Goal: Communication & Community: Answer question/provide support

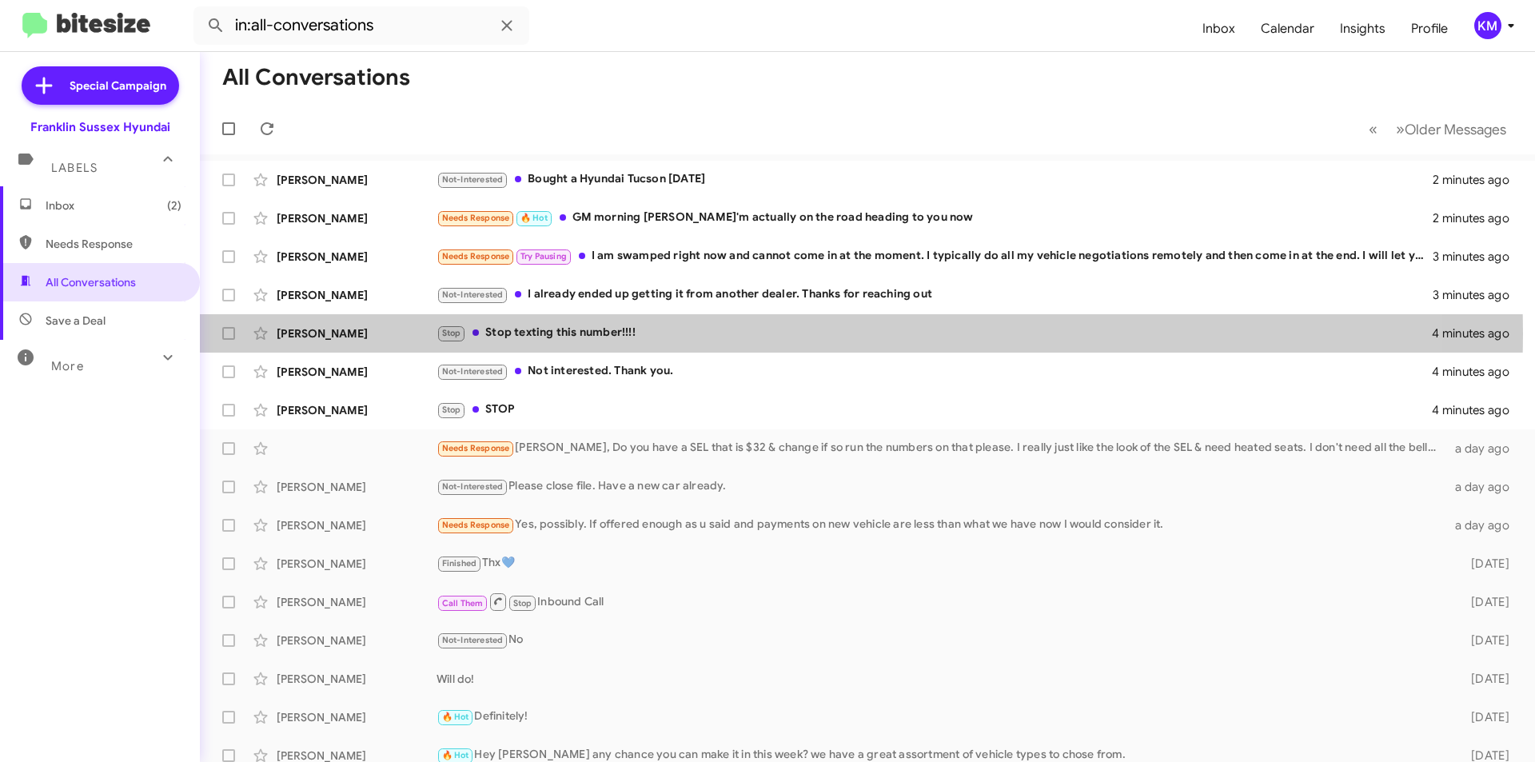
click at [568, 333] on div "Stop Stop texting this number!!!!" at bounding box center [933, 333] width 995 height 18
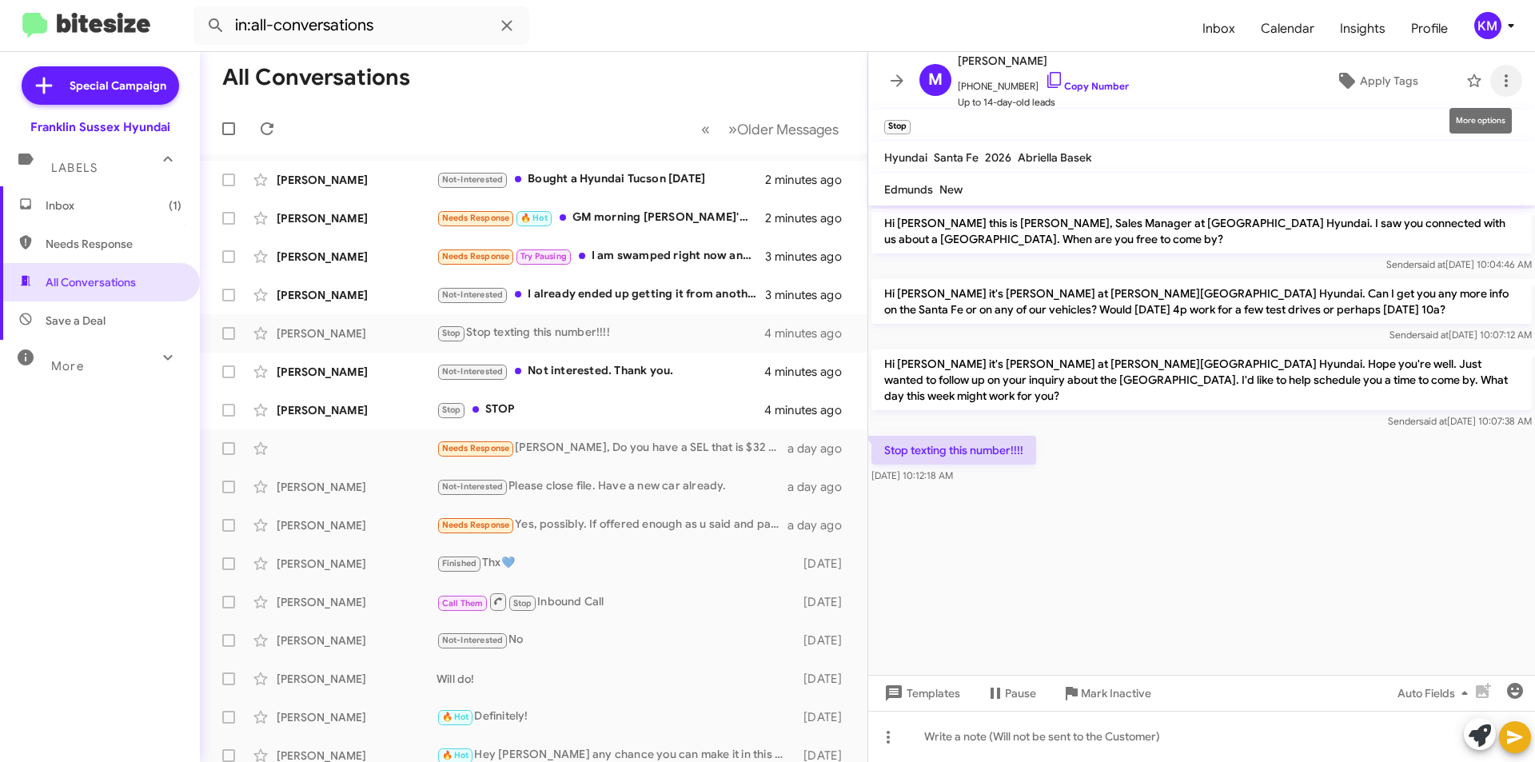
click at [1497, 83] on icon at bounding box center [1506, 80] width 19 height 19
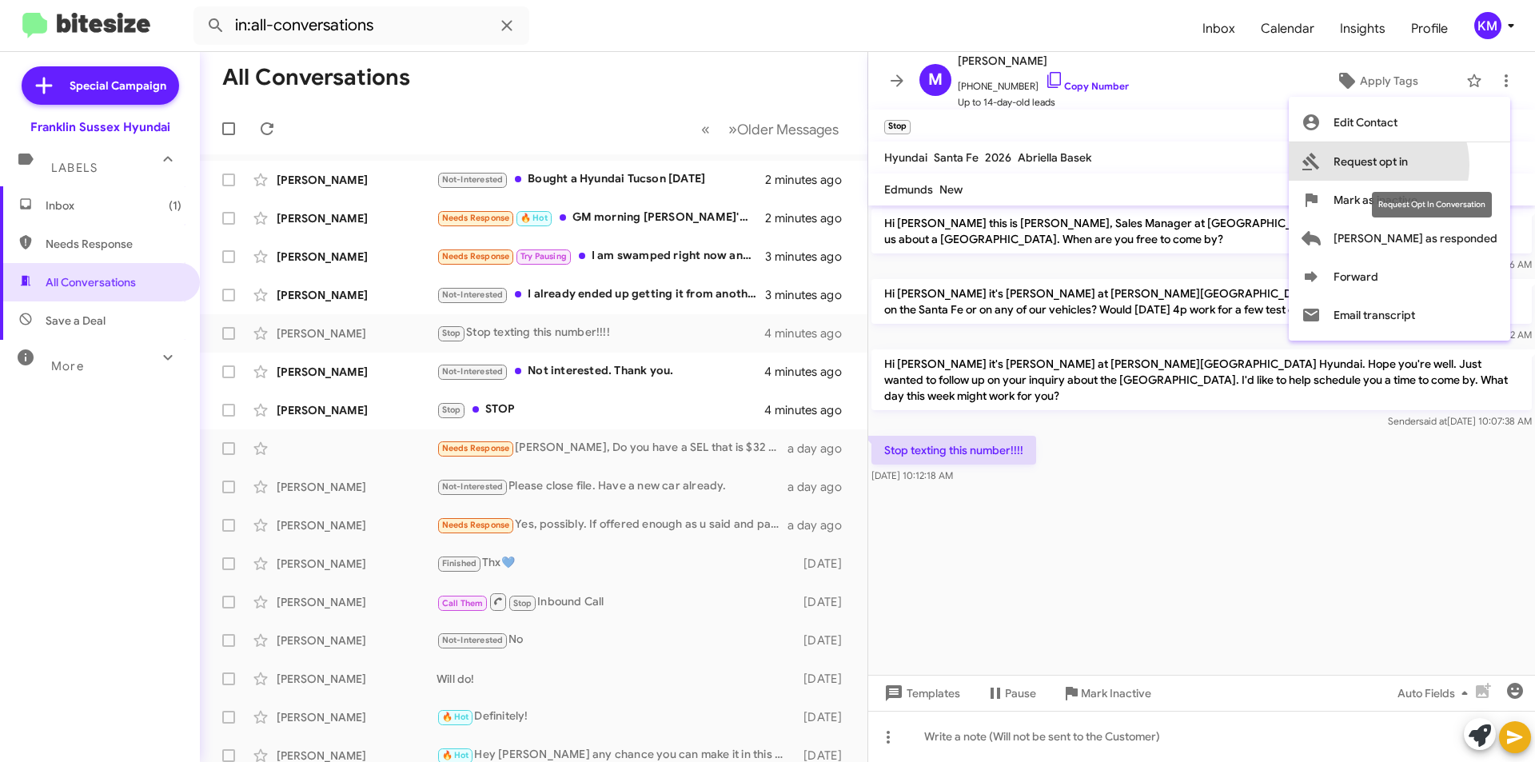
click at [1408, 165] on span "Request opt in" at bounding box center [1370, 161] width 74 height 38
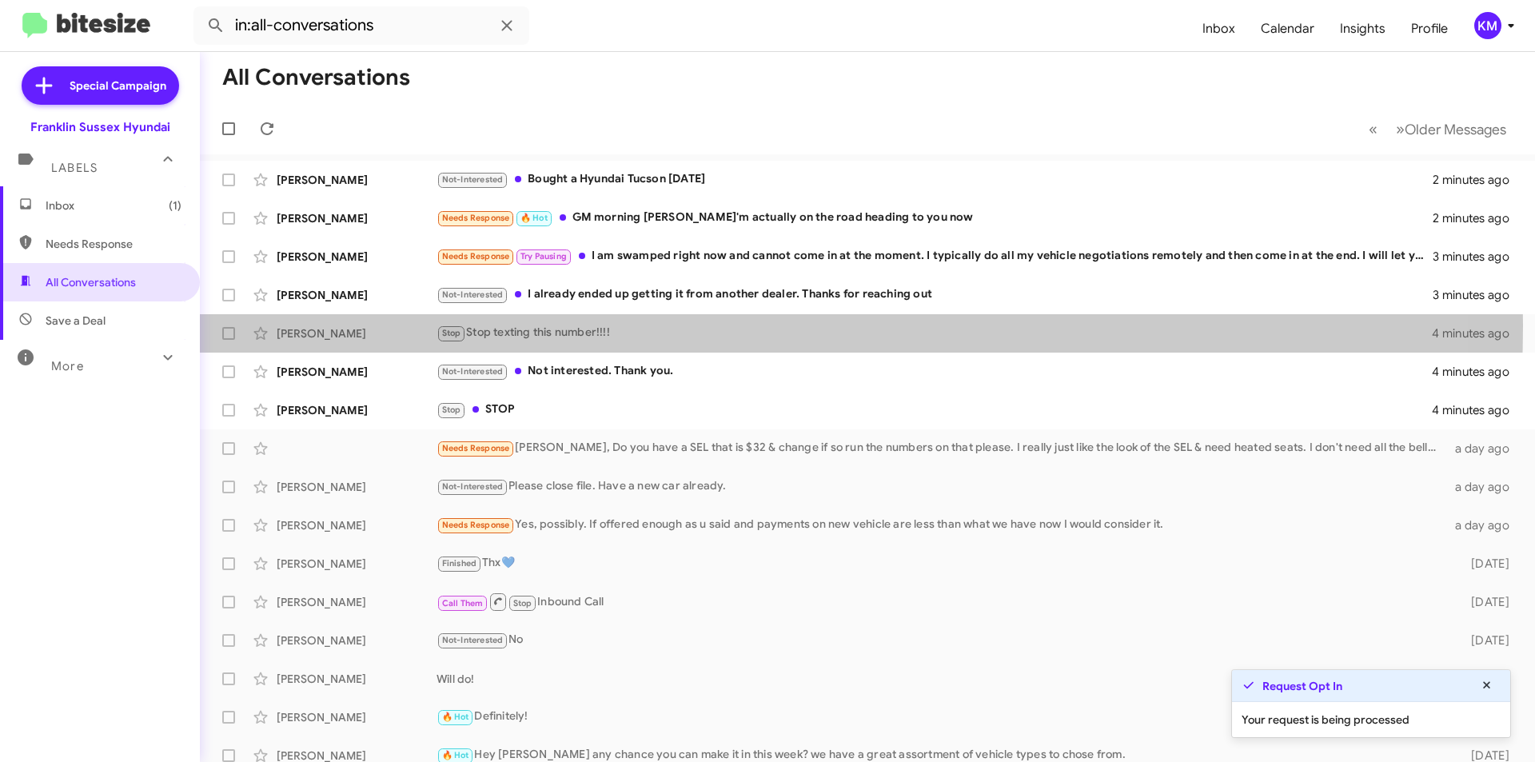
click at [581, 326] on div "Stop Stop texting this number!!!!" at bounding box center [933, 333] width 995 height 18
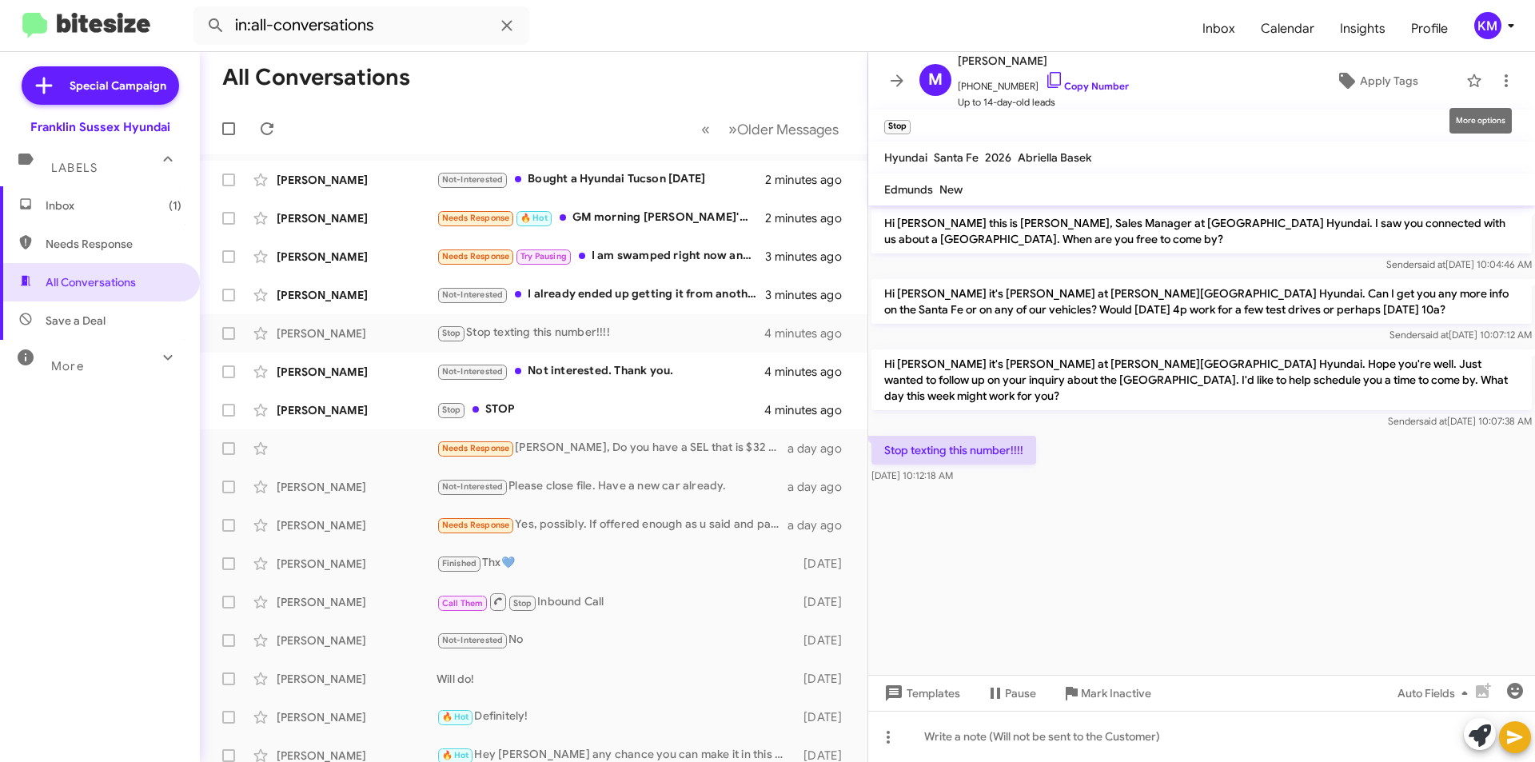
click at [1497, 86] on icon at bounding box center [1506, 80] width 19 height 19
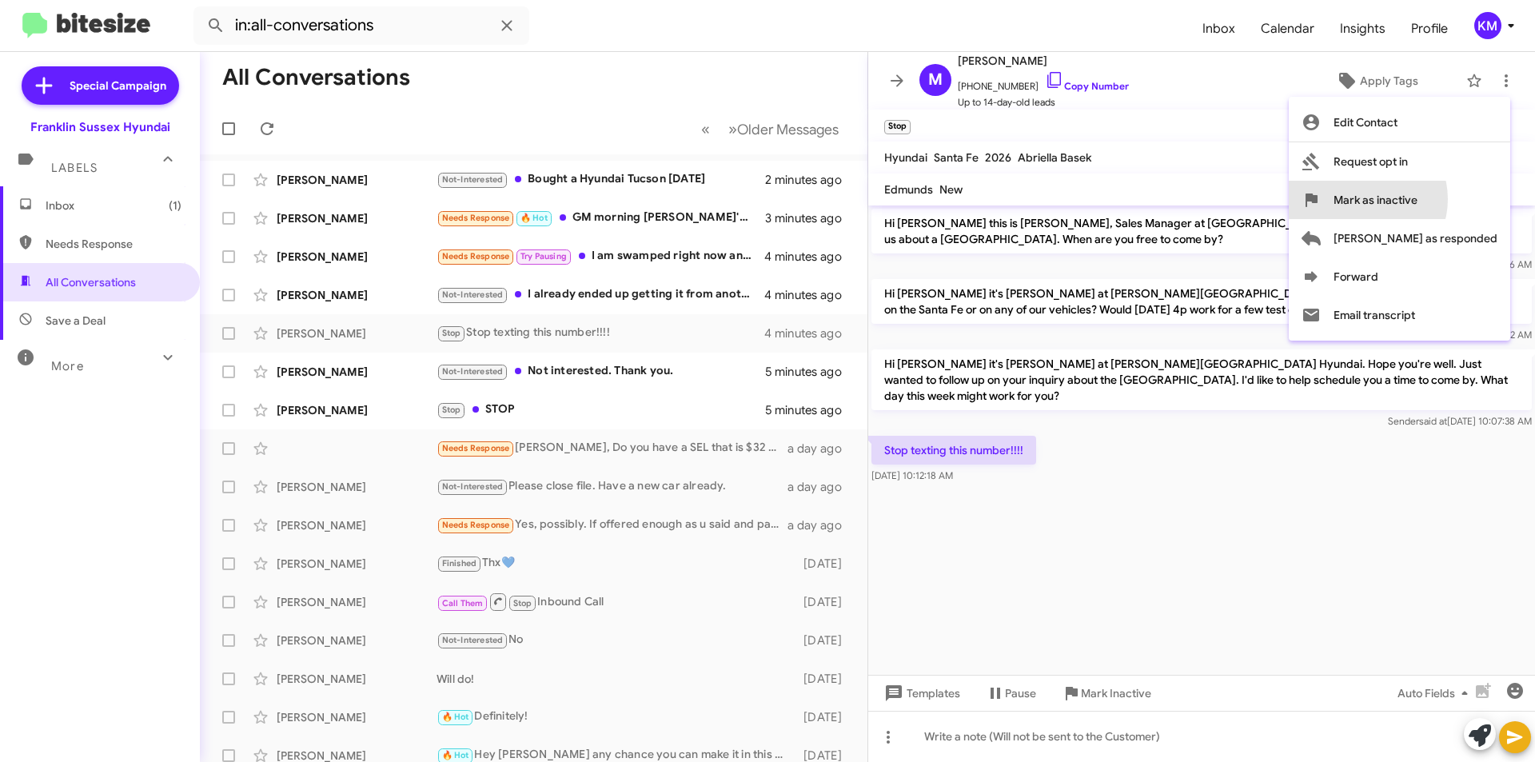
click at [1417, 200] on span "Mark as inactive" at bounding box center [1375, 200] width 84 height 38
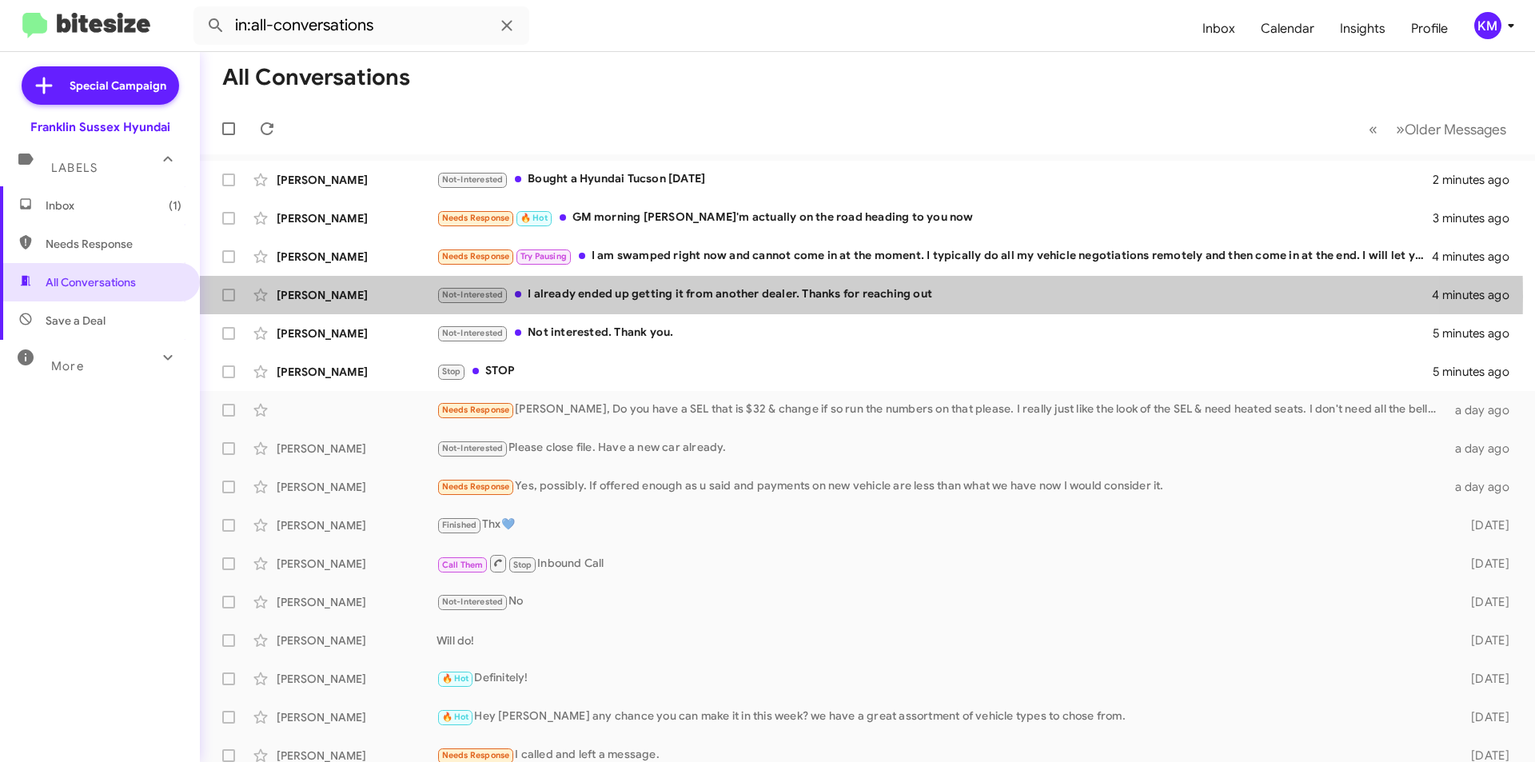
click at [668, 297] on div "Not-Interested I already ended up getting it from another dealer. Thanks for re…" at bounding box center [933, 294] width 995 height 18
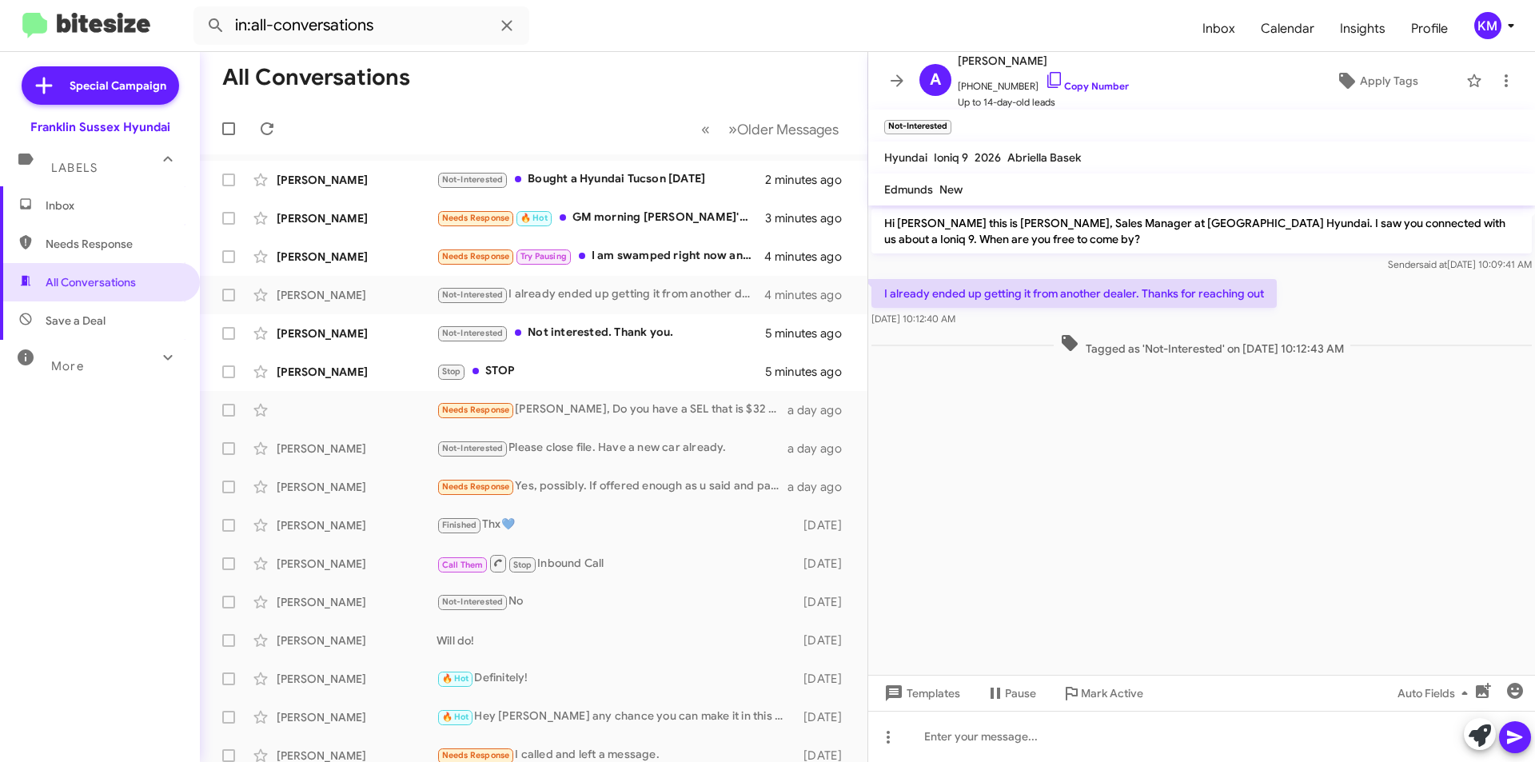
drag, startPoint x: 1043, startPoint y: 60, endPoint x: 999, endPoint y: 58, distance: 44.0
click at [999, 58] on span "[PERSON_NAME]" at bounding box center [1043, 60] width 171 height 19
copy span "Phalnikar"
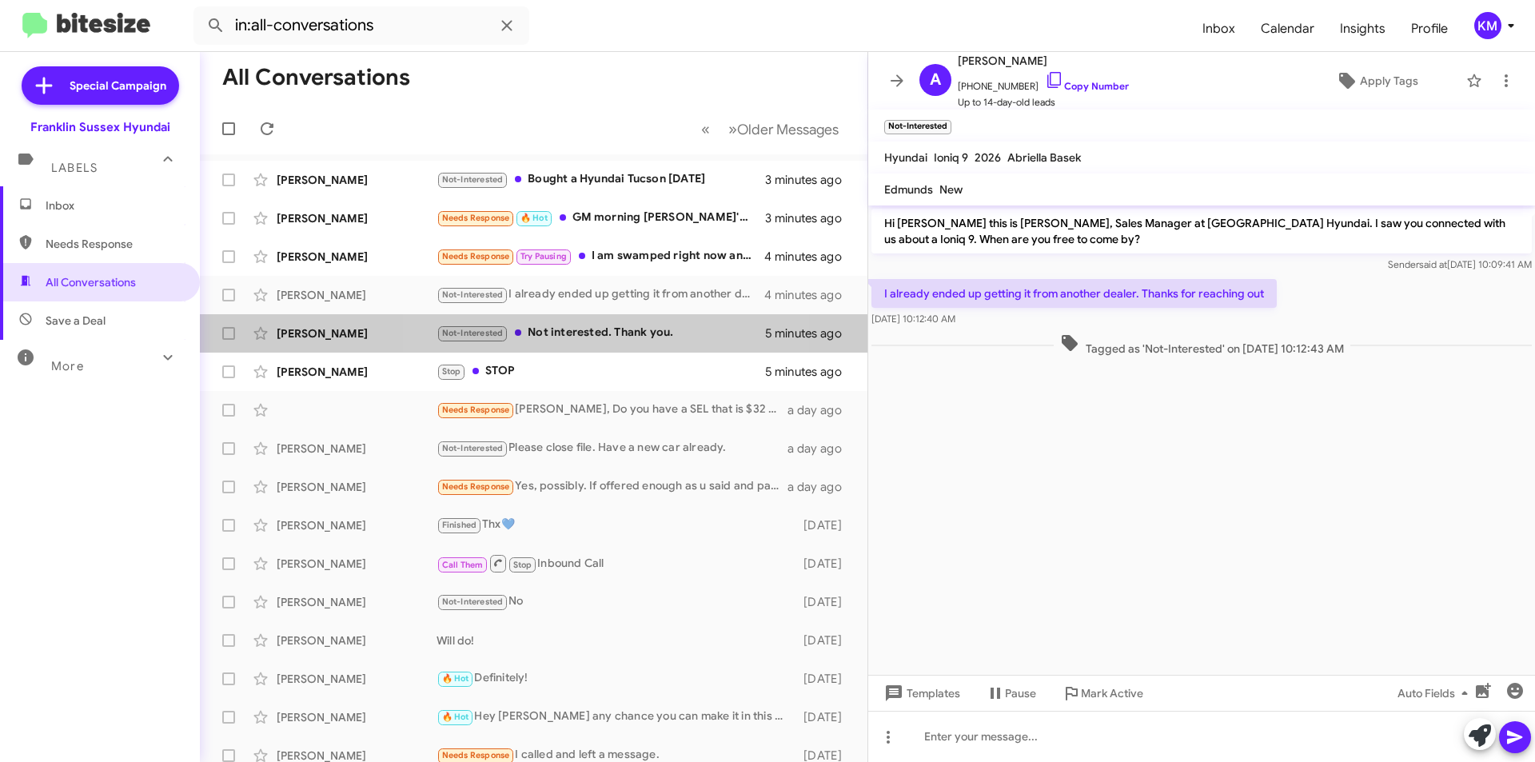
click at [560, 331] on div "Not-Interested Not interested. Thank you." at bounding box center [600, 333] width 329 height 18
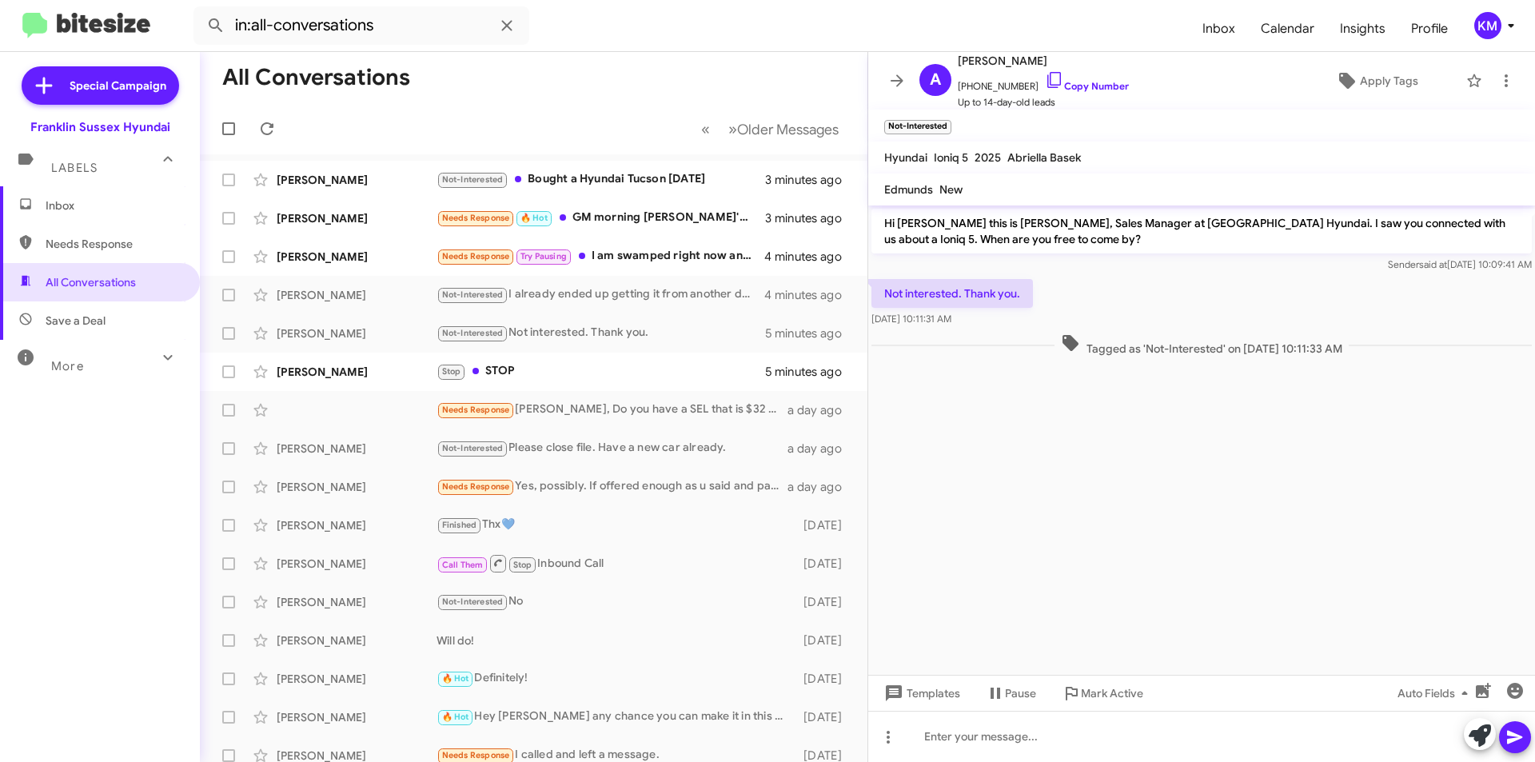
click at [626, 248] on div "Needs Response Try Pausing I am swamped right now and cannot come in at the mom…" at bounding box center [600, 256] width 328 height 18
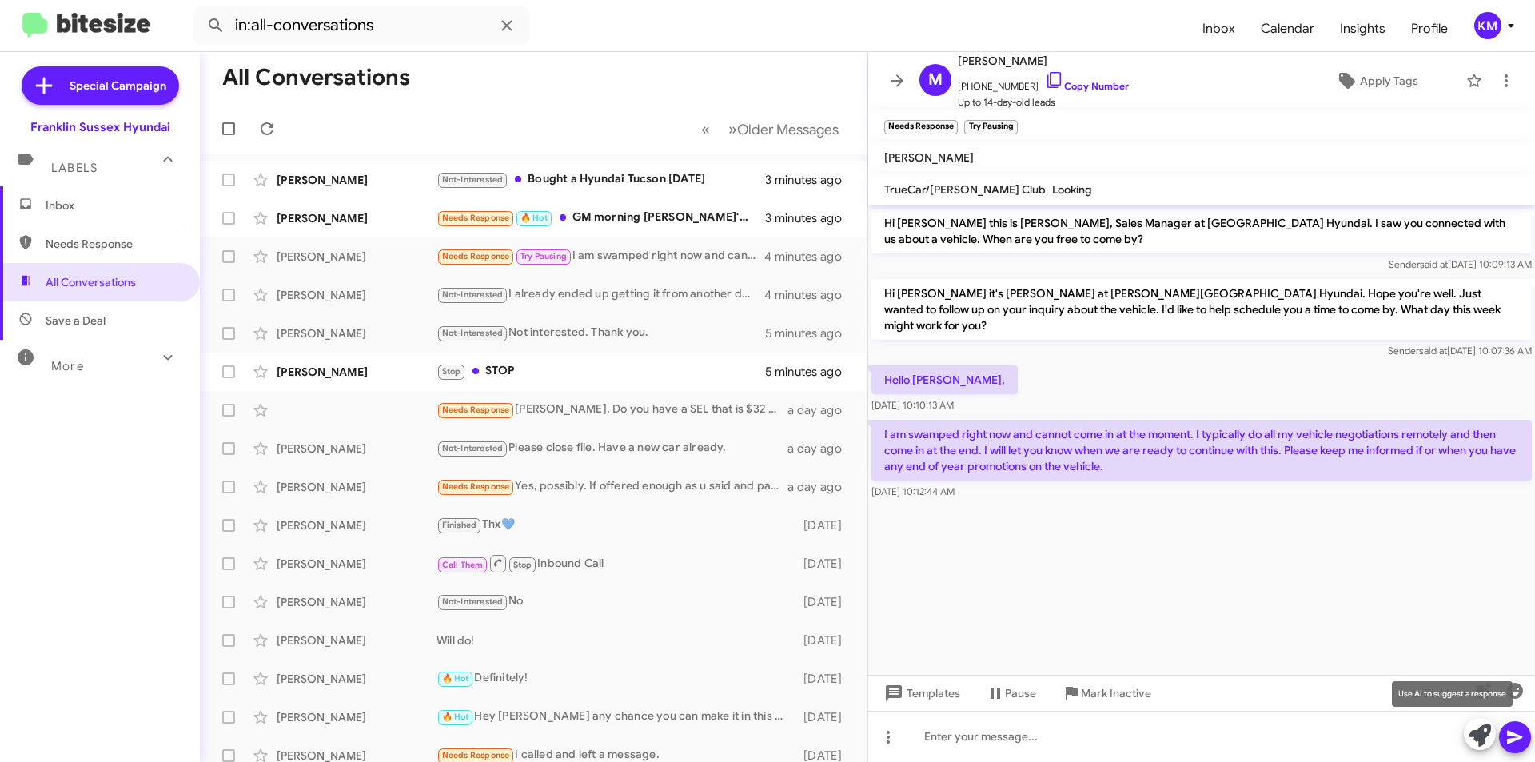
click at [1481, 728] on icon at bounding box center [1480, 735] width 22 height 22
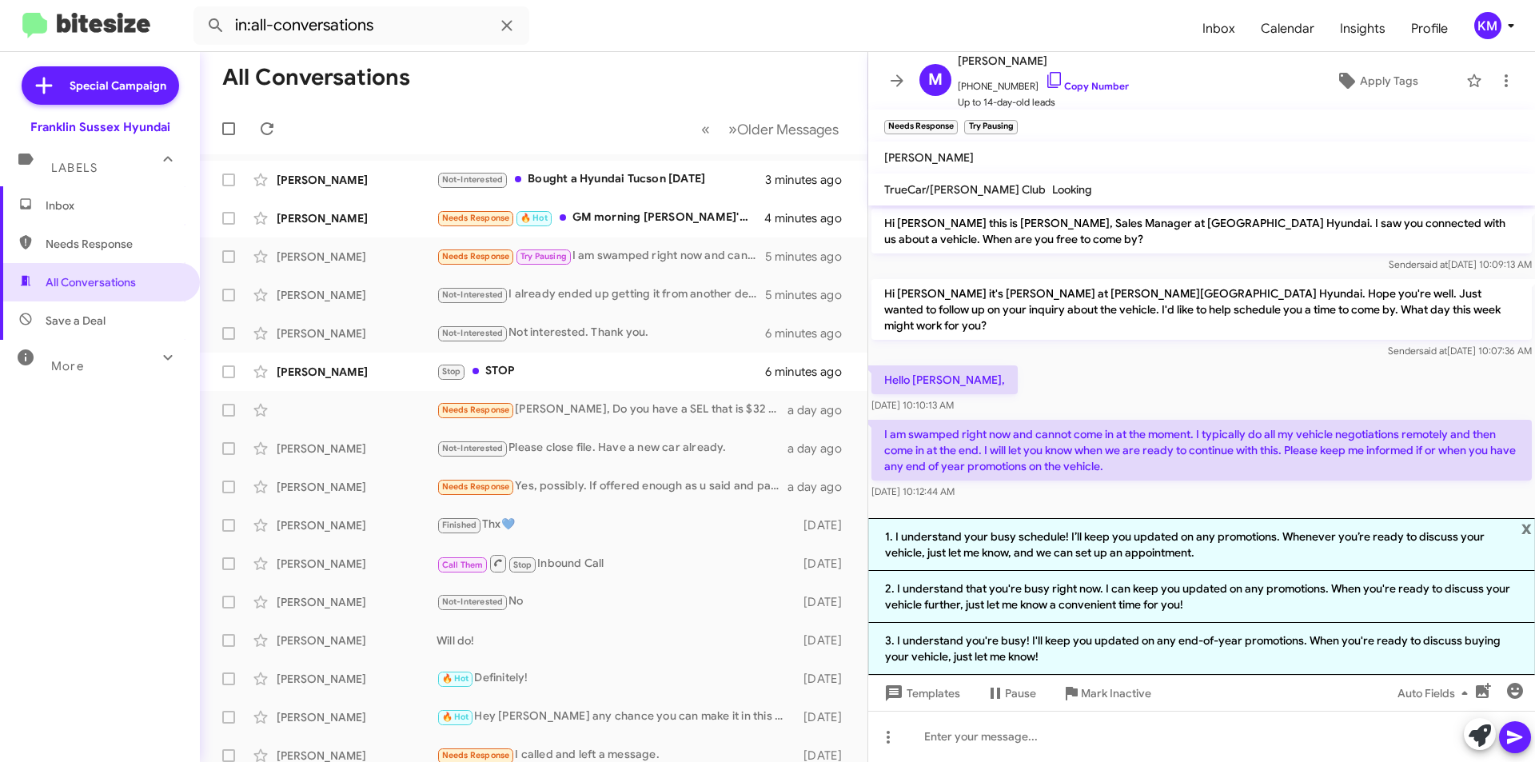
click at [1234, 546] on li "1. I understand your busy schedule! I’ll keep you updated on any promotions. Wh…" at bounding box center [1201, 544] width 667 height 53
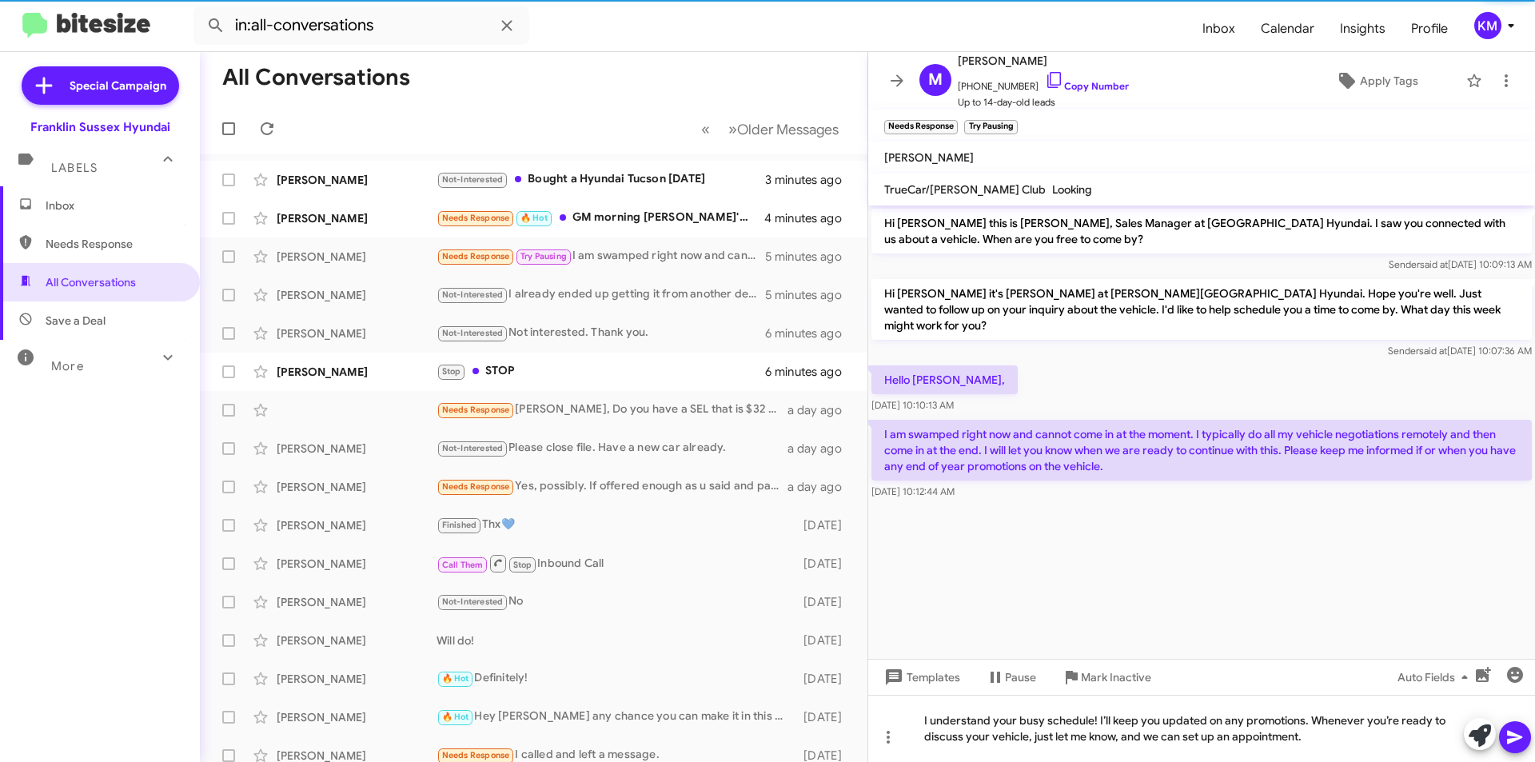
click at [1513, 742] on icon at bounding box center [1514, 736] width 19 height 19
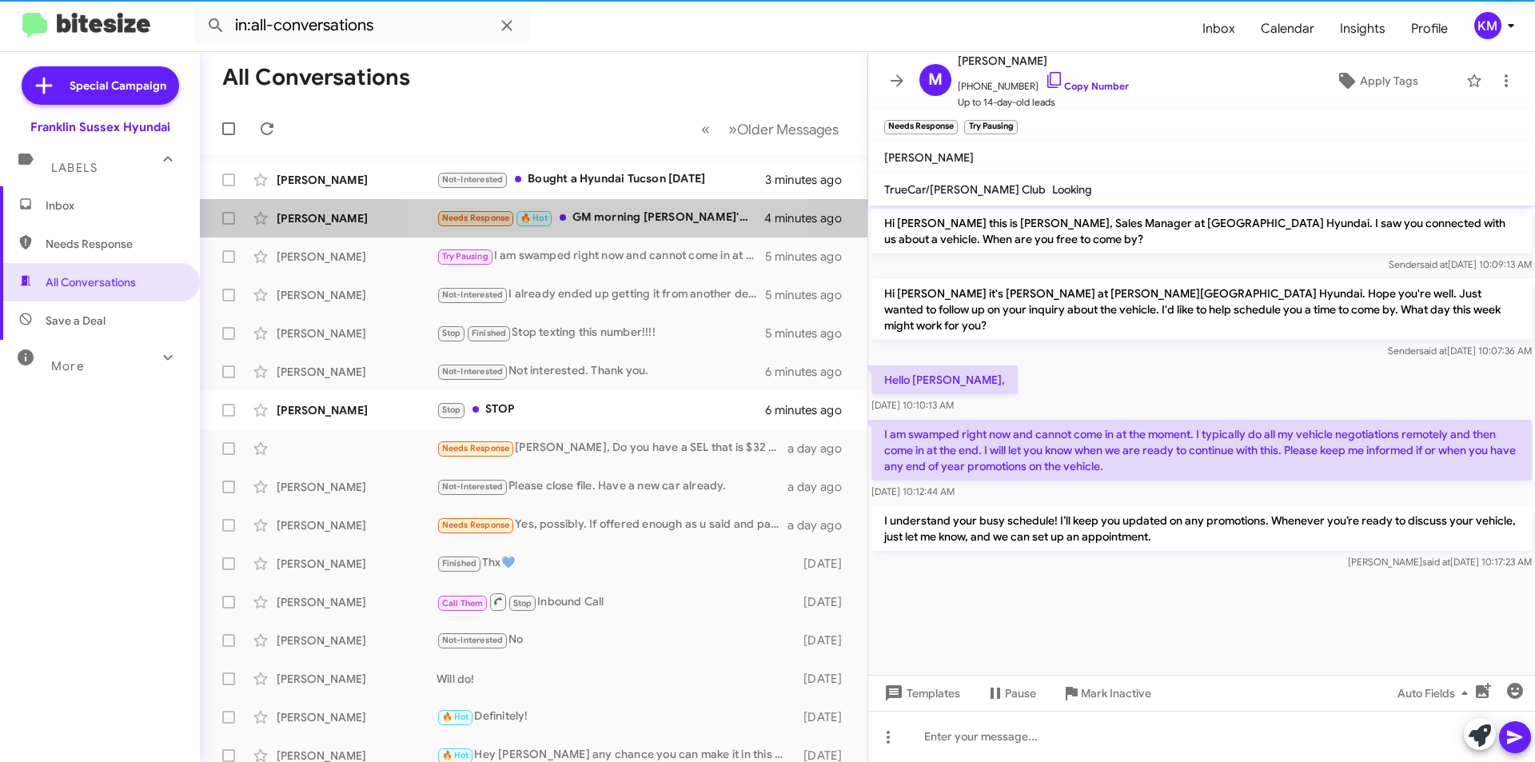
click at [616, 217] on div "Needs Response 🔥 Hot GM morning Ken I'm actually on the road heading to you now" at bounding box center [600, 218] width 328 height 18
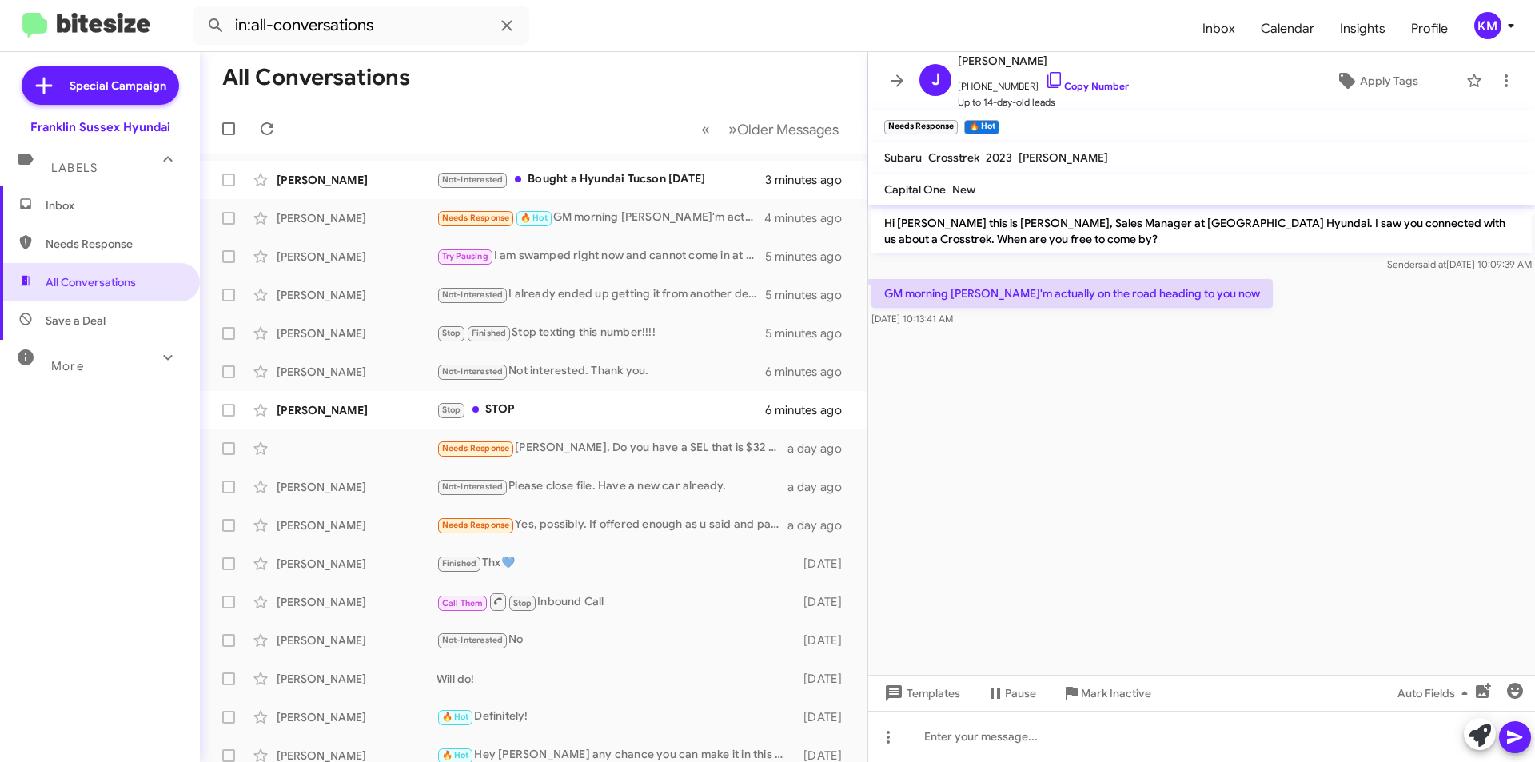
drag, startPoint x: 1029, startPoint y: 62, endPoint x: 1003, endPoint y: 60, distance: 26.5
click at [1003, 60] on span "[PERSON_NAME]" at bounding box center [1043, 60] width 171 height 19
copy span "Vera"
click at [1478, 737] on icon at bounding box center [1480, 735] width 22 height 22
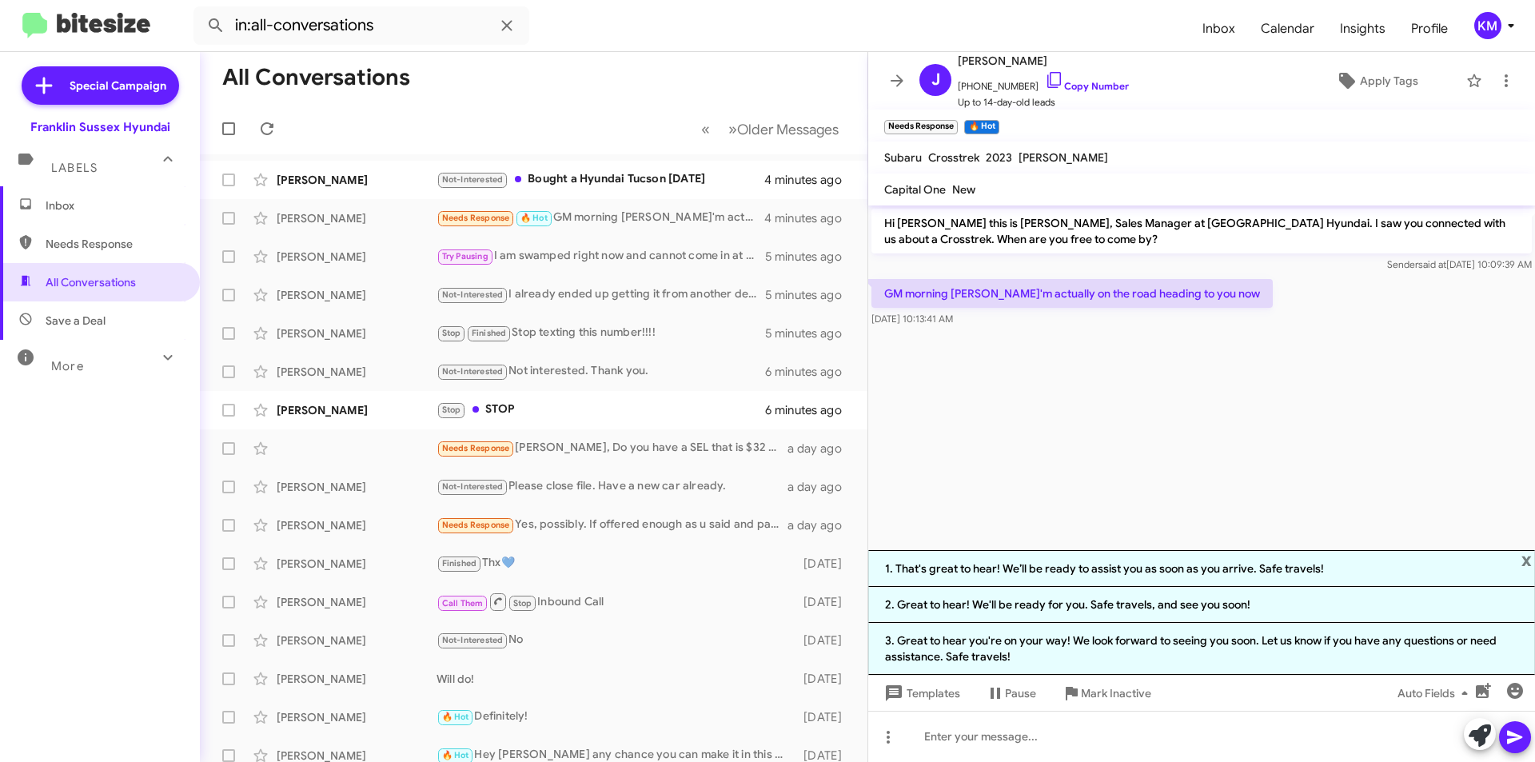
click at [1197, 572] on li "1. That's great to hear! We’ll be ready to assist you as soon as you arrive. Sa…" at bounding box center [1201, 568] width 667 height 37
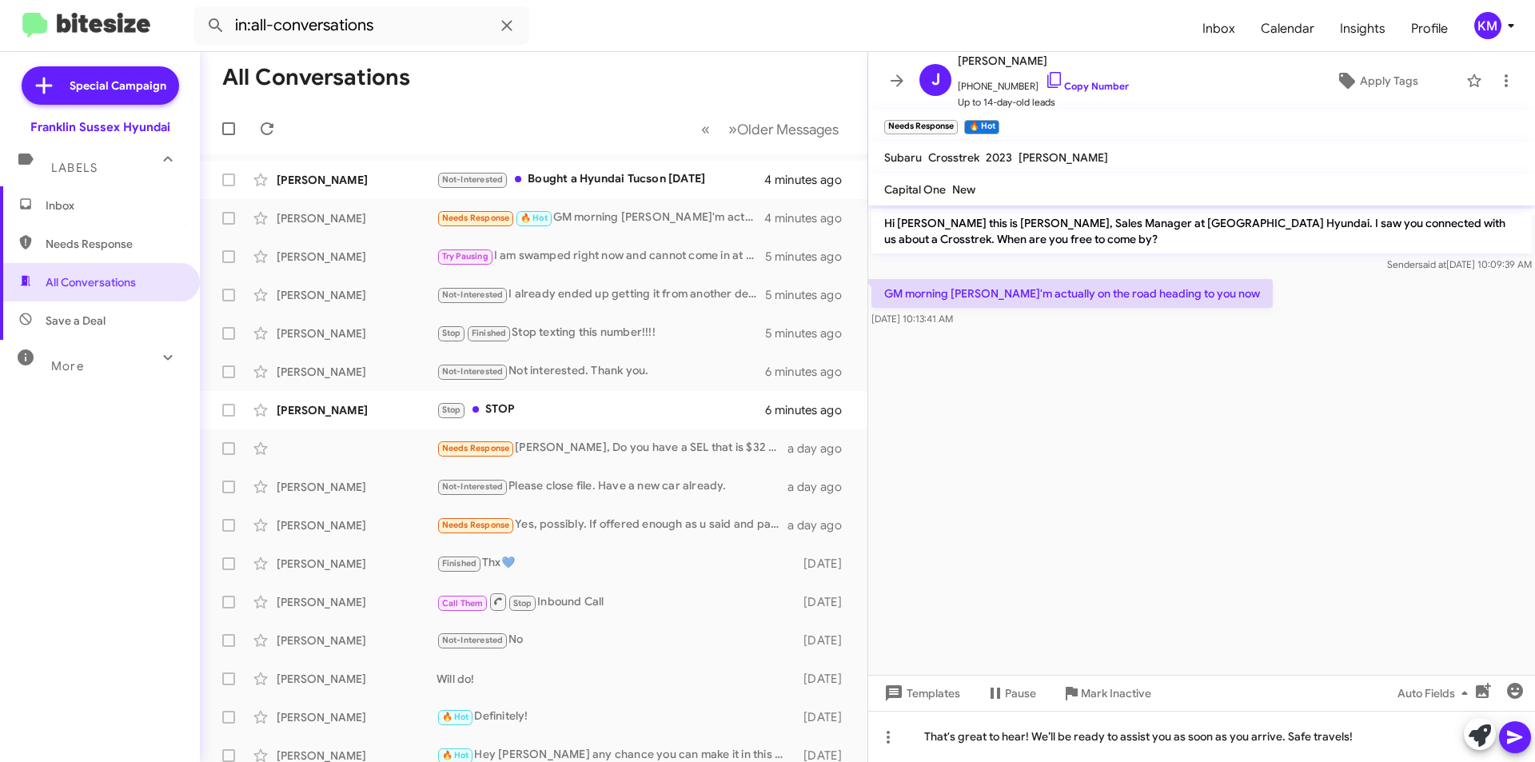
click at [1510, 741] on icon at bounding box center [1514, 738] width 15 height 14
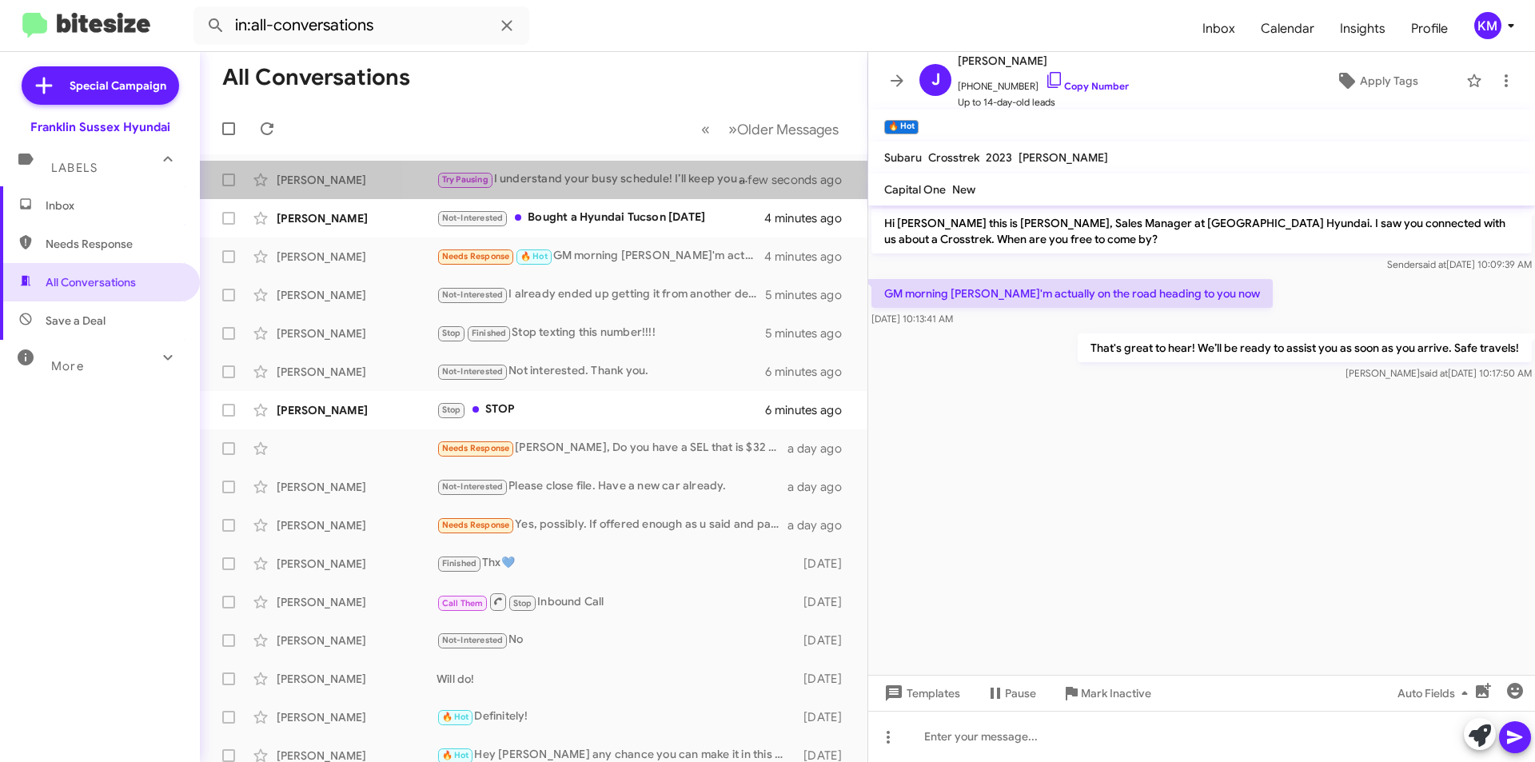
click at [652, 180] on div "Try Pausing I understand your busy schedule! I’ll keep you updated on any promo…" at bounding box center [597, 179] width 322 height 18
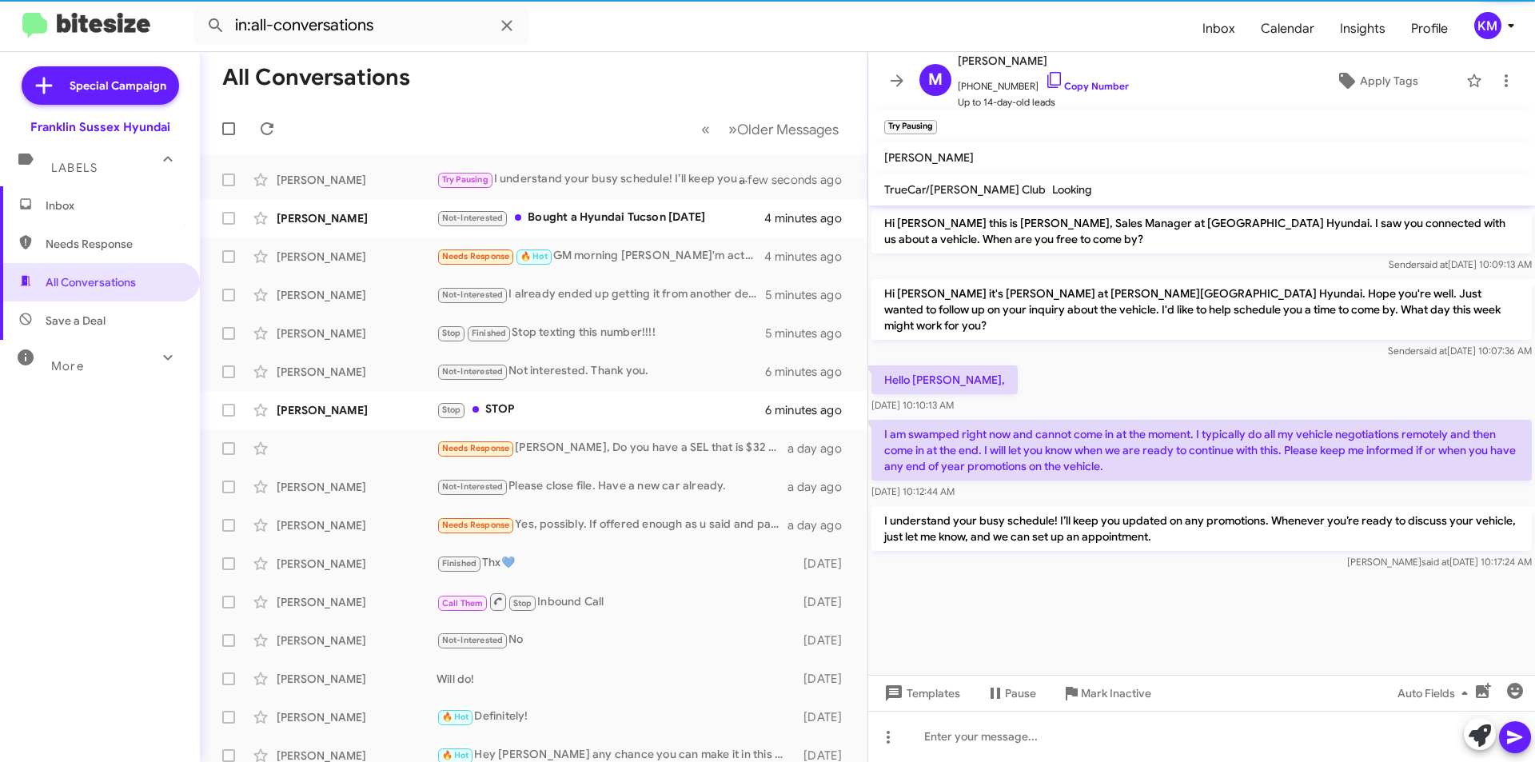
click at [642, 218] on div "Not-Interested Bought a Hyundai Tucson yesterday" at bounding box center [600, 218] width 328 height 18
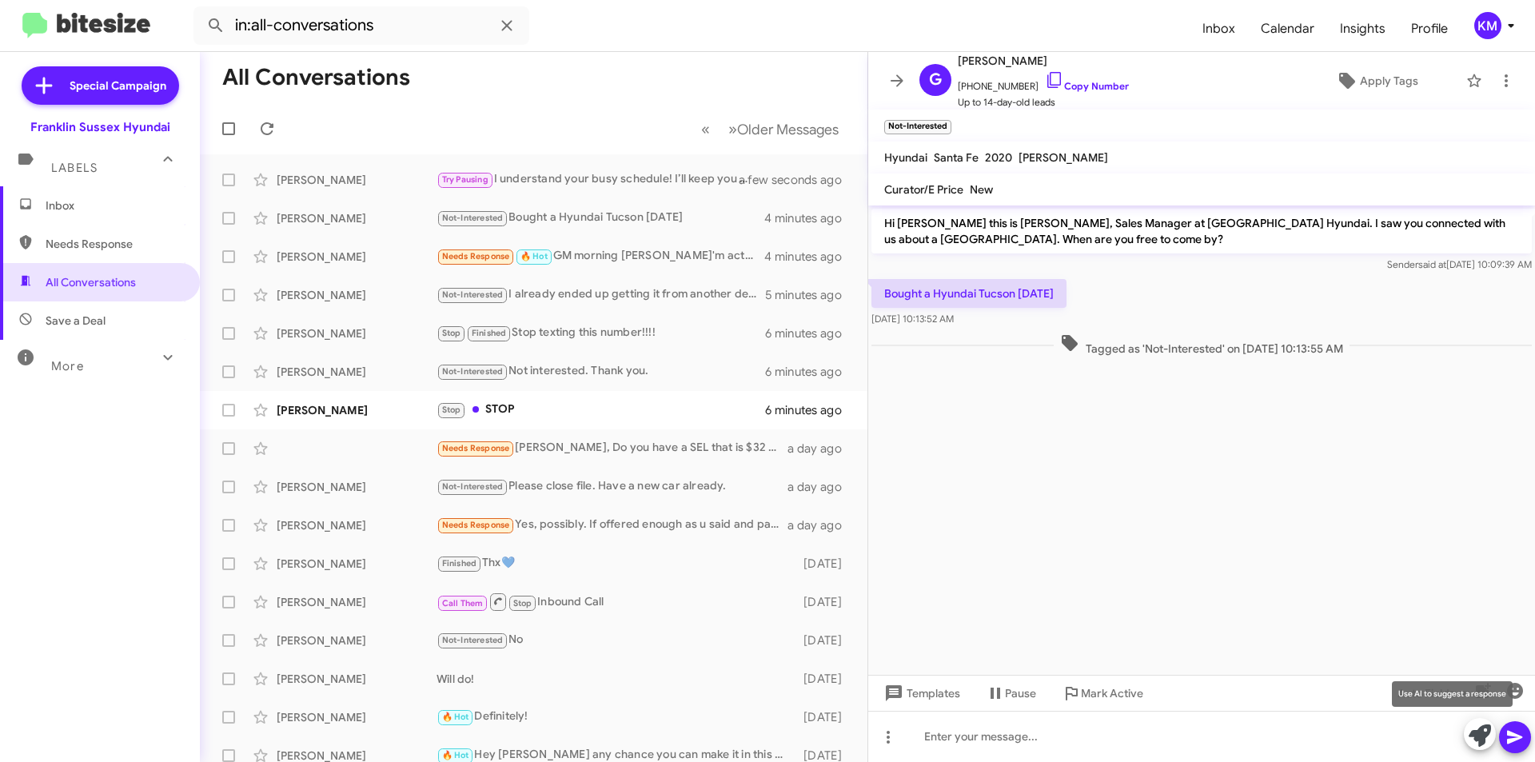
click at [1484, 735] on icon at bounding box center [1480, 735] width 22 height 22
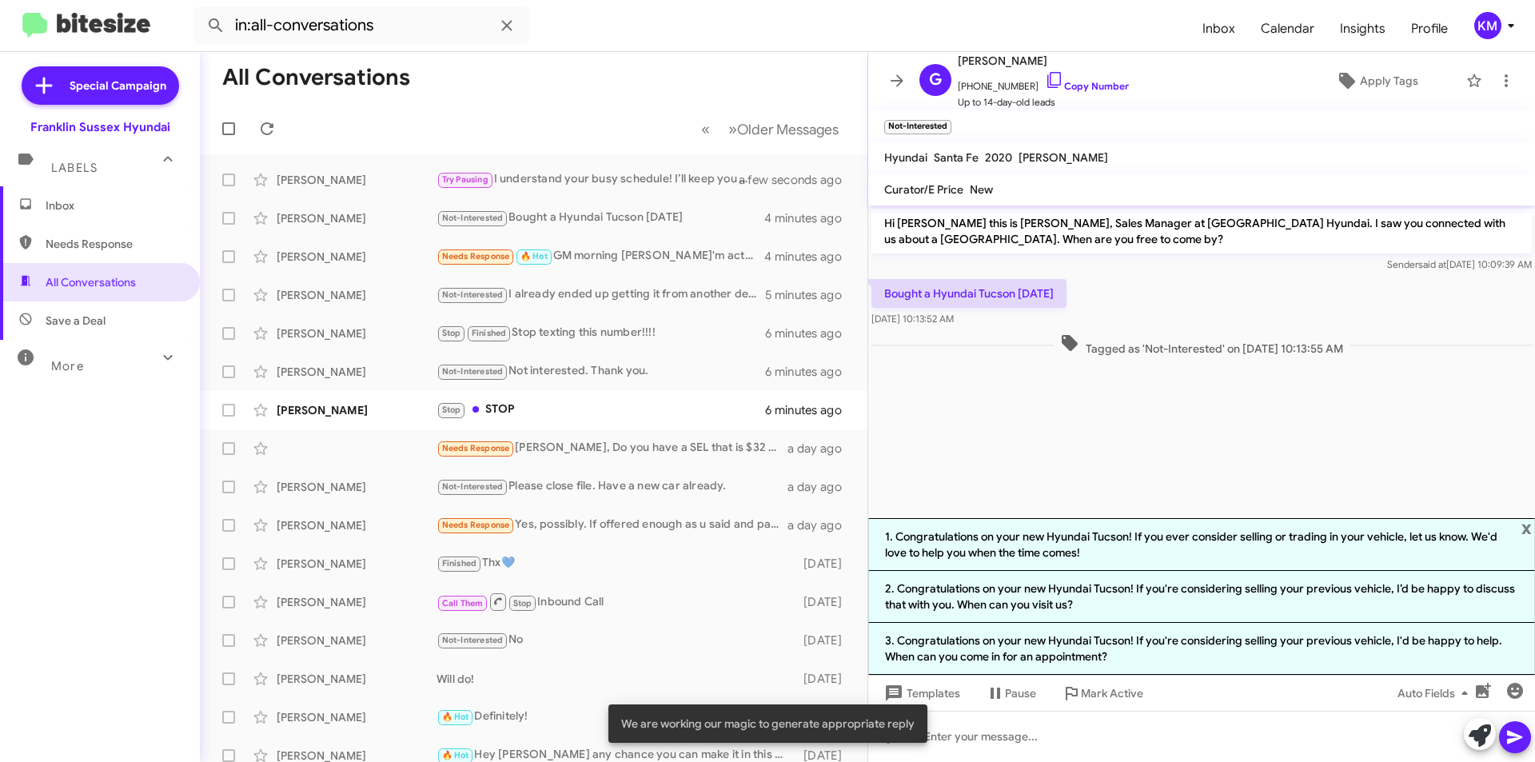
click at [1054, 544] on li "1. Congratulations on your new Hyundai Tucson! If you ever consider selling or …" at bounding box center [1201, 544] width 667 height 53
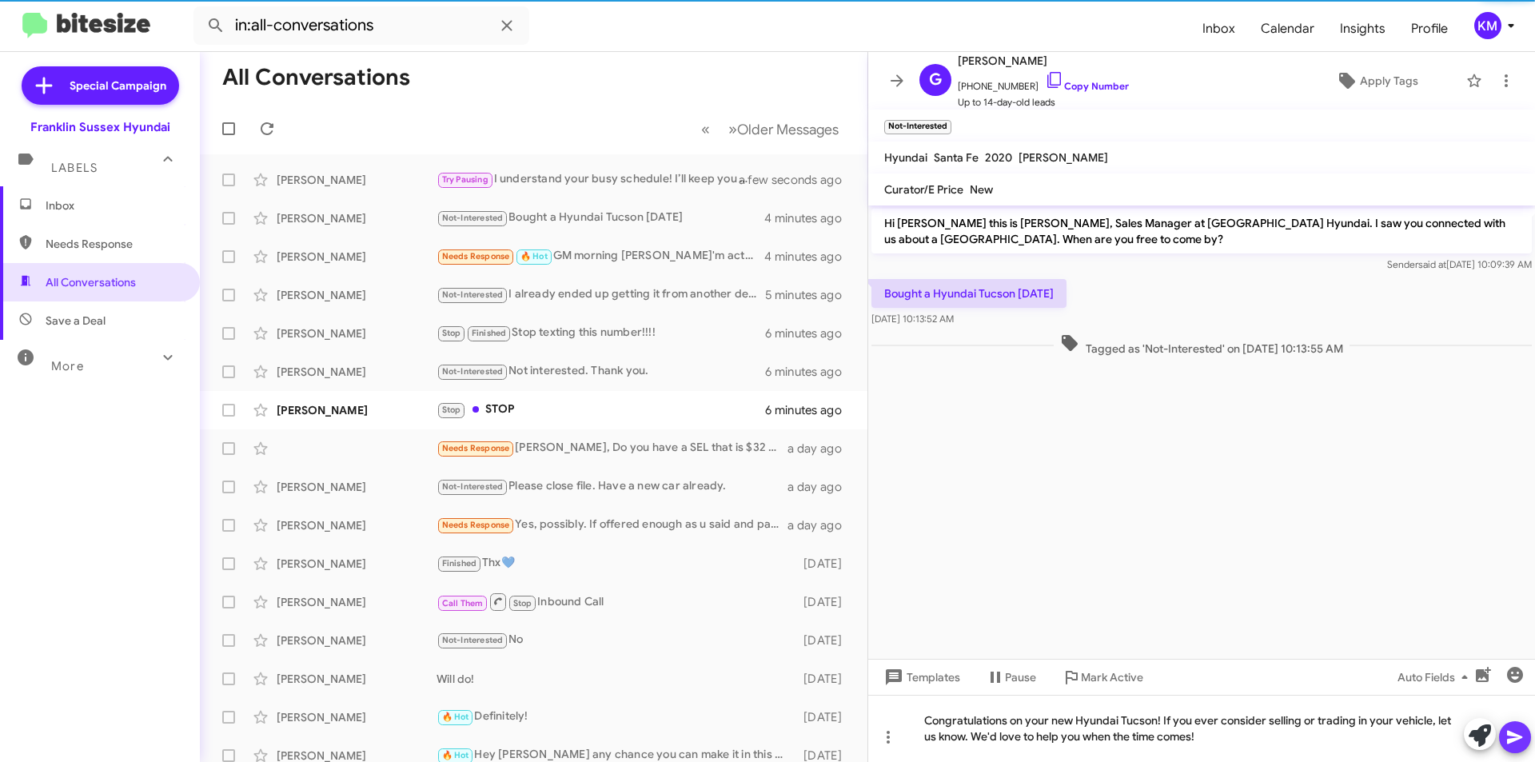
click at [1513, 740] on icon at bounding box center [1514, 738] width 15 height 14
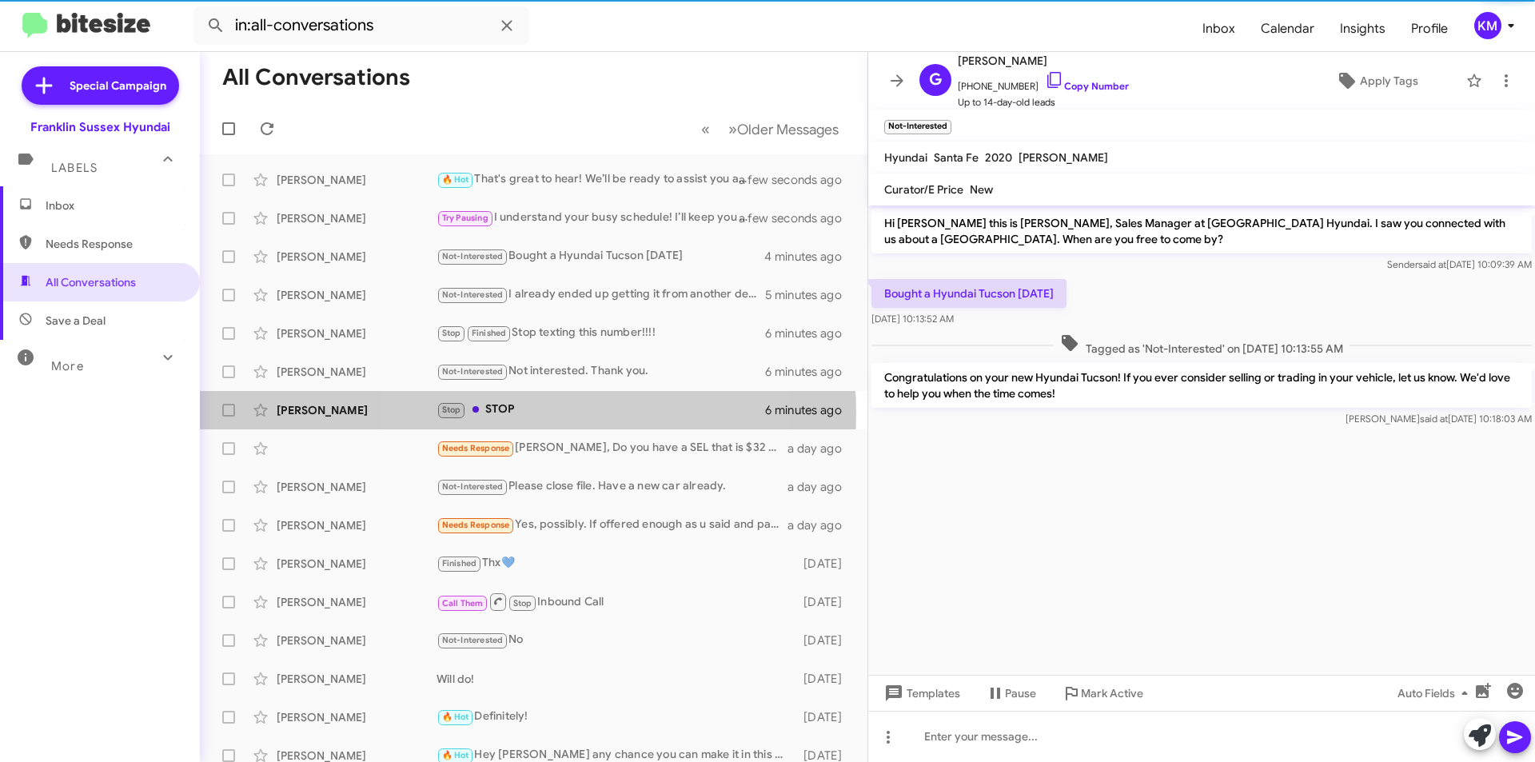
click at [517, 413] on div "Stop STOP" at bounding box center [600, 410] width 329 height 18
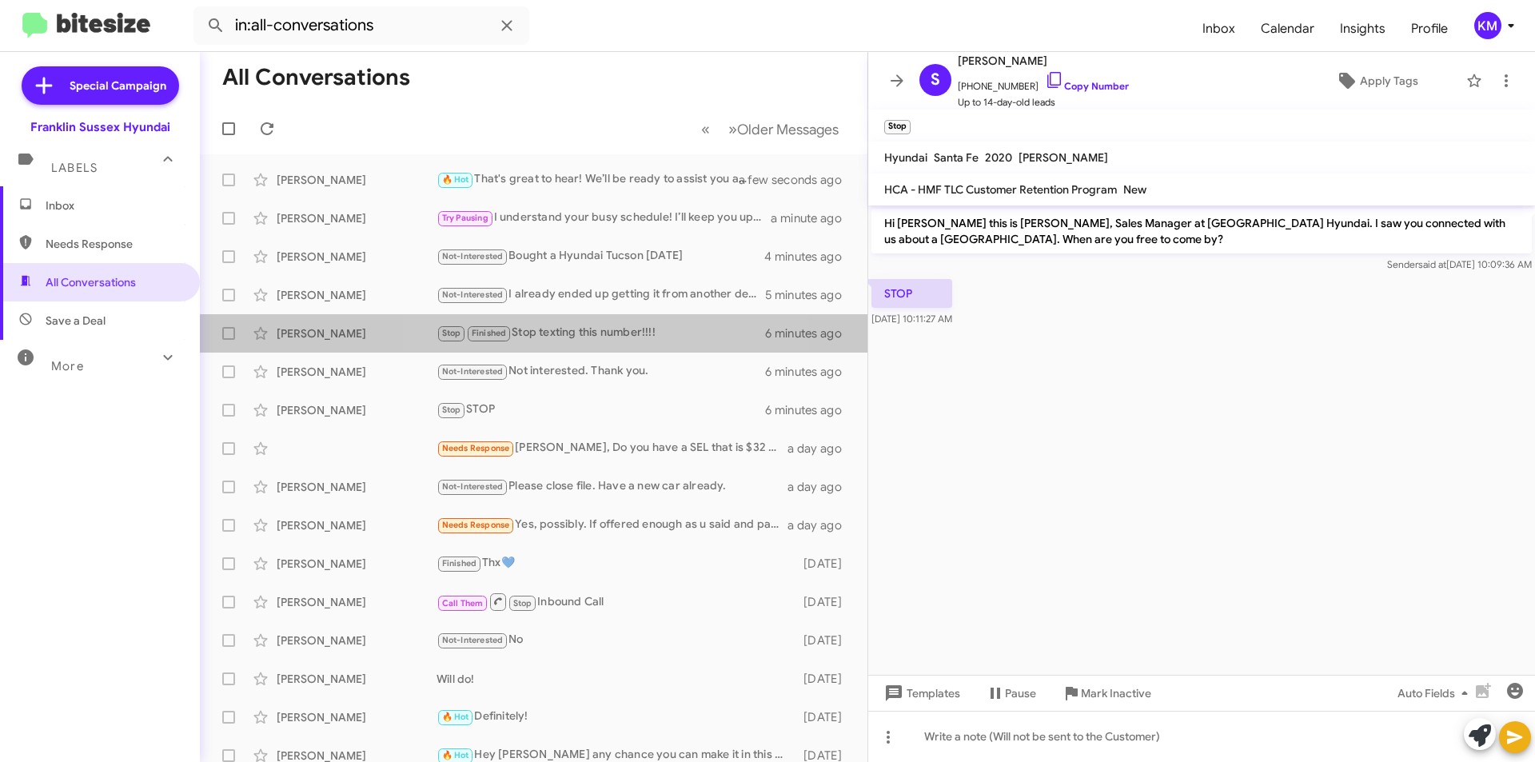
click at [554, 337] on div "Stop Finished Stop texting this number!!!!" at bounding box center [600, 333] width 329 height 18
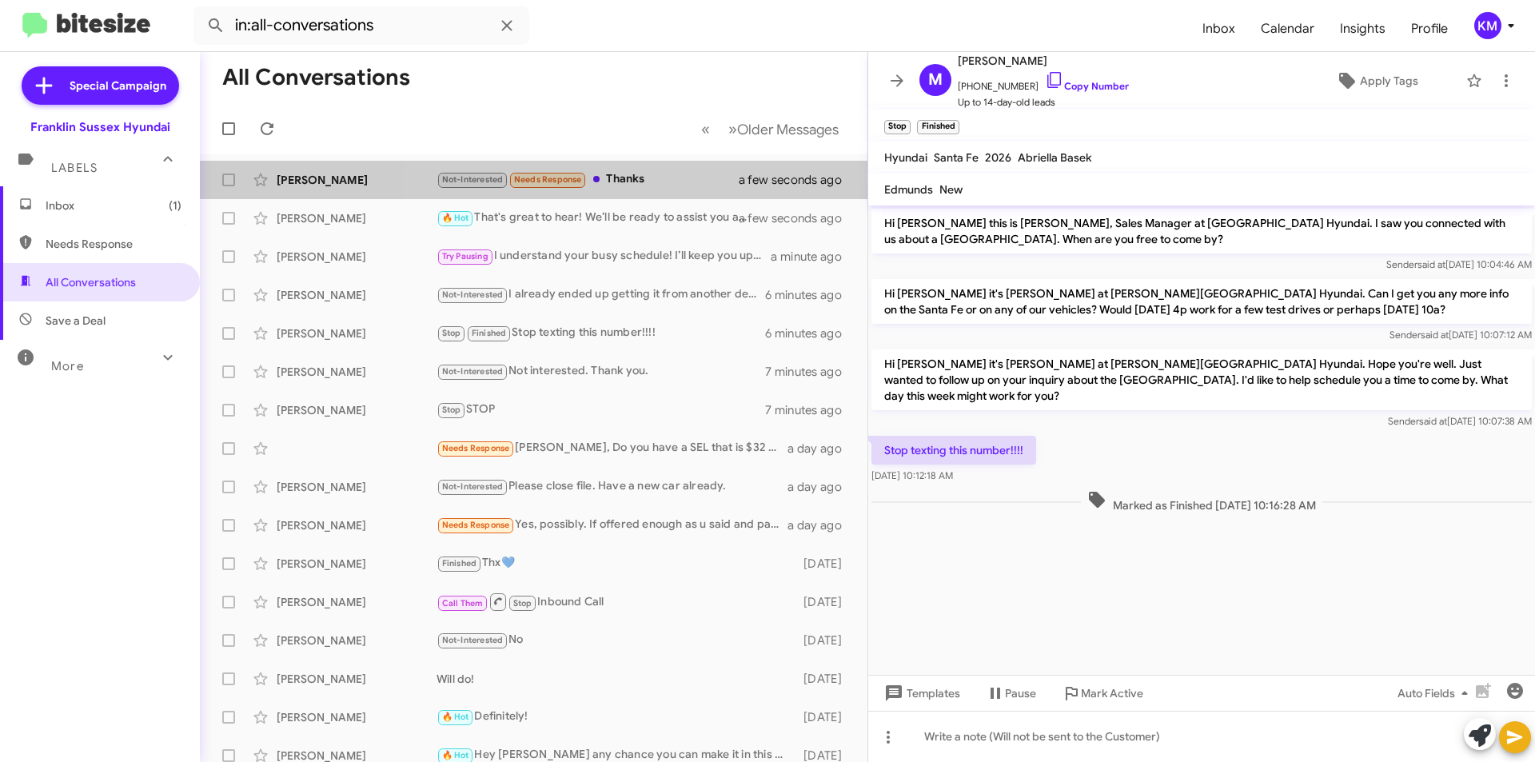
click at [648, 184] on div "Not-Interested Needs Response Thanks" at bounding box center [597, 179] width 322 height 18
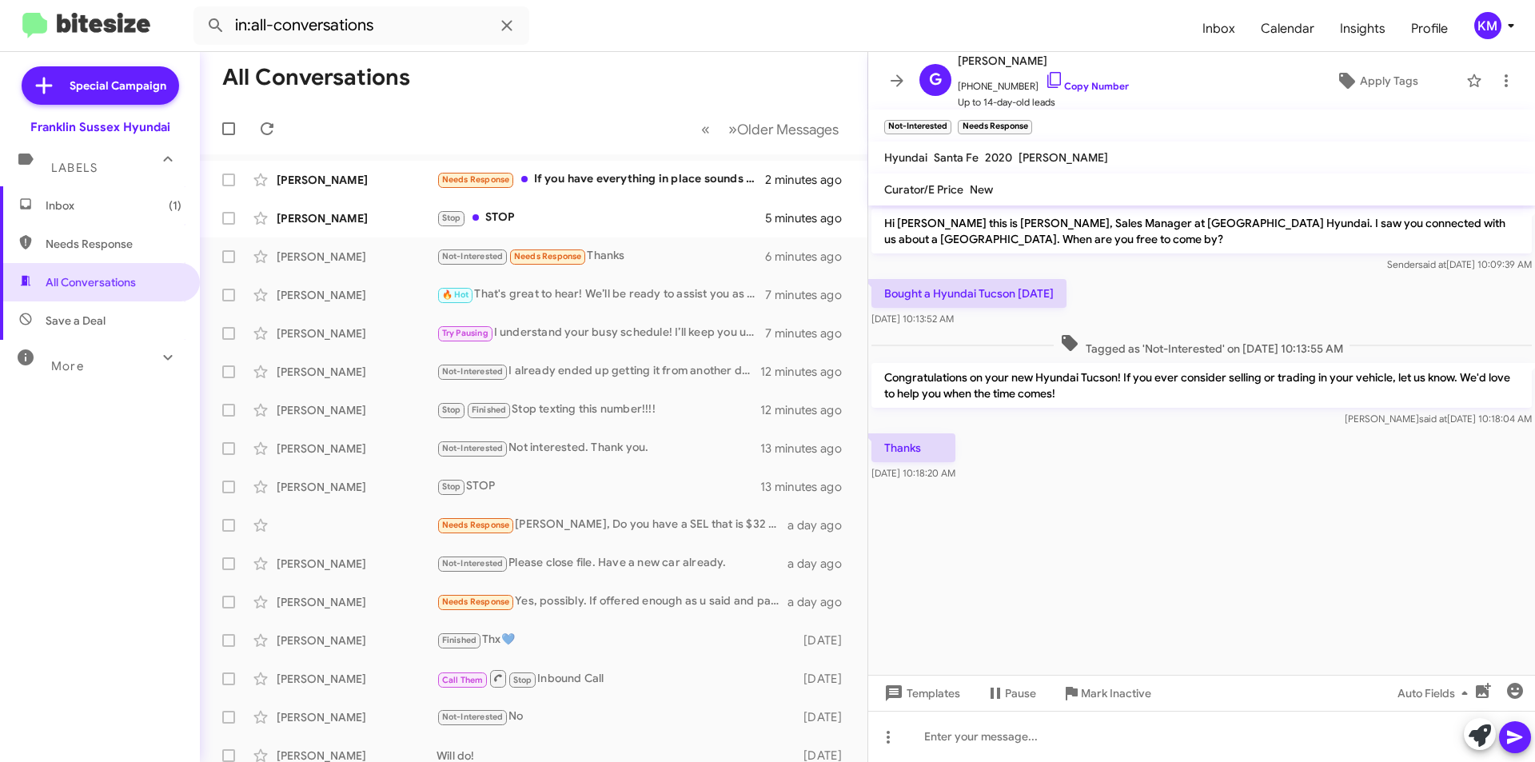
click at [613, 182] on div "Needs Response If you have everything in place sounds good - but I really don't…" at bounding box center [600, 179] width 329 height 18
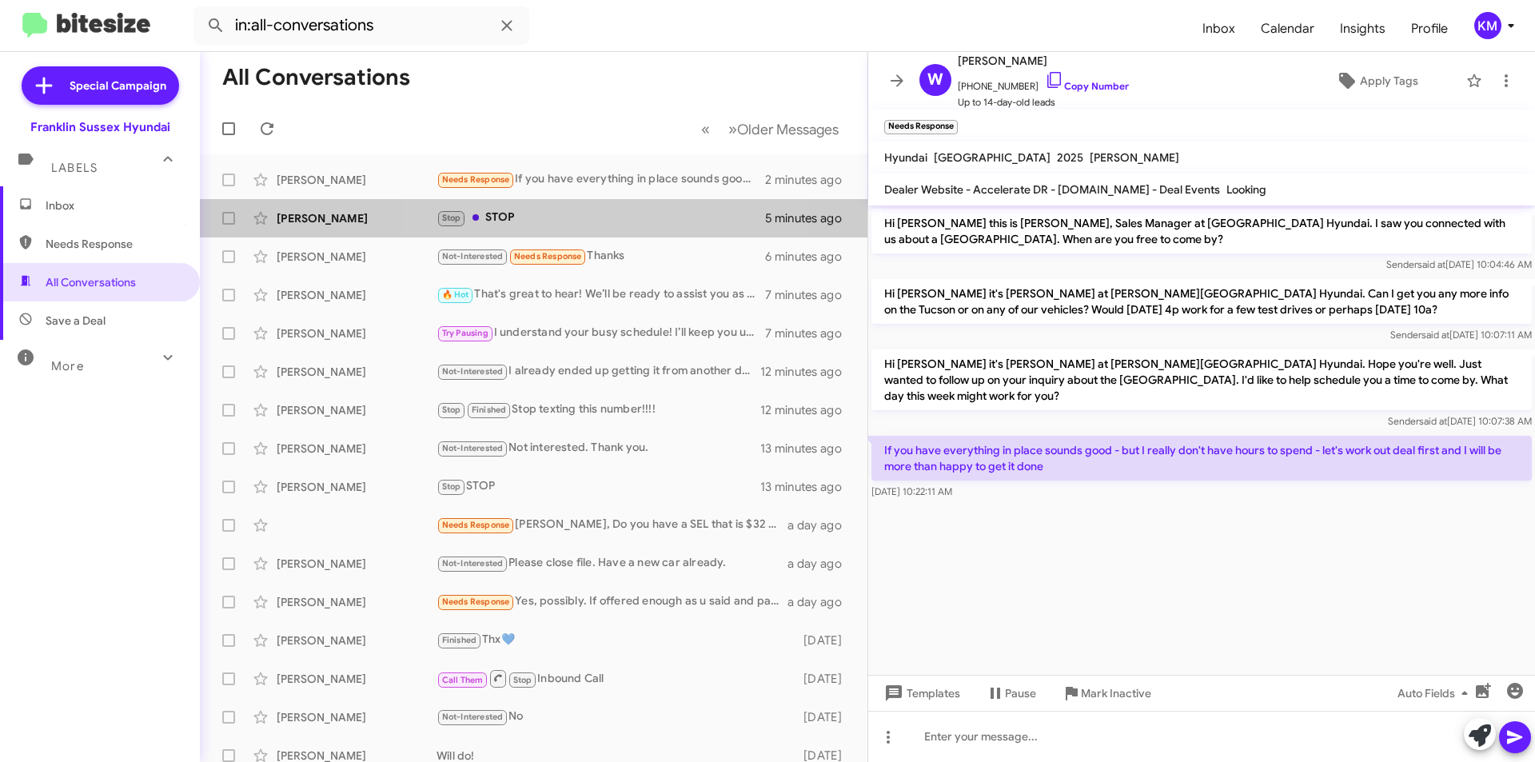
click at [574, 220] on div "Stop STOP" at bounding box center [600, 218] width 329 height 18
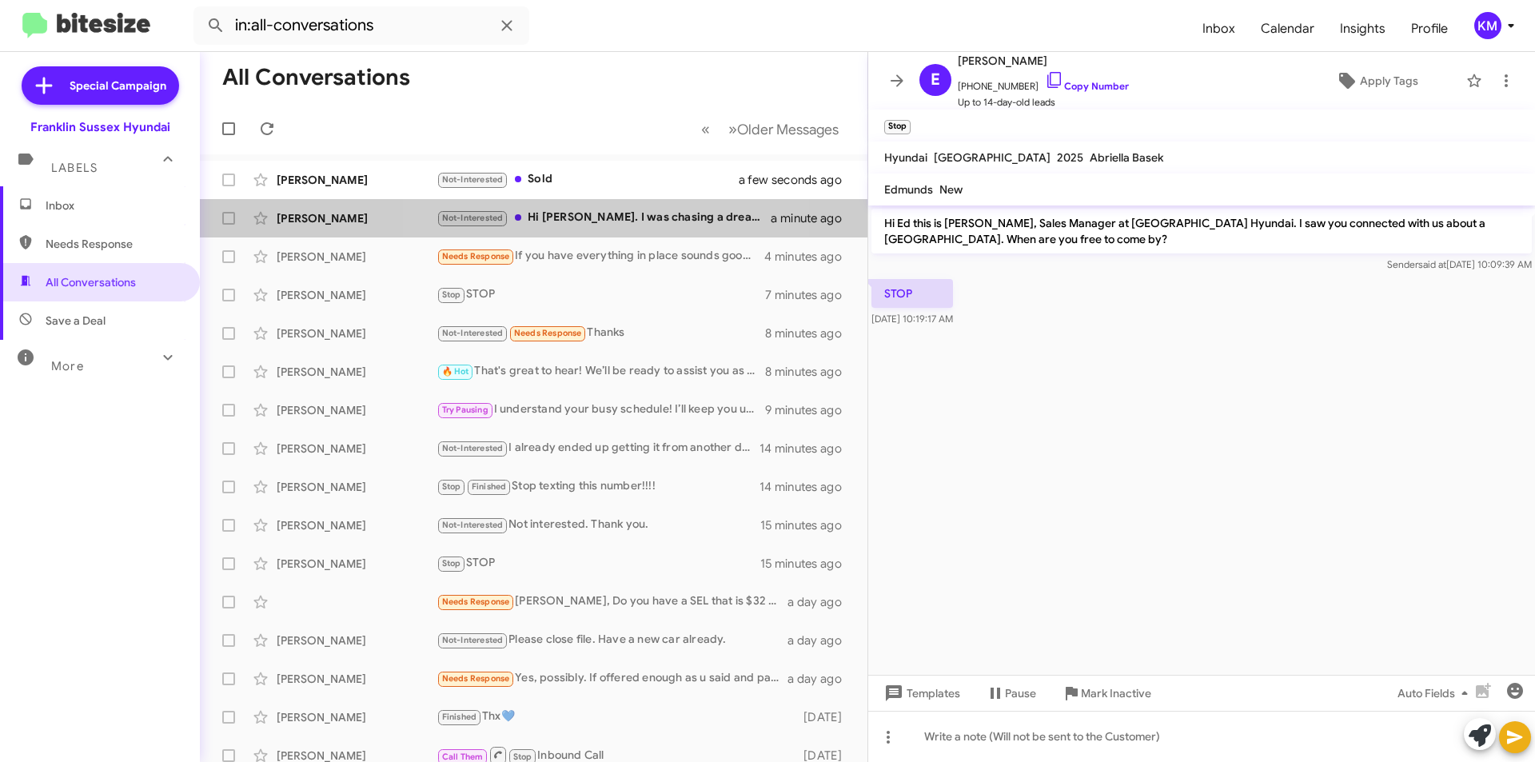
click at [588, 217] on div "Not-Interested Hi Ken. I was chasing a dream inspired by a false promise presen…" at bounding box center [603, 218] width 334 height 18
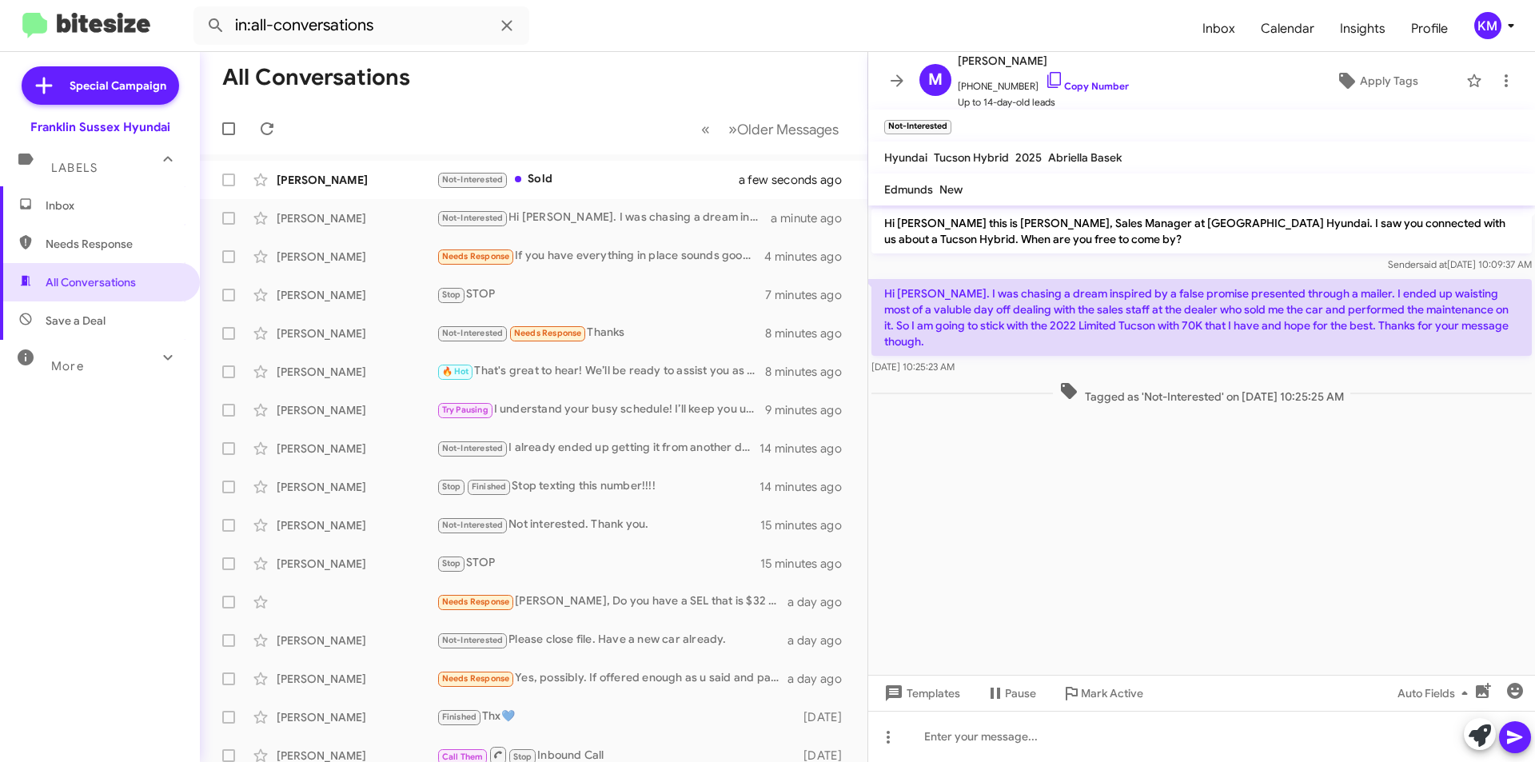
drag, startPoint x: 1043, startPoint y: 59, endPoint x: 1005, endPoint y: 54, distance: 38.7
click at [1005, 54] on span "[PERSON_NAME]" at bounding box center [1043, 60] width 171 height 19
copy span "Thelen"
click at [1015, 739] on div at bounding box center [1201, 736] width 667 height 51
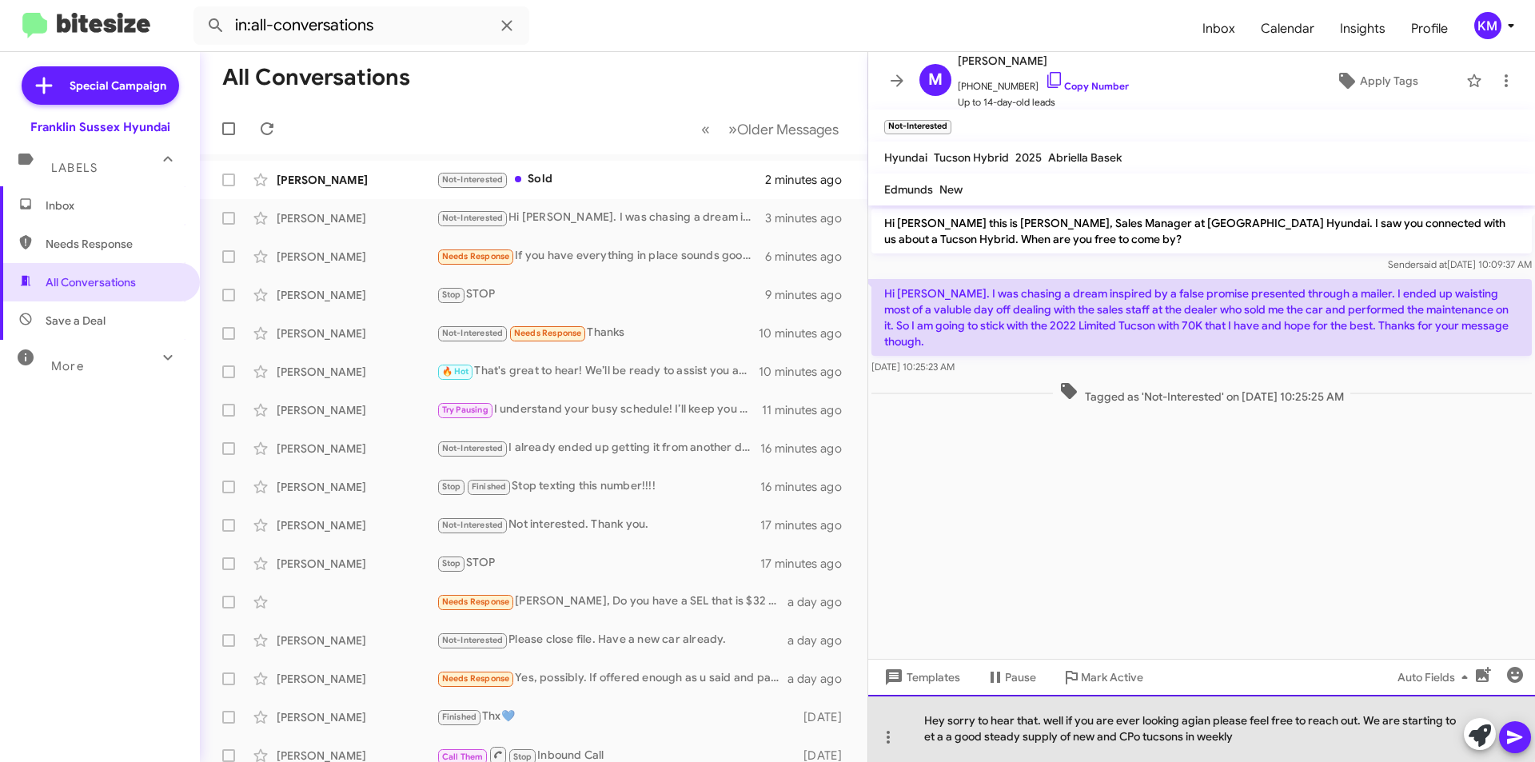
click at [1186, 719] on div "Hey sorry to hear that. well if you are ever looking agian please feel free to …" at bounding box center [1201, 728] width 667 height 67
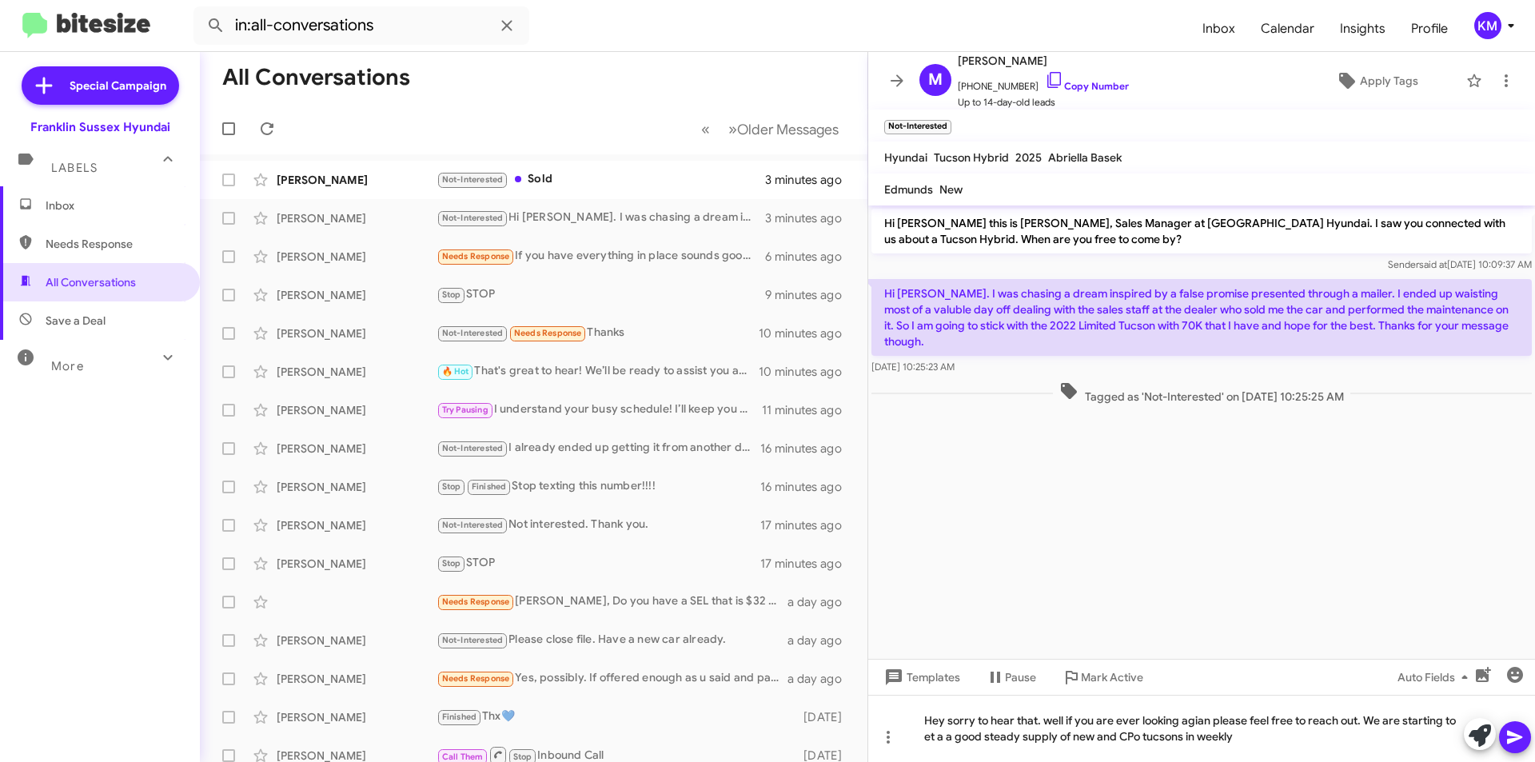
drag, startPoint x: 1186, startPoint y: 720, endPoint x: 1224, endPoint y: 371, distance: 351.4
click at [1224, 381] on span "Tagged as 'Not-Interested' on Sep 25, 2025 - 10:25:25 AM" at bounding box center [1201, 392] width 297 height 23
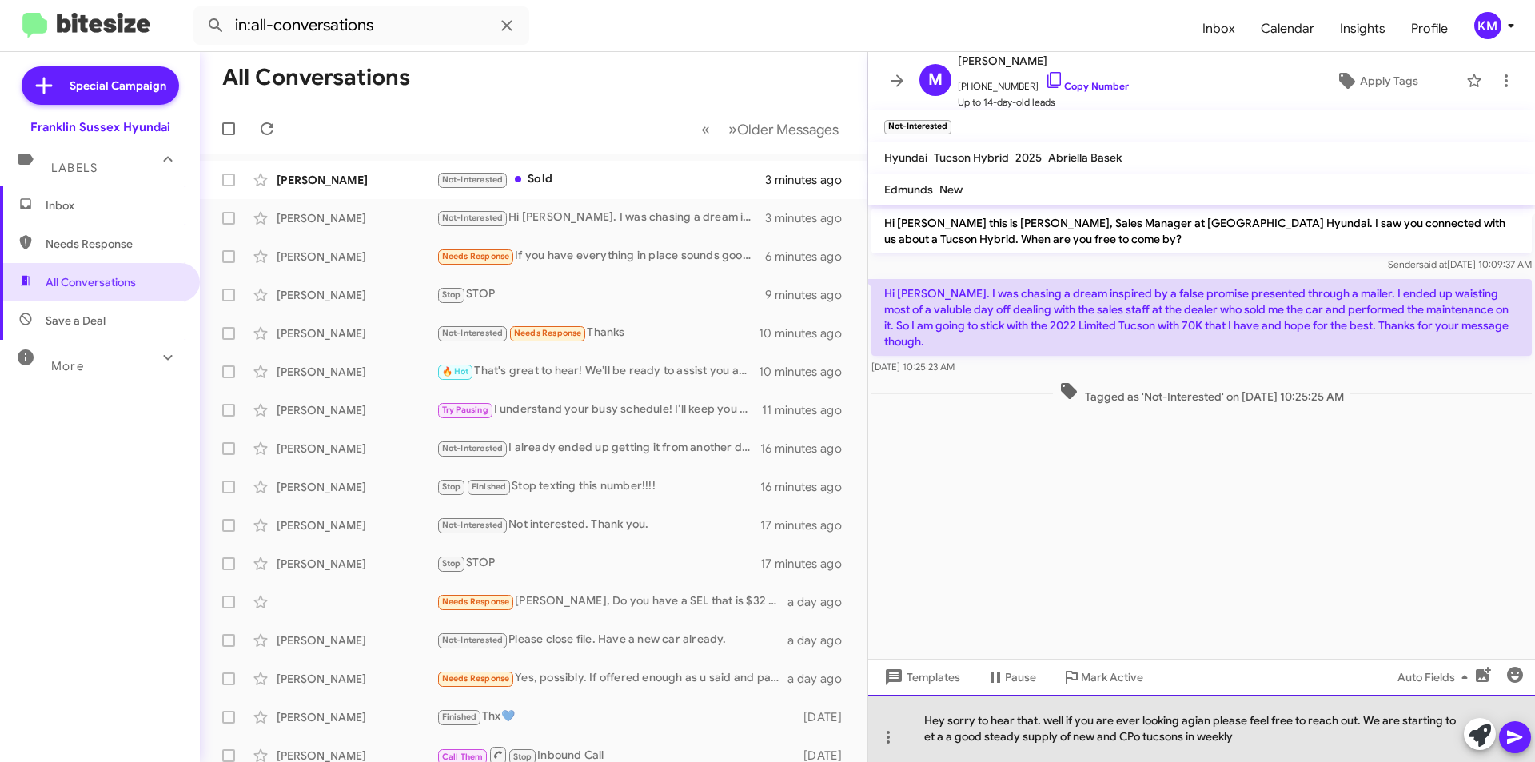
click at [1200, 718] on div "Hey sorry to hear that. well if you are ever looking agian please feel free to …" at bounding box center [1201, 728] width 667 height 67
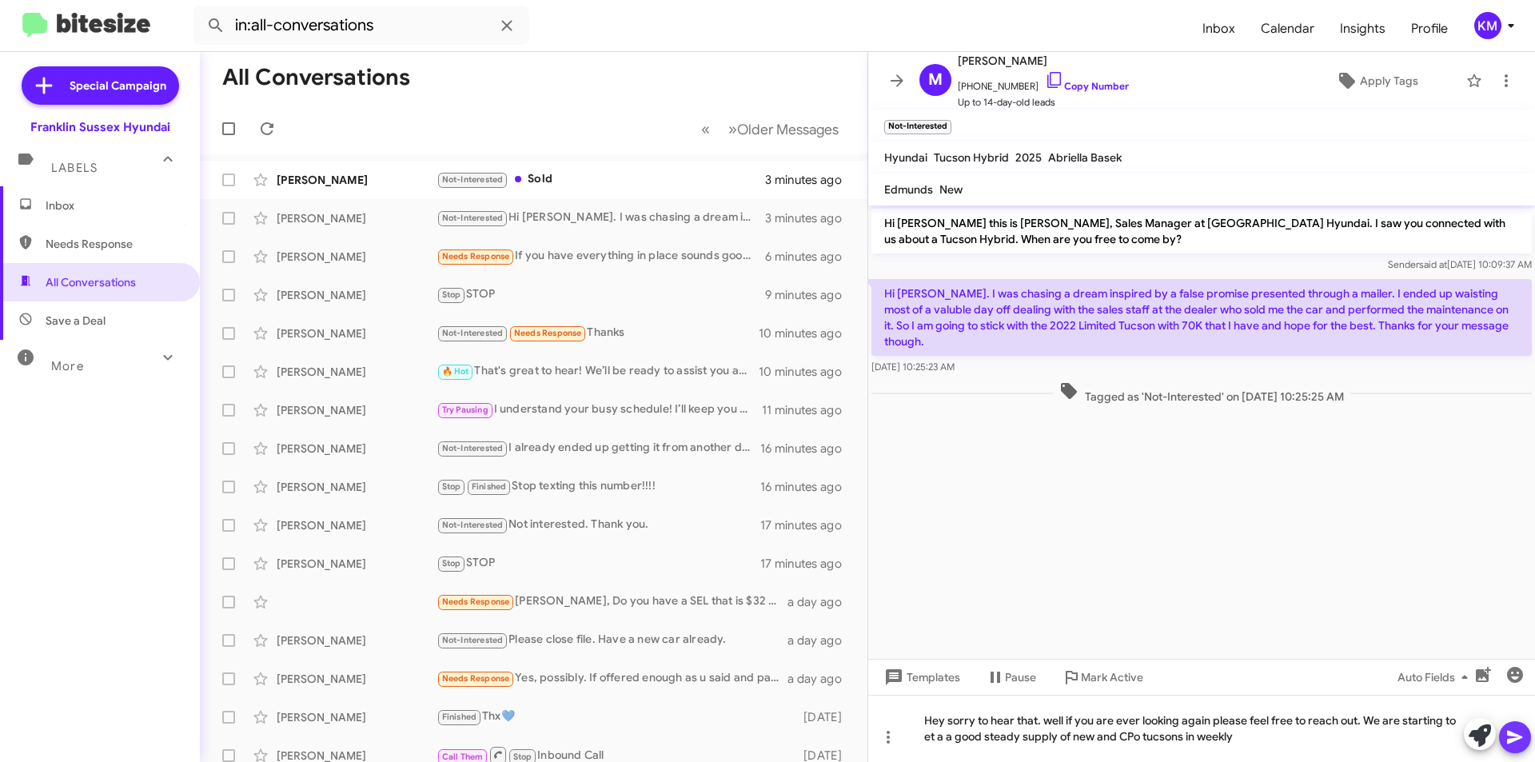
click at [1513, 731] on icon at bounding box center [1514, 736] width 19 height 19
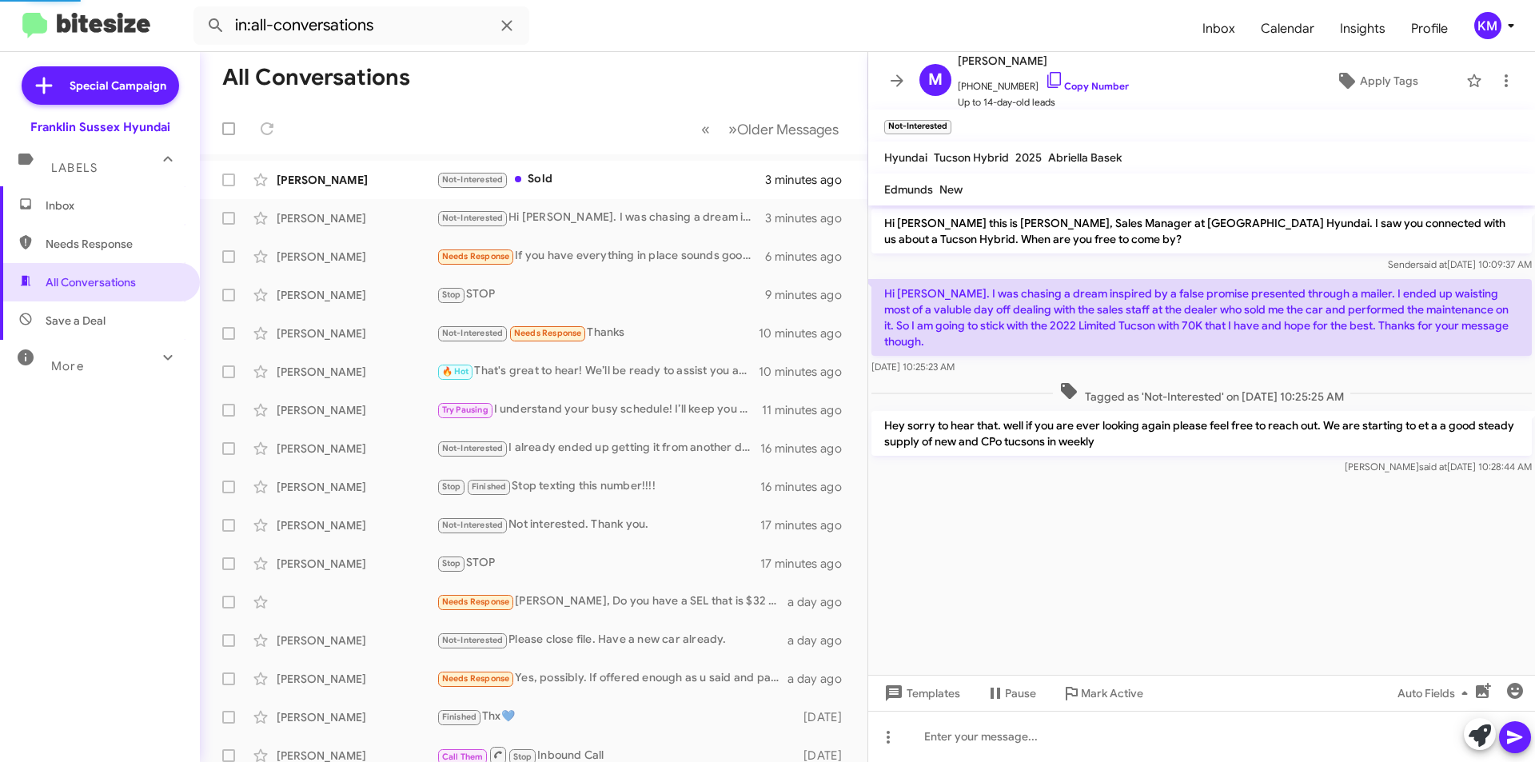
click at [554, 177] on div "Not-Interested Sold" at bounding box center [600, 179] width 329 height 18
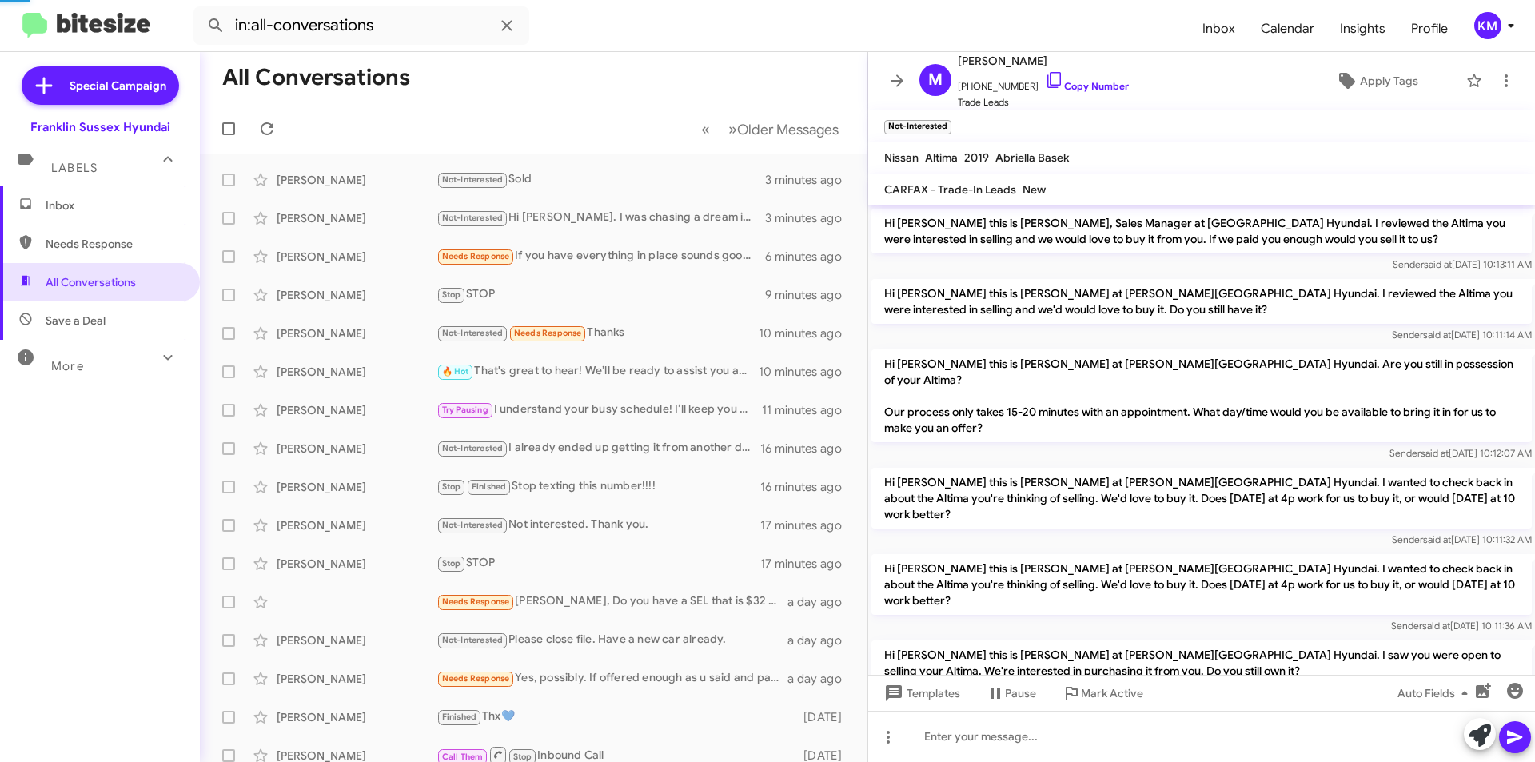
scroll to position [324, 0]
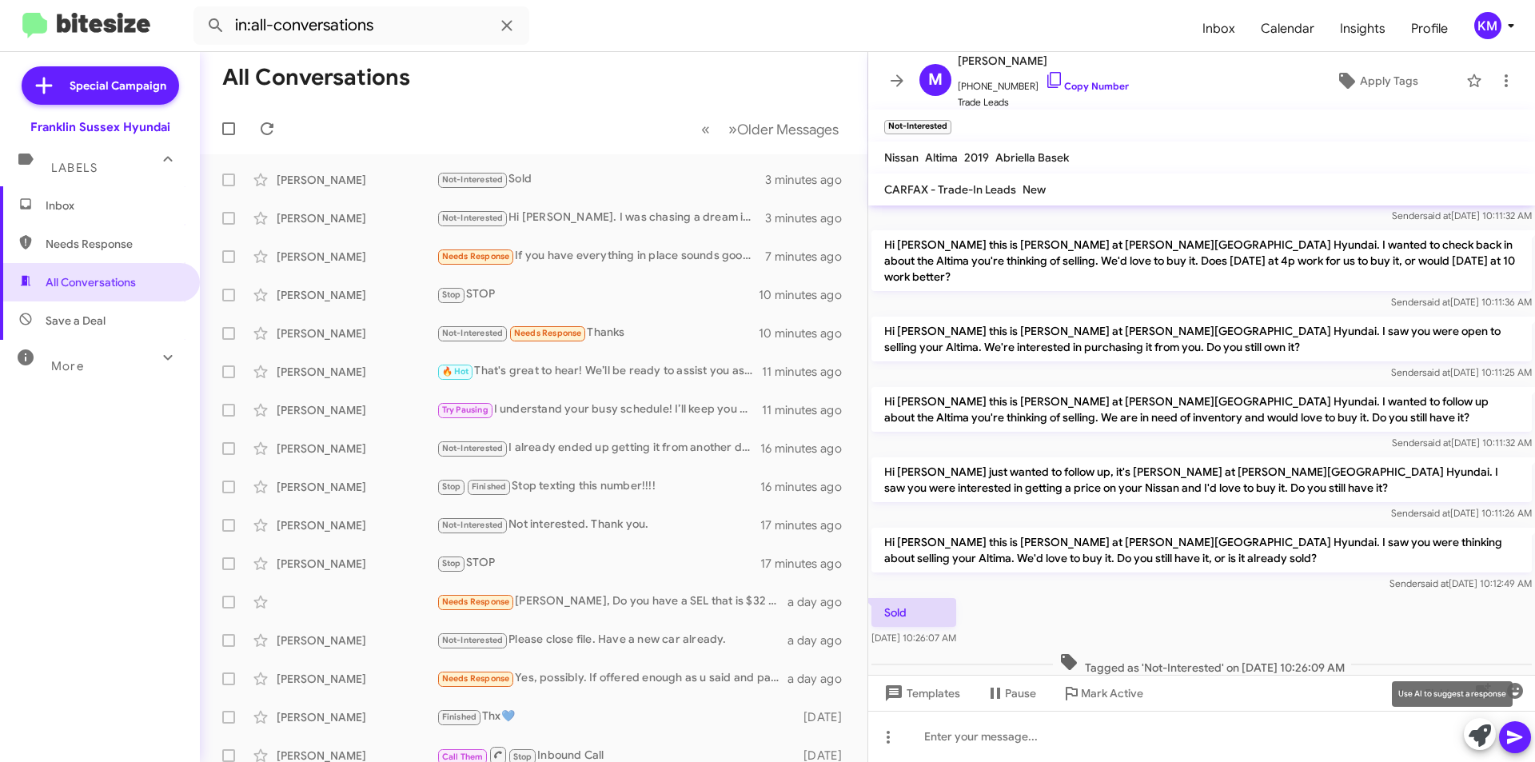
click at [1485, 736] on icon at bounding box center [1480, 735] width 22 height 22
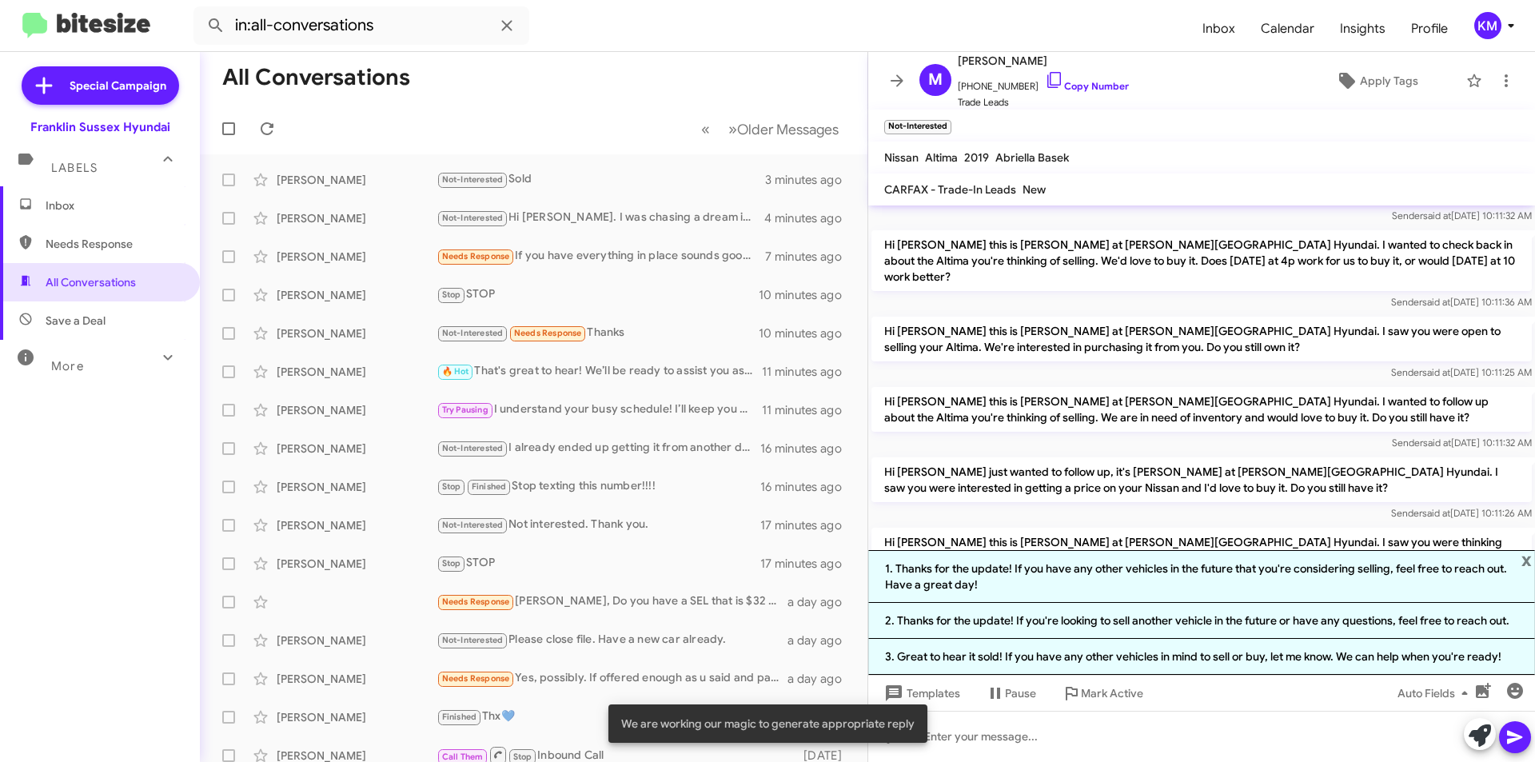
click at [984, 586] on li "1. Thanks for the update! If you have any other vehicles in the future that you…" at bounding box center [1201, 576] width 667 height 53
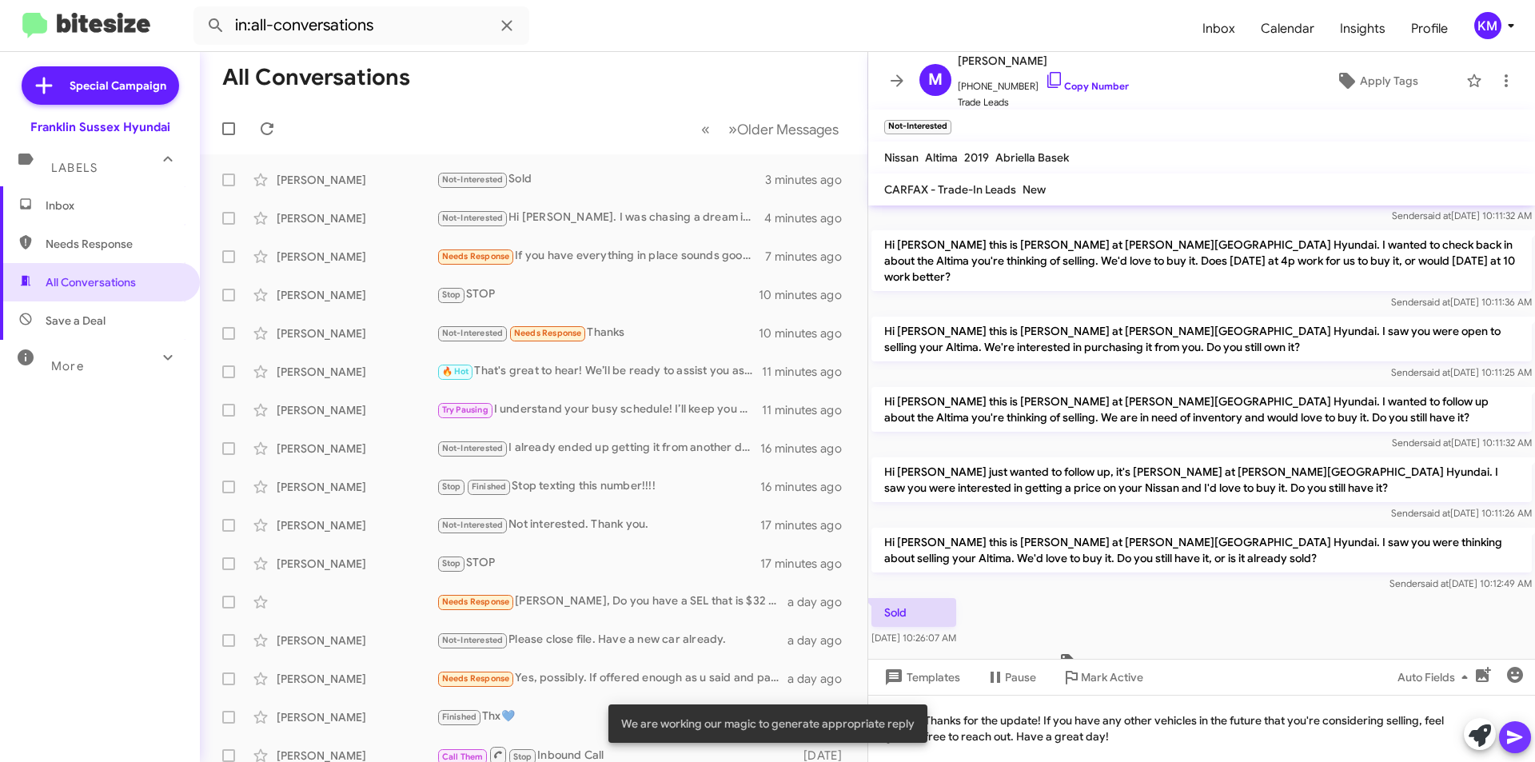
click at [1509, 743] on icon at bounding box center [1514, 738] width 15 height 14
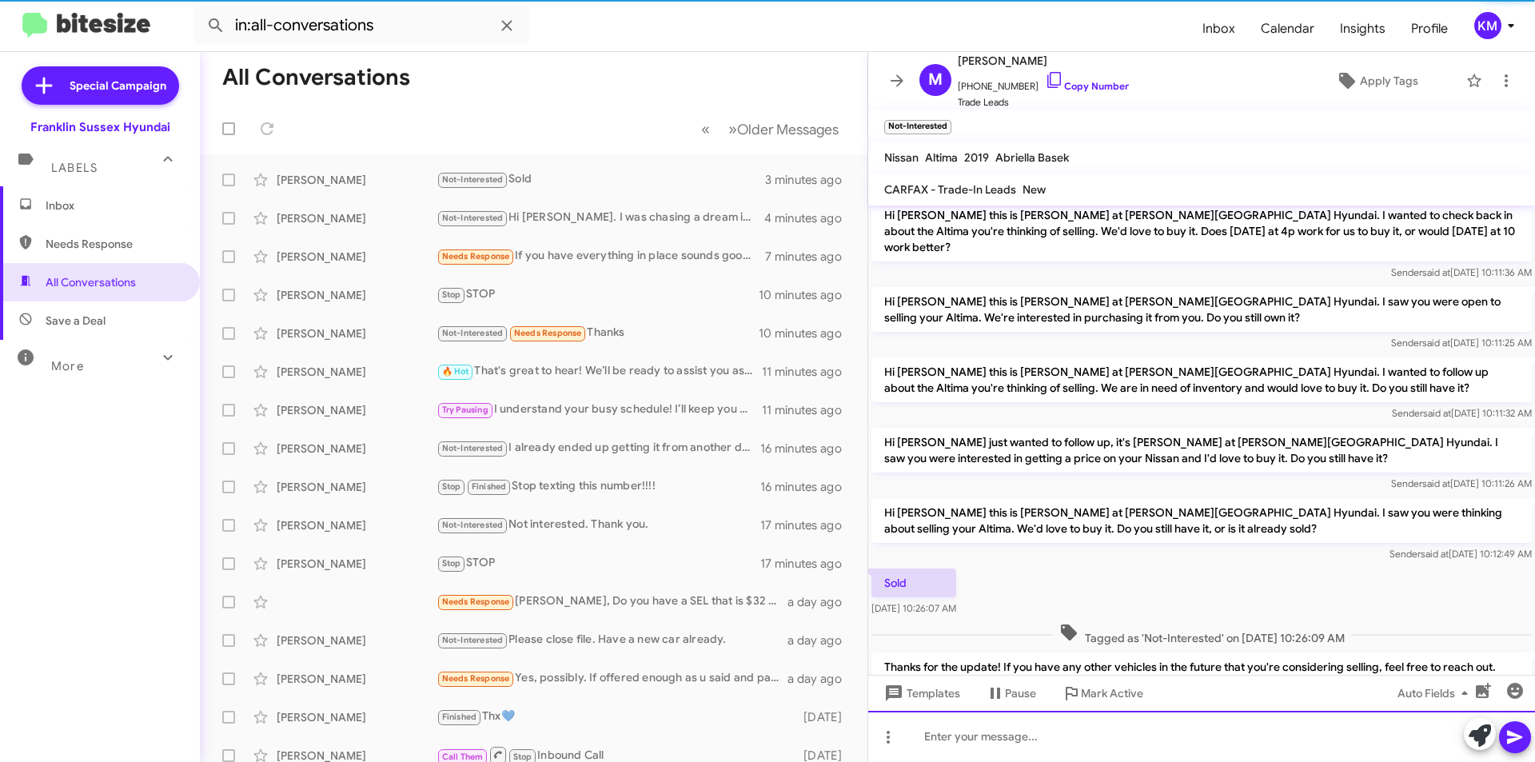
scroll to position [398, 0]
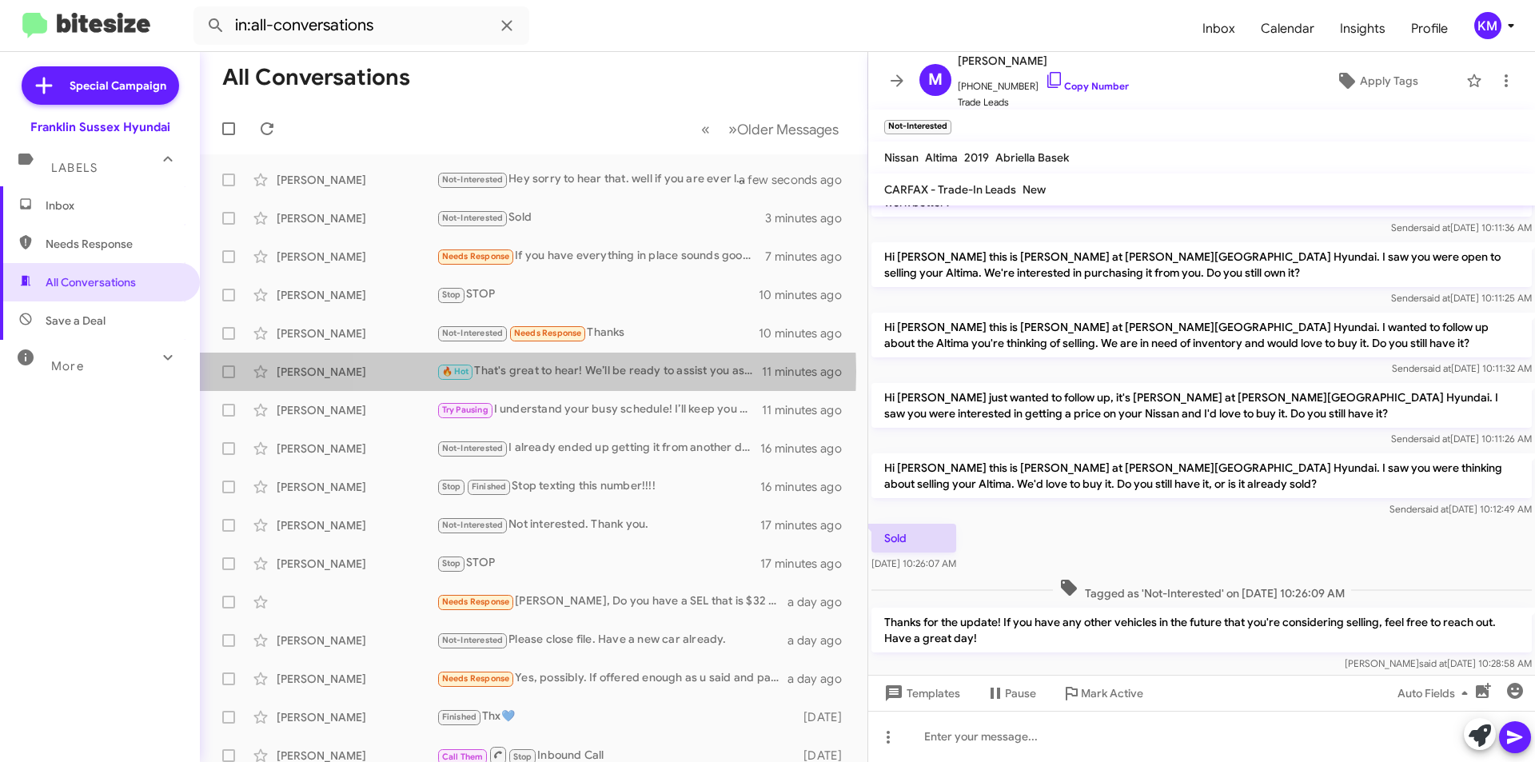
click at [503, 372] on div "🔥 Hot That's great to hear! We’ll be ready to assist you as soon as you arrive.…" at bounding box center [598, 371] width 325 height 18
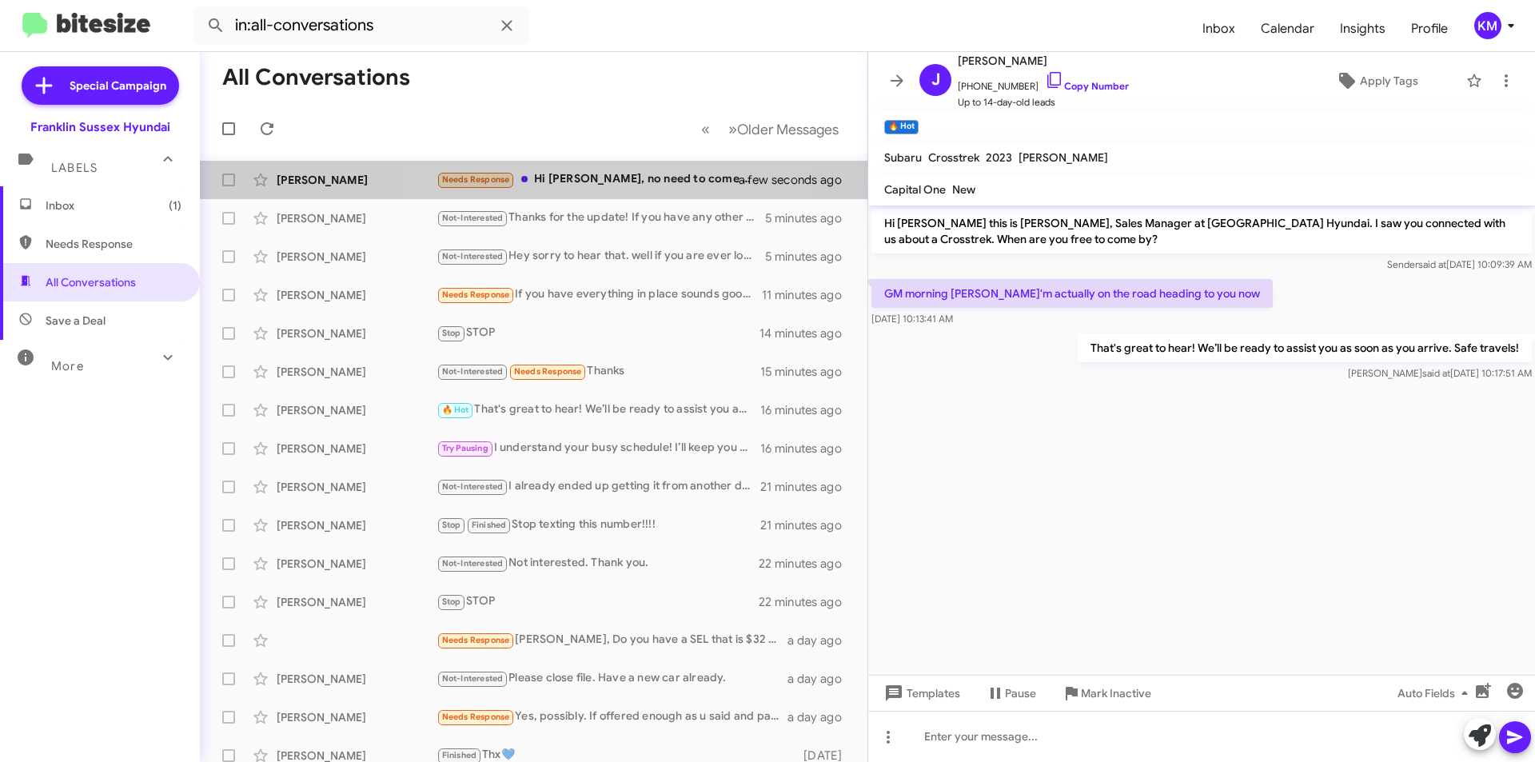
click at [614, 187] on div "Needs Response Hi Ken, no need to come by at this point. I've already test driv…" at bounding box center [597, 179] width 322 height 18
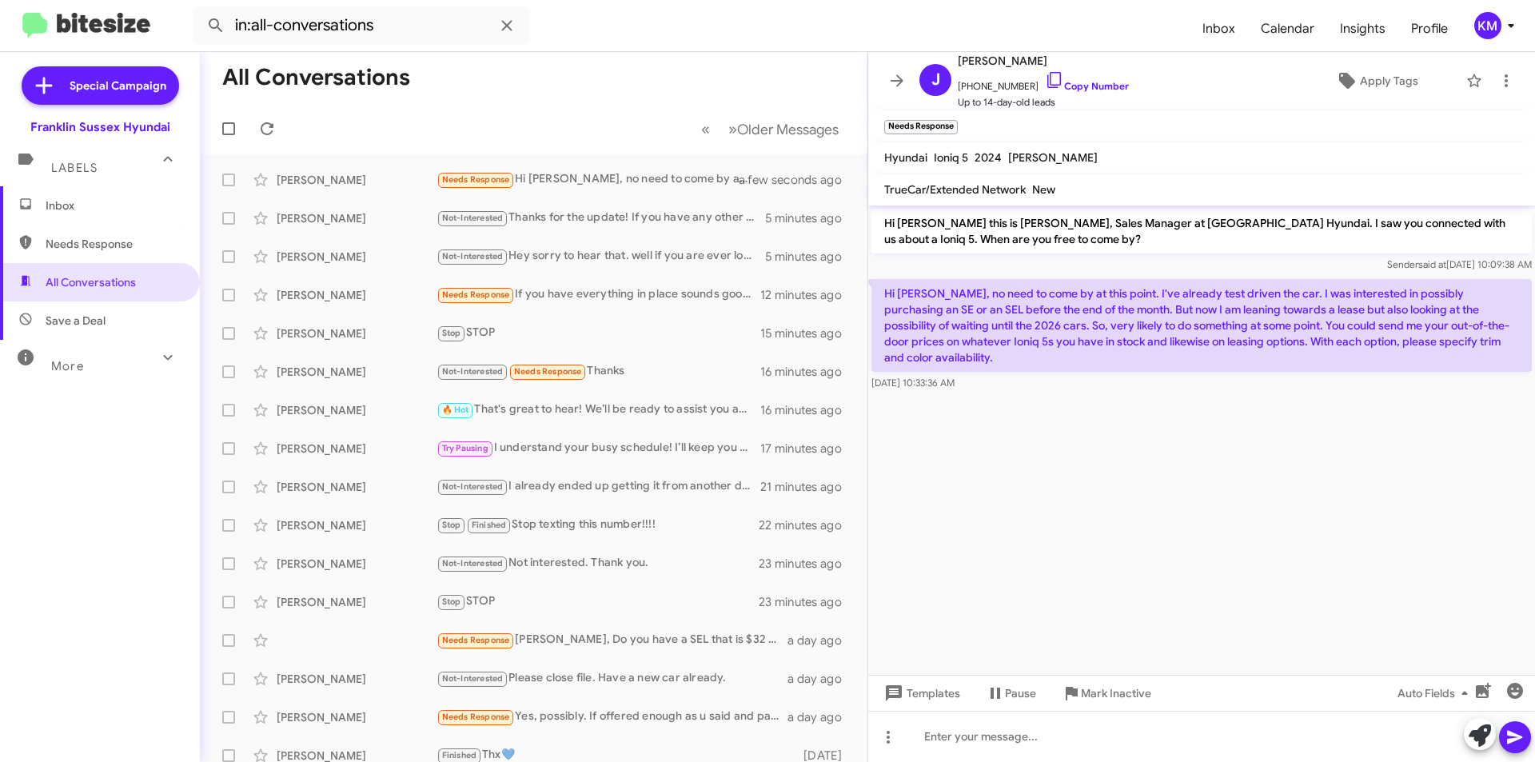
click at [528, 289] on div "Needs Response If you have everything in place sounds good - but I really don't…" at bounding box center [598, 294] width 324 height 18
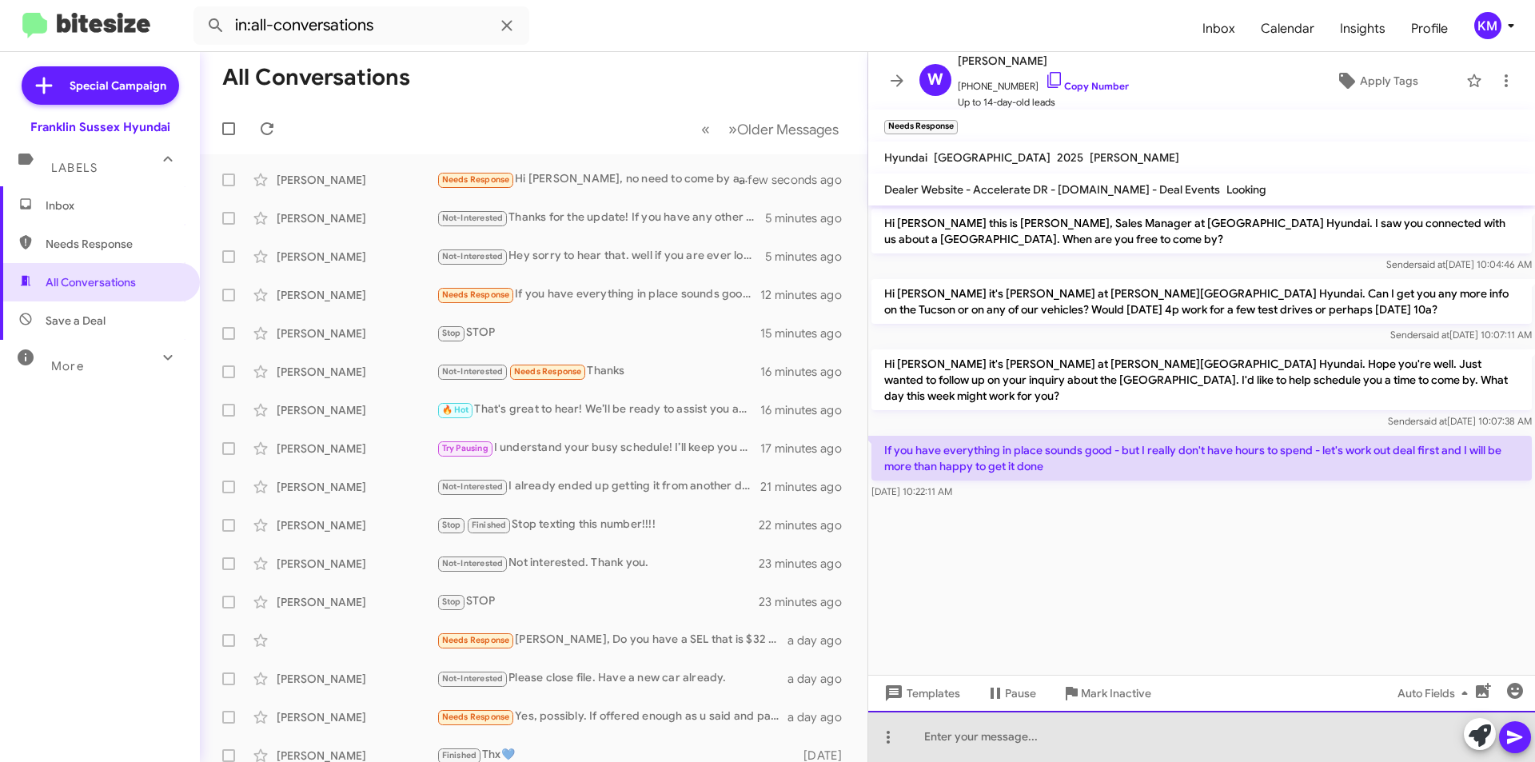
click at [951, 730] on div at bounding box center [1201, 736] width 667 height 51
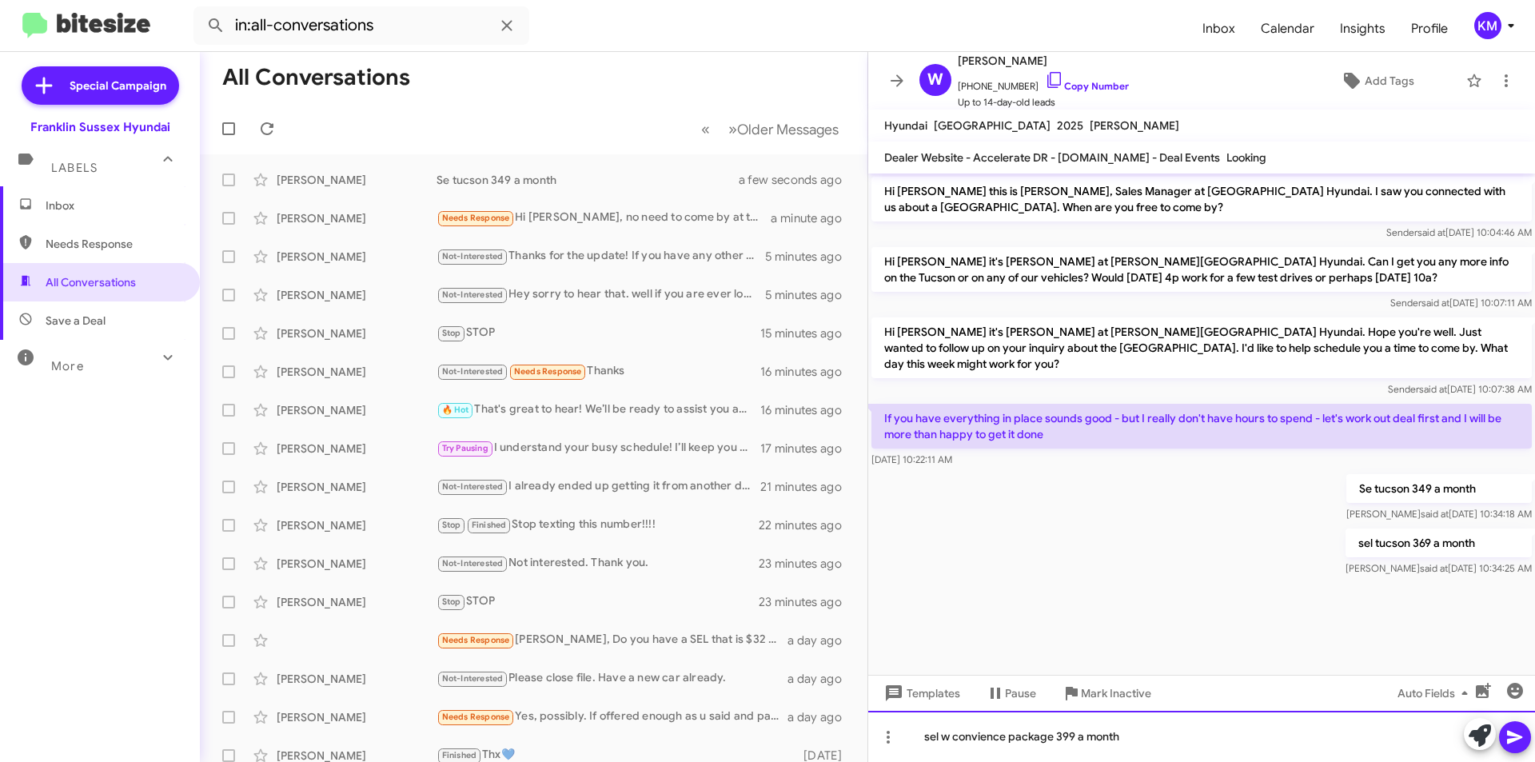
click at [980, 739] on div "sel w convience package 399 a month" at bounding box center [1201, 736] width 667 height 51
click at [1510, 735] on icon at bounding box center [1514, 736] width 19 height 19
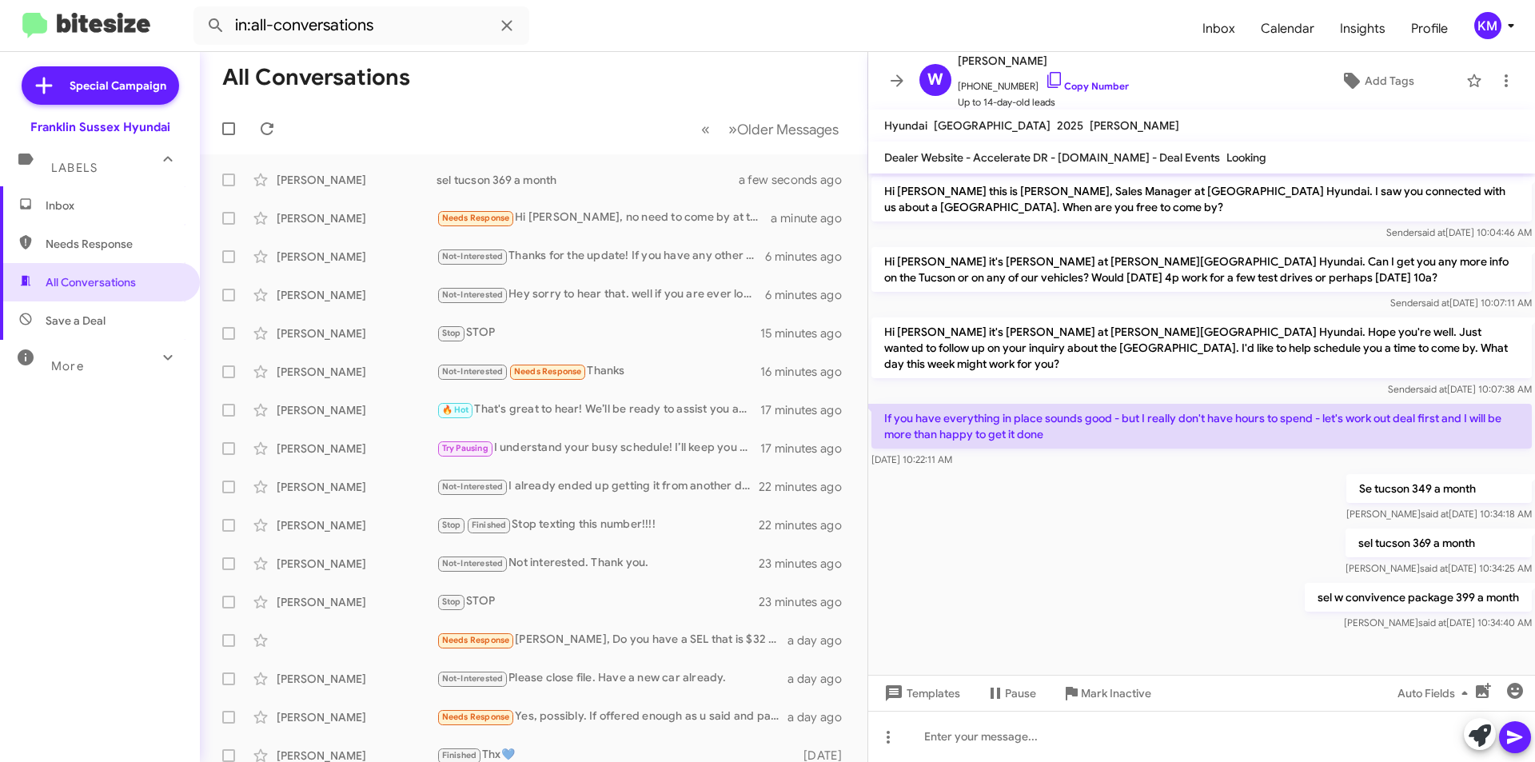
click at [557, 639] on div "Needs Response Ken, Do you have a SEL that is $32 & change if so run the number…" at bounding box center [611, 640] width 351 height 18
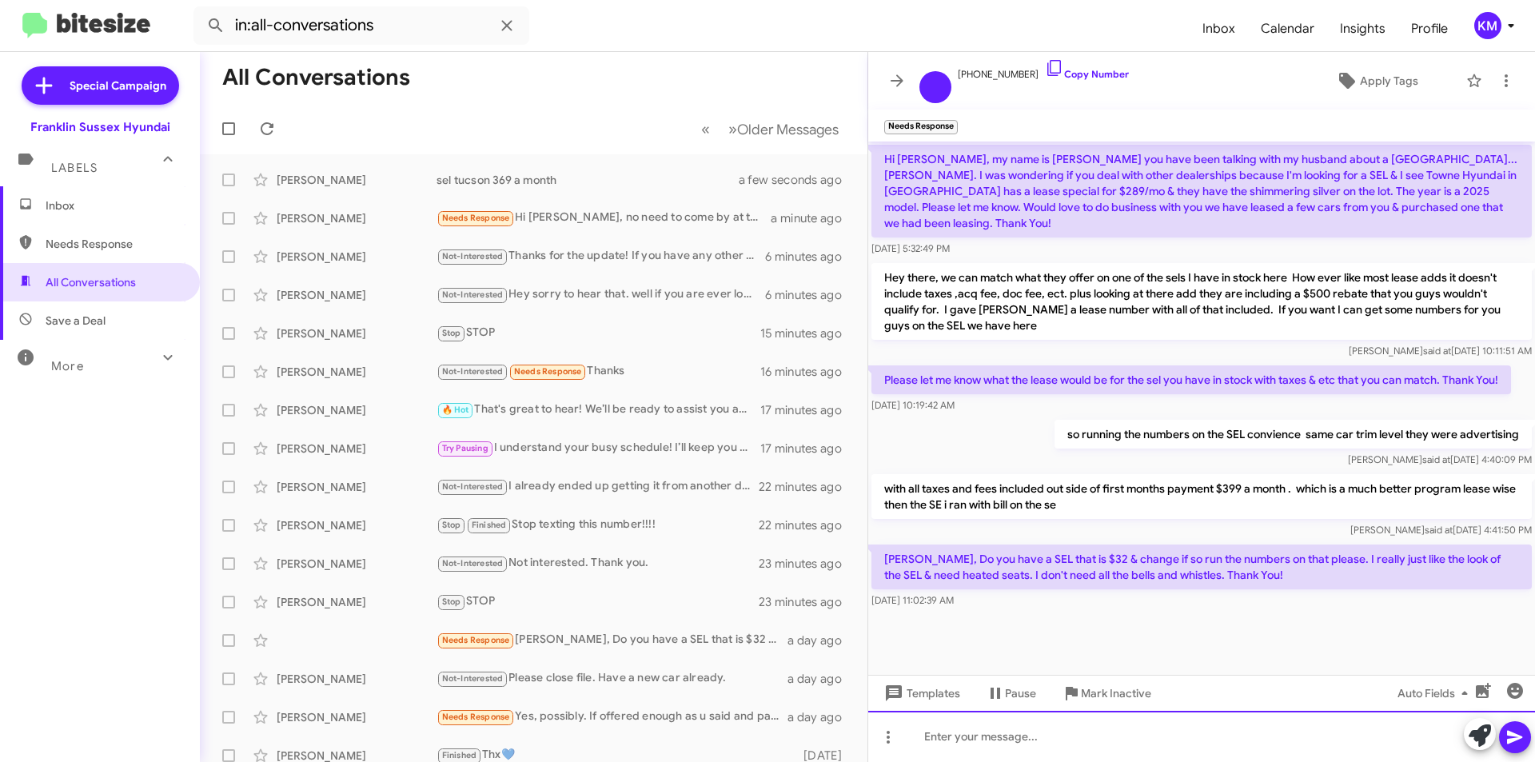
click at [957, 739] on div at bounding box center [1201, 736] width 667 height 51
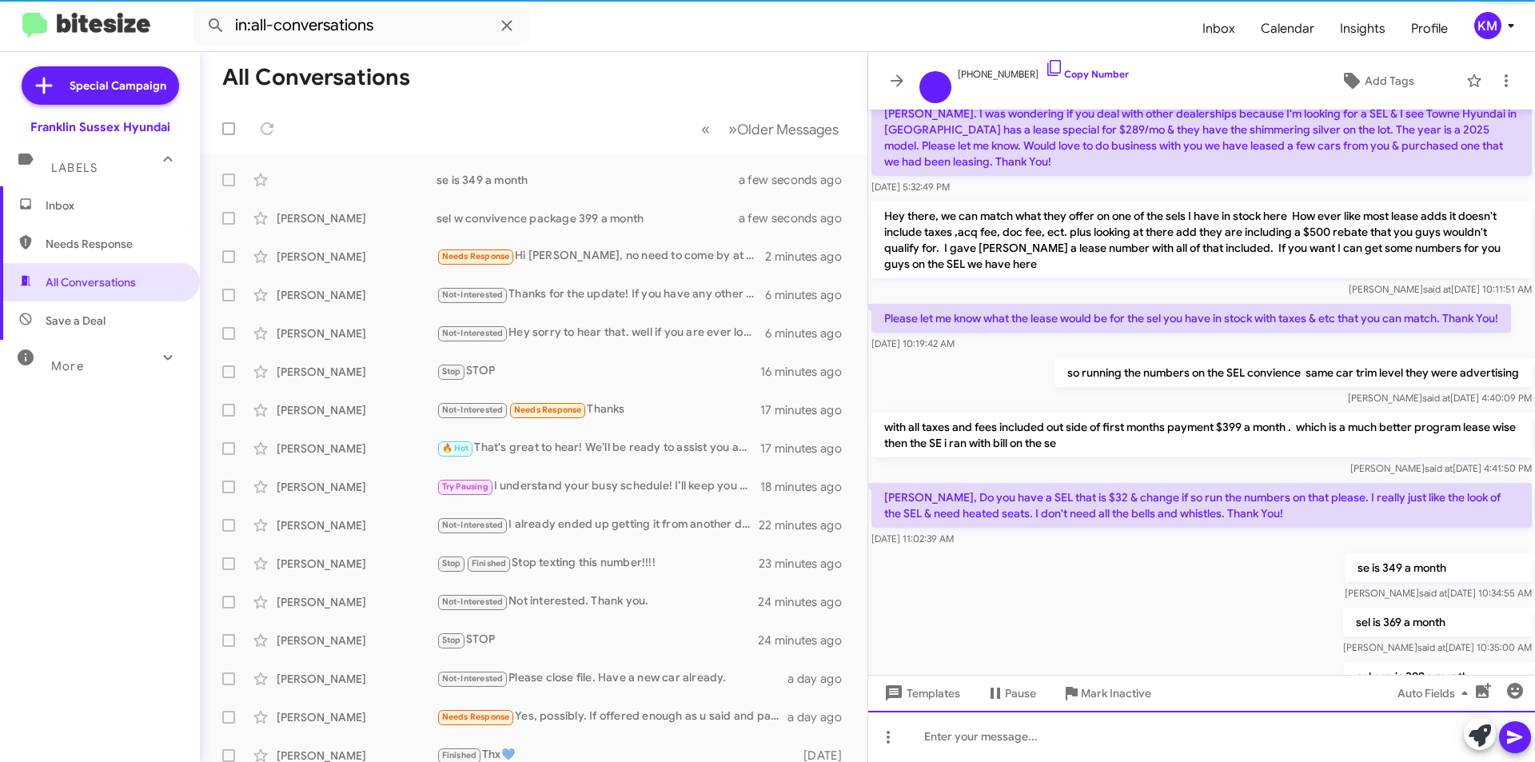
scroll to position [88, 0]
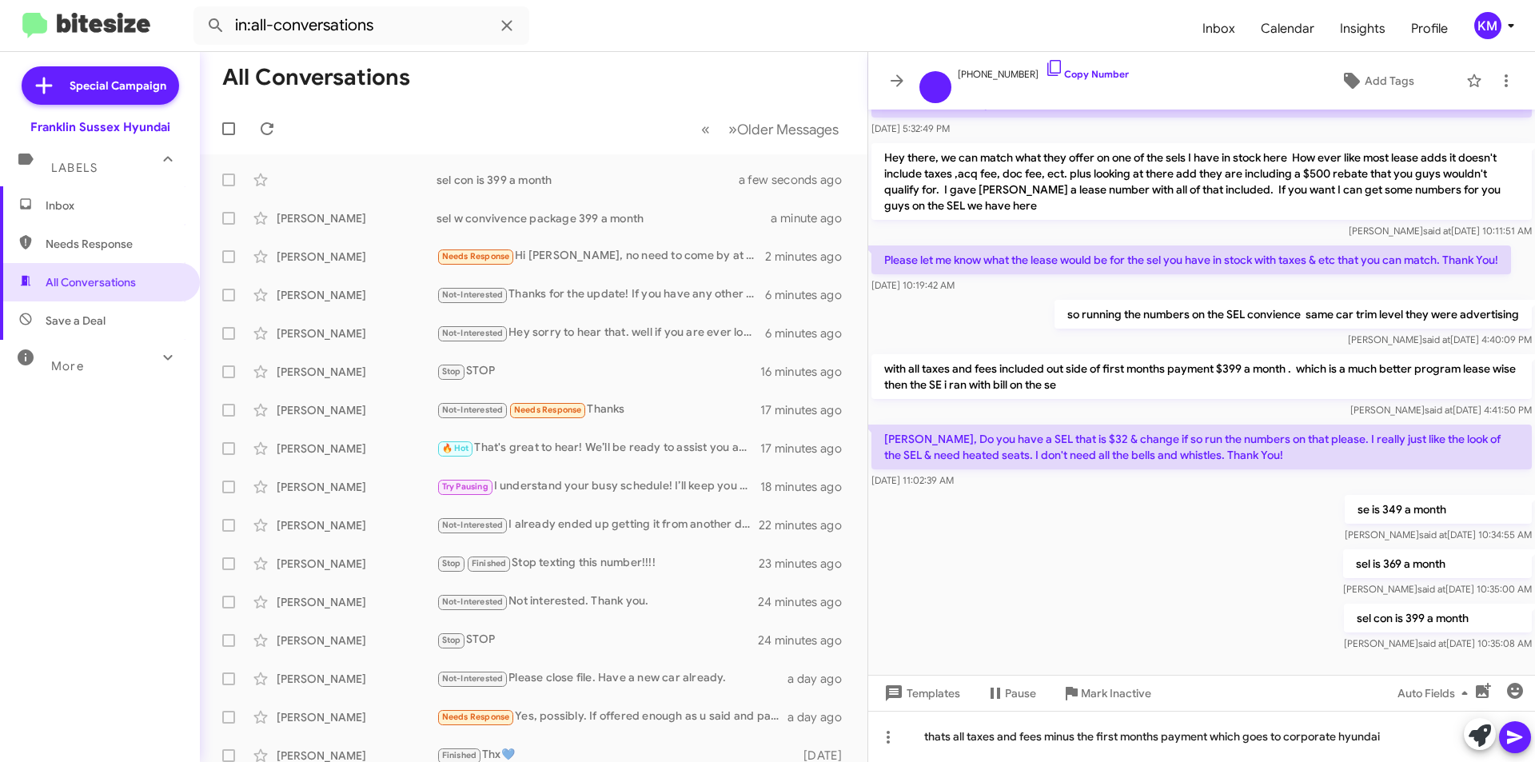
click at [1517, 746] on span at bounding box center [1514, 737] width 19 height 32
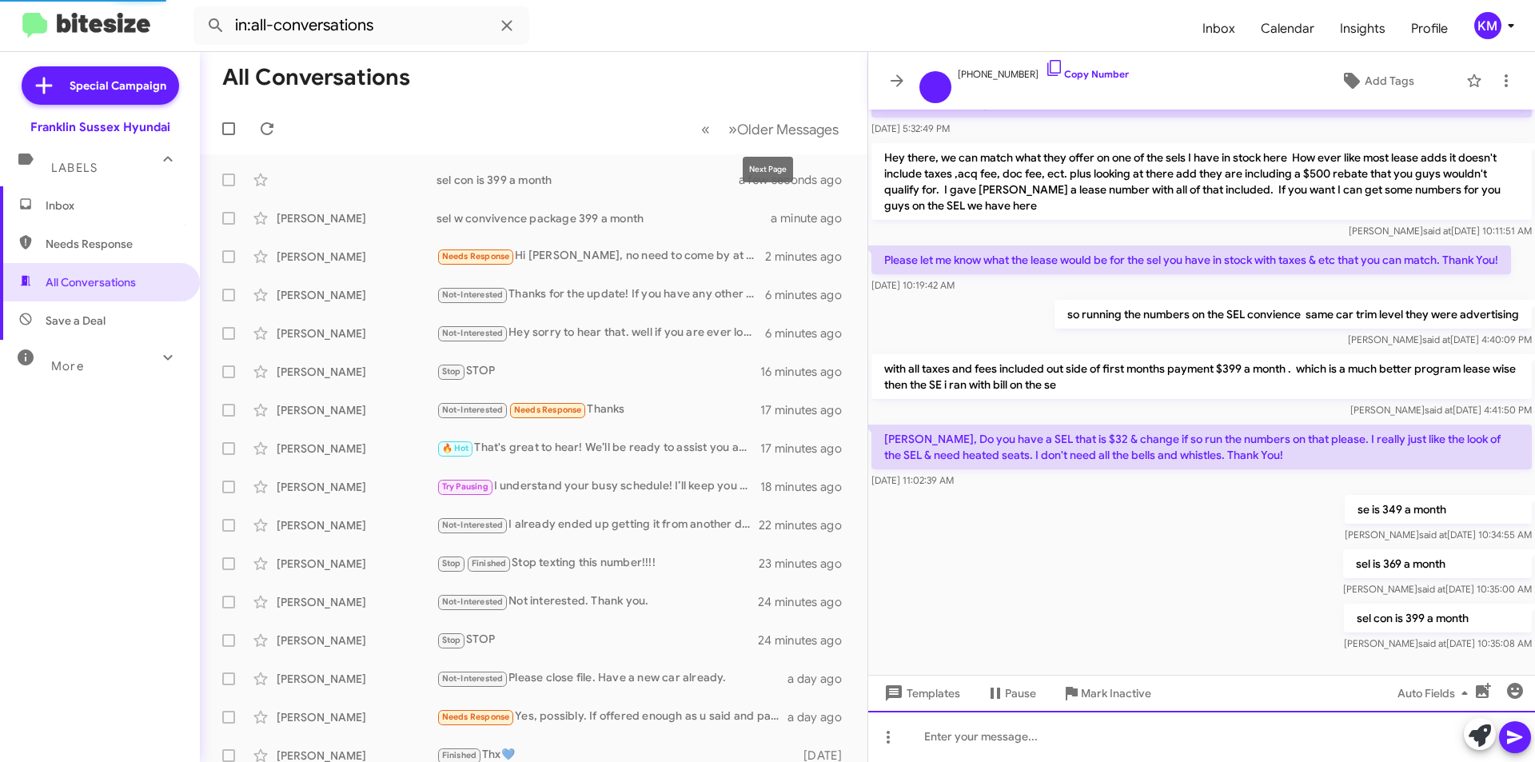
scroll to position [0, 0]
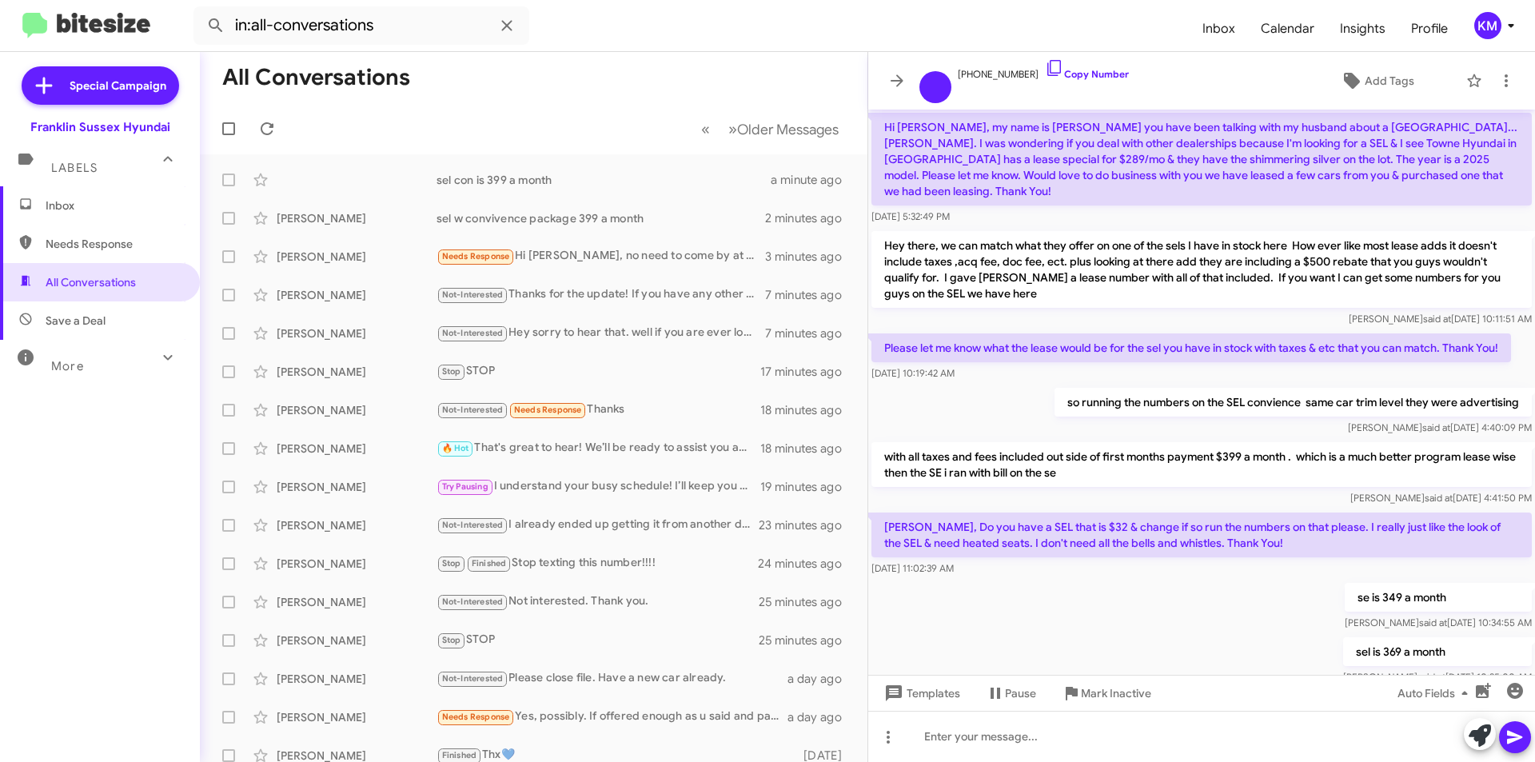
click at [540, 259] on div "Needs Response Hi Ken, no need to come by at this point. I've already test driv…" at bounding box center [600, 256] width 329 height 18
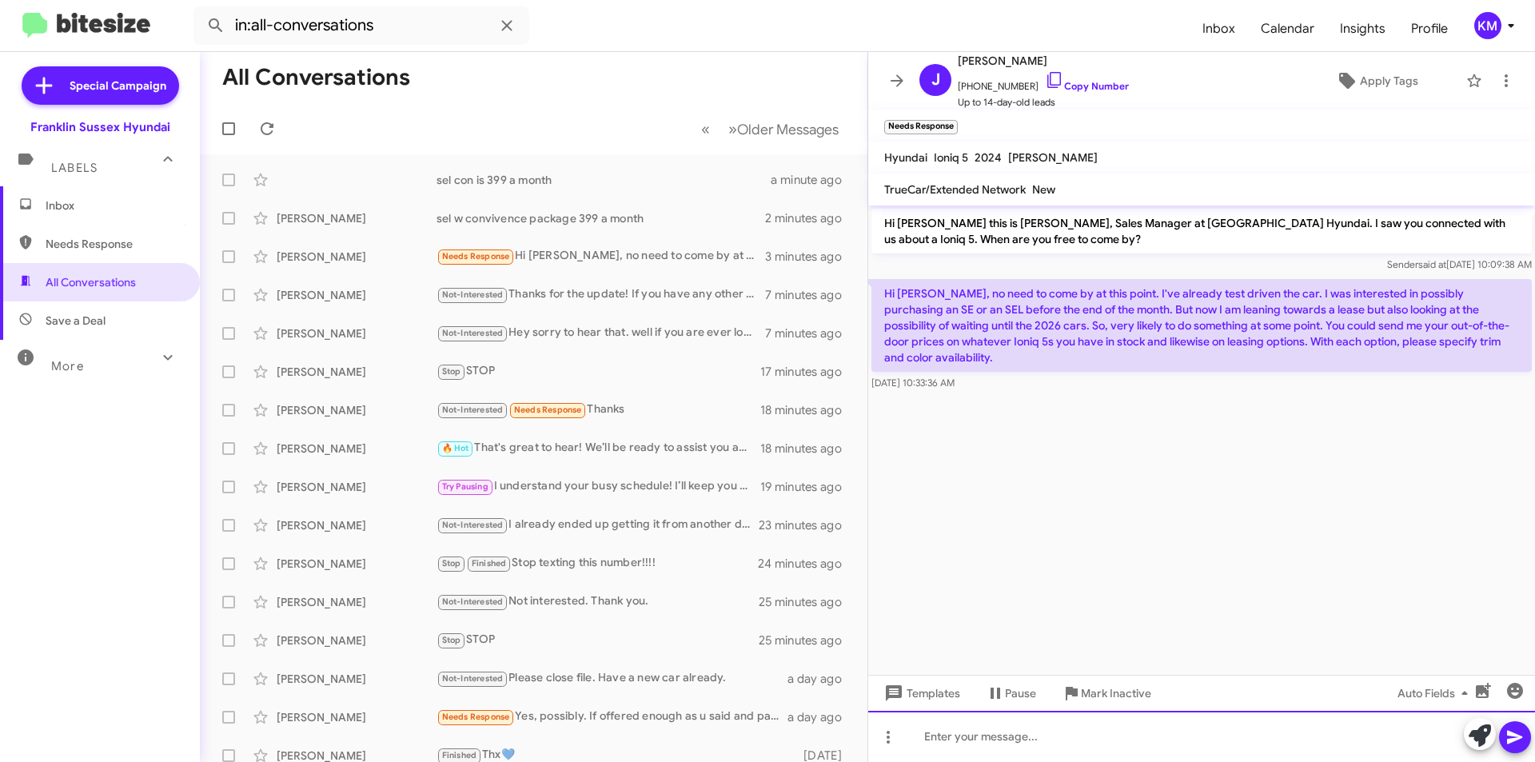
click at [942, 740] on div at bounding box center [1201, 736] width 667 height 51
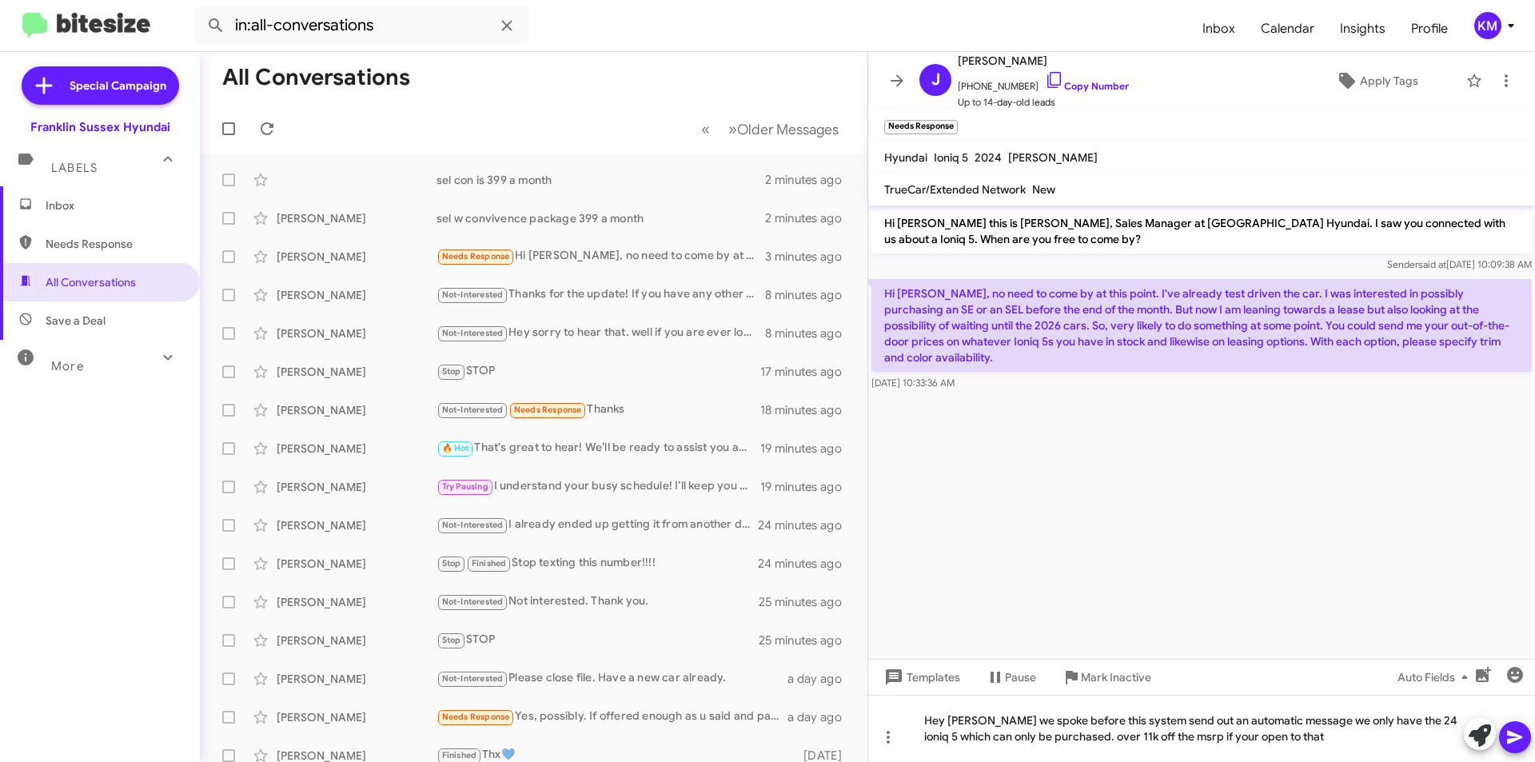
click at [1519, 747] on span at bounding box center [1514, 737] width 19 height 32
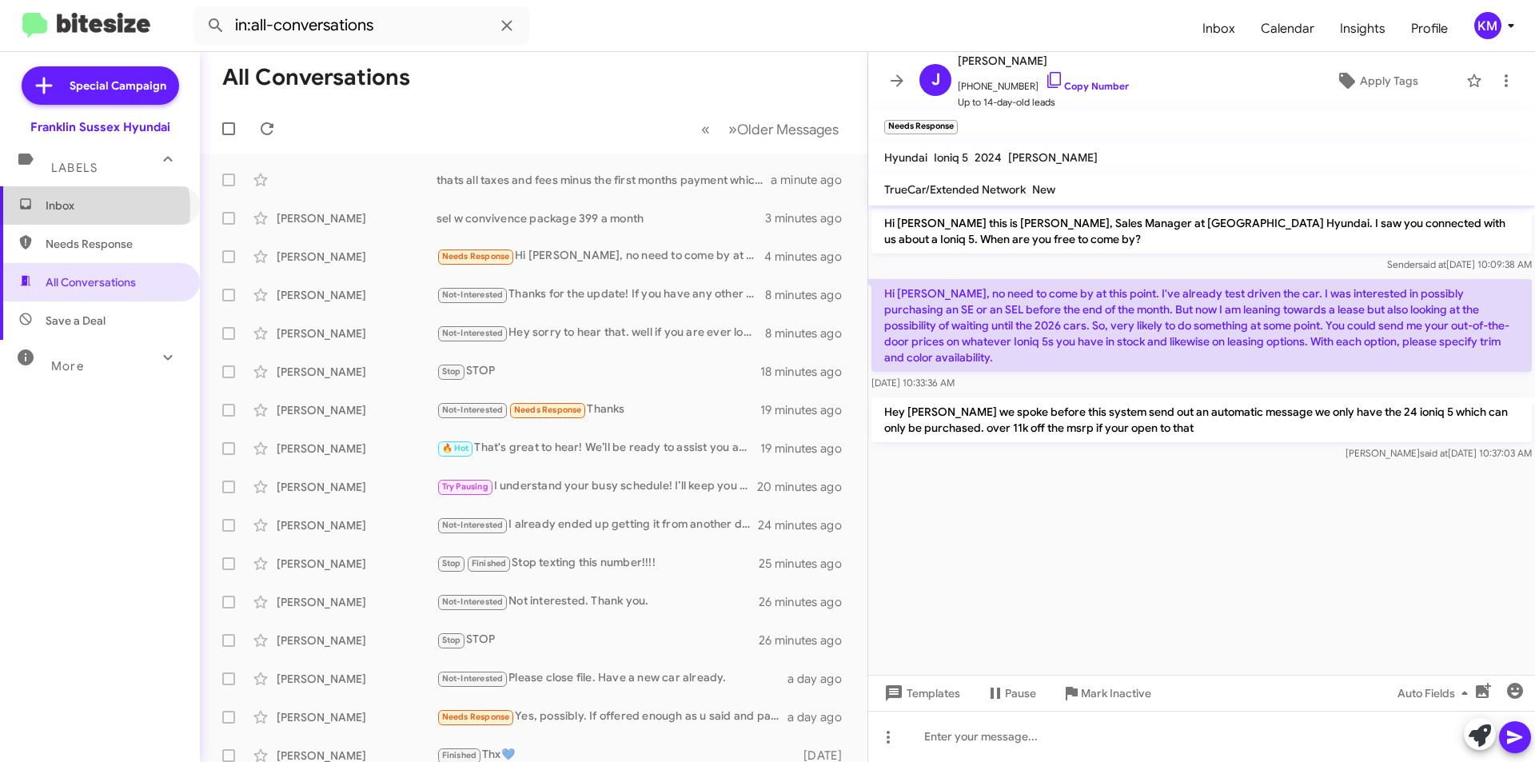
click at [70, 209] on span "Inbox" at bounding box center [114, 205] width 136 height 16
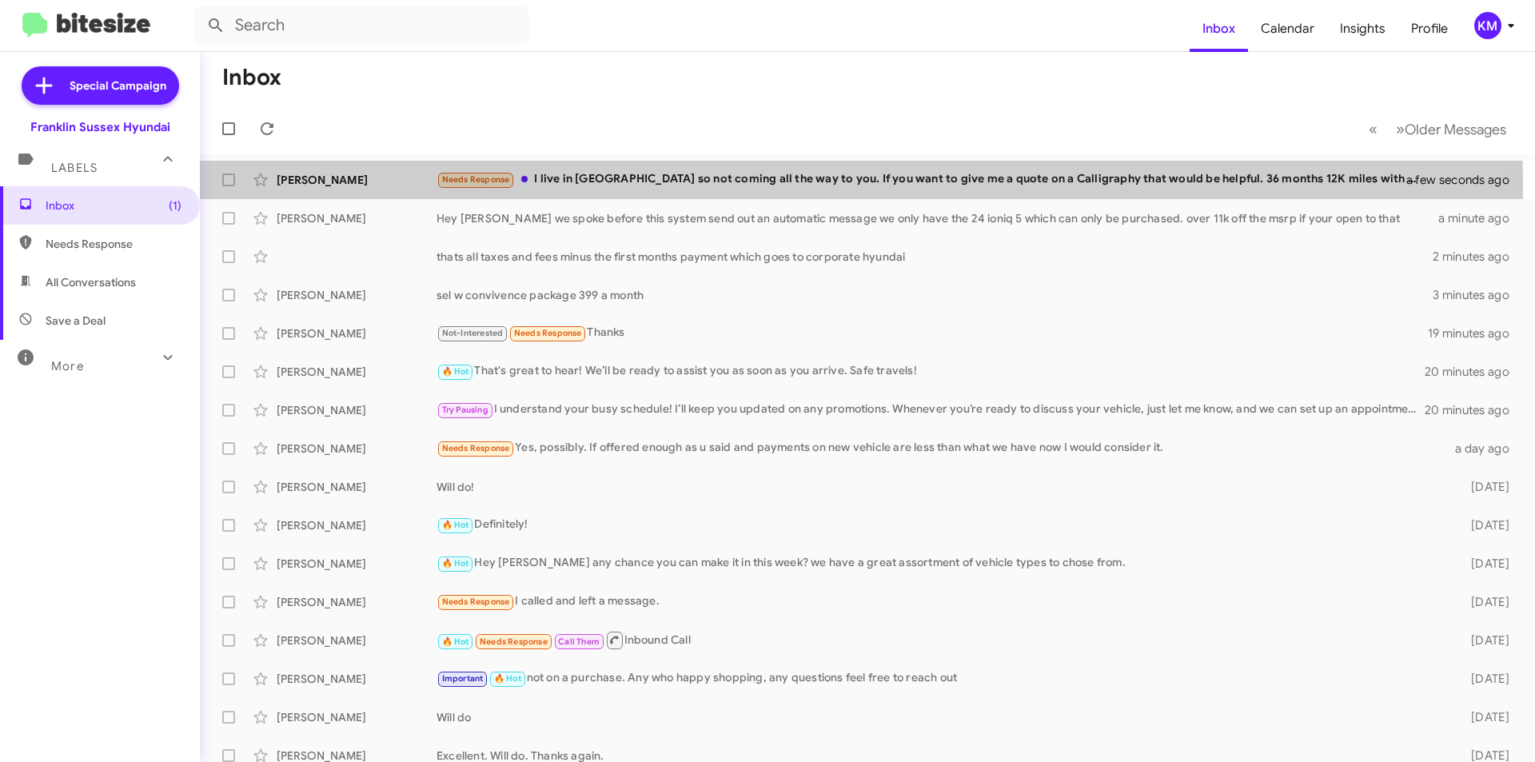
click at [598, 184] on div "Needs Response I live in Westchester so not coming all the way to you. If you w…" at bounding box center [931, 179] width 990 height 18
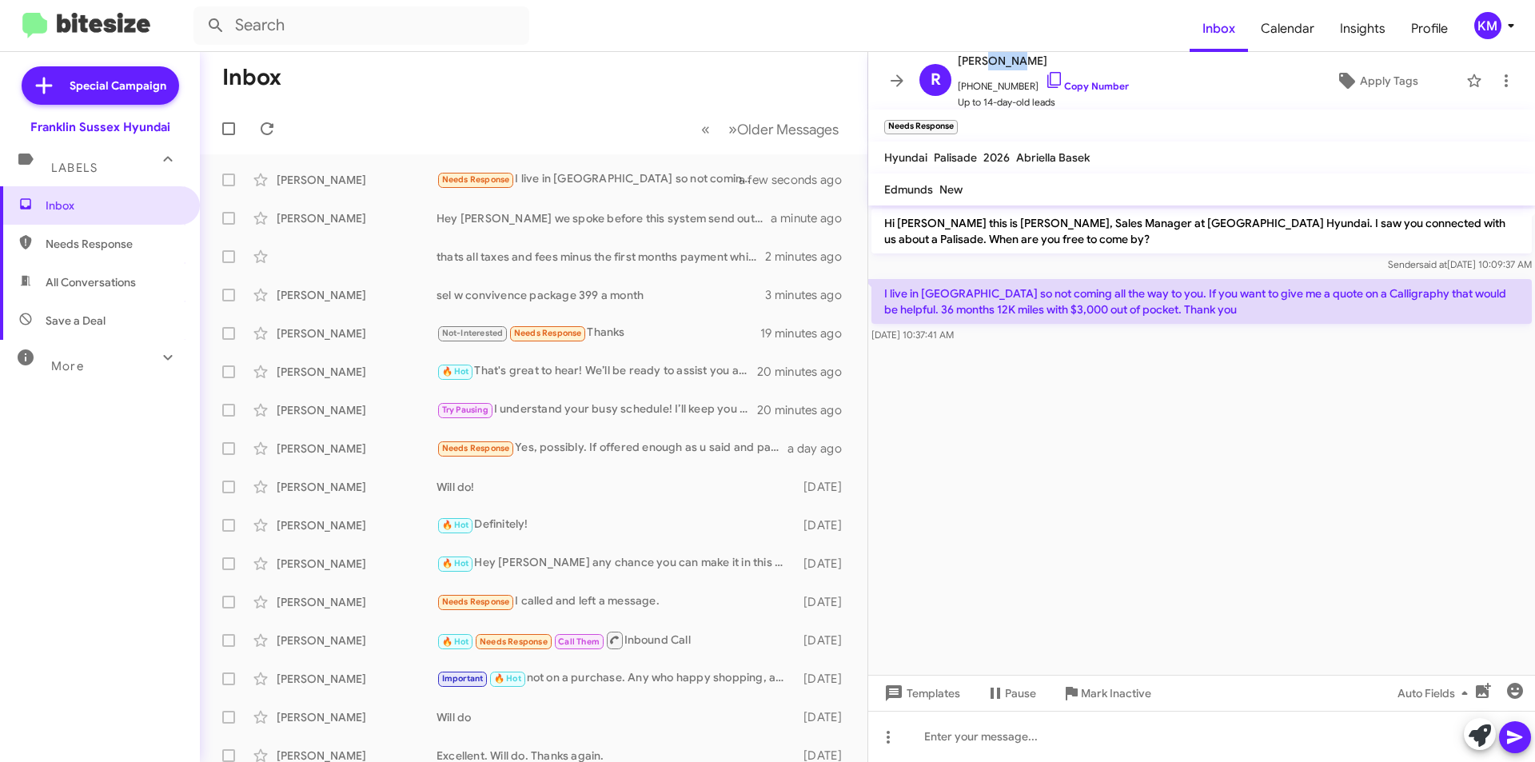
drag, startPoint x: 1019, startPoint y: 62, endPoint x: 983, endPoint y: 54, distance: 37.5
click at [983, 54] on span "[PERSON_NAME]" at bounding box center [1043, 60] width 171 height 19
copy span "Bondy"
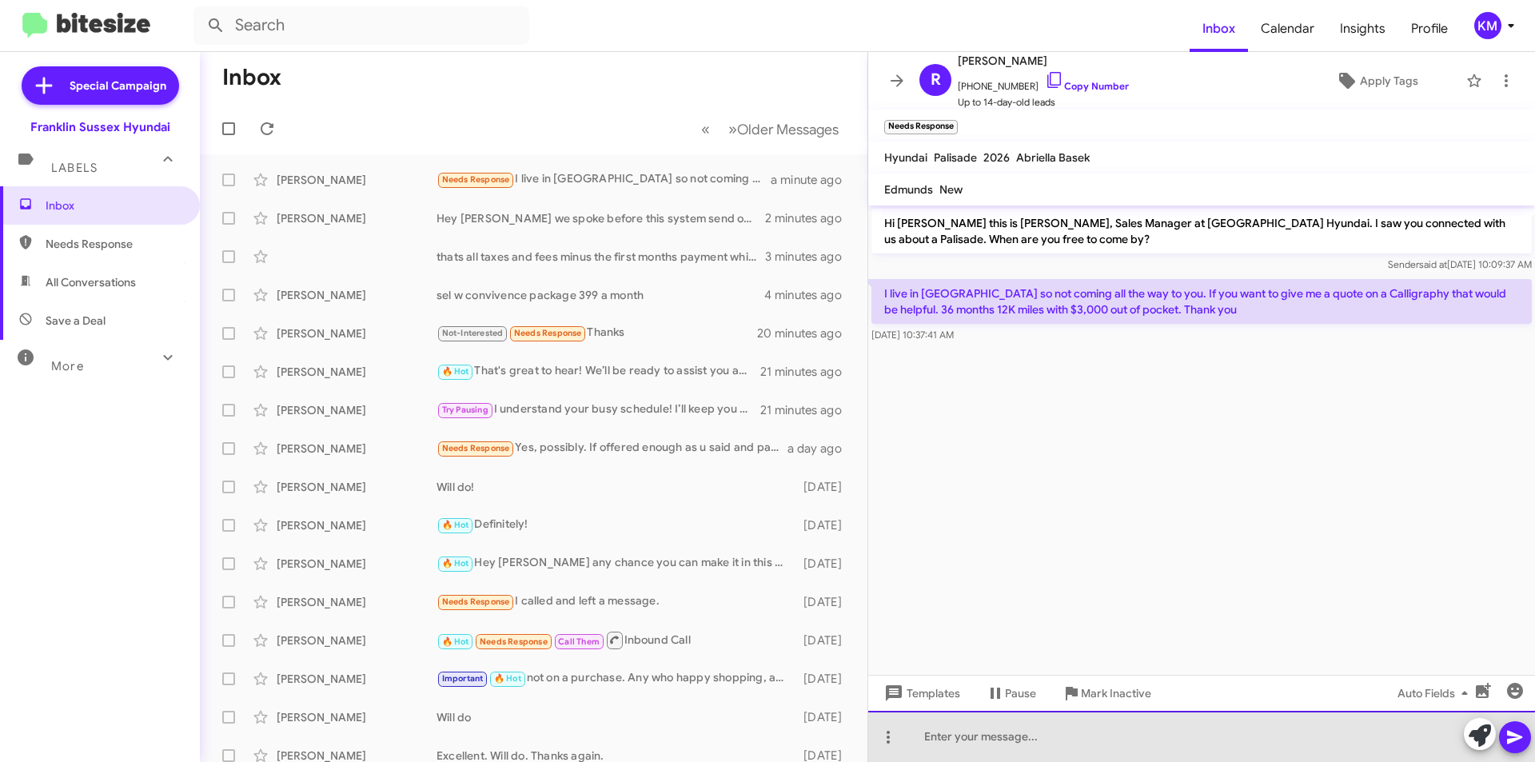
click at [999, 746] on div at bounding box center [1201, 736] width 667 height 51
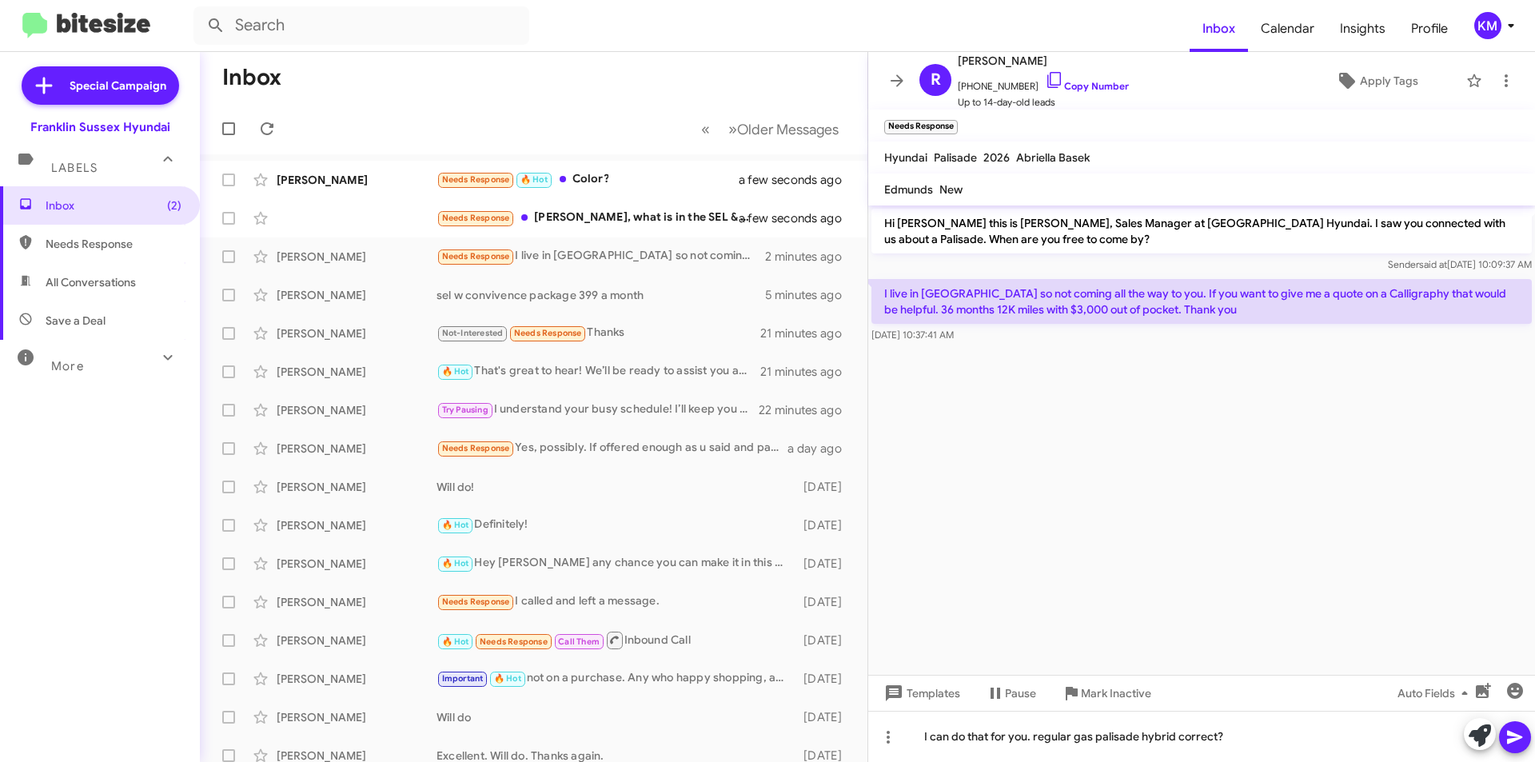
click at [1517, 735] on icon at bounding box center [1514, 738] width 15 height 14
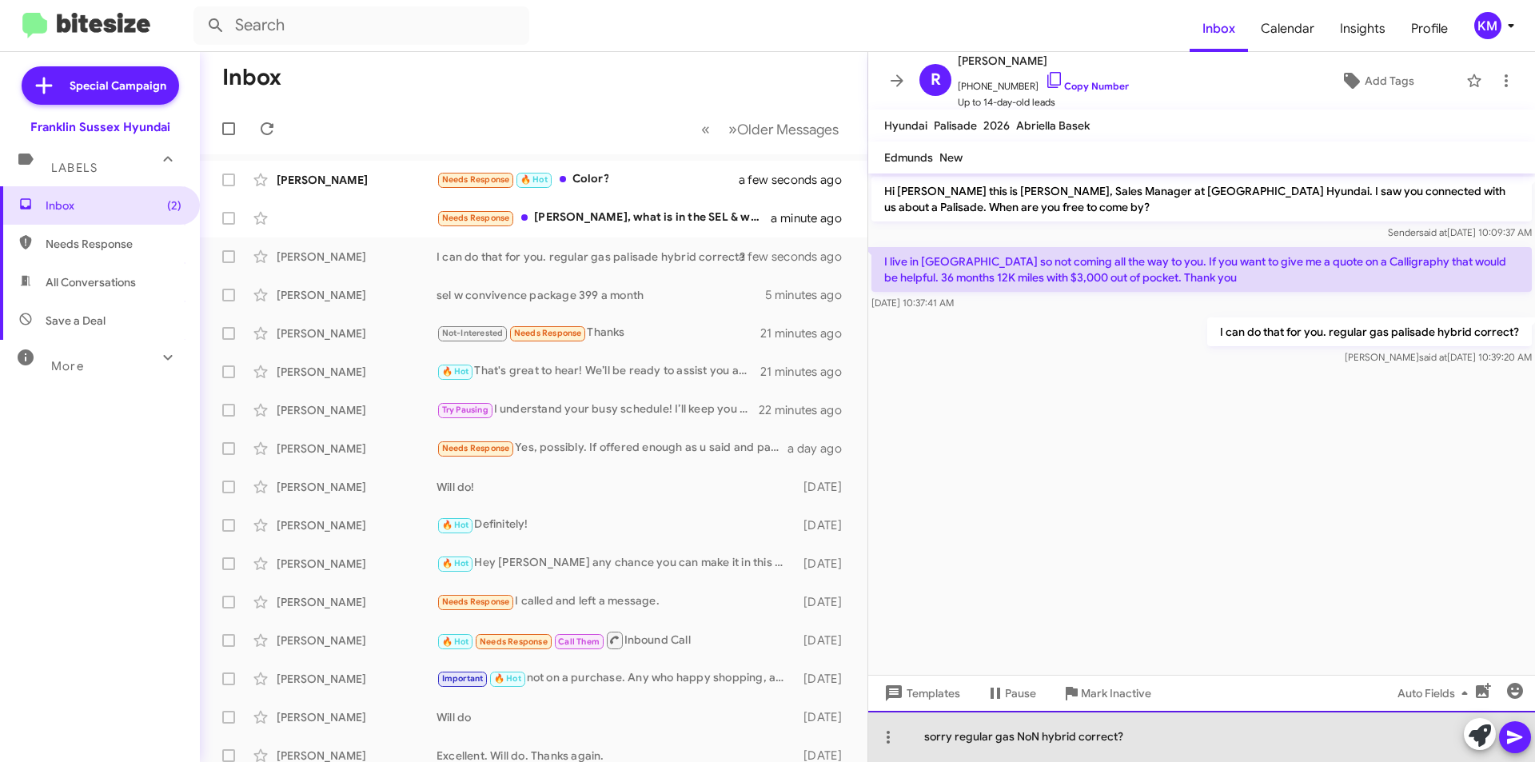
click at [1028, 735] on div "sorry regular gas NoN hybrid correct?" at bounding box center [1201, 736] width 667 height 51
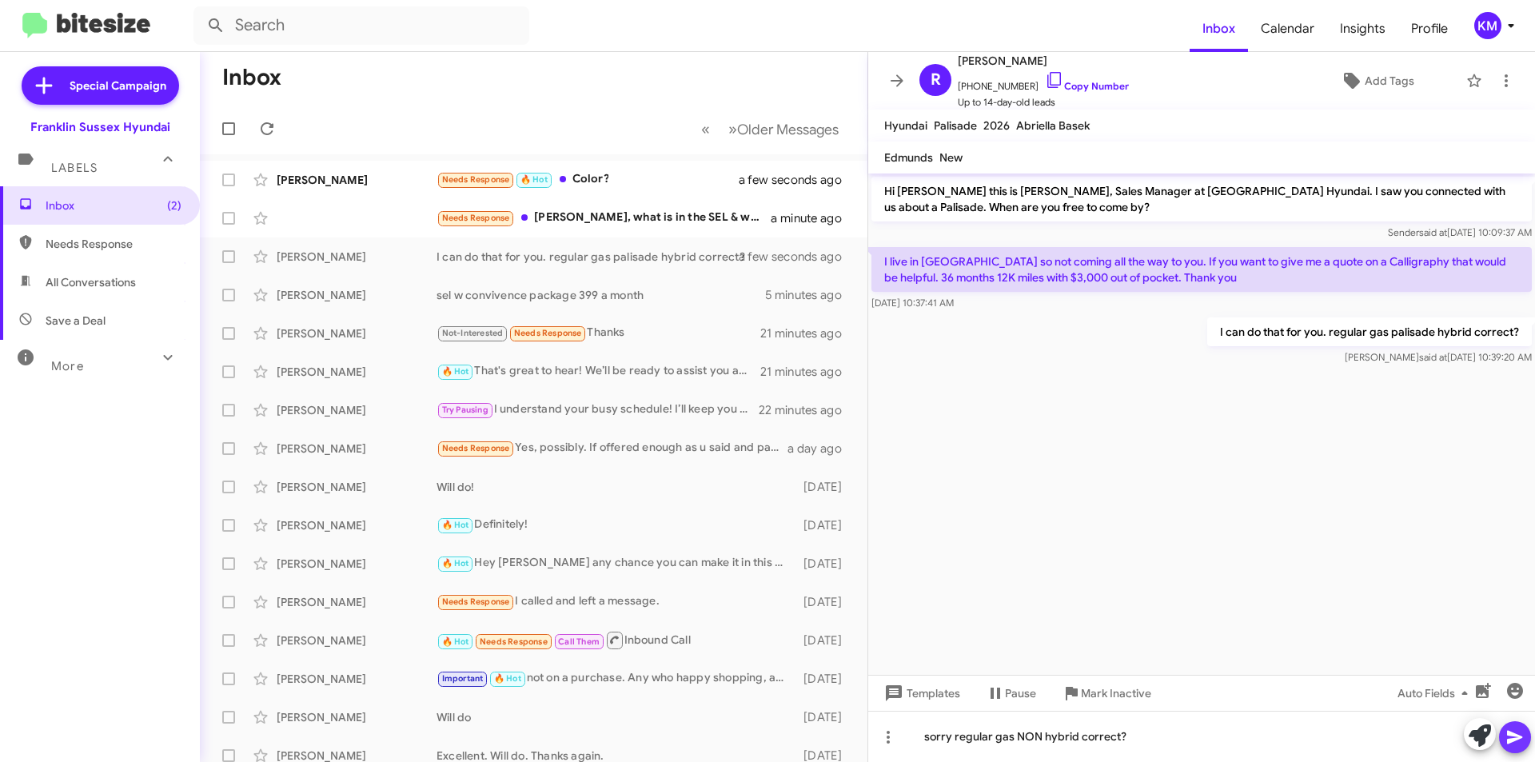
click at [1522, 732] on icon at bounding box center [1514, 736] width 19 height 19
click at [588, 220] on div "Needs Response Ken, what is in the SEL & what colors do you have?" at bounding box center [603, 218] width 334 height 18
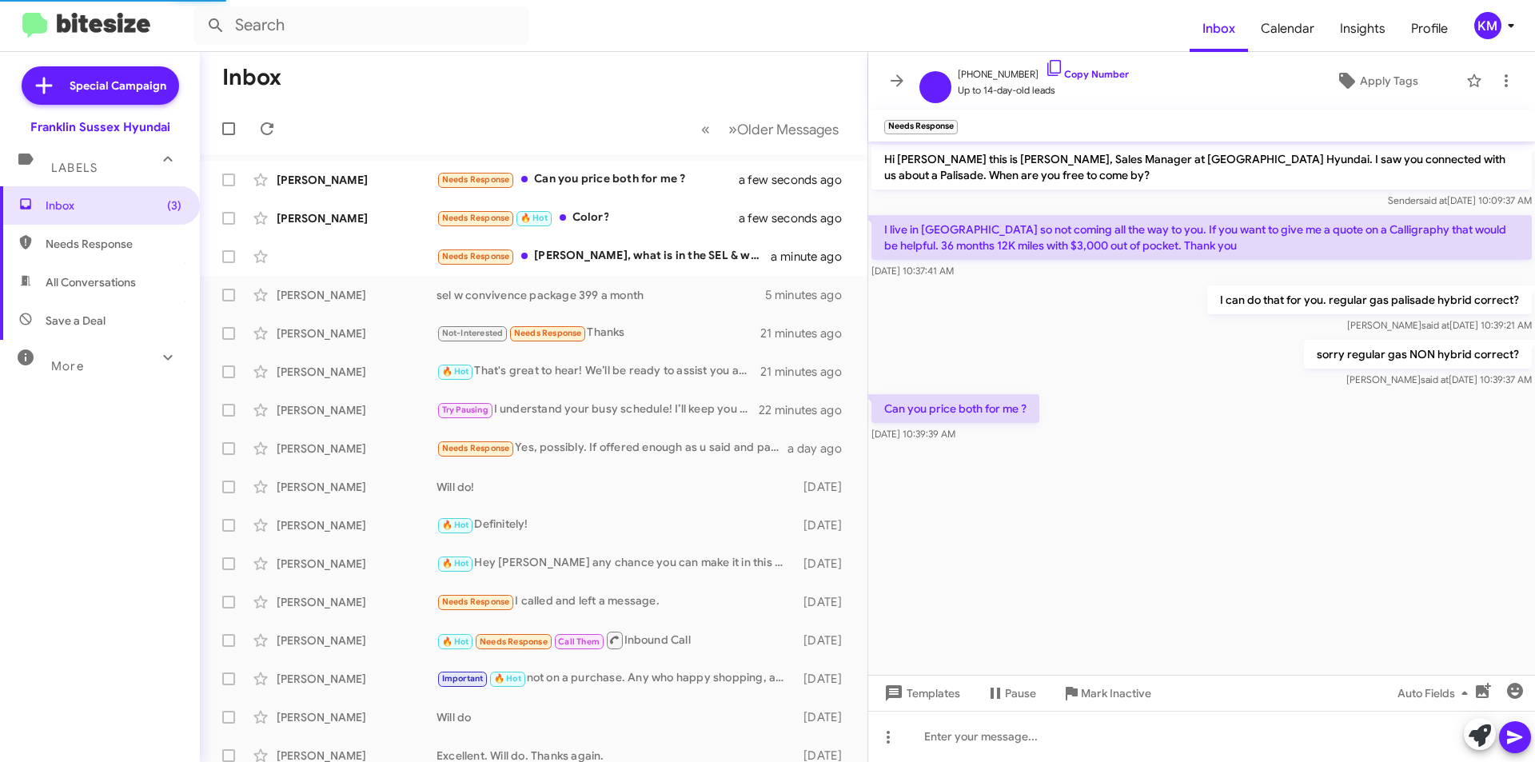
scroll to position [237, 0]
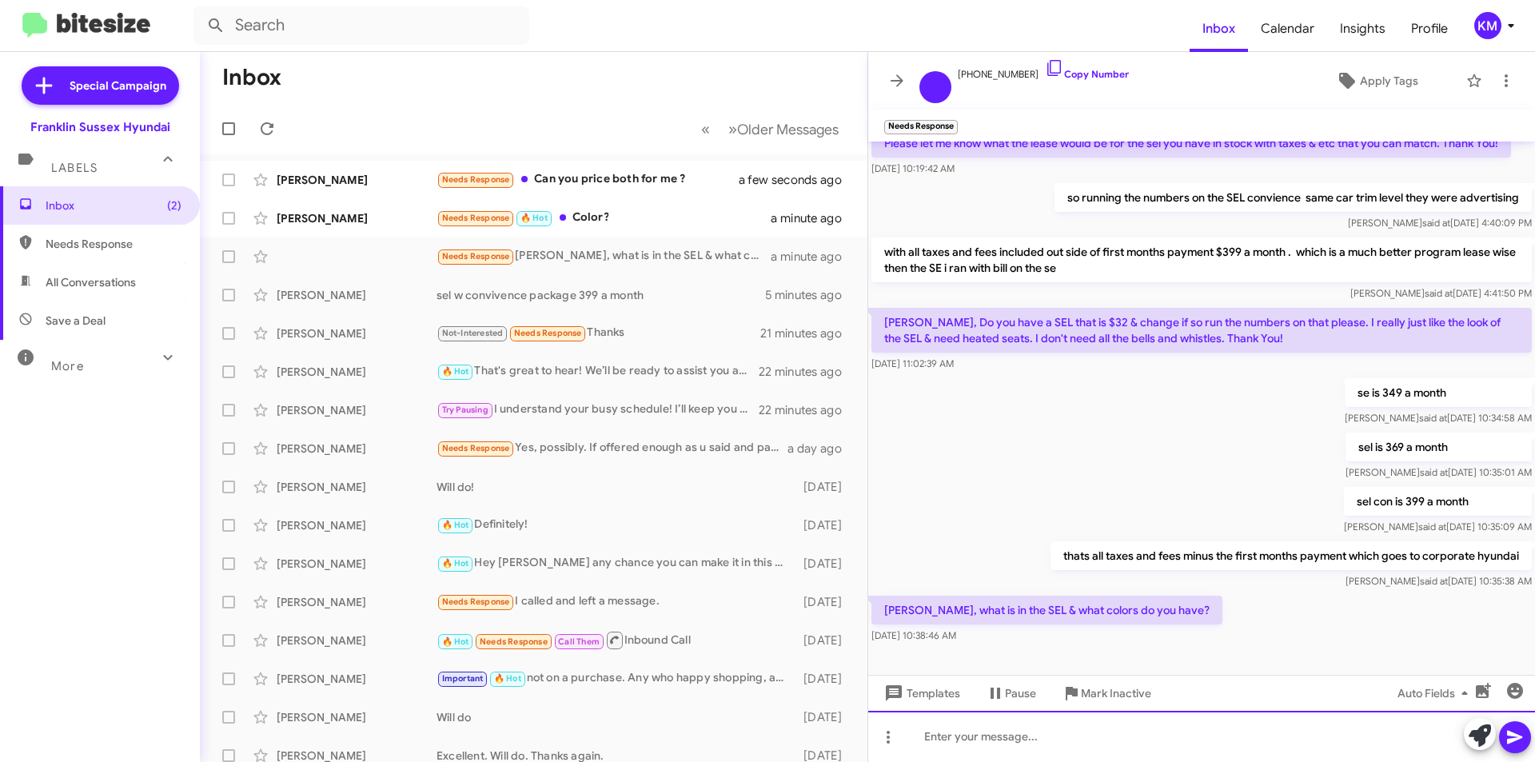
click at [973, 735] on div at bounding box center [1201, 736] width 667 height 51
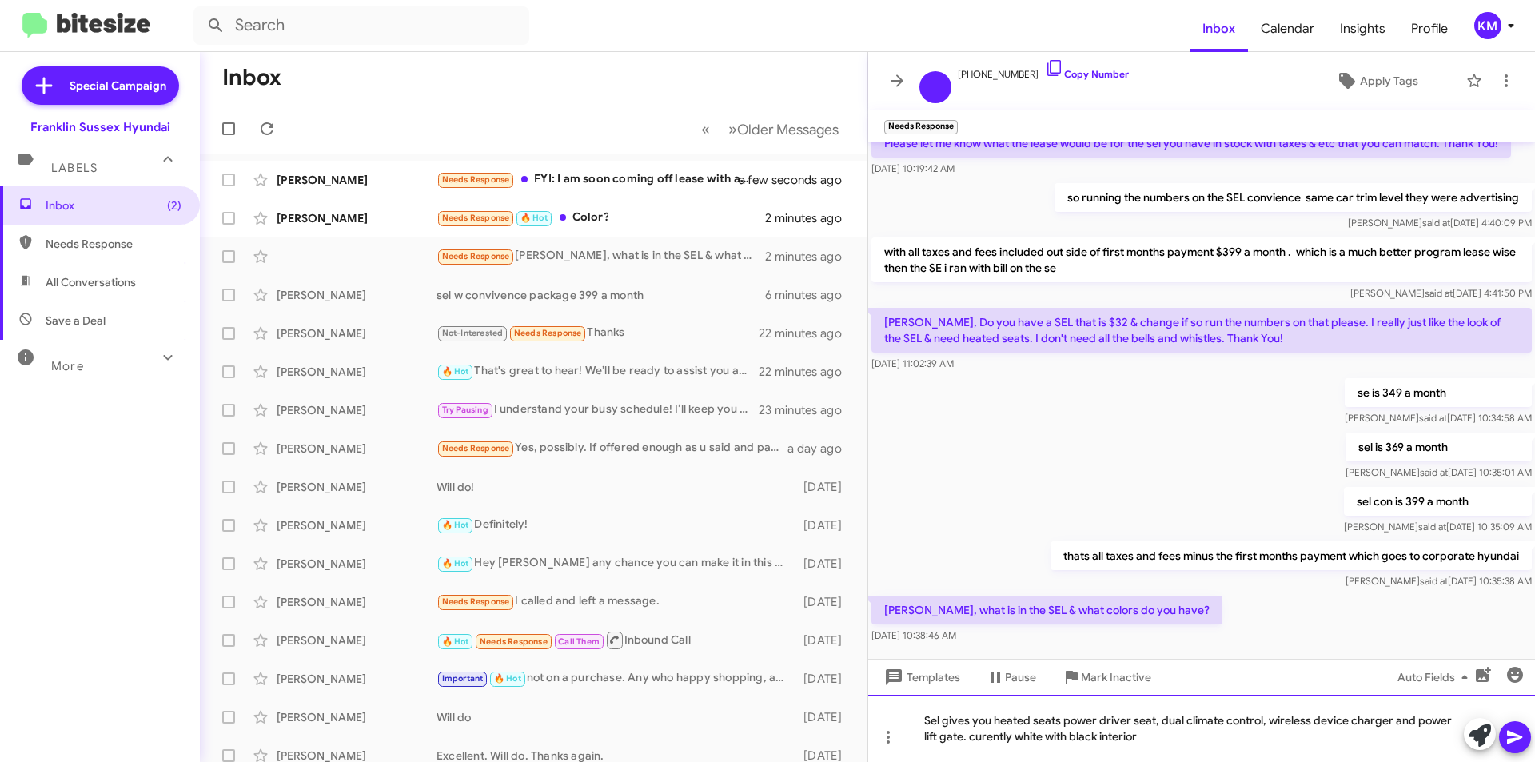
click at [983, 737] on div "Sel gives you heated seats power driver seat, dual climate control, wireless de…" at bounding box center [1201, 728] width 667 height 67
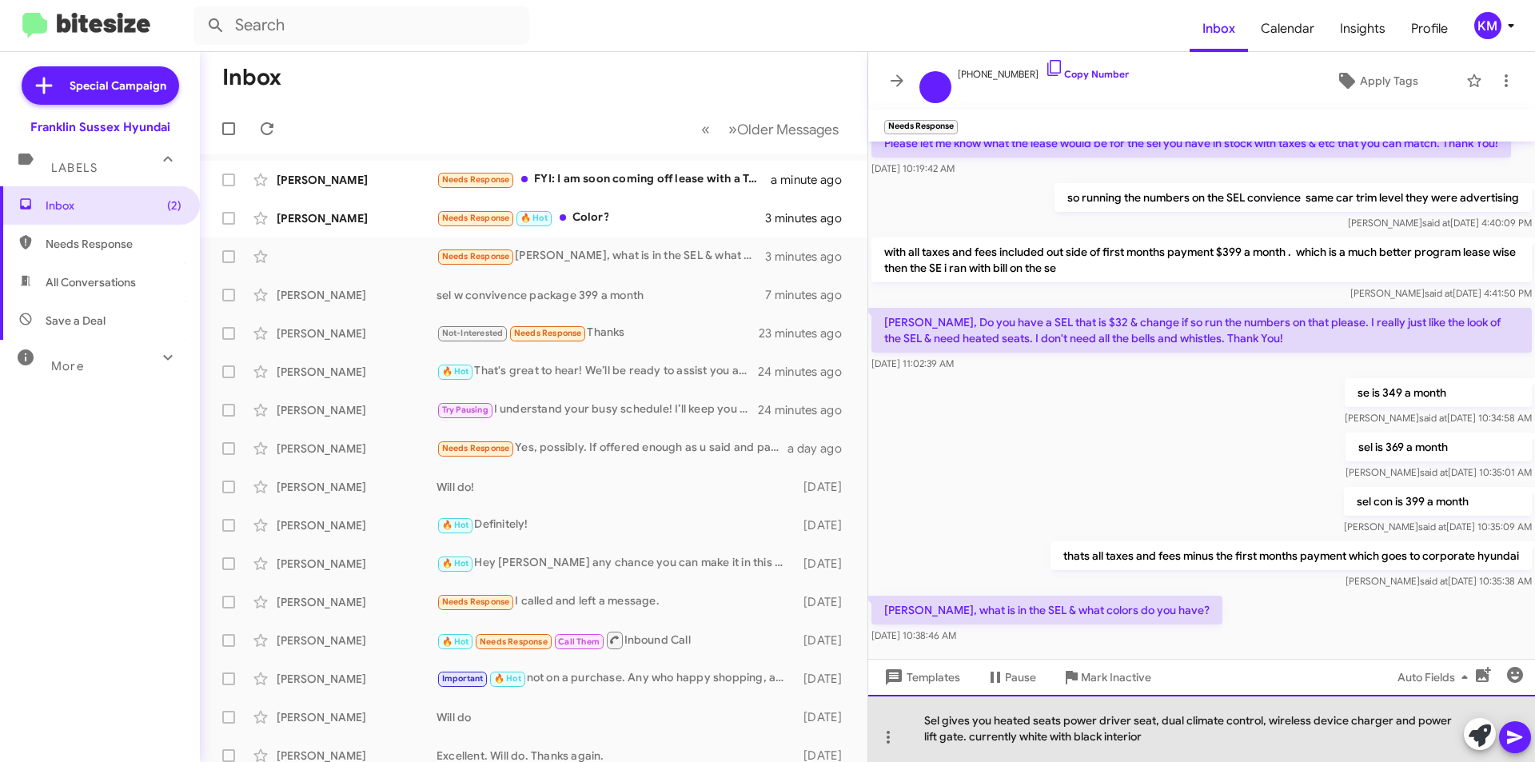
click at [1138, 736] on div "Sel gives you heated seats power driver seat, dual climate control, wireless de…" at bounding box center [1201, 728] width 667 height 67
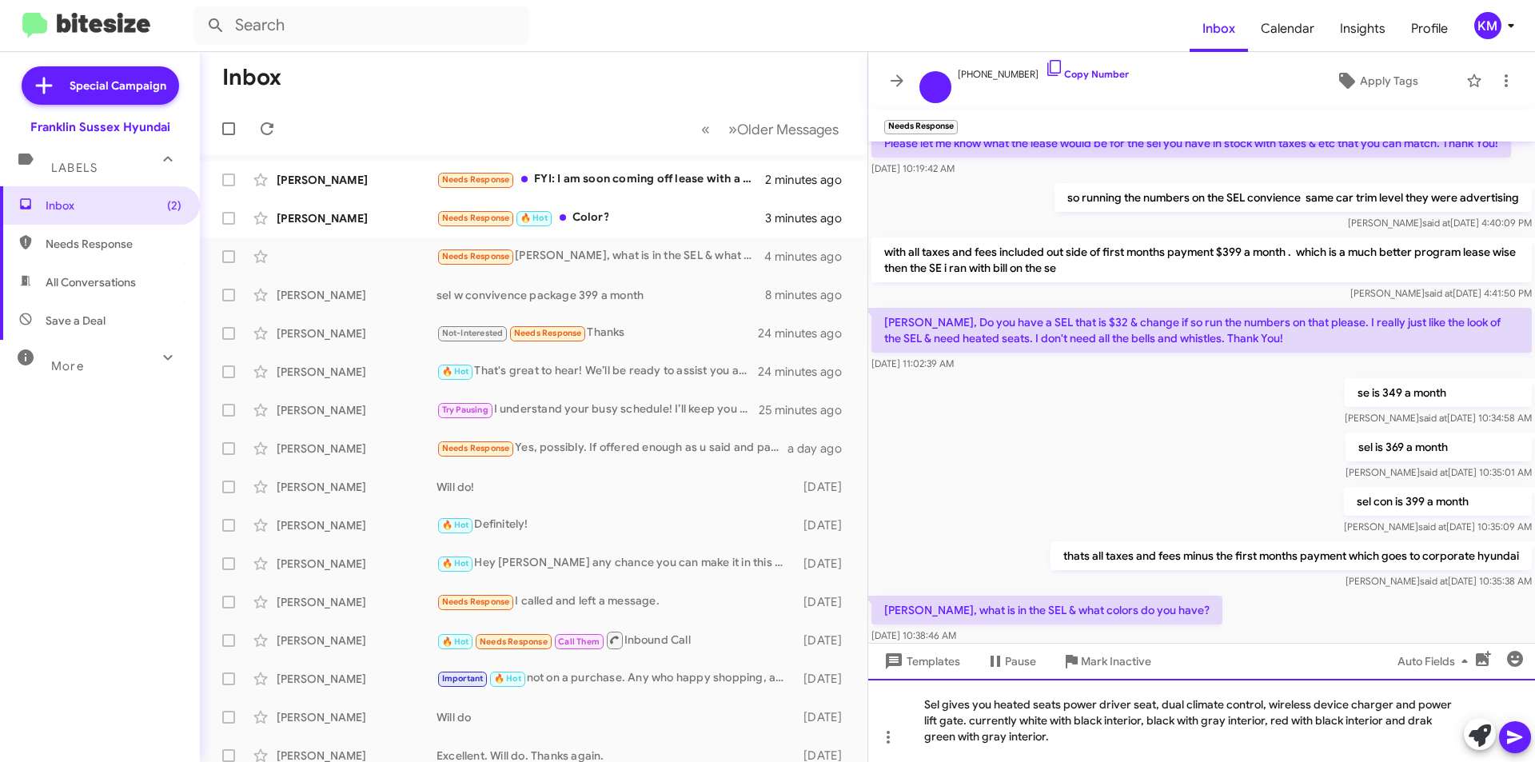
click at [1408, 718] on div "Sel gives you heated seats power driver seat, dual climate control, wireless de…" at bounding box center [1201, 720] width 667 height 83
click at [1028, 736] on div "Sel gives you heated seats power driver seat, dual climate control, wireless de…" at bounding box center [1201, 720] width 667 height 83
click at [1517, 743] on icon at bounding box center [1514, 736] width 19 height 19
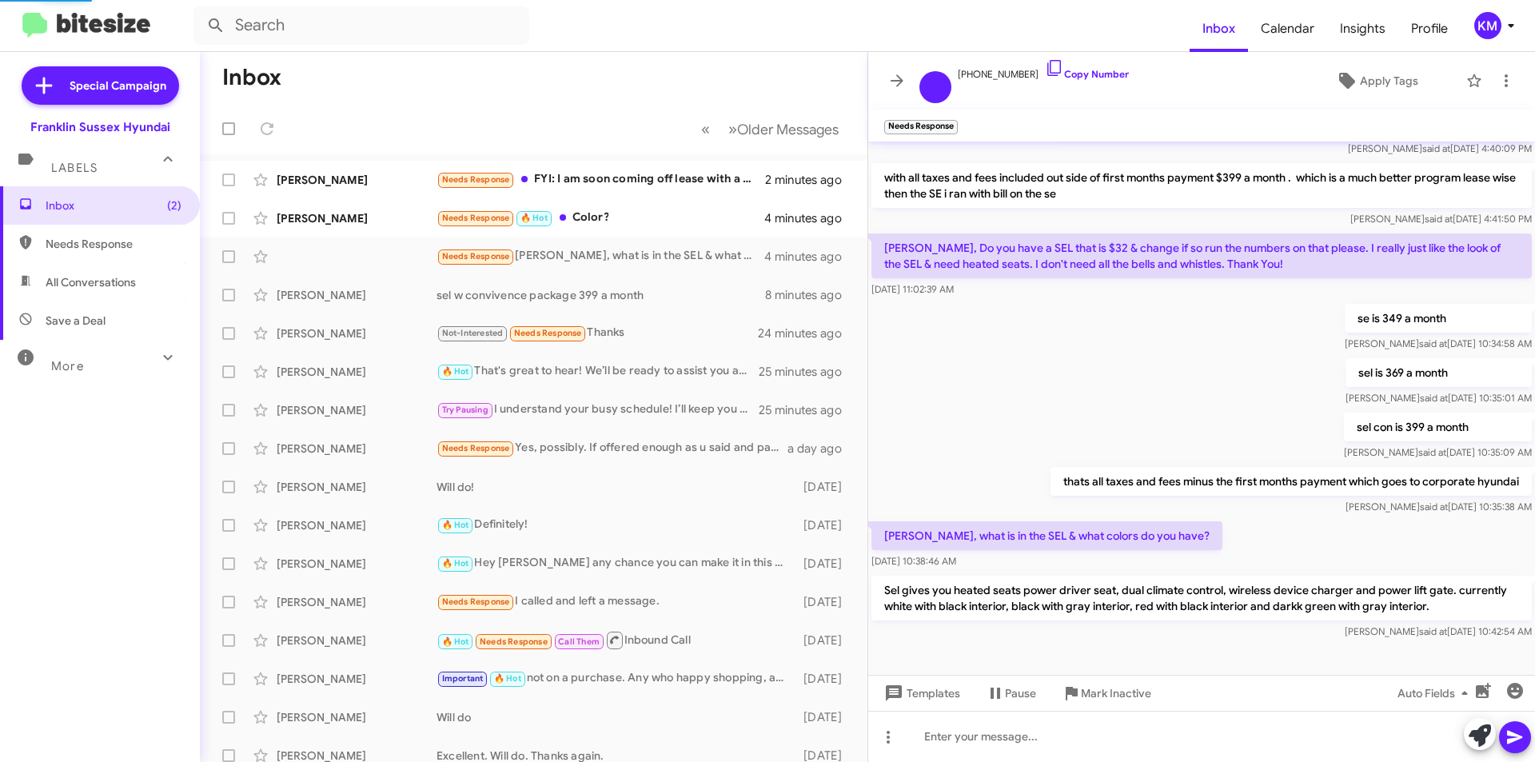
click at [624, 220] on div "Needs Response 🔥 Hot Color?" at bounding box center [600, 218] width 328 height 18
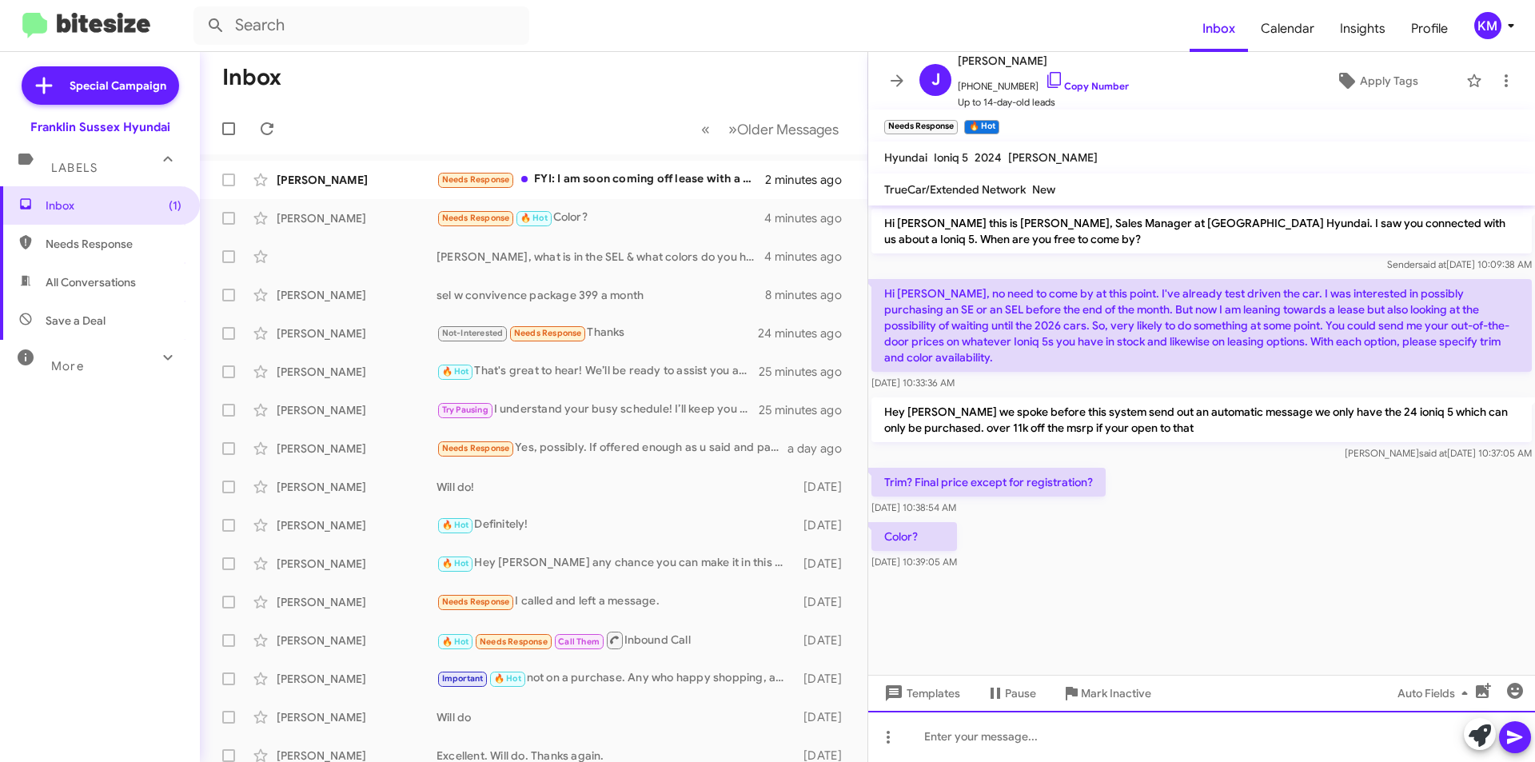
click at [943, 731] on div at bounding box center [1201, 736] width 667 height 51
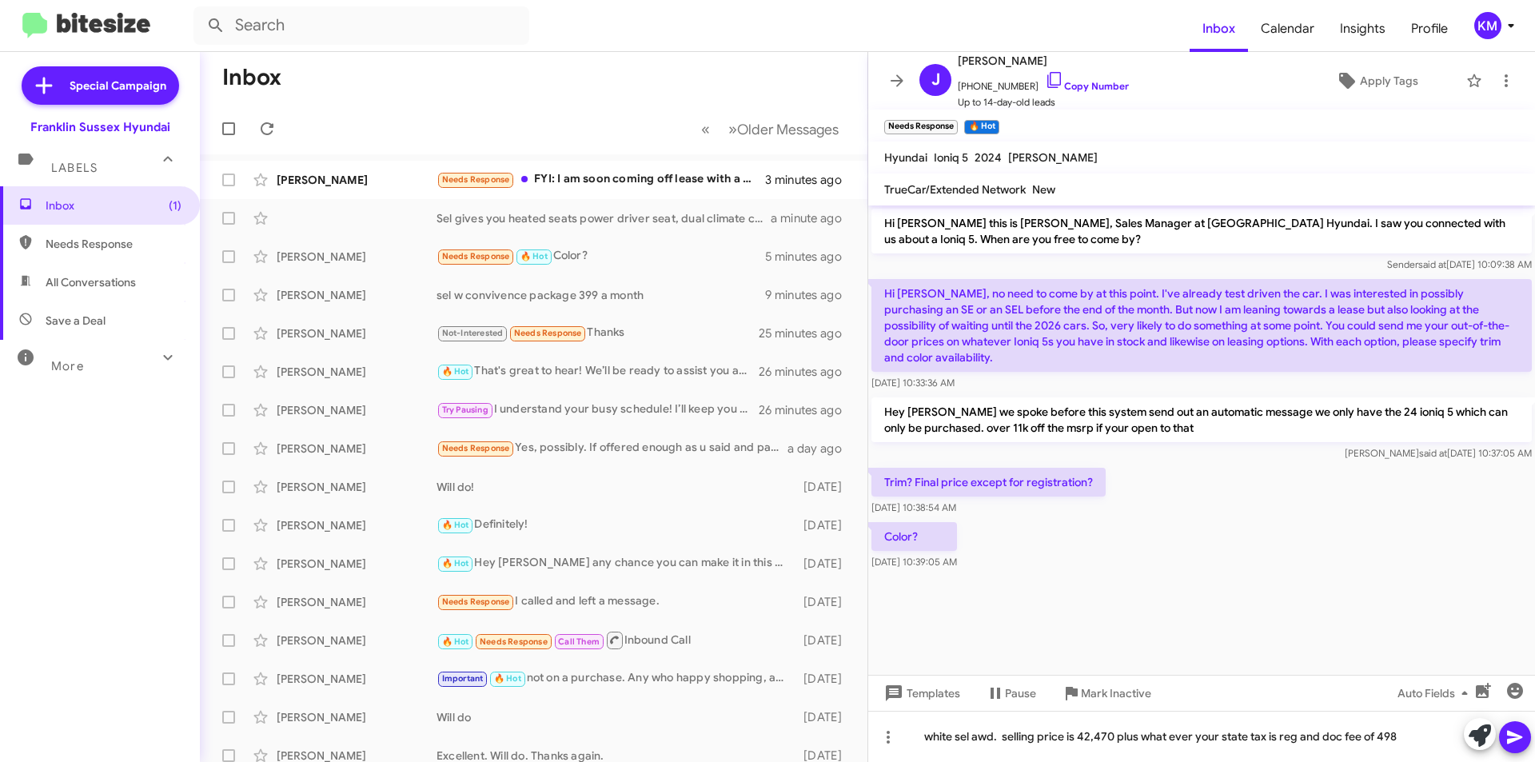
click at [1518, 729] on icon at bounding box center [1514, 736] width 19 height 19
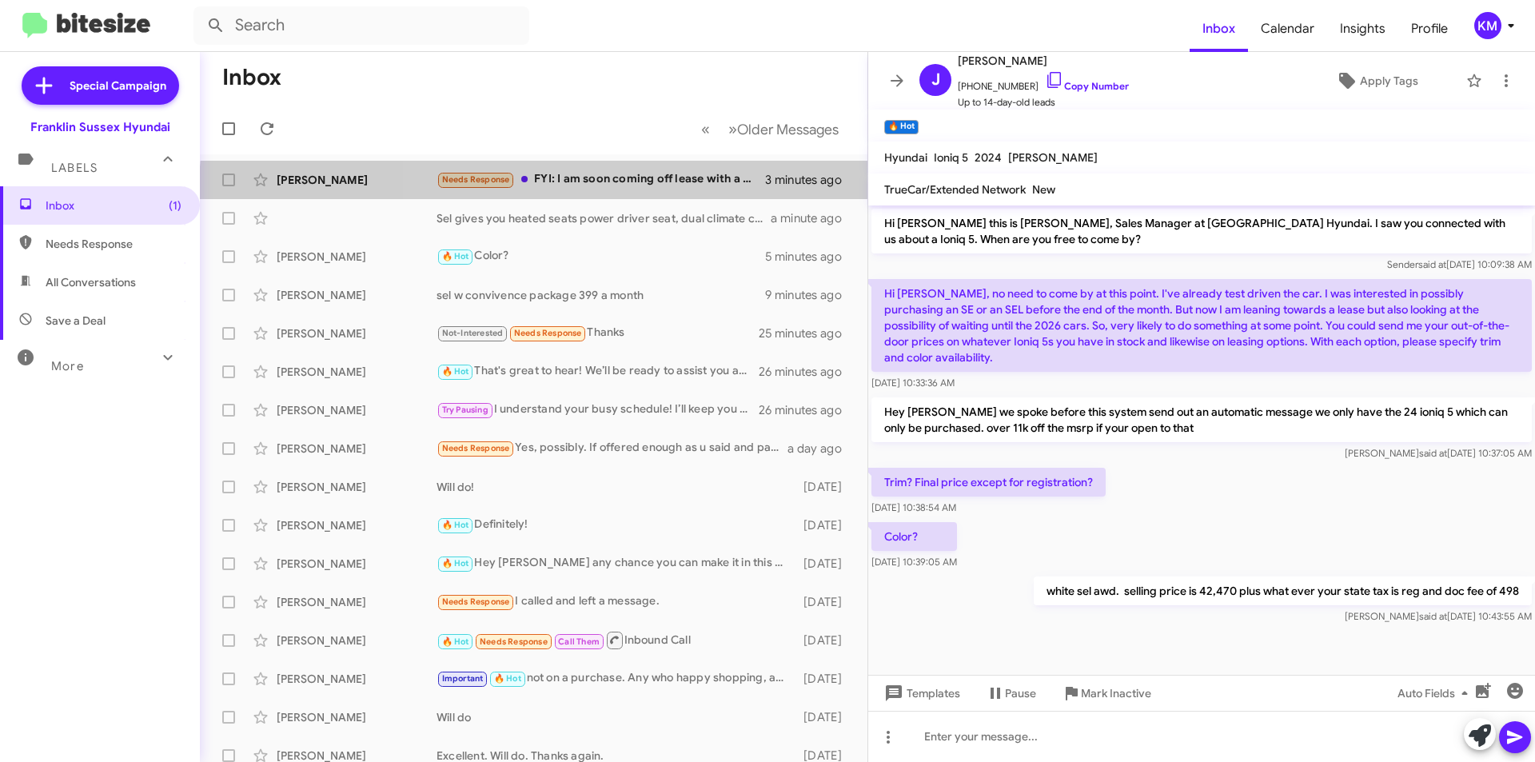
click at [668, 193] on div "Ron Bondy Needs Response FYI: I am soon coming off lease with a Telluride if th…" at bounding box center [534, 180] width 642 height 32
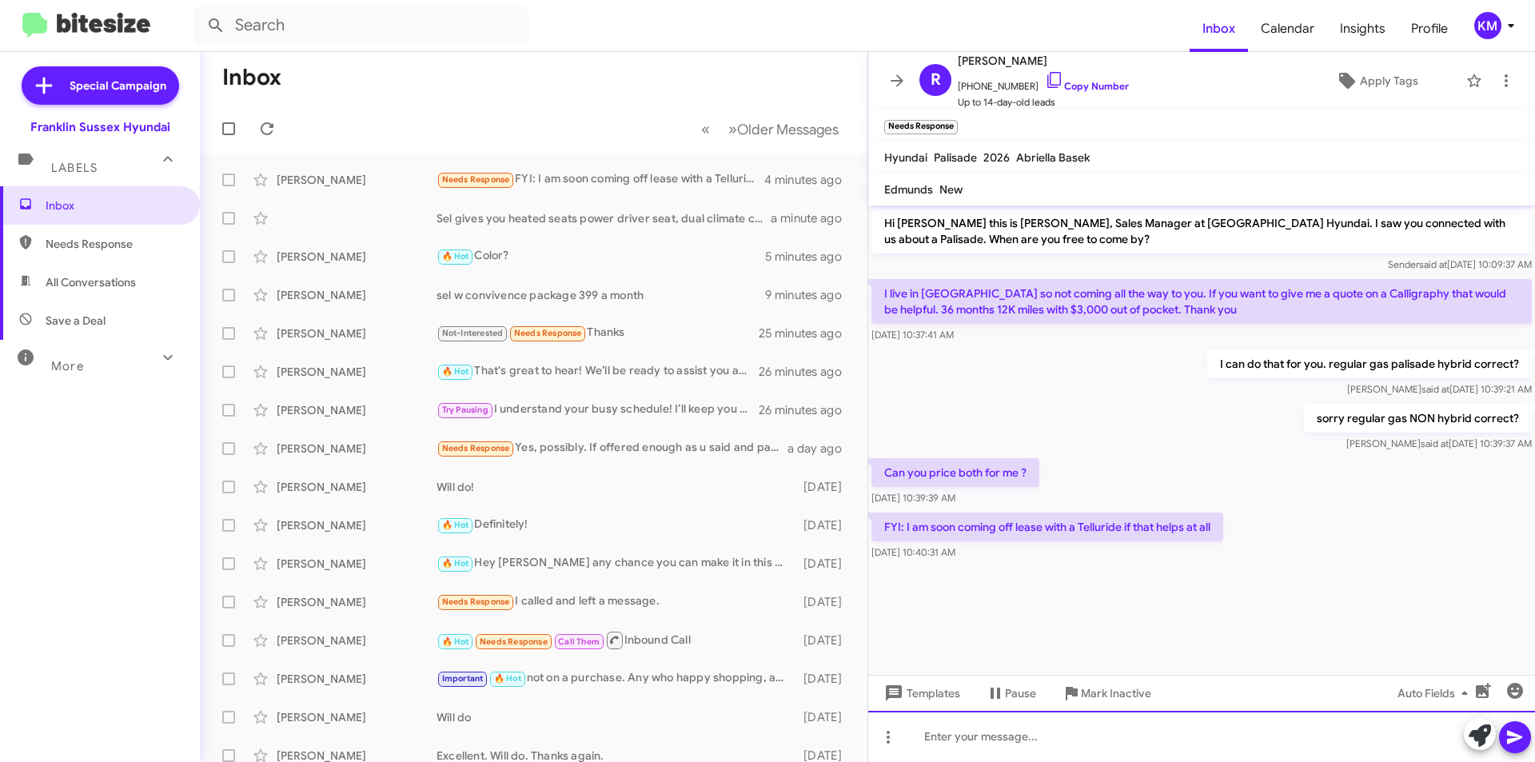
click at [957, 746] on div at bounding box center [1201, 736] width 667 height 51
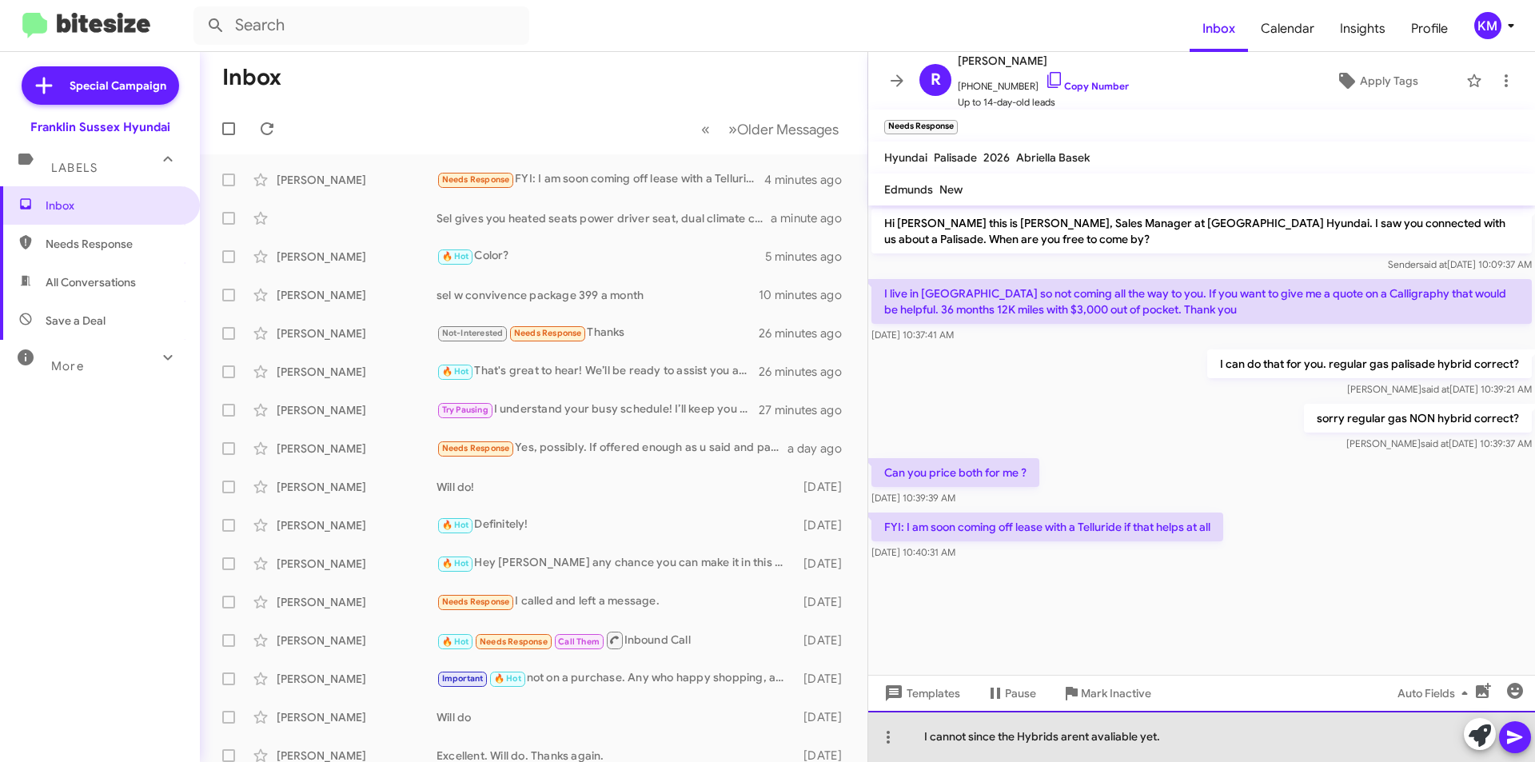
click at [1066, 737] on div "I cannot since the Hybrids arent avaliable yet." at bounding box center [1201, 736] width 667 height 51
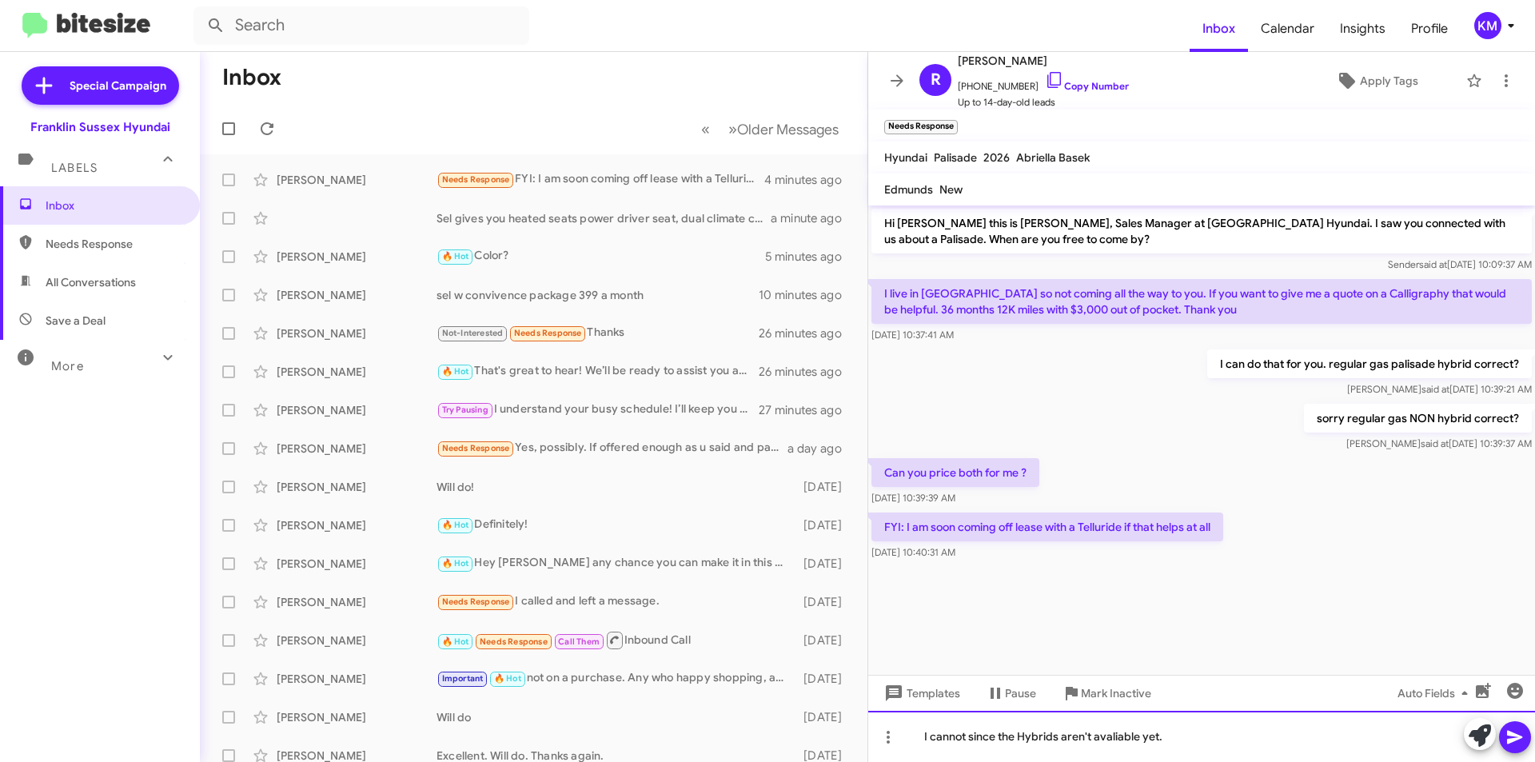
click at [1128, 732] on div "I cannot since the Hybrids aren't avaliable yet." at bounding box center [1201, 736] width 667 height 51
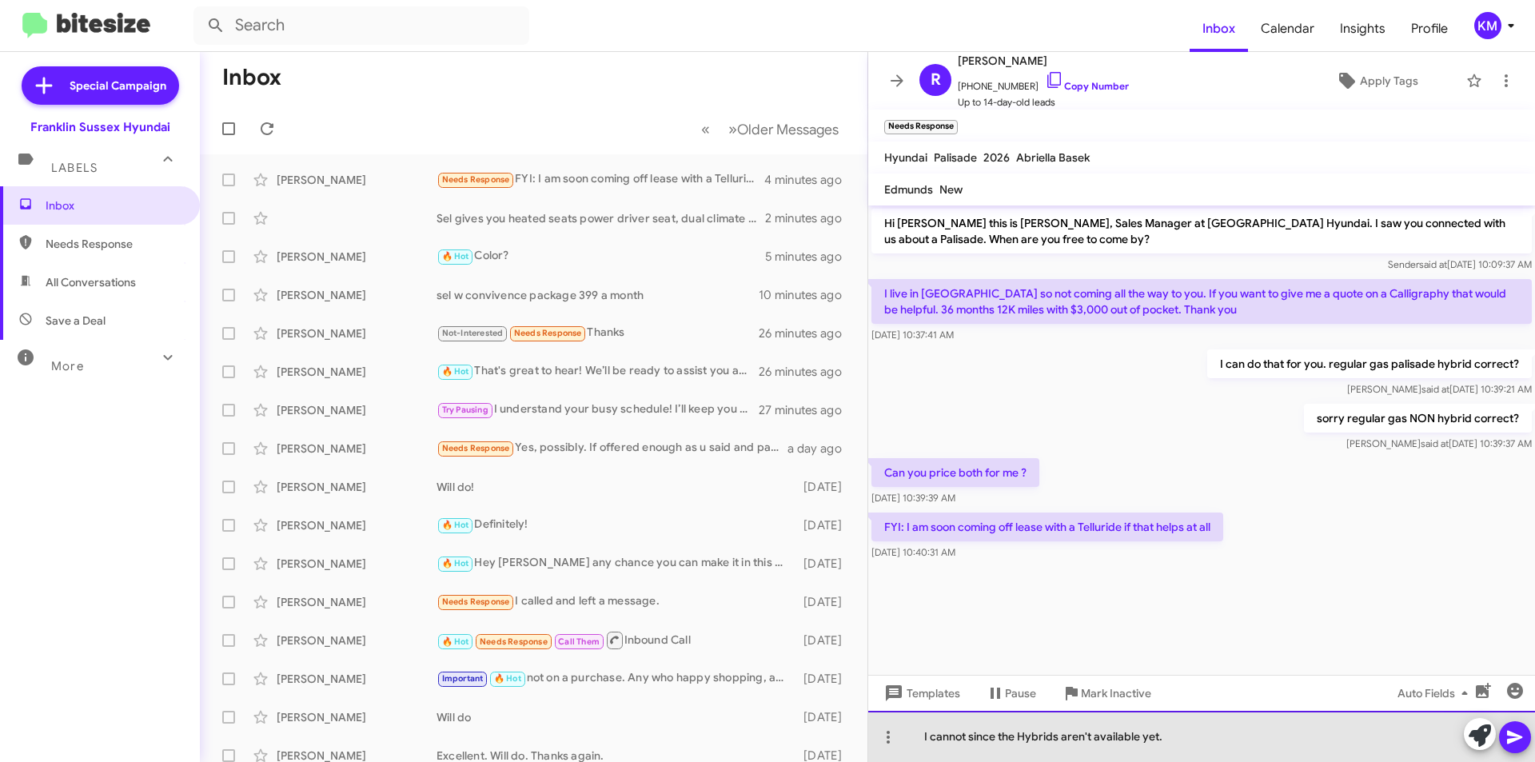
click at [1185, 737] on div "I cannot since the Hybrids aren't available yet." at bounding box center [1201, 736] width 667 height 51
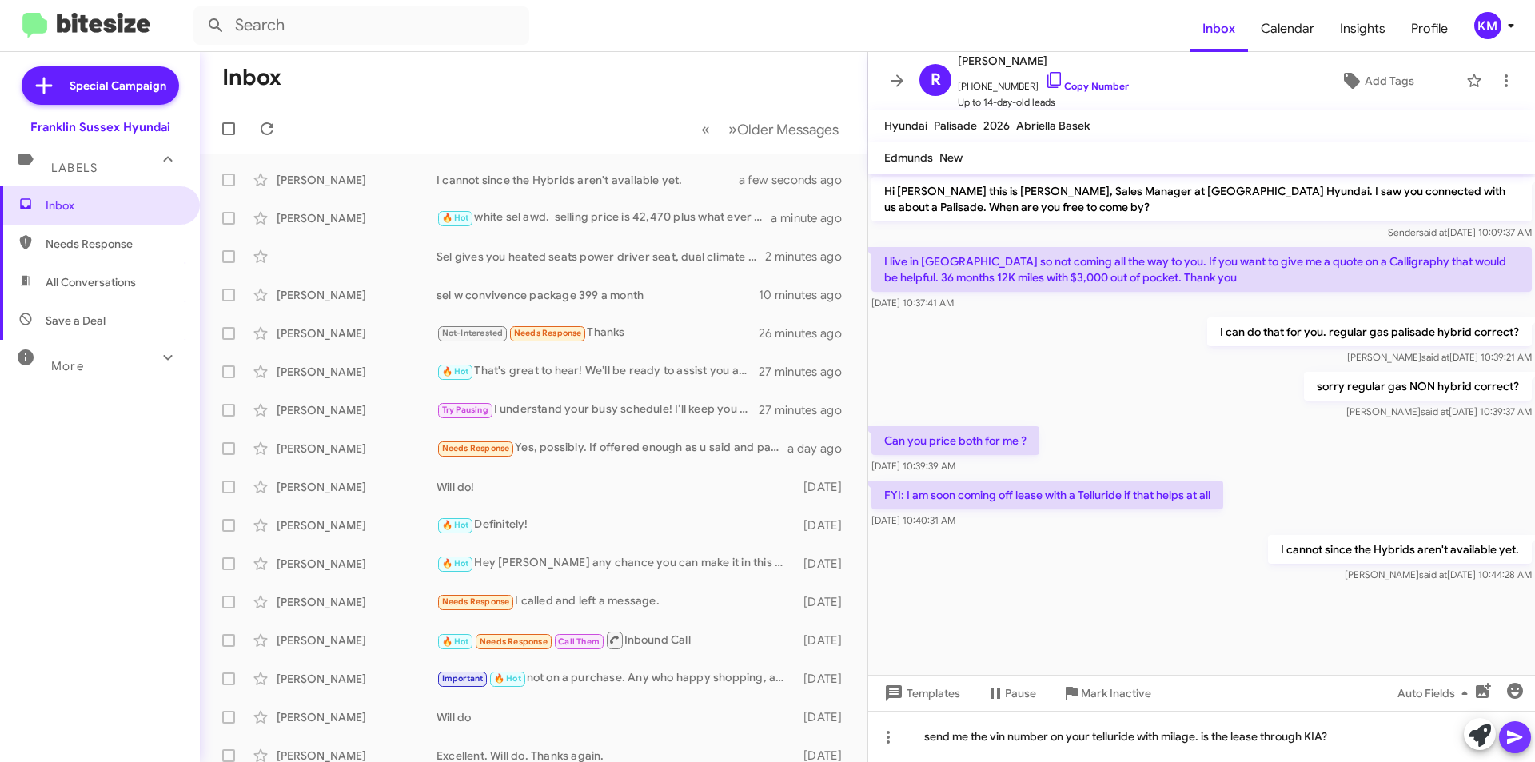
click at [1518, 728] on icon at bounding box center [1514, 736] width 19 height 19
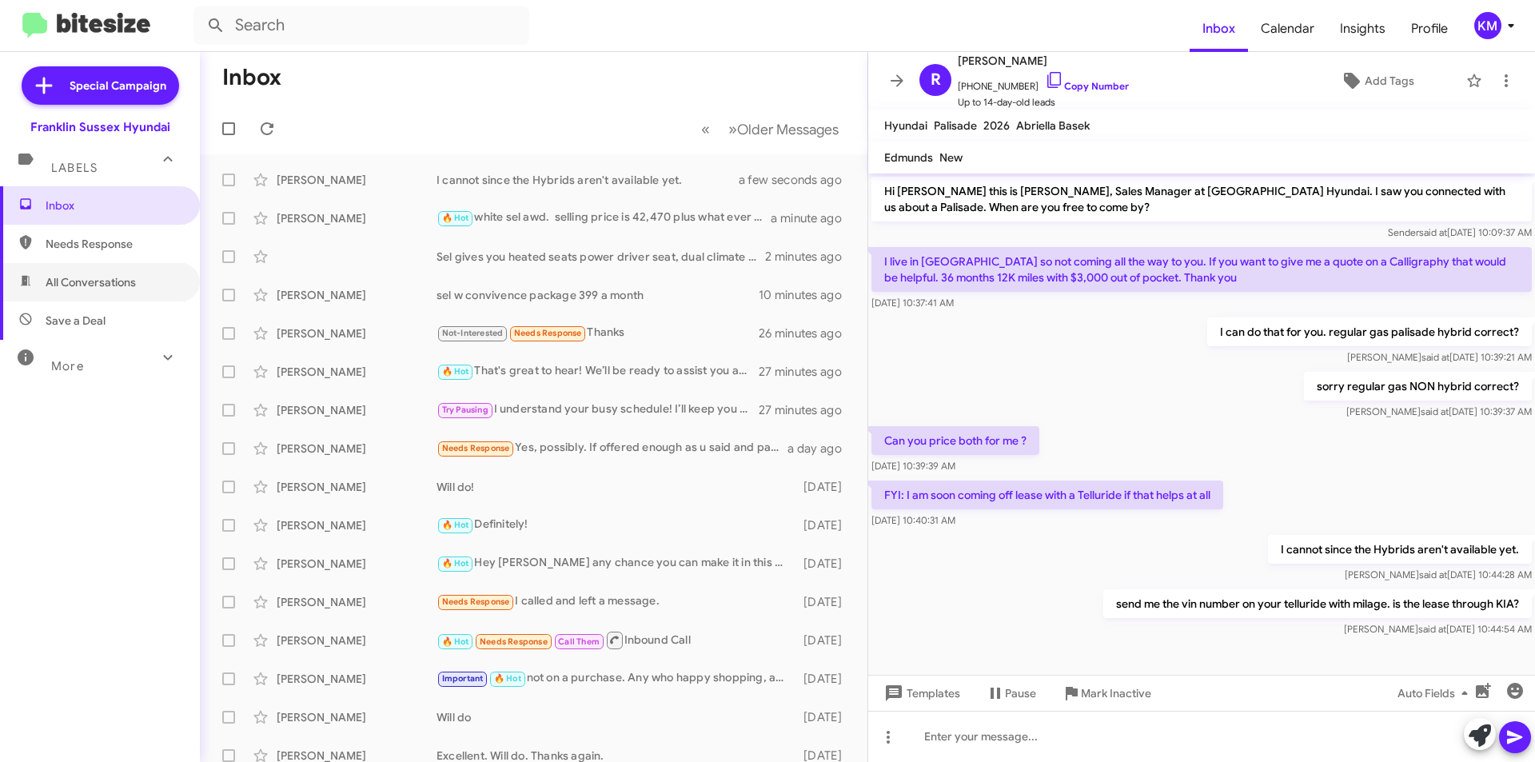
click at [106, 282] on span "All Conversations" at bounding box center [91, 282] width 90 height 16
type input "in:all-conversations"
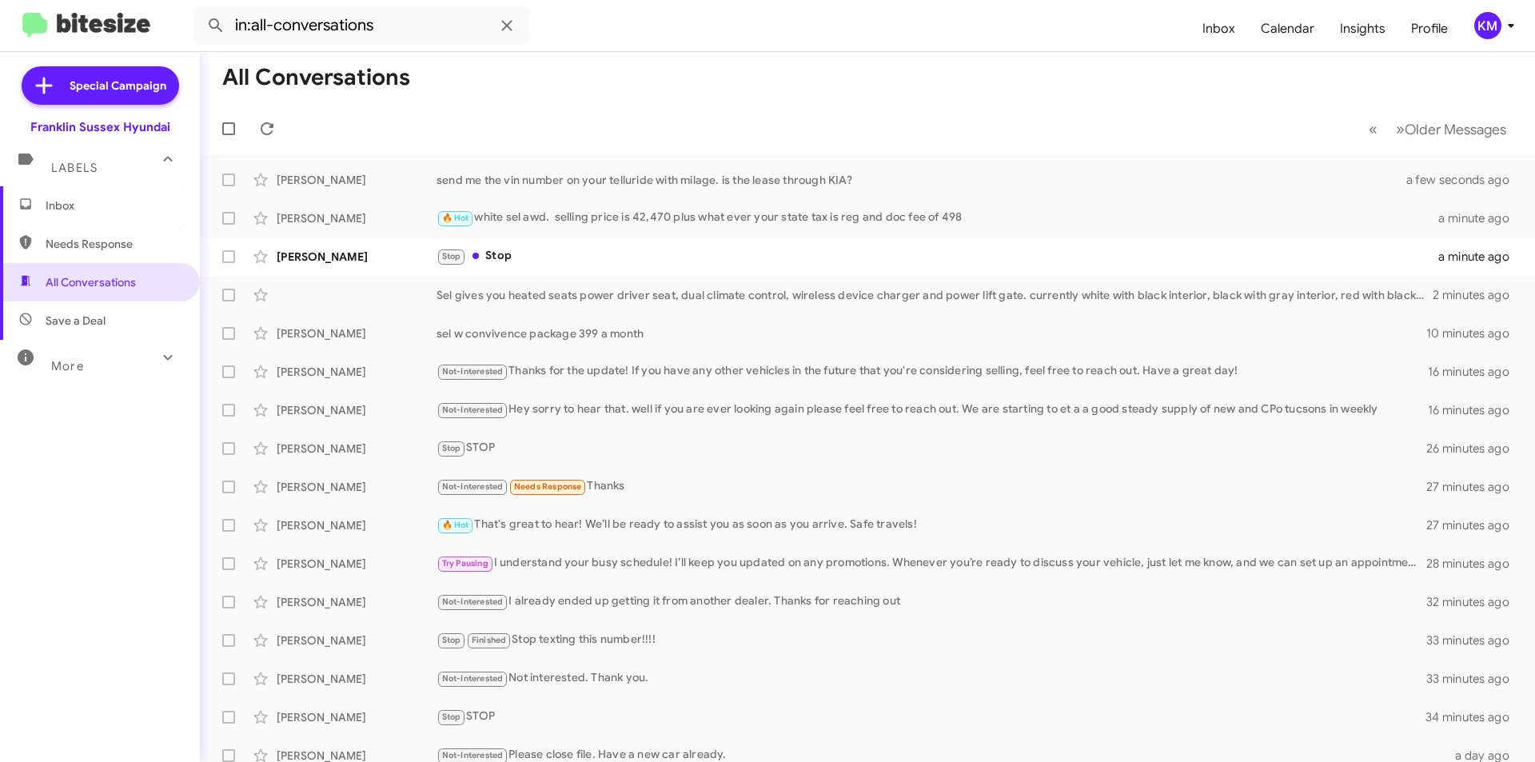
click at [503, 250] on div "Stop Stop" at bounding box center [937, 256] width 1002 height 18
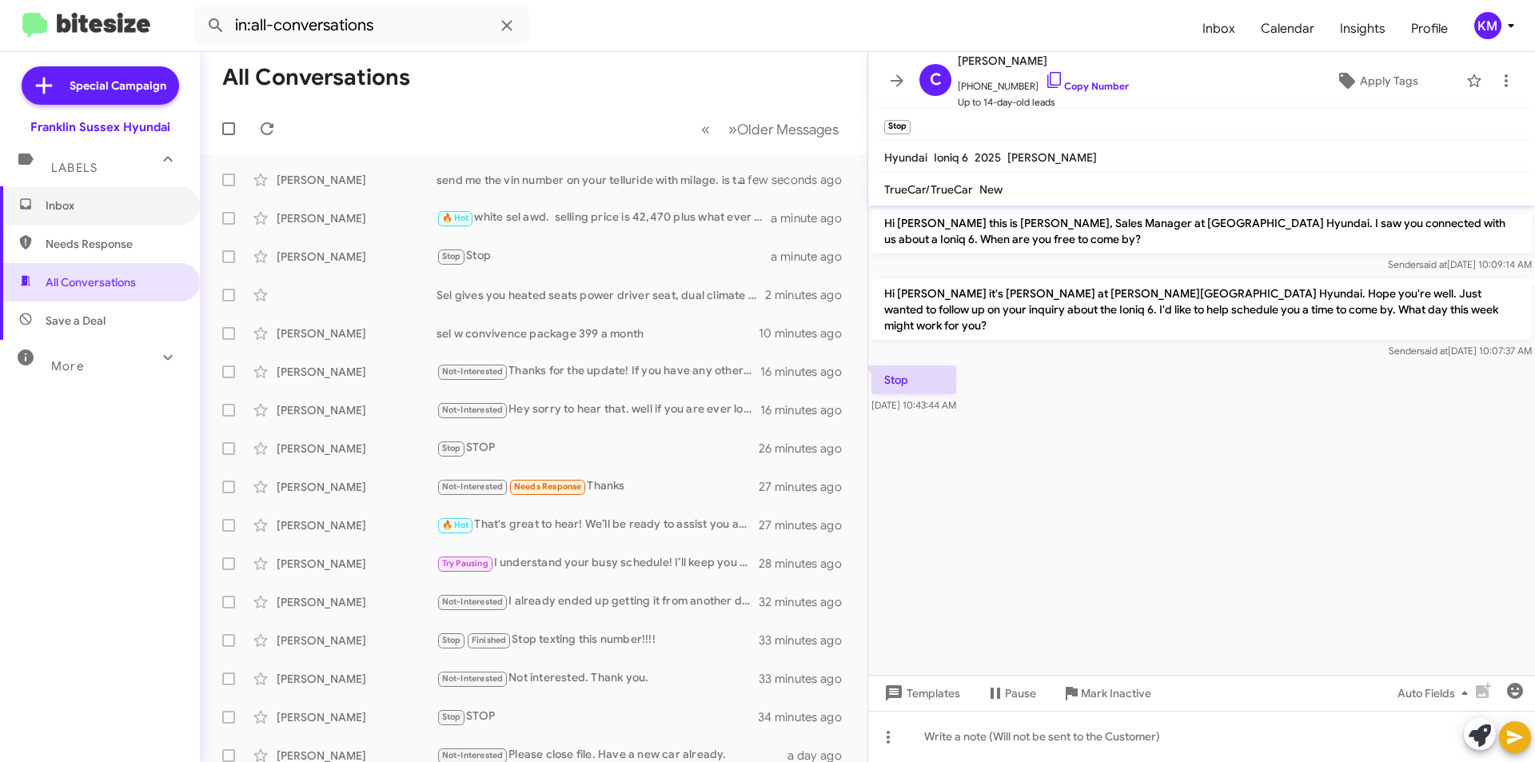
click at [82, 213] on span "Inbox" at bounding box center [114, 205] width 136 height 16
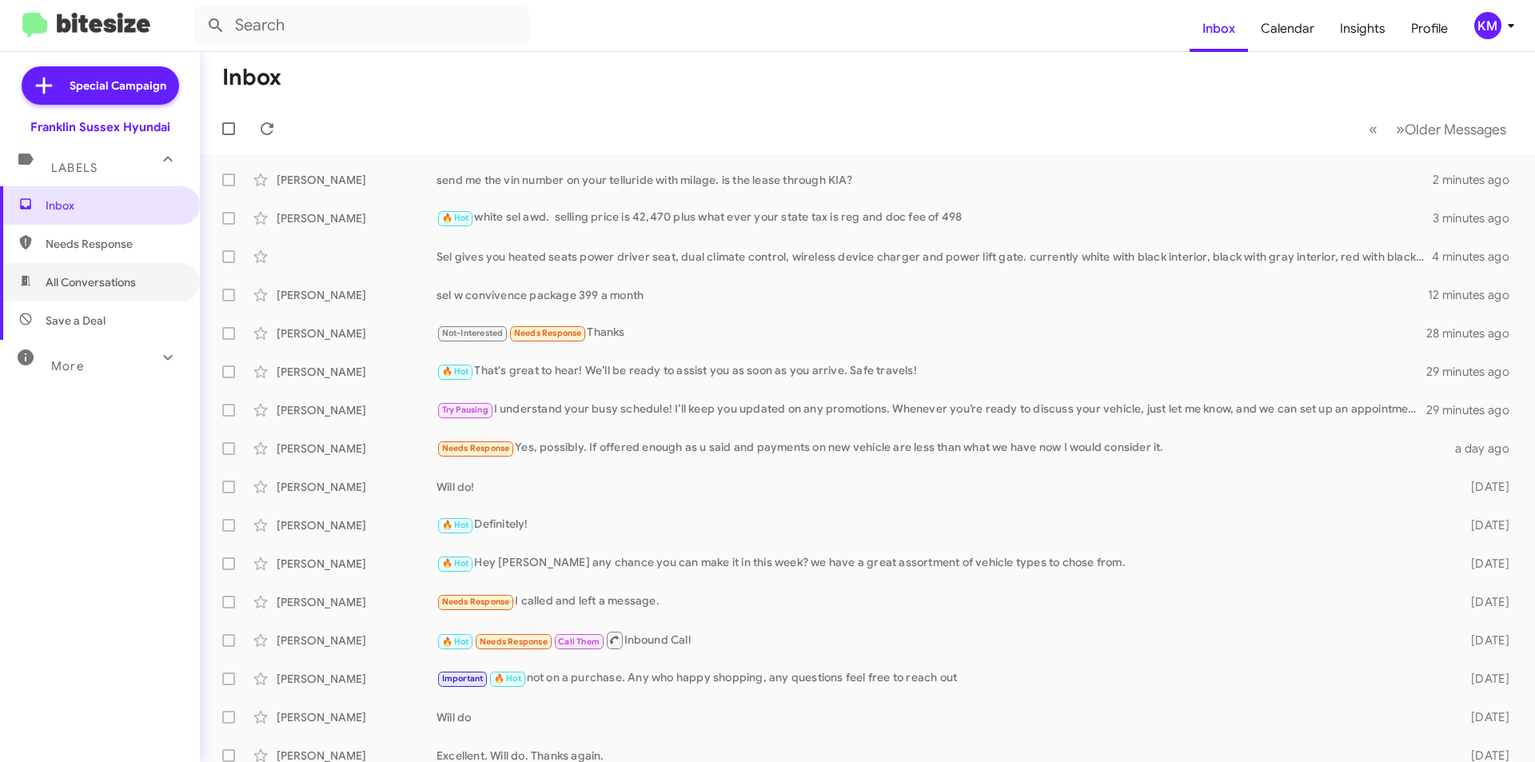
click at [121, 283] on span "All Conversations" at bounding box center [91, 282] width 90 height 16
type input "in:all-conversations"
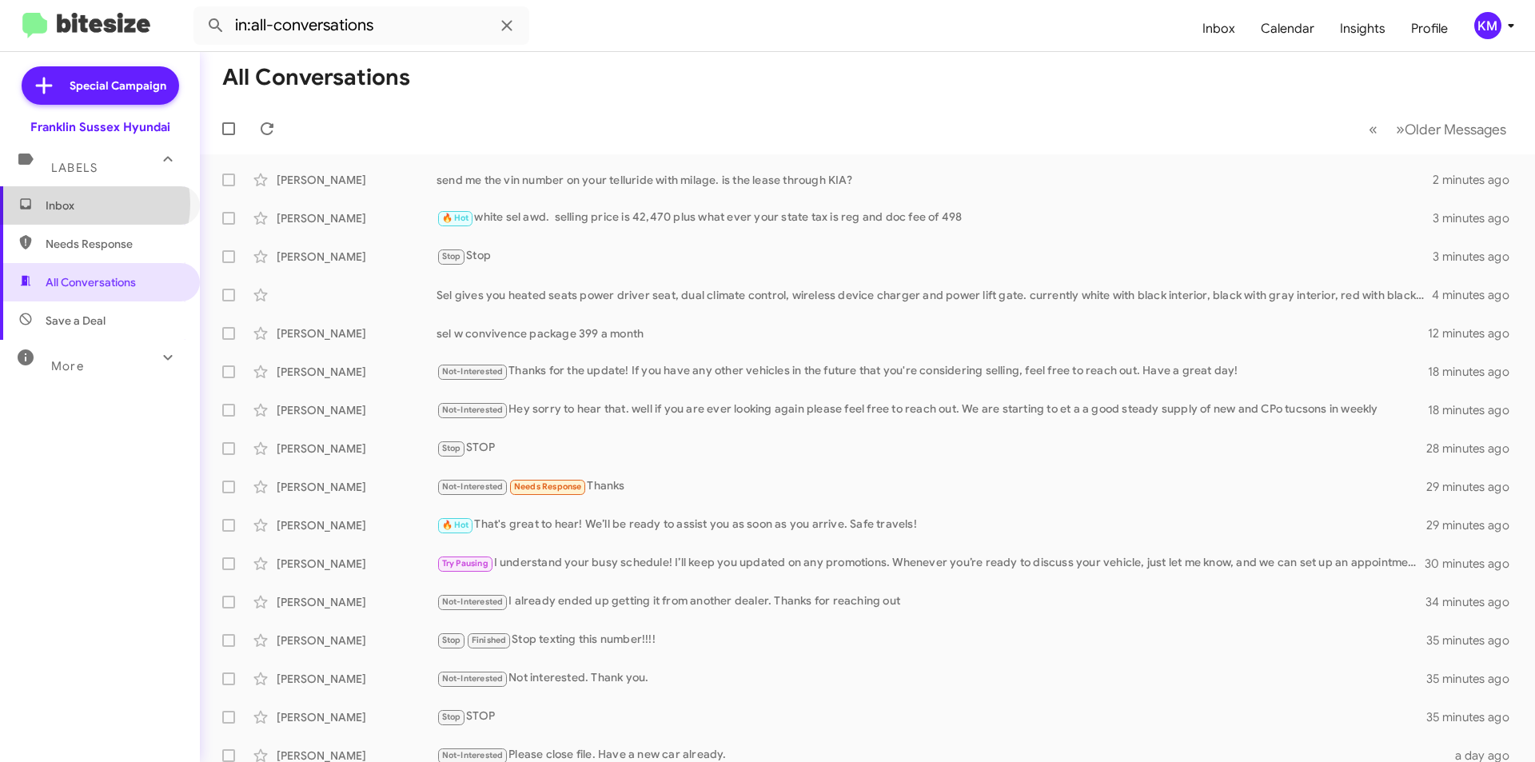
click at [87, 204] on span "Inbox" at bounding box center [114, 205] width 136 height 16
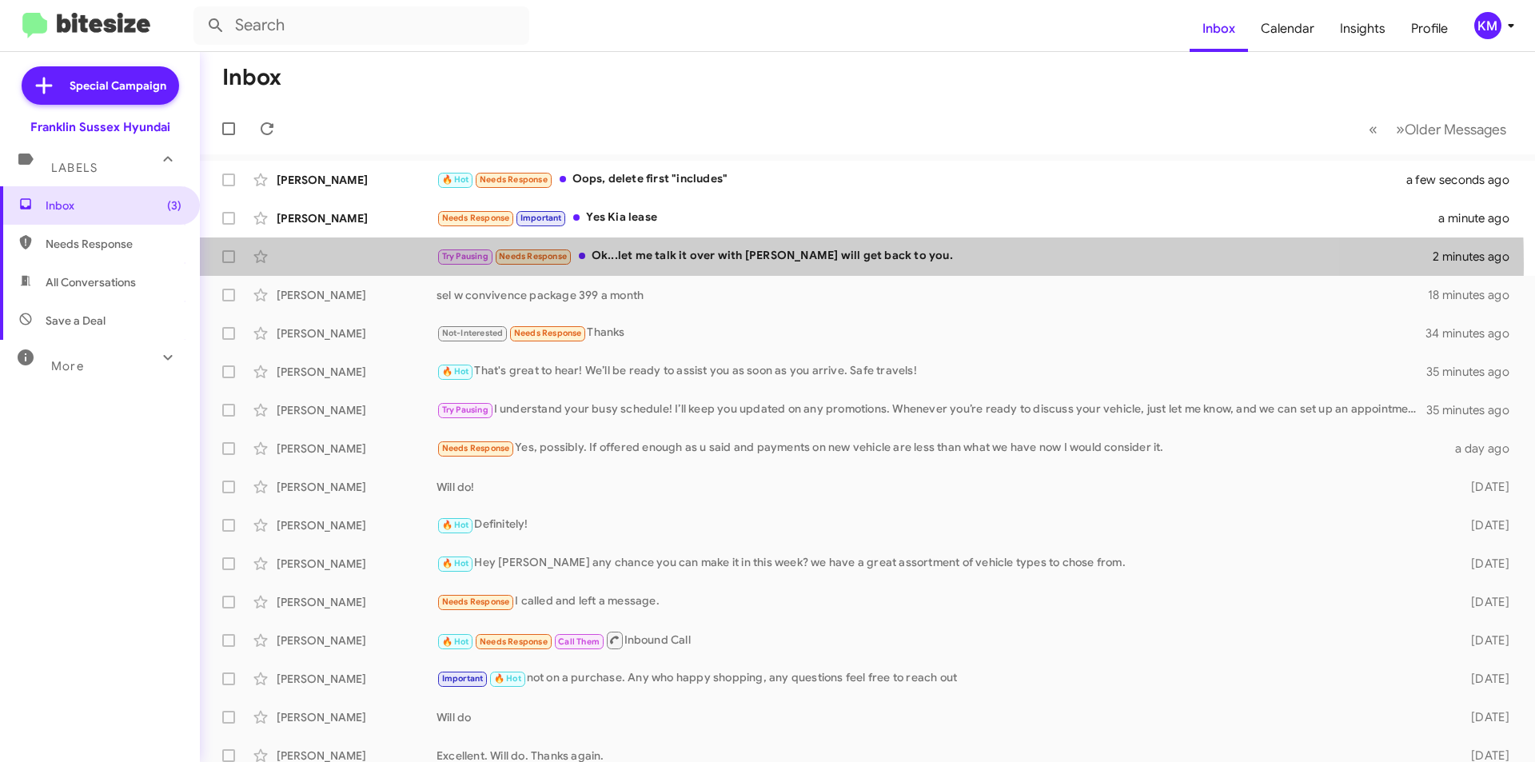
click at [720, 264] on div "Try Pausing Needs Response Ok...let me talk it over with Bill will get back to …" at bounding box center [934, 256] width 996 height 18
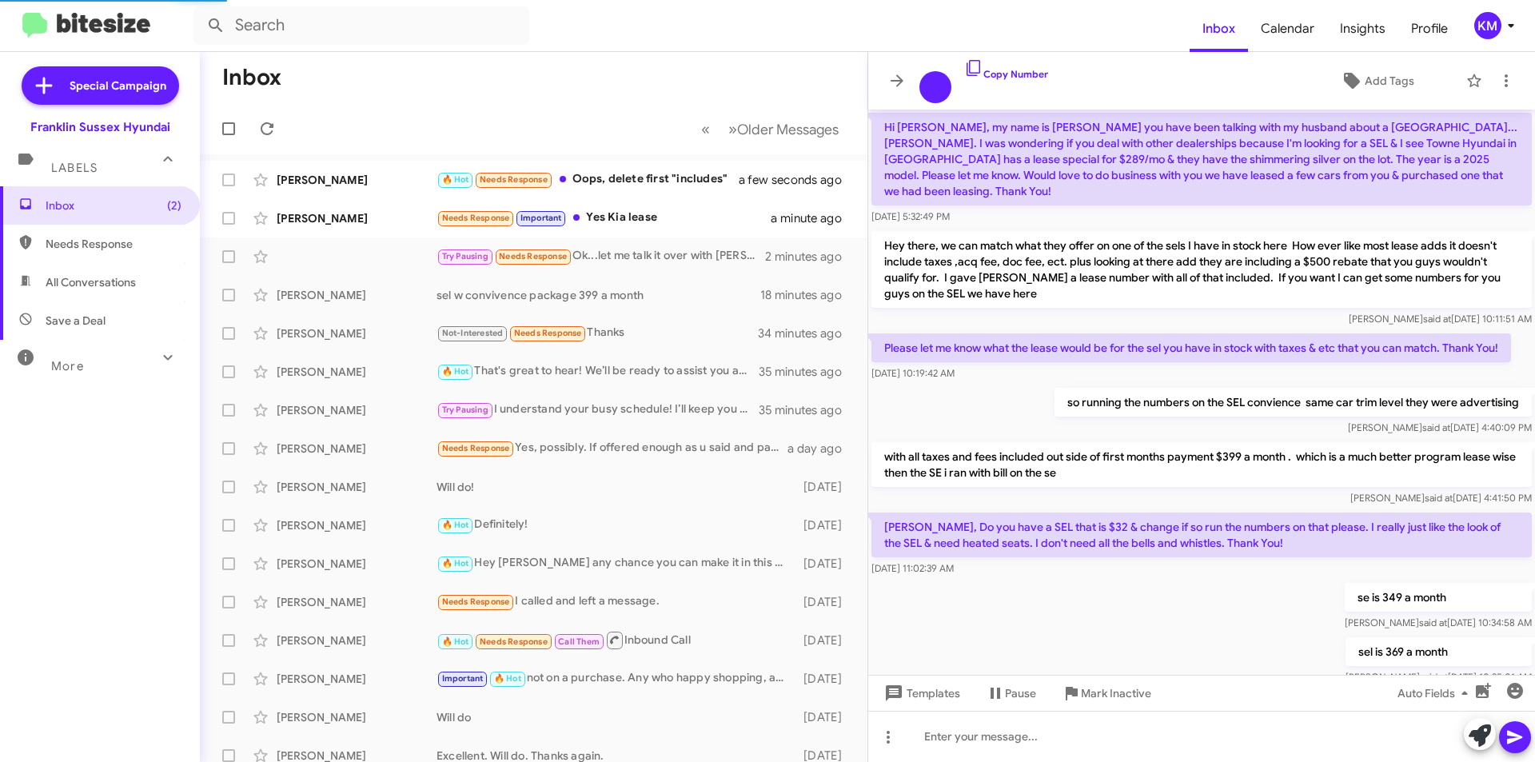
scroll to position [337, 0]
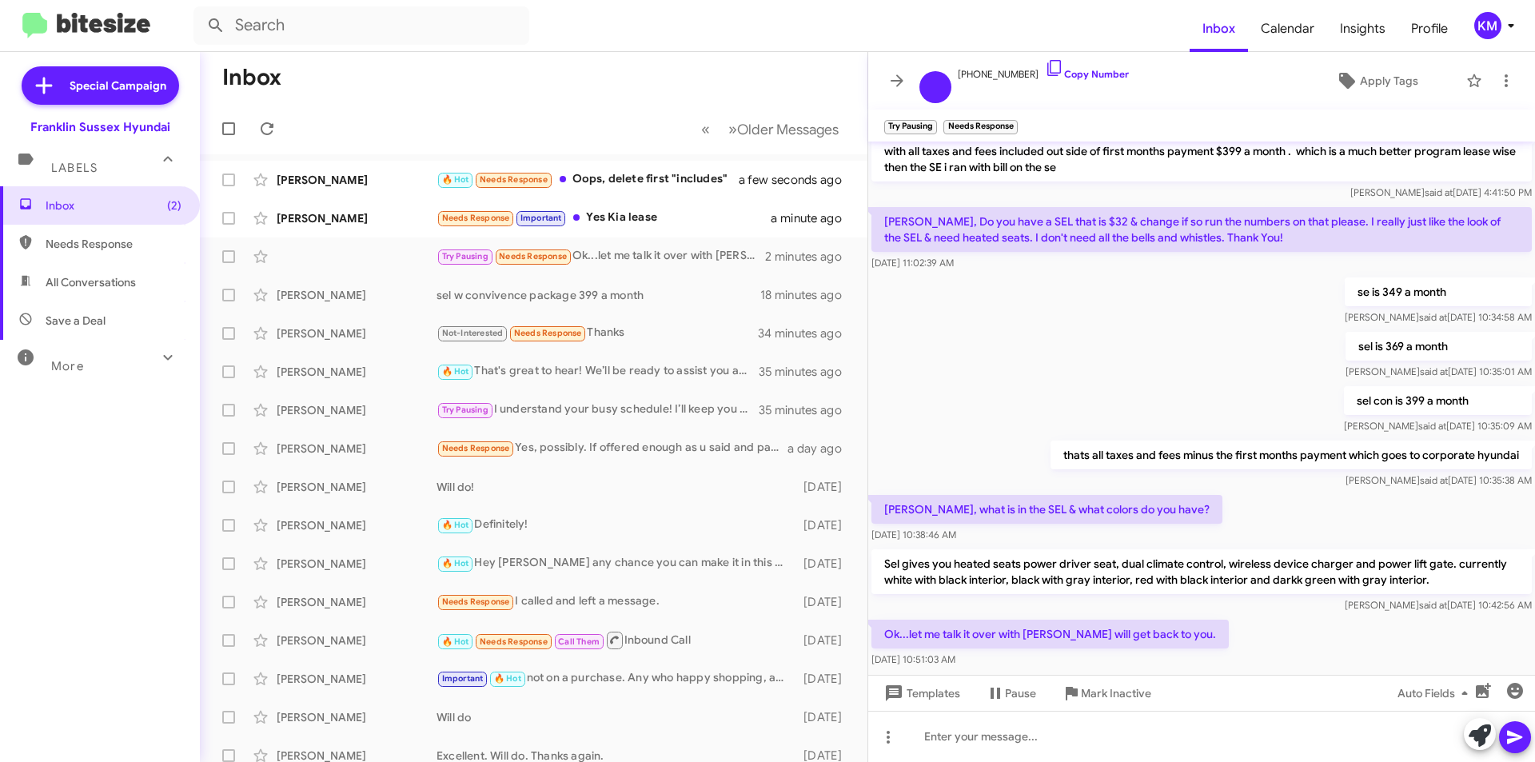
click at [629, 222] on div "Needs Response Important Yes Kia lease" at bounding box center [603, 218] width 334 height 18
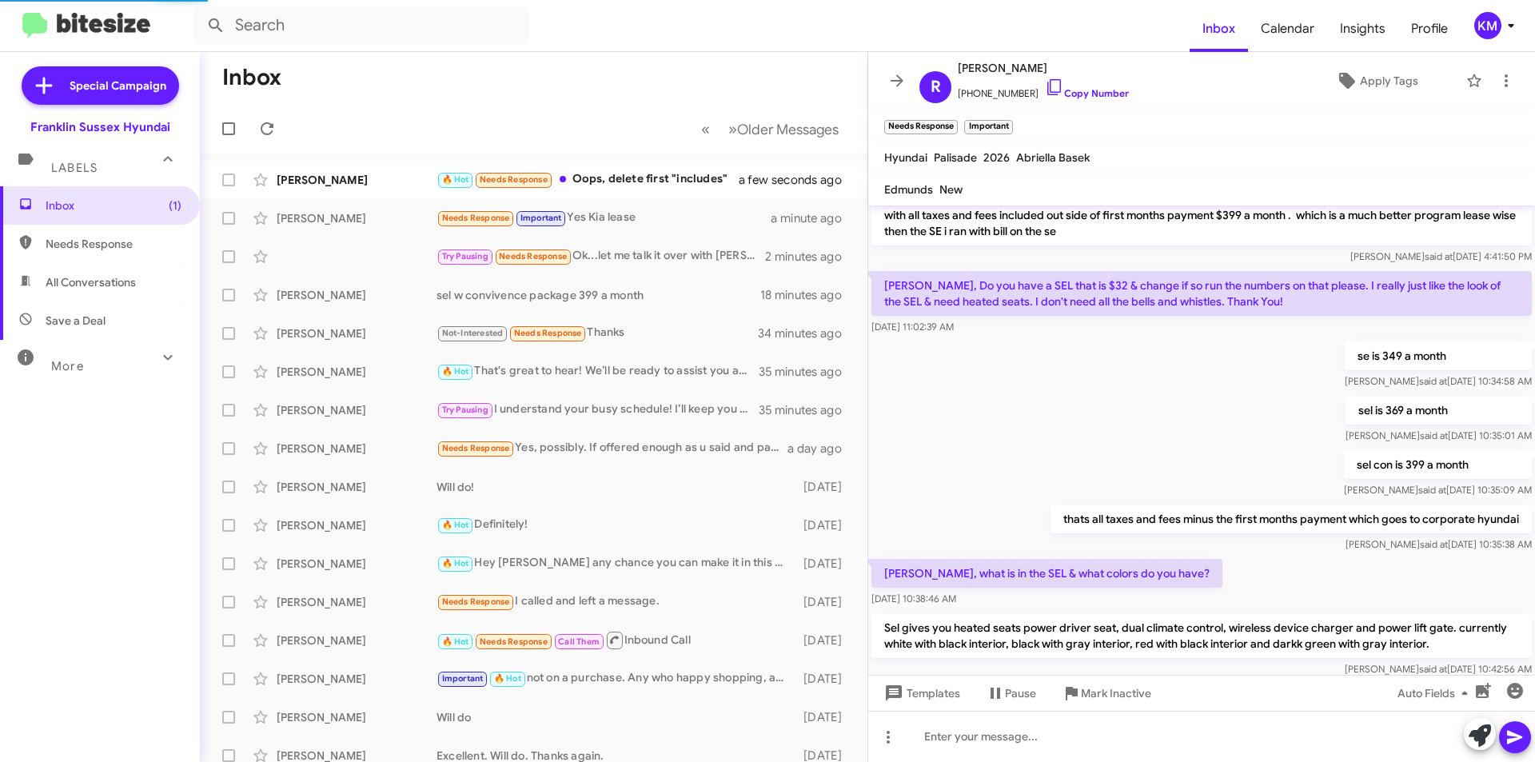
scroll to position [88, 0]
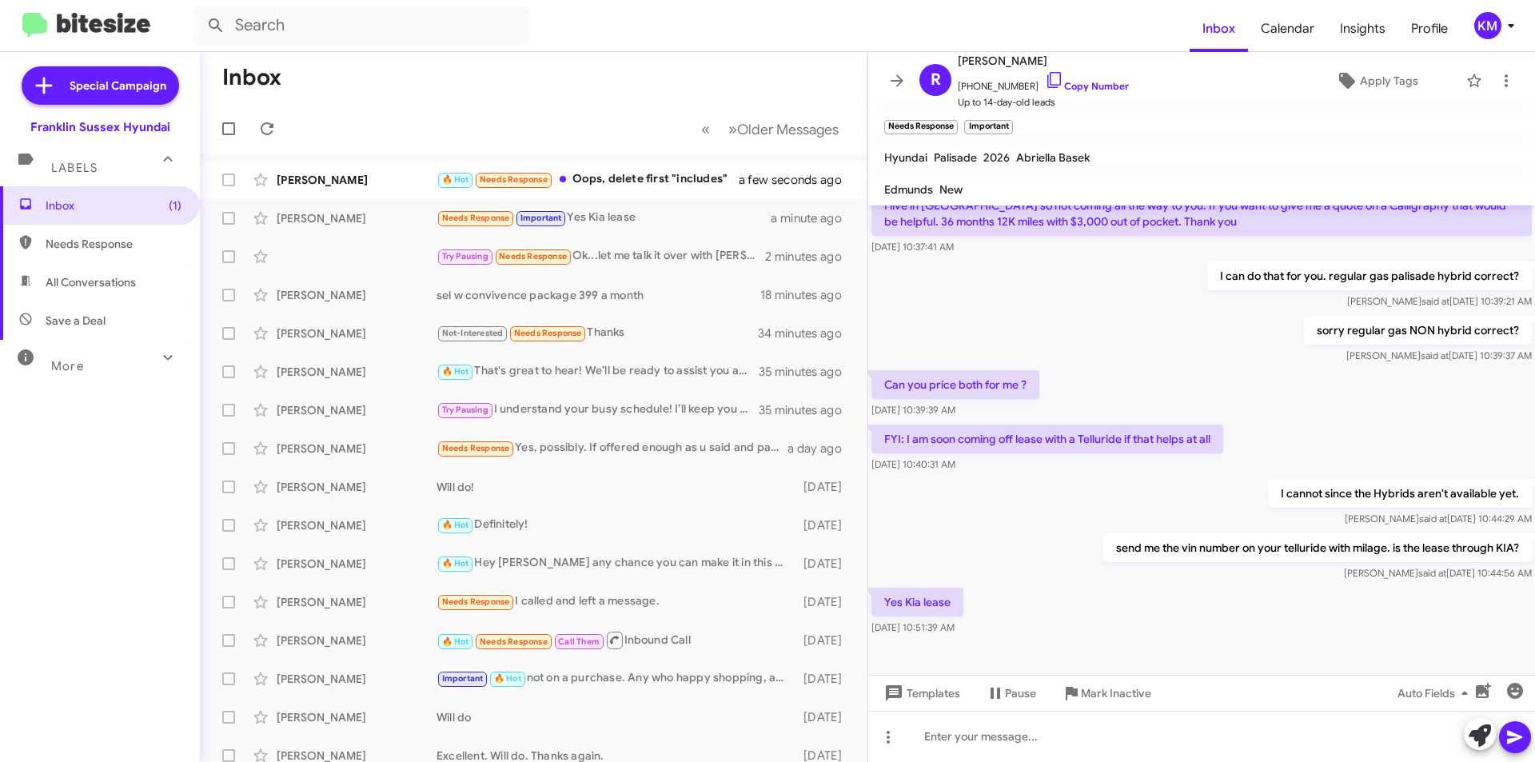
click at [595, 176] on div "🔥 Hot Needs Response Oops, delete first "includes"" at bounding box center [597, 179] width 322 height 18
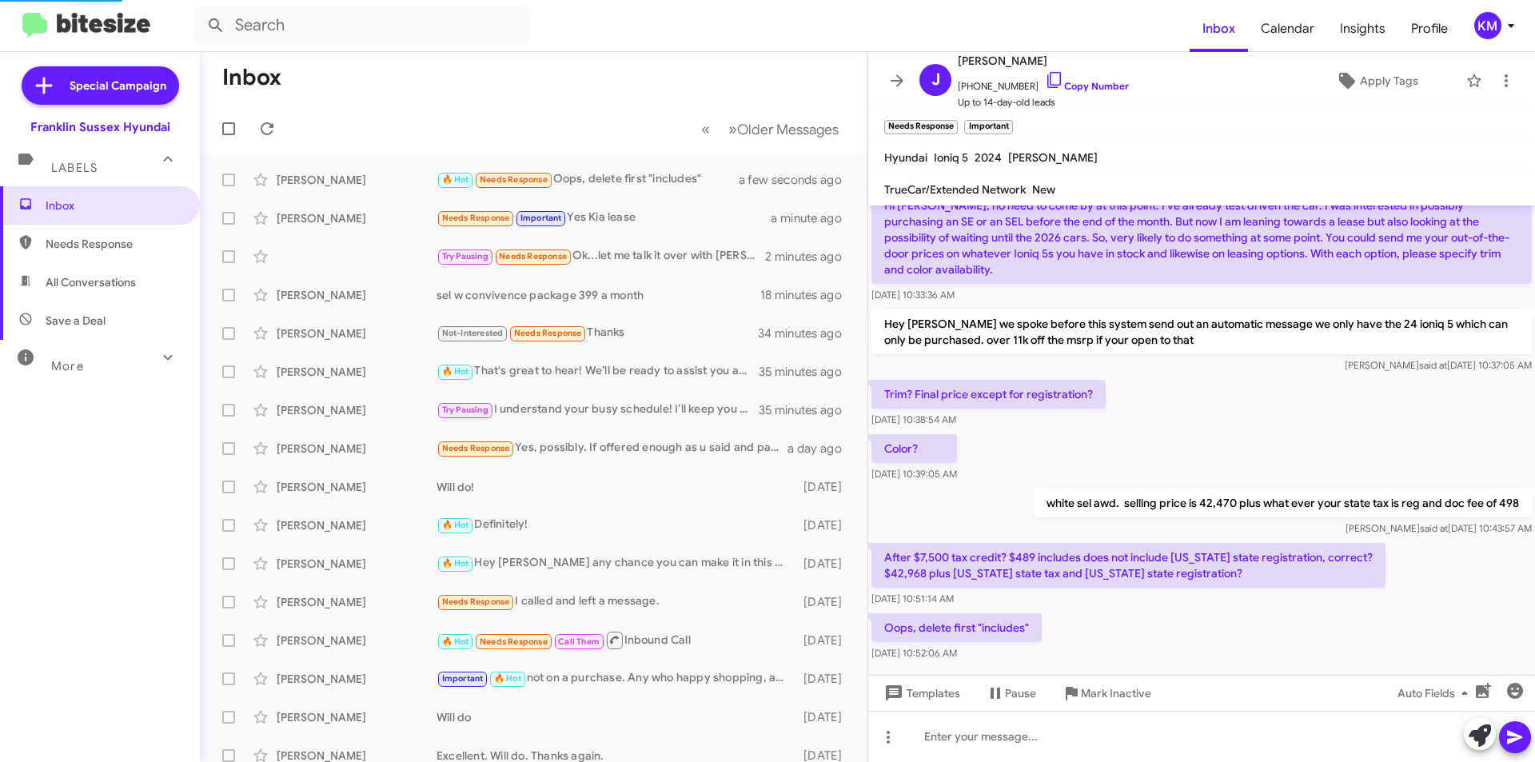
scroll to position [110, 0]
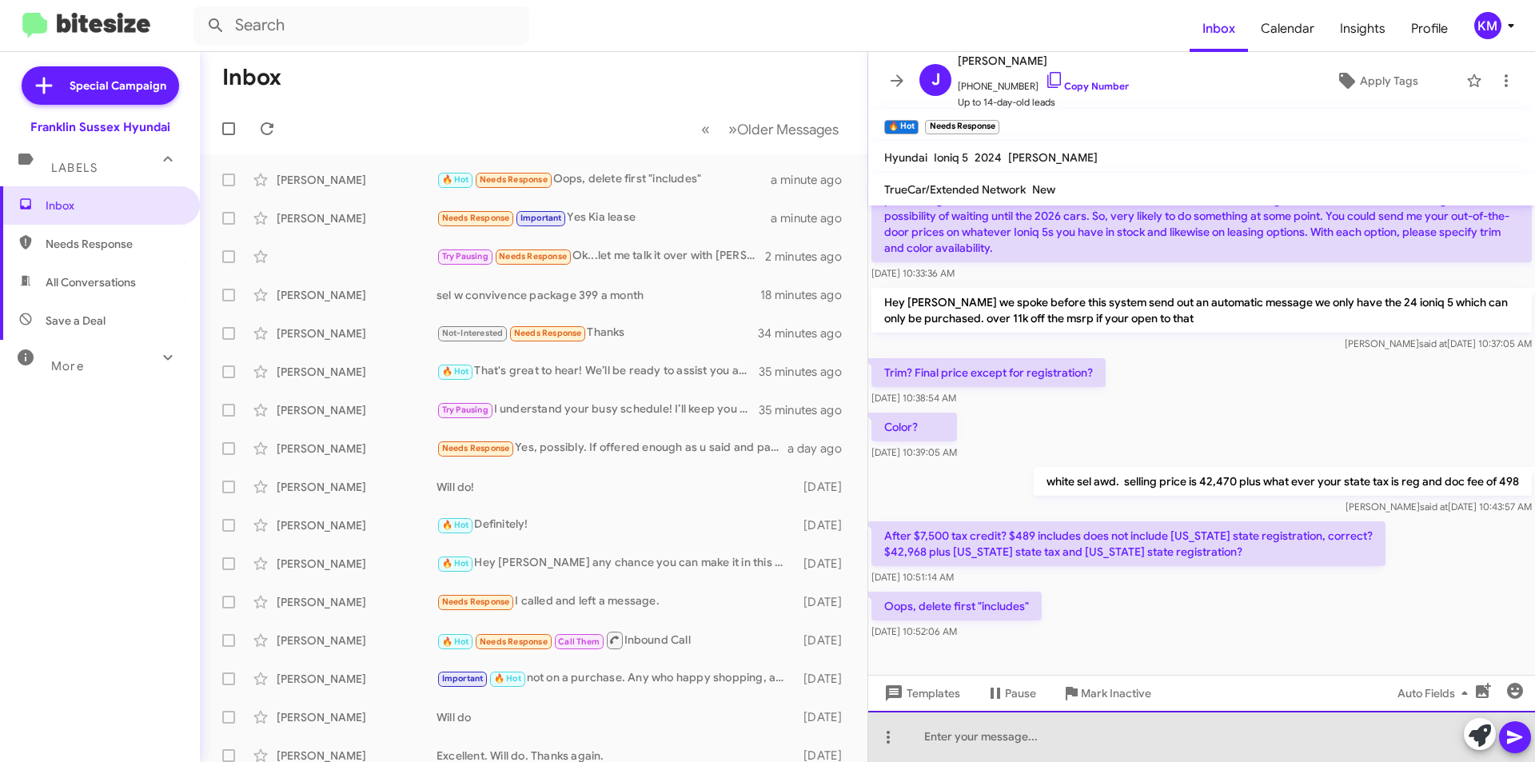
click at [967, 734] on div at bounding box center [1201, 736] width 667 height 51
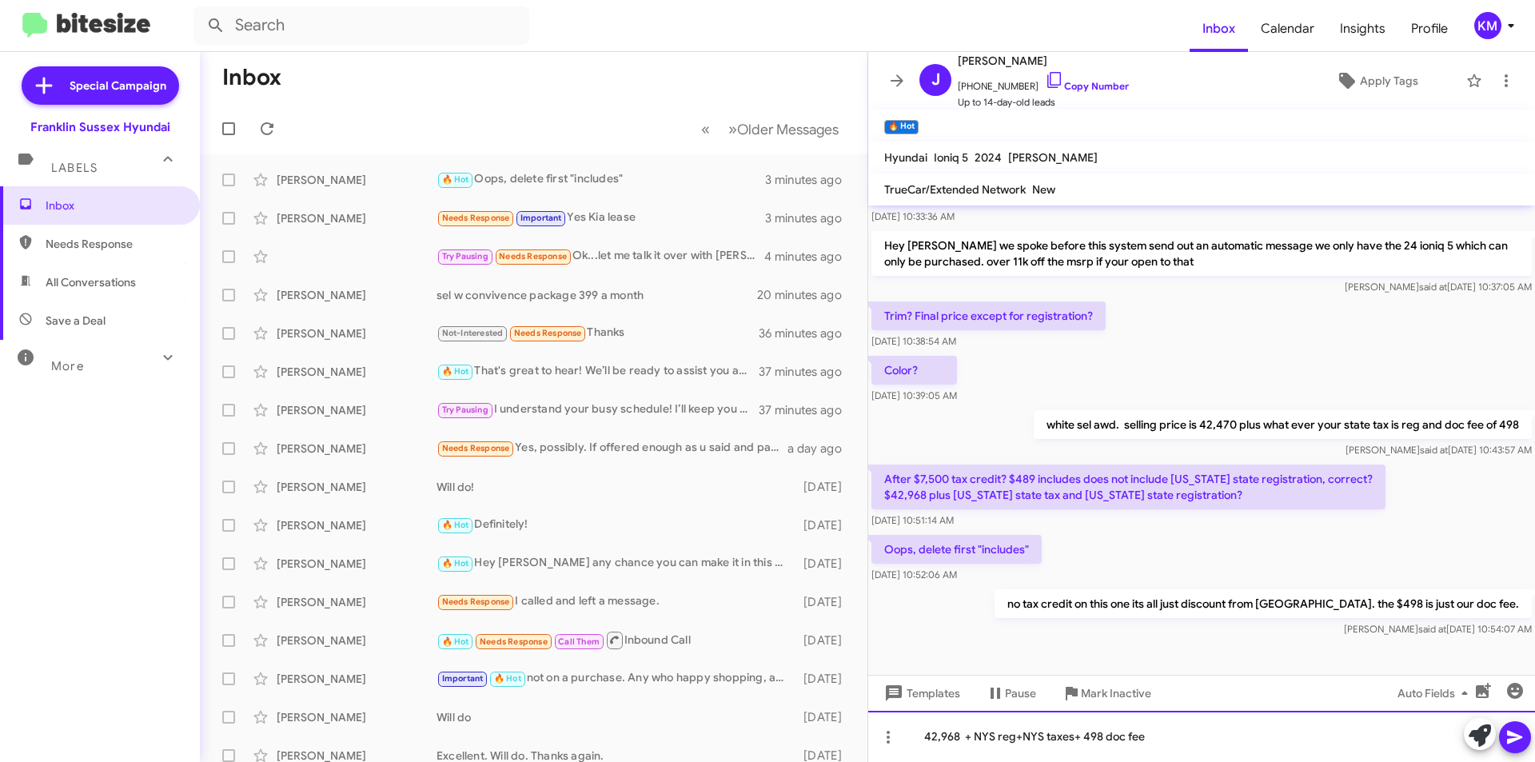
scroll to position [168, 0]
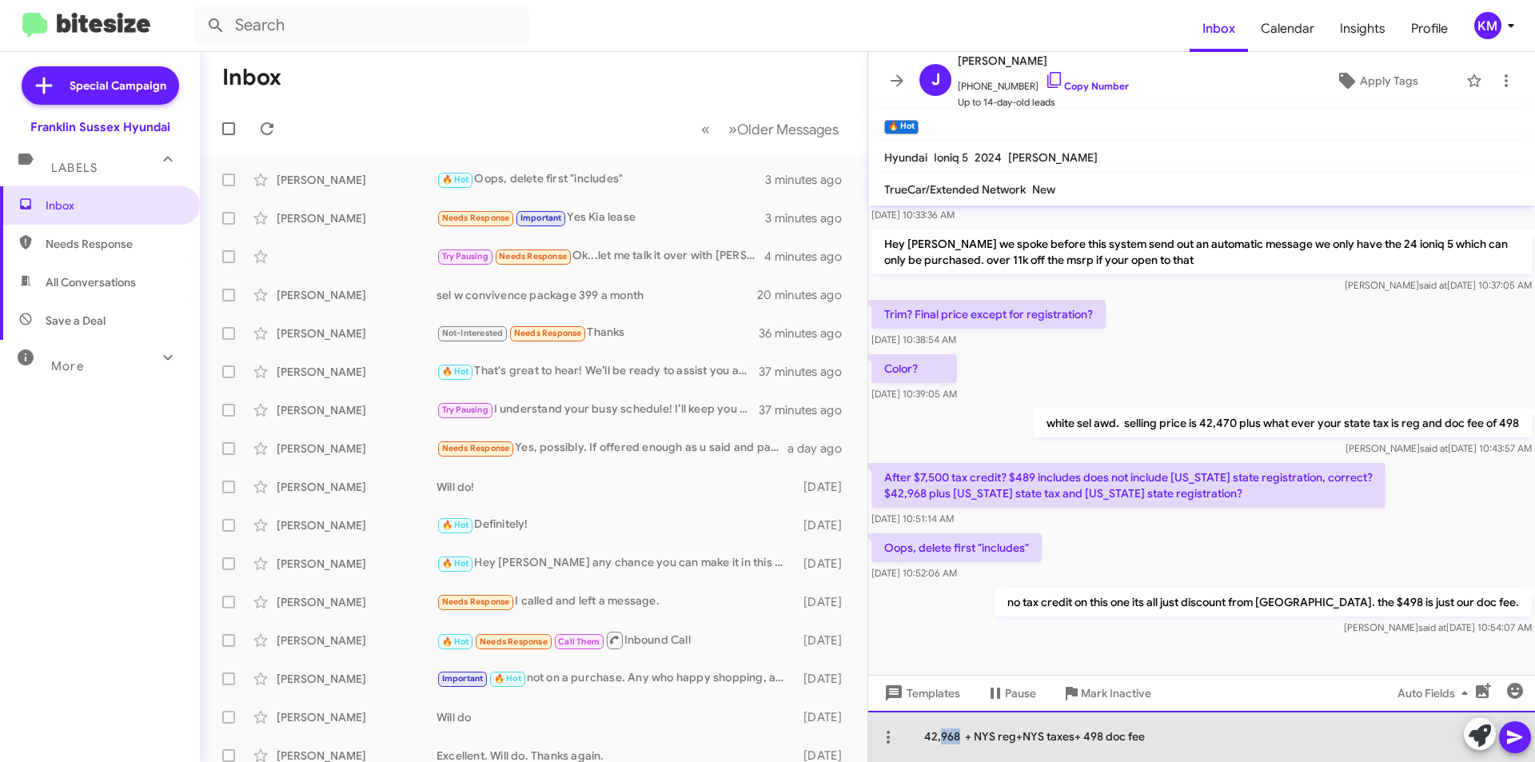
drag, startPoint x: 959, startPoint y: 735, endPoint x: 942, endPoint y: 737, distance: 17.0
click at [942, 737] on div "42,968 + NYS reg+NYS taxes+ 498 doc fee" at bounding box center [1201, 736] width 667 height 51
click at [1150, 732] on div "42,470 + NYS reg+NYS taxes+ 498 doc fee" at bounding box center [1201, 736] width 667 height 51
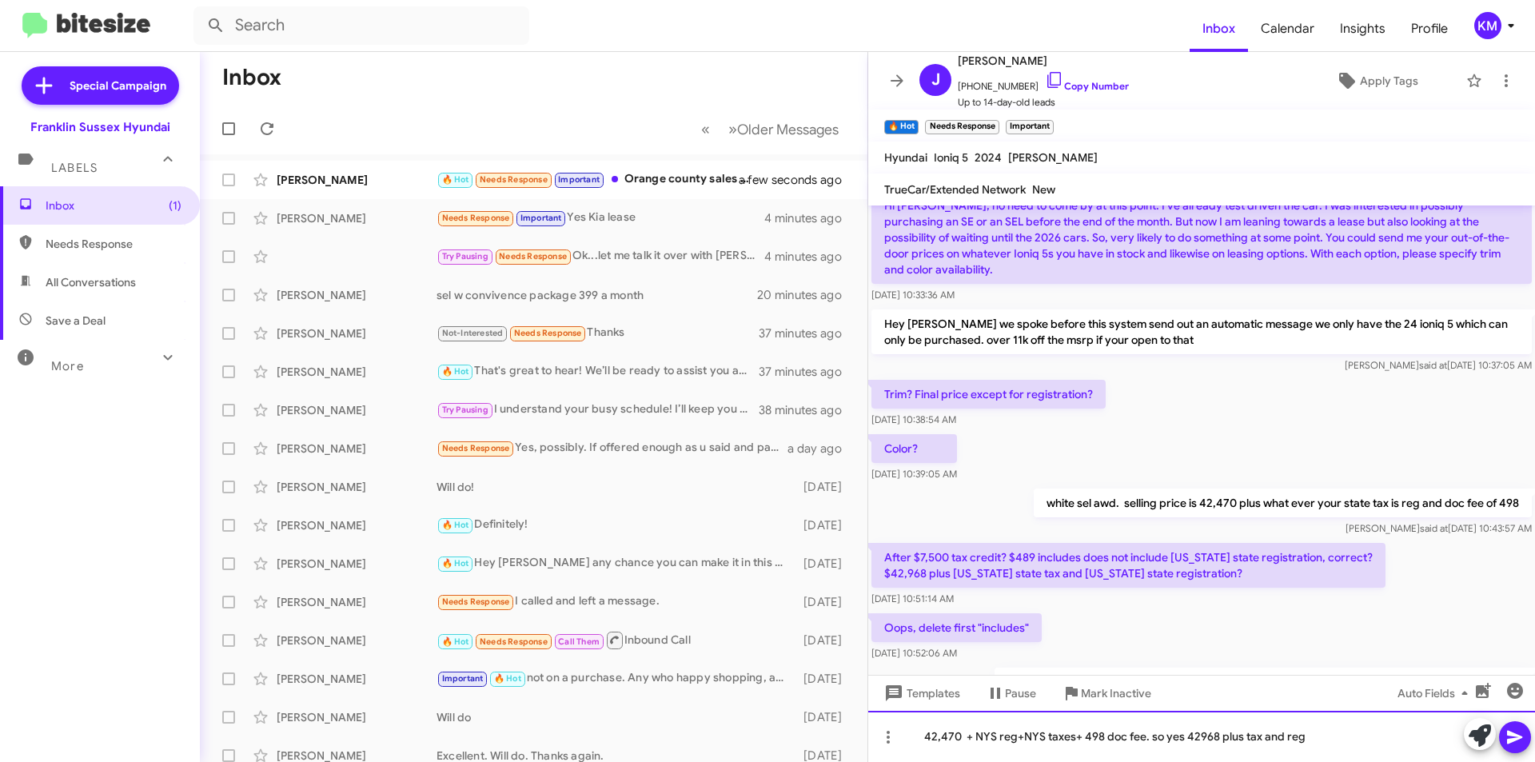
scroll to position [226, 0]
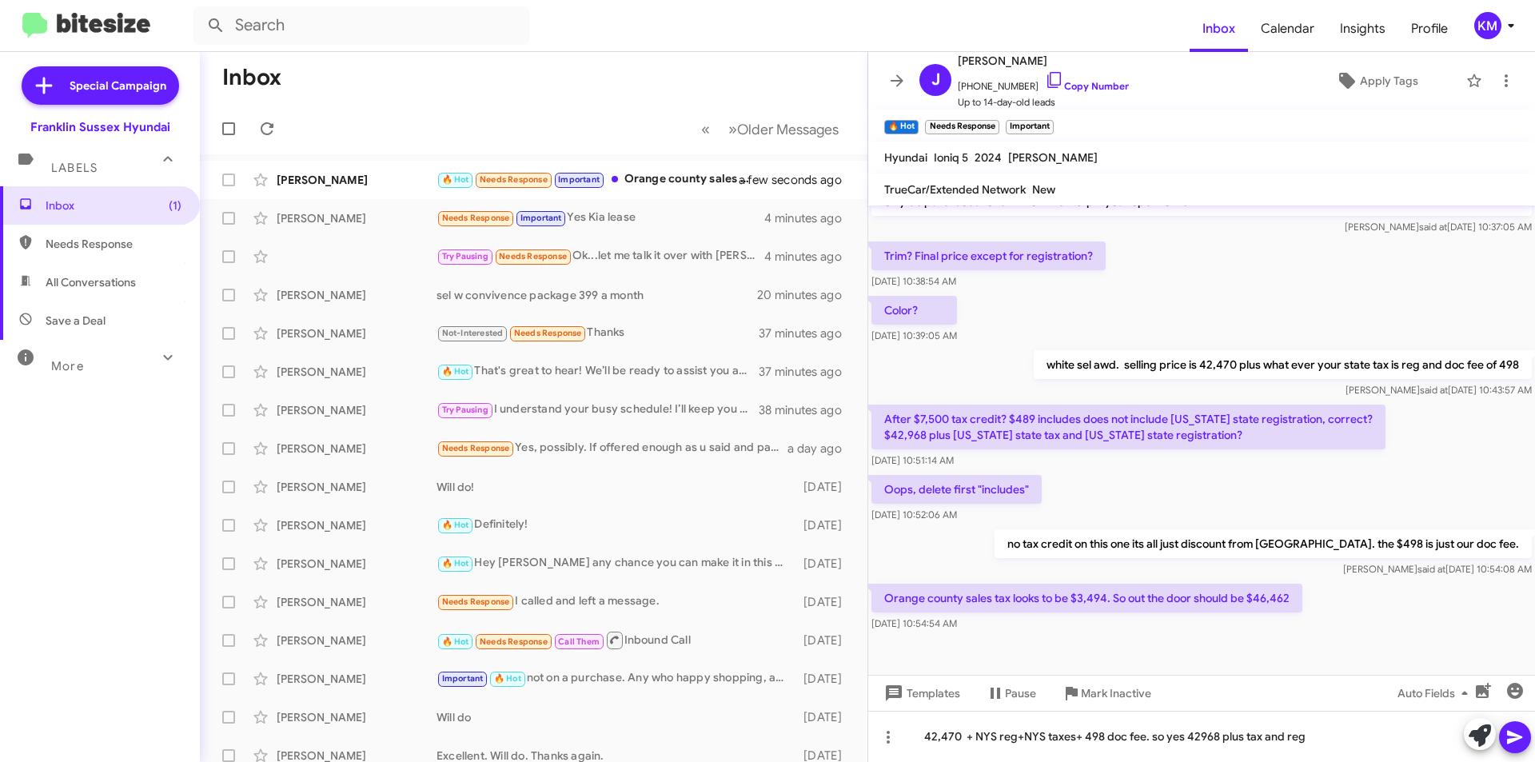
click at [1513, 740] on icon at bounding box center [1514, 738] width 15 height 14
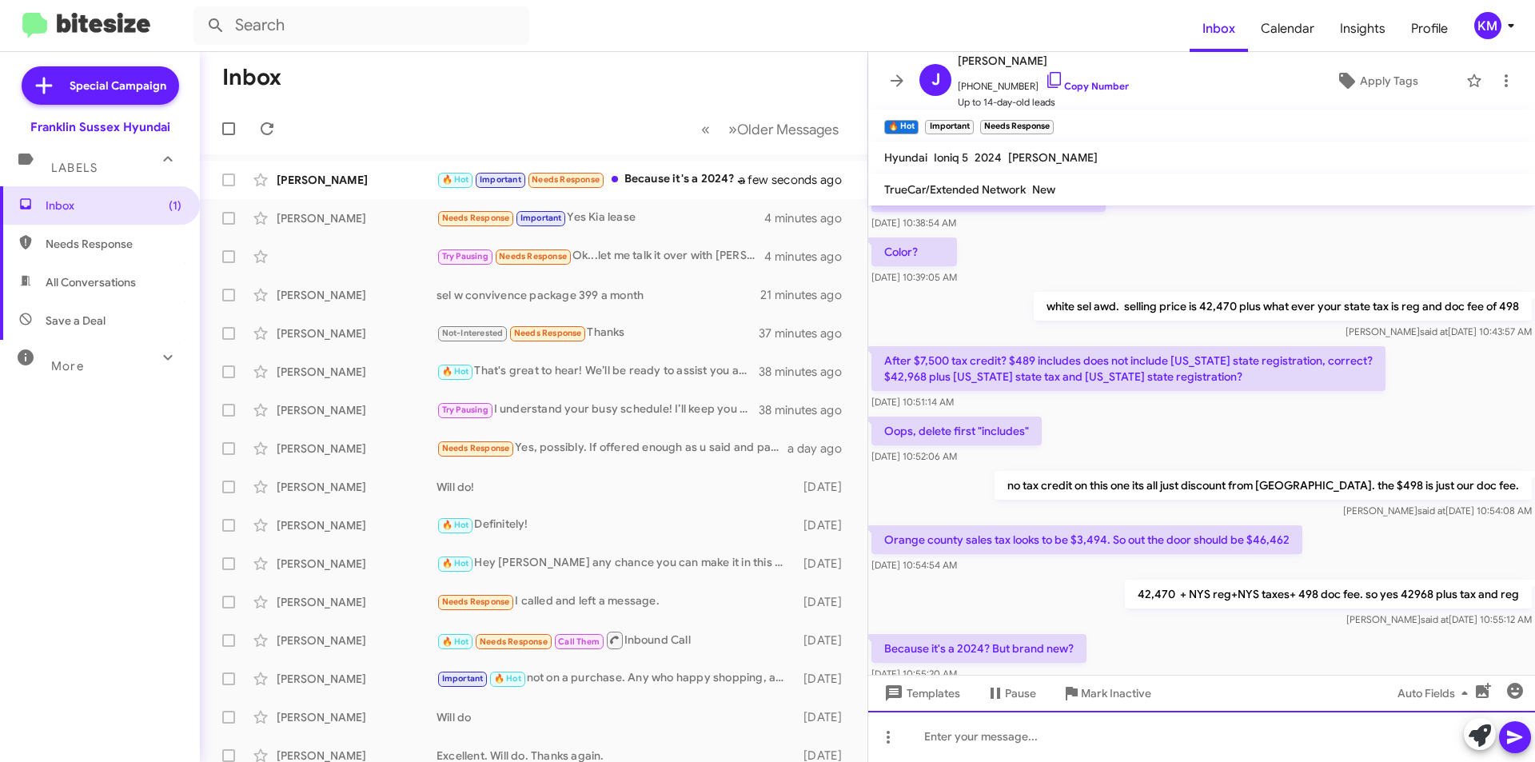
scroll to position [0, 0]
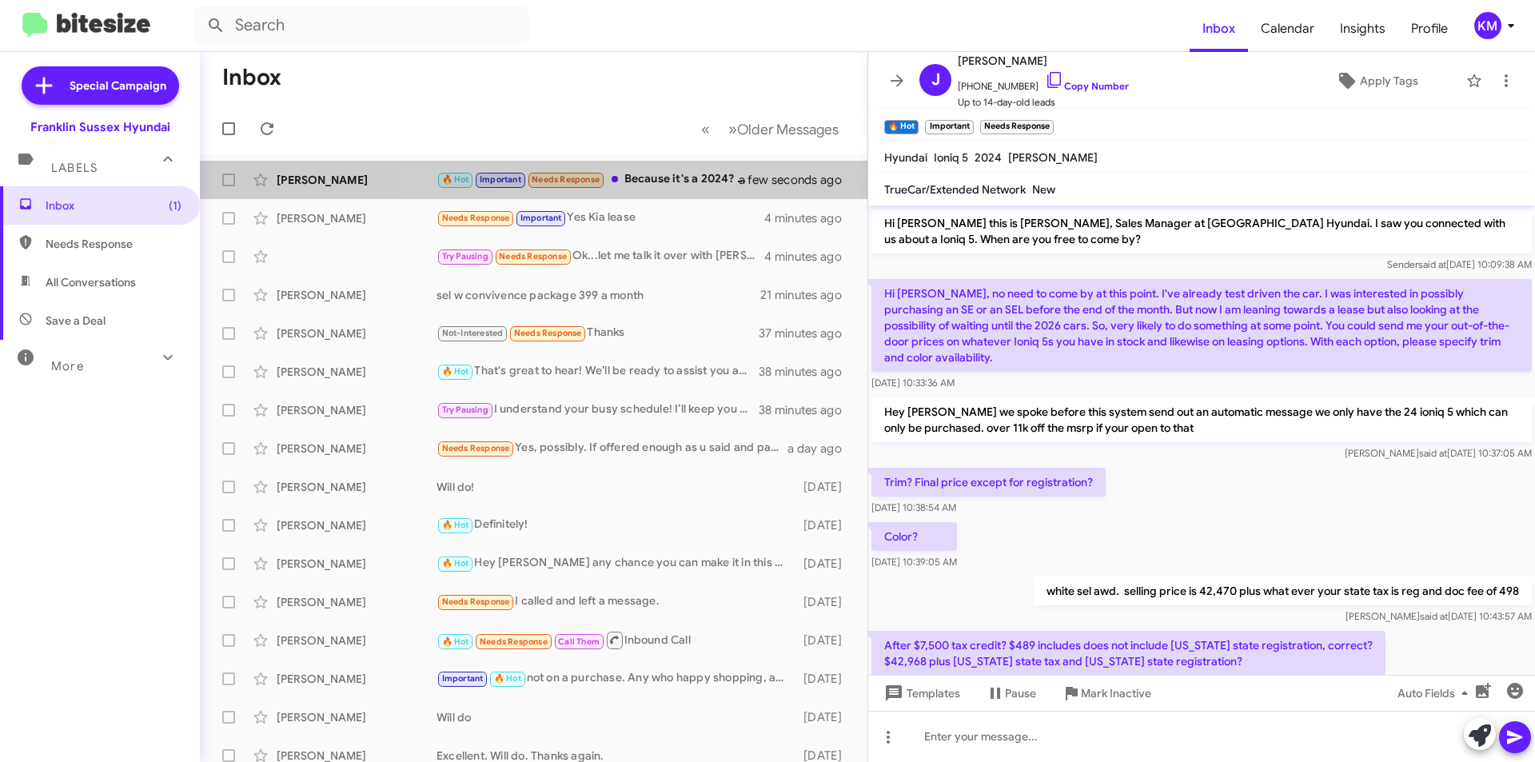
click at [664, 182] on div "🔥 Hot Important Needs Response Because it's a 2024? But brand new?" at bounding box center [597, 179] width 322 height 18
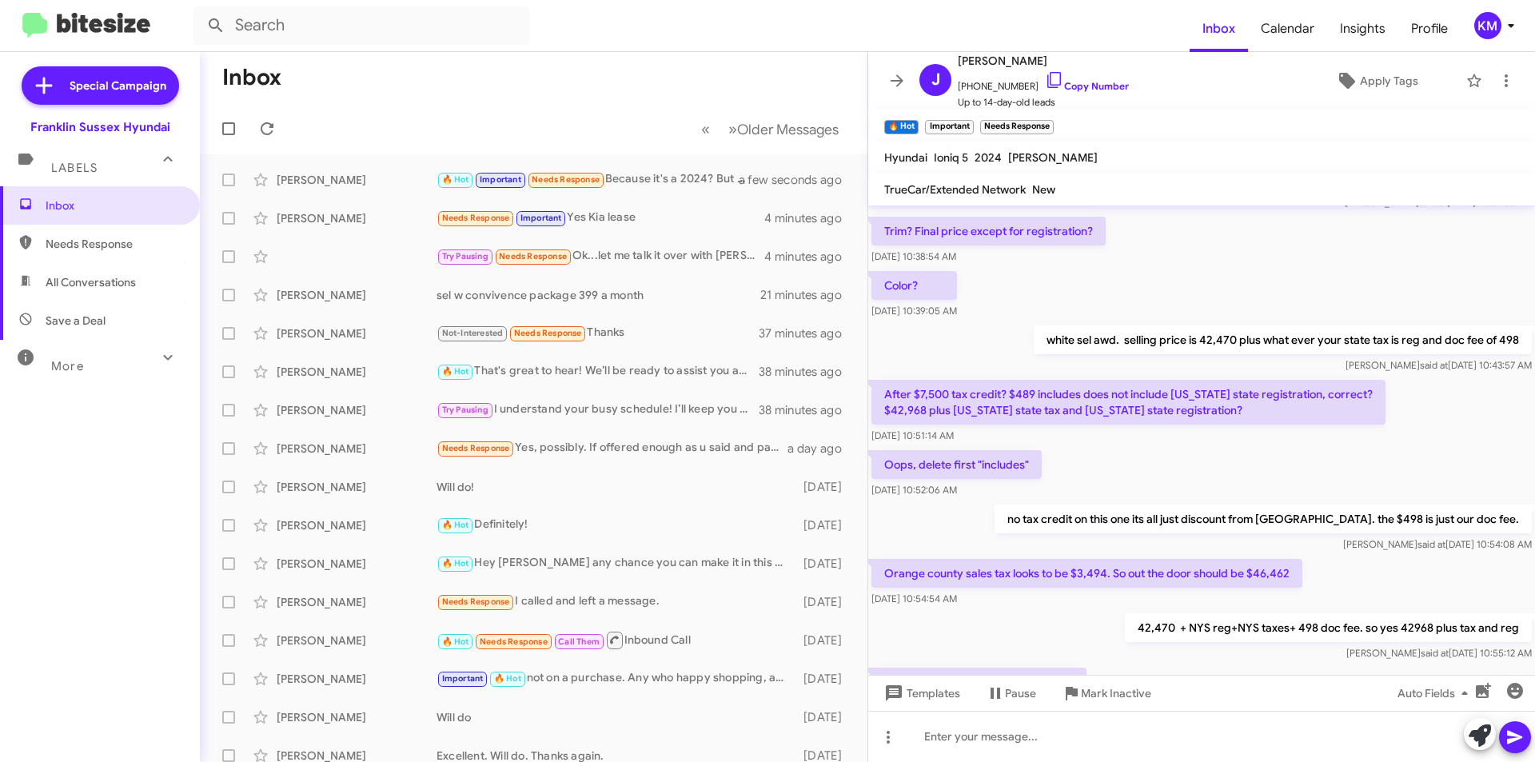
scroll to position [343, 0]
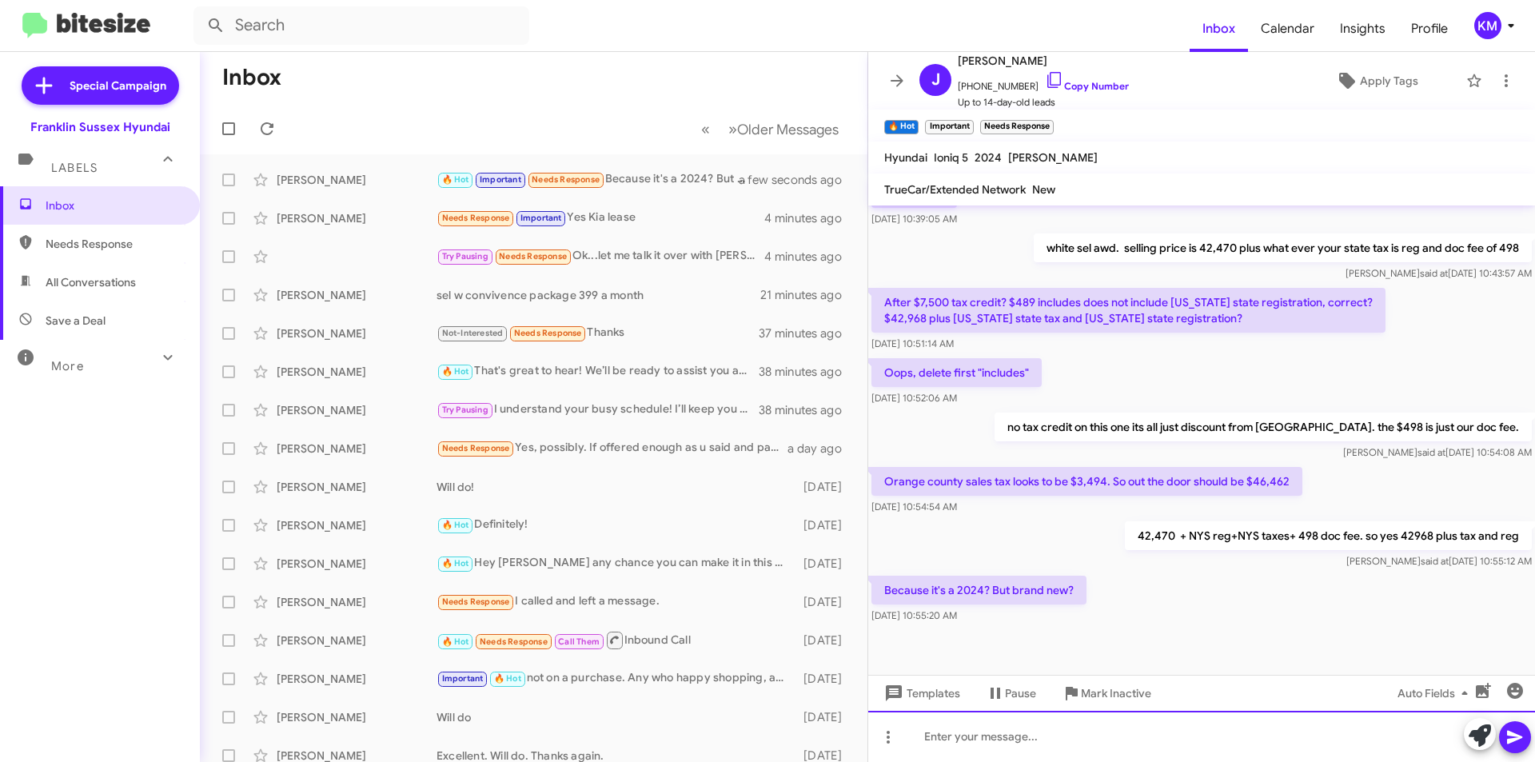
click at [991, 735] on div at bounding box center [1201, 736] width 667 height 51
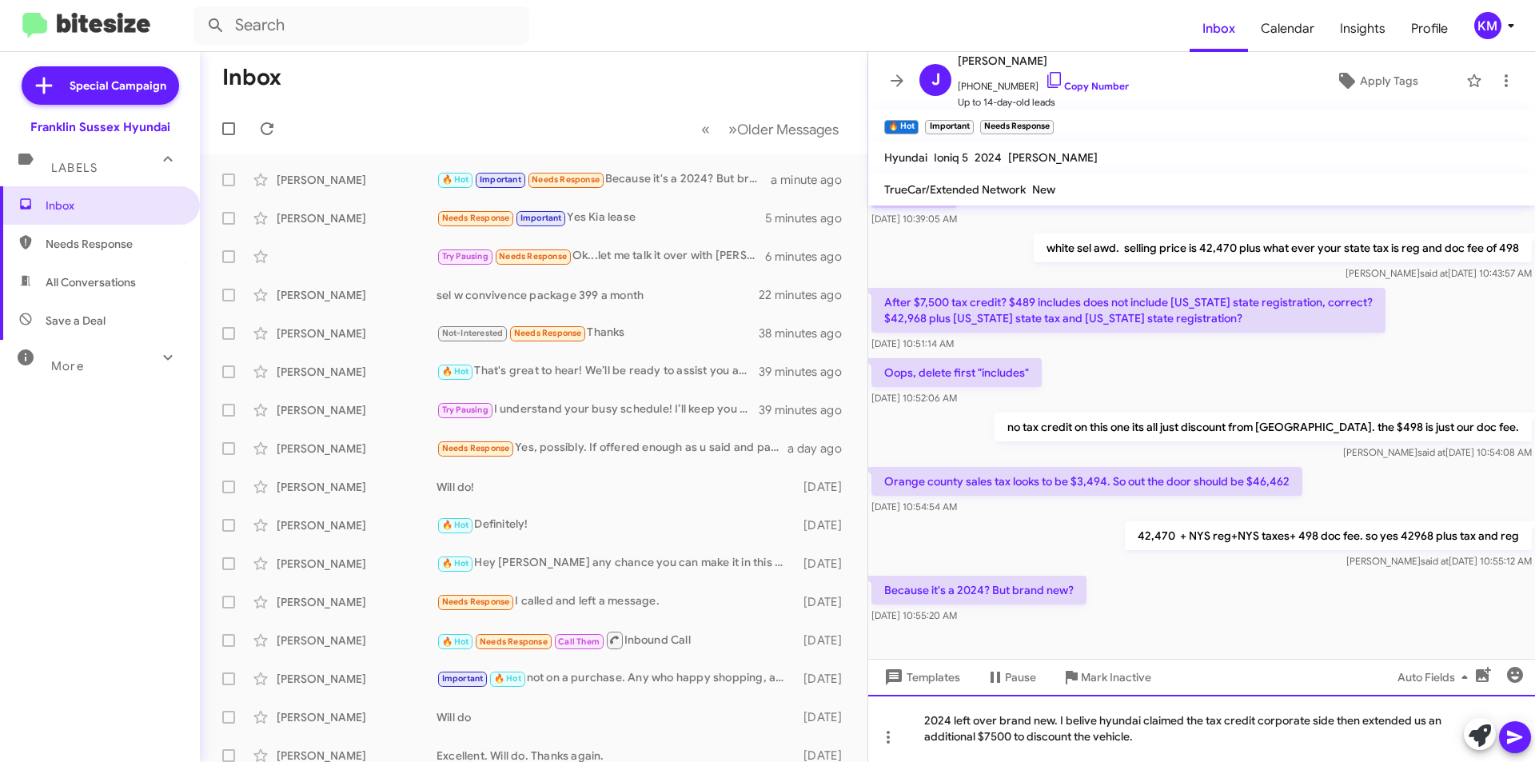
click at [1086, 719] on div "2024 left over brand new. I belive hyundai claimed the tax credit corporate sid…" at bounding box center [1201, 728] width 667 height 67
click at [1128, 717] on mat-tooltip-component "Mark Inactive" at bounding box center [1104, 716] width 85 height 48
click at [1138, 721] on mat-tooltip-component "Mark Inactive" at bounding box center [1104, 716] width 85 height 48
click at [1314, 721] on div "2024 left over brand new. I believe hyundai claimed the tax credit corporate si…" at bounding box center [1201, 728] width 667 height 67
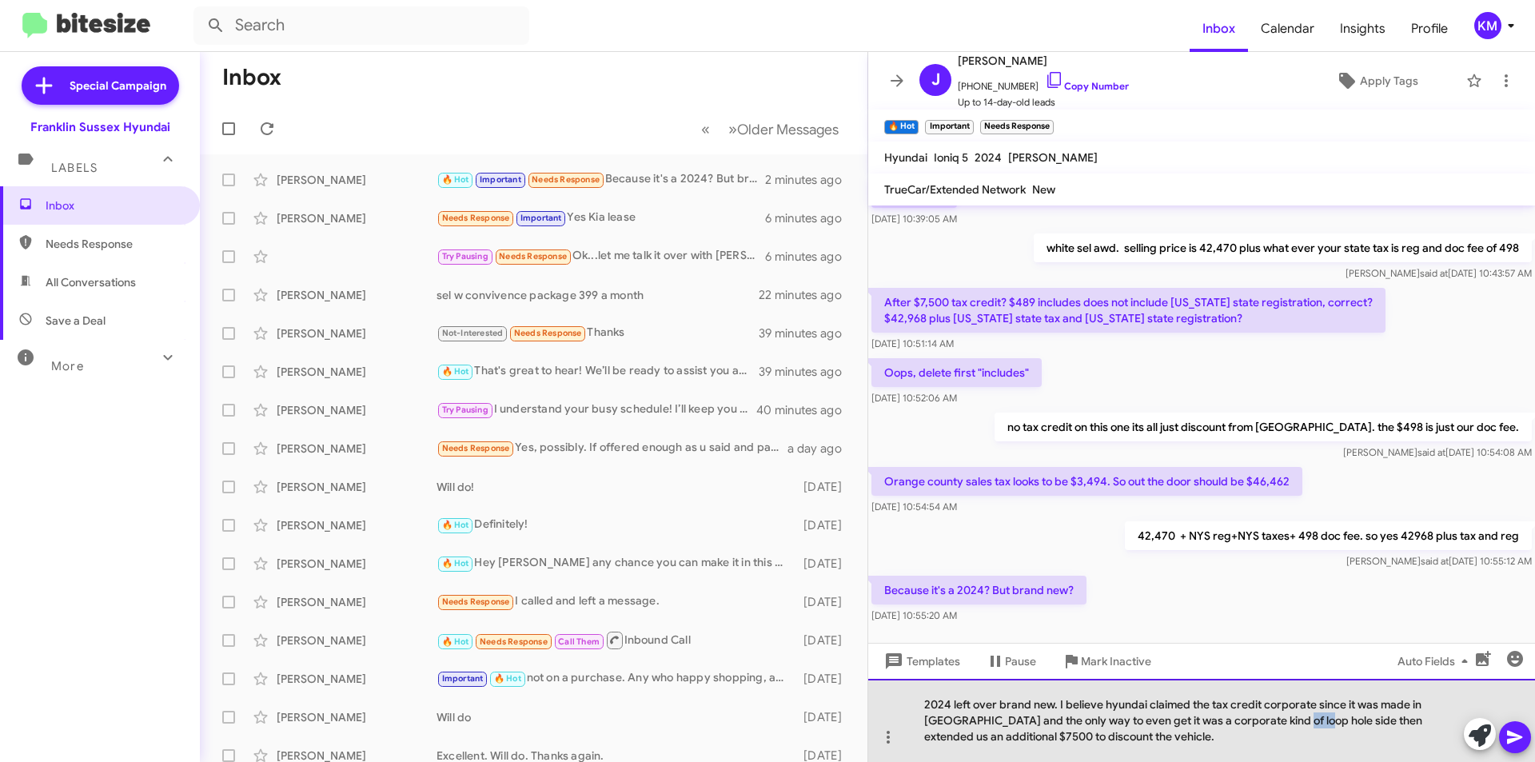
drag, startPoint x: 1278, startPoint y: 720, endPoint x: 1254, endPoint y: 721, distance: 24.8
click at [1254, 721] on div "2024 left over brand new. I believe hyundai claimed the tax credit corporate si…" at bounding box center [1201, 720] width 667 height 83
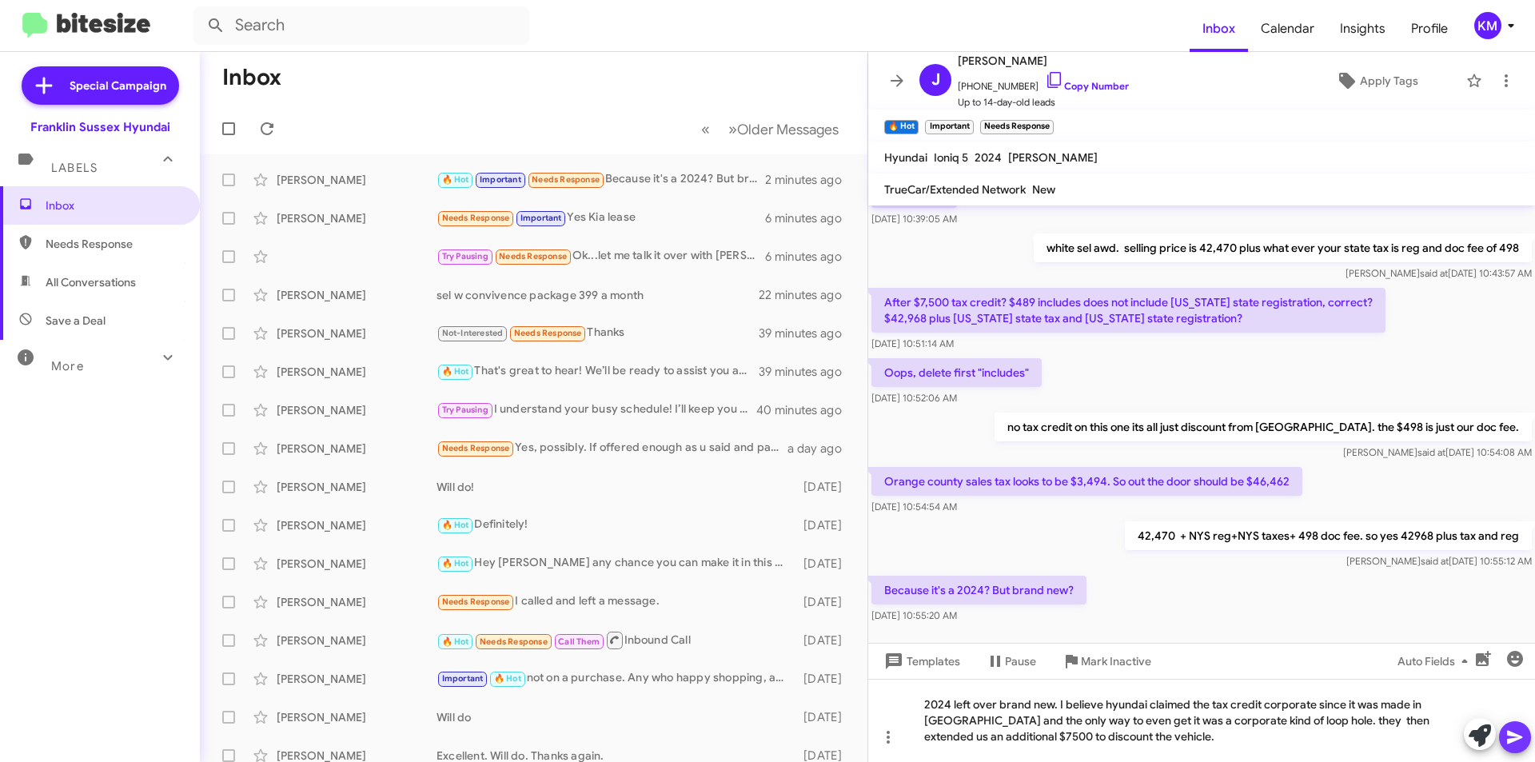
click at [1513, 731] on icon at bounding box center [1514, 736] width 19 height 19
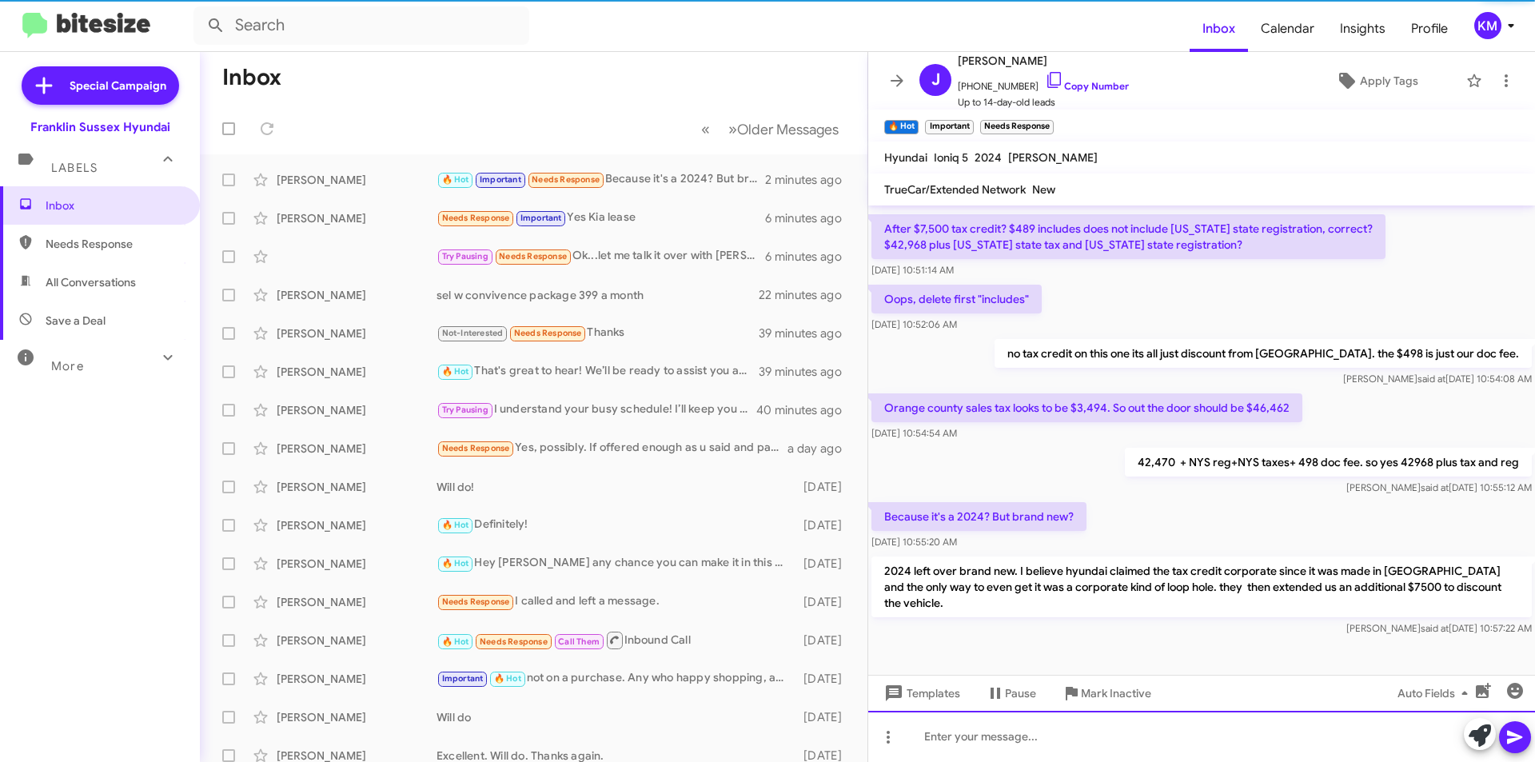
scroll to position [417, 0]
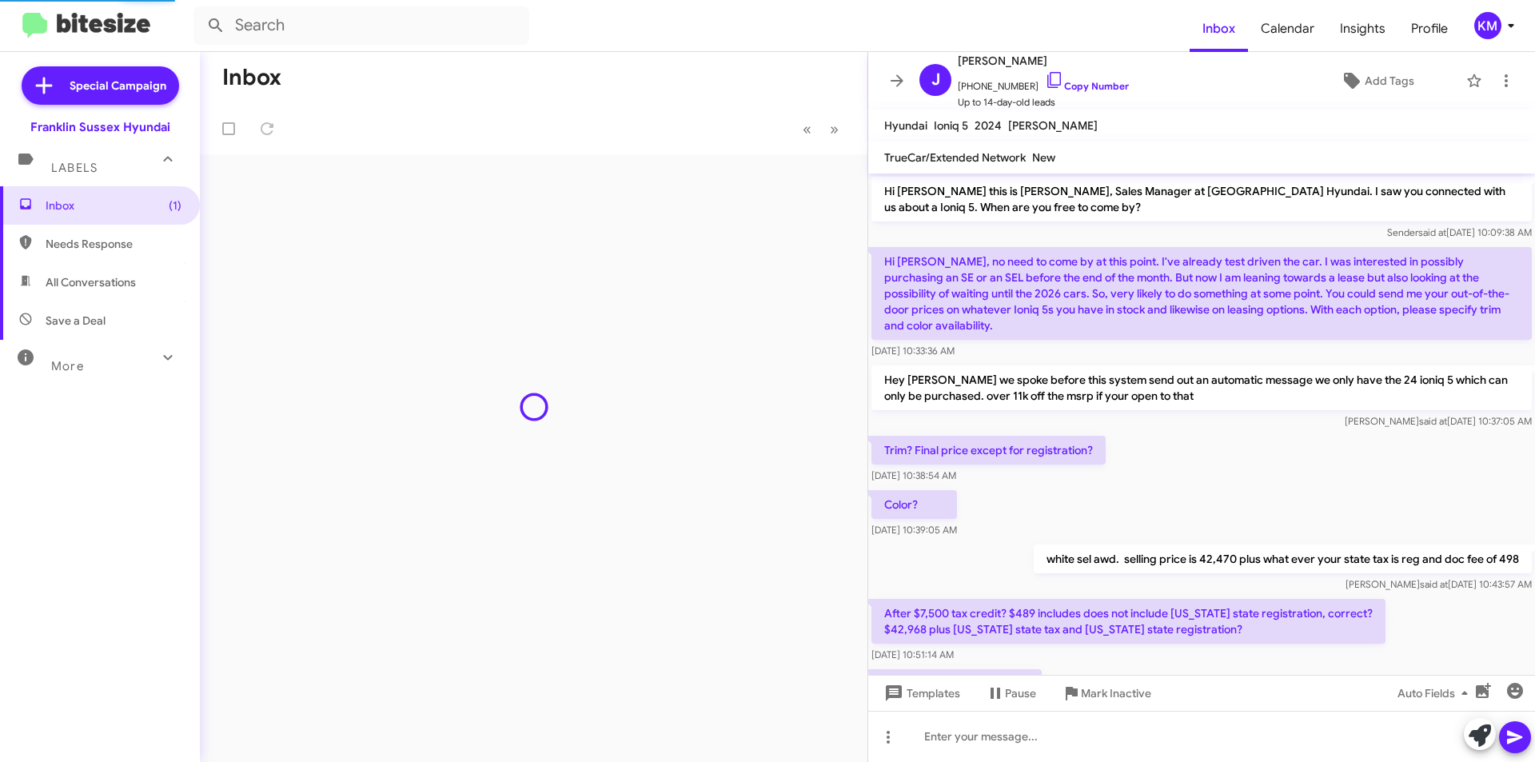
scroll to position [444, 0]
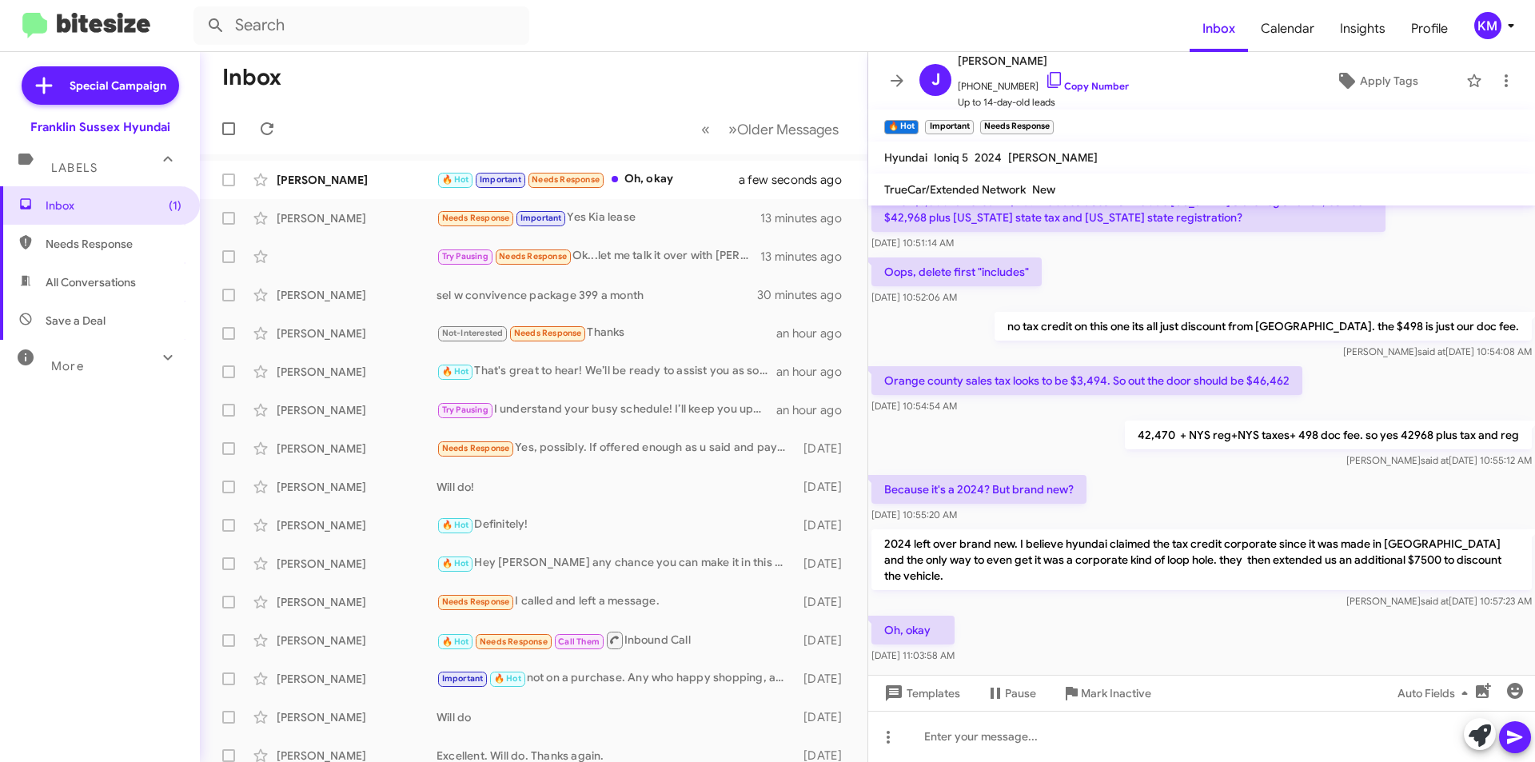
click at [656, 181] on div "🔥 Hot Important Needs Response Oh, okay" at bounding box center [597, 179] width 322 height 18
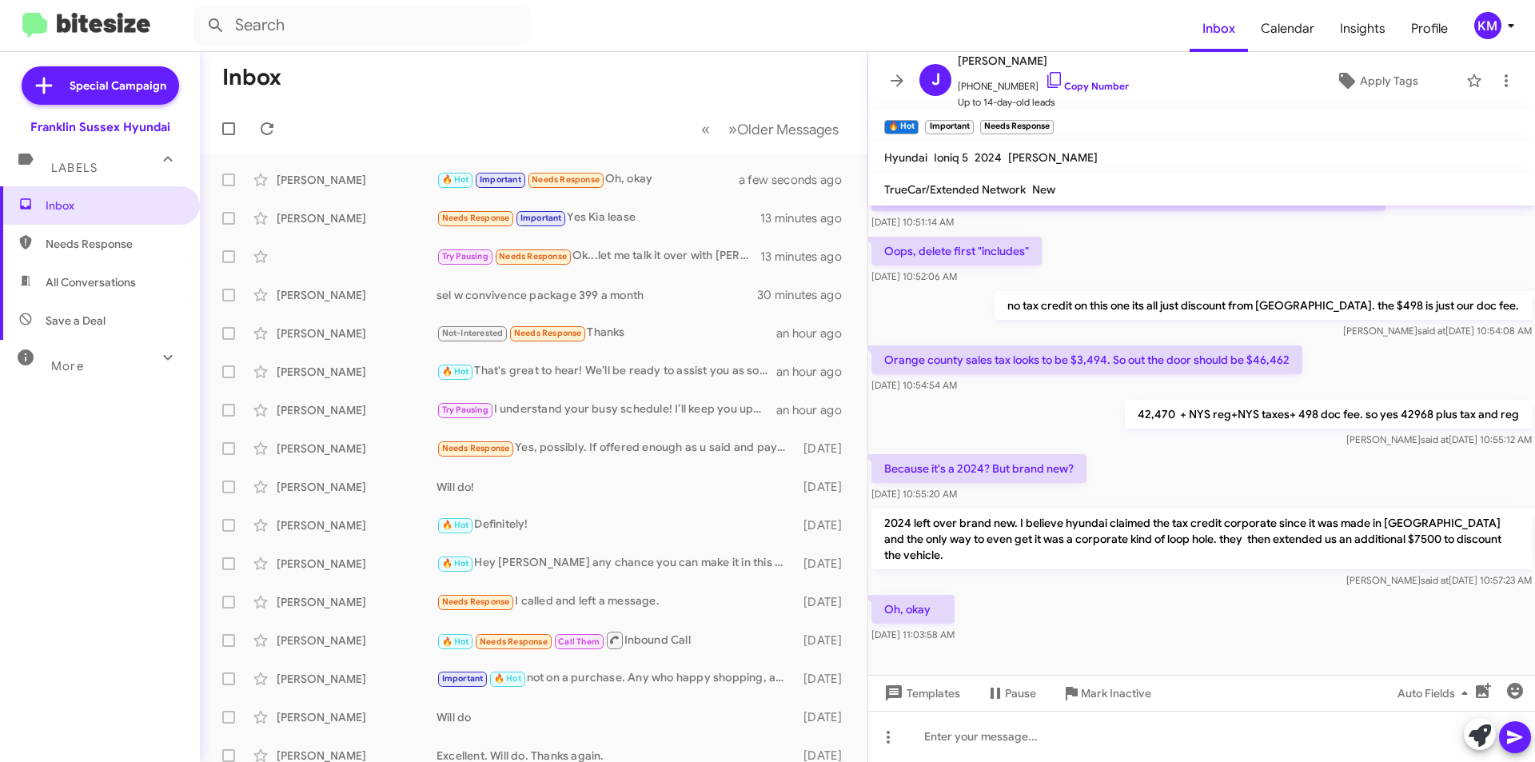
scroll to position [476, 0]
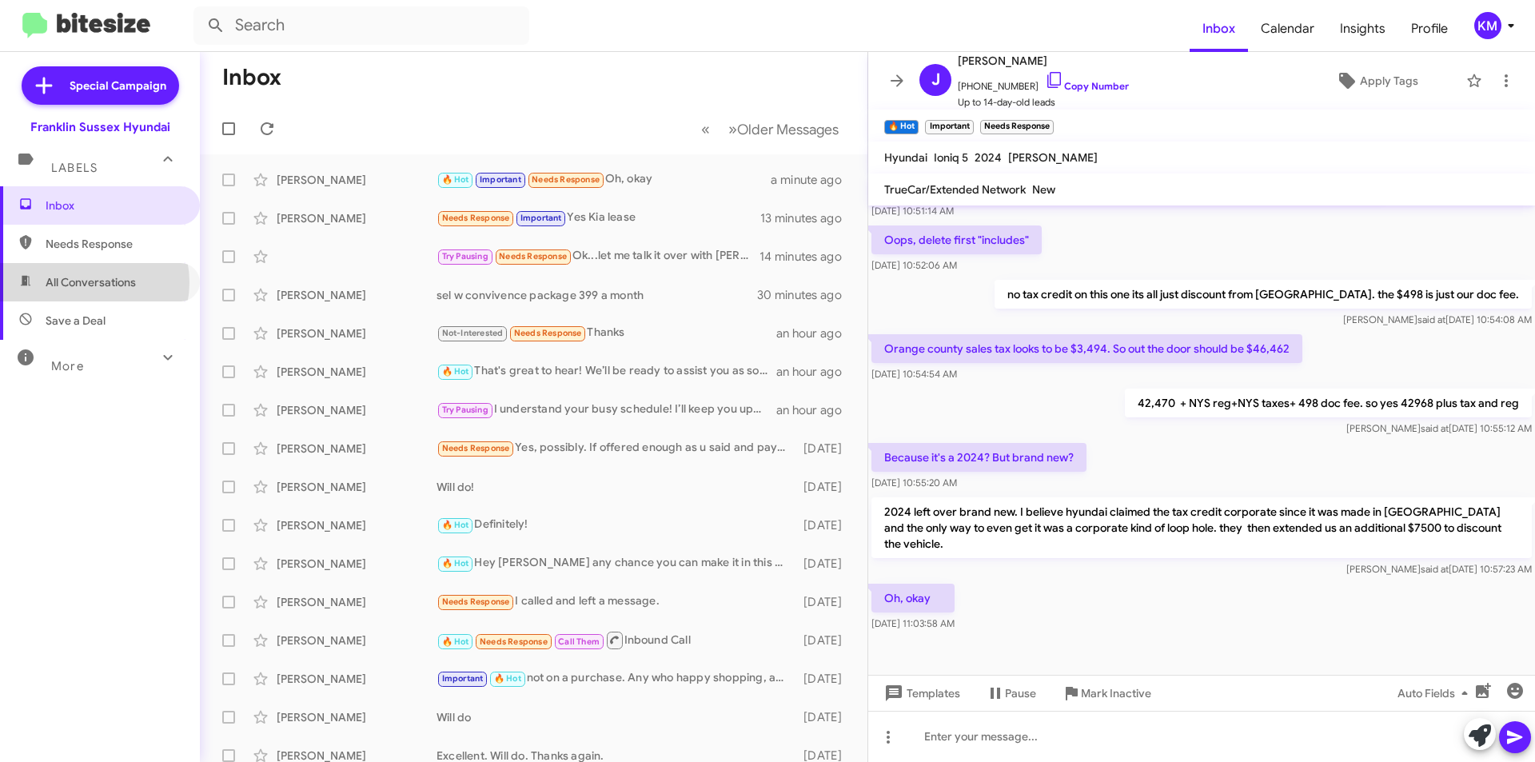
click at [85, 282] on span "All Conversations" at bounding box center [91, 282] width 90 height 16
type input "in:all-conversations"
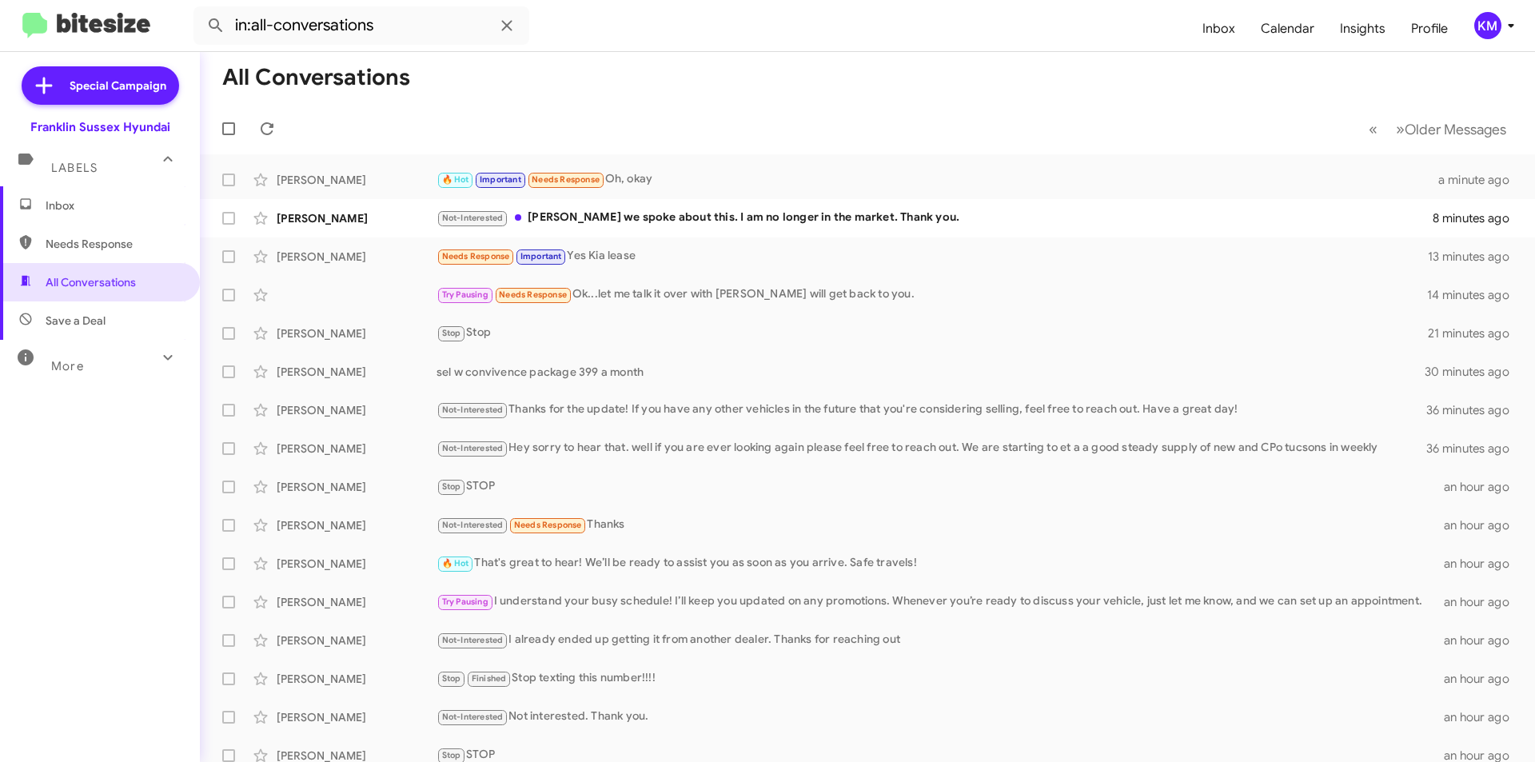
click at [596, 218] on div "Not-Interested [PERSON_NAME] we spoke about this. I am no longer in the market.…" at bounding box center [934, 218] width 996 height 18
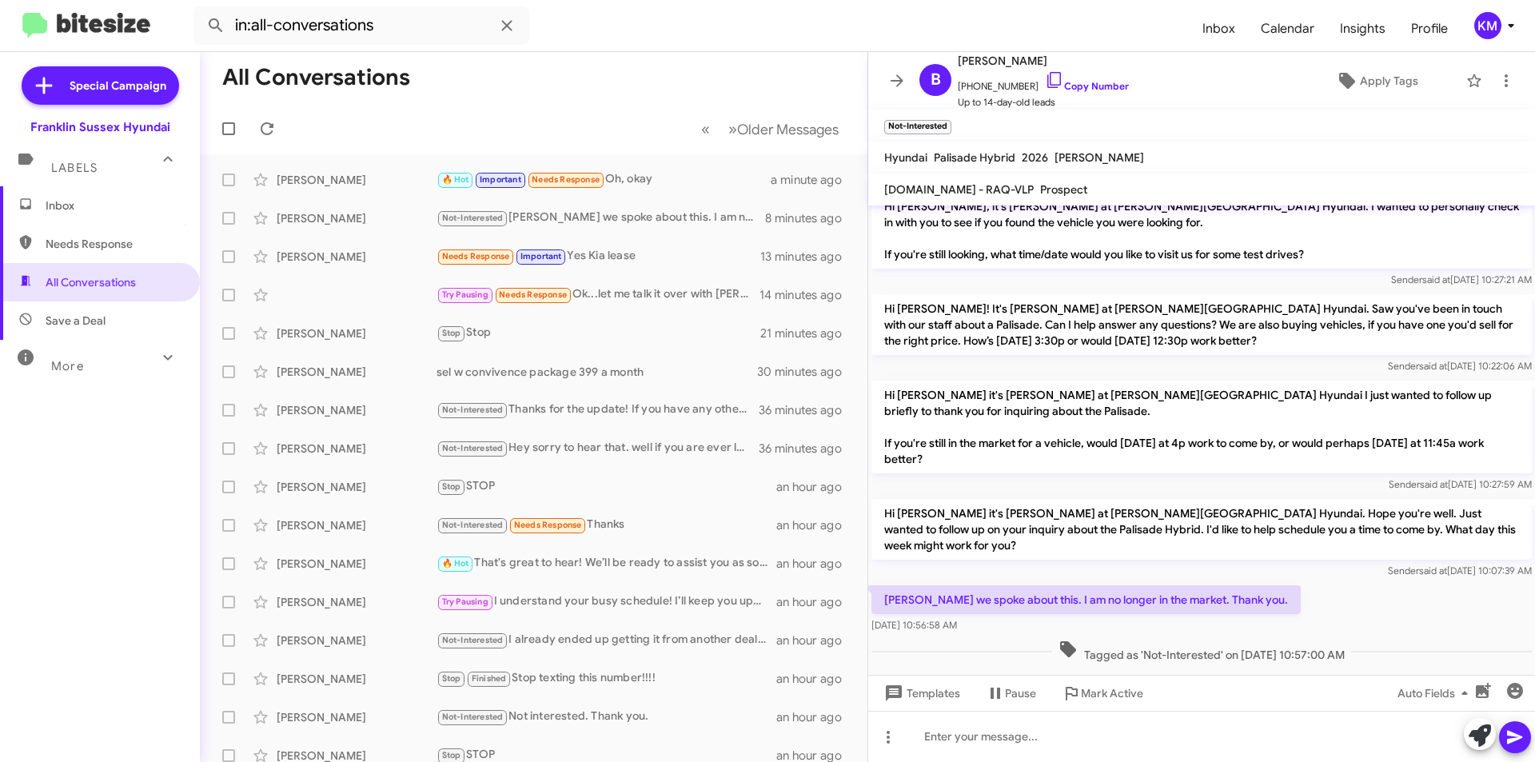
scroll to position [90, 0]
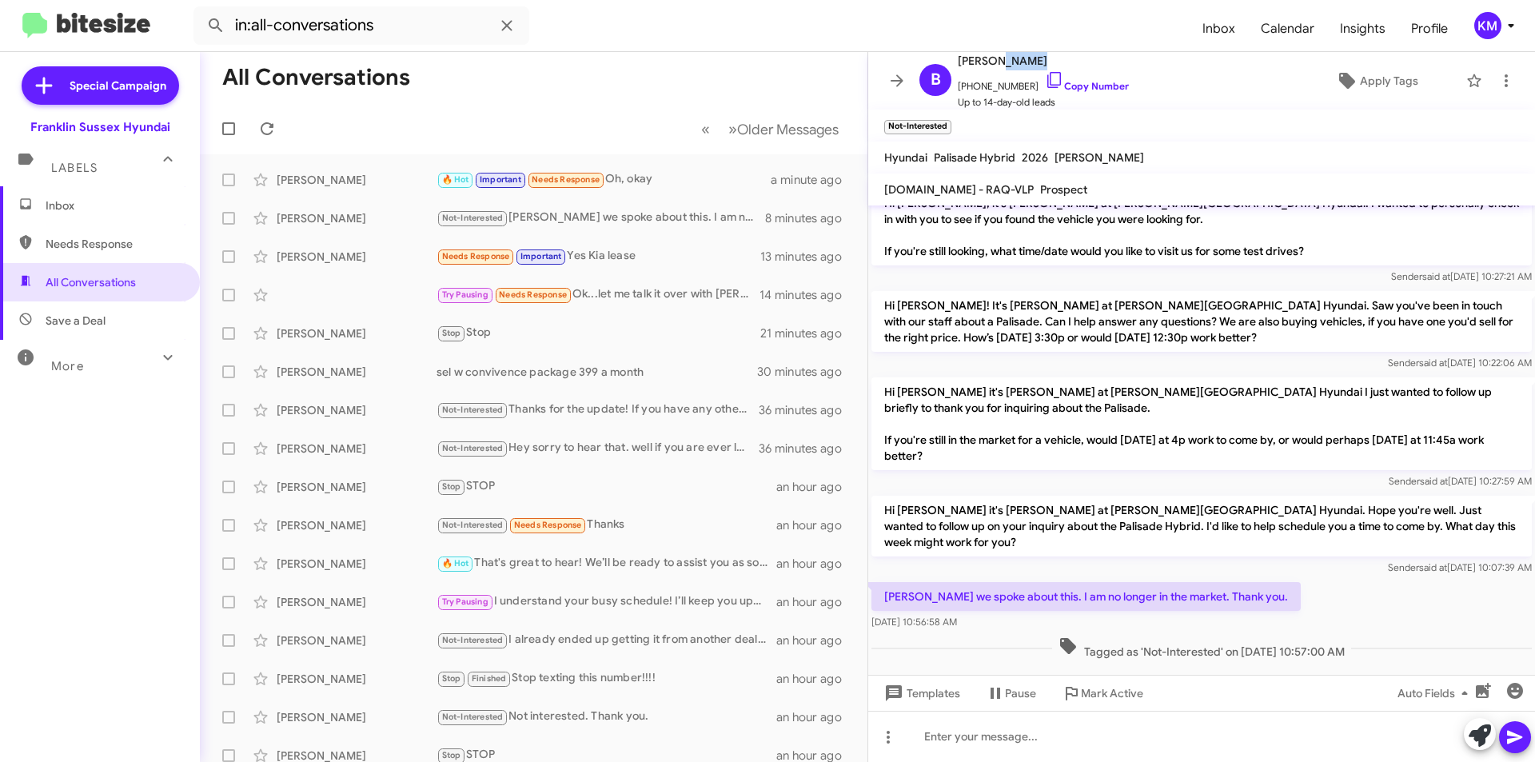
drag, startPoint x: 1042, startPoint y: 58, endPoint x: 990, endPoint y: 62, distance: 52.9
click at [990, 62] on span "[PERSON_NAME]" at bounding box center [1043, 60] width 171 height 19
copy span "[PERSON_NAME]"
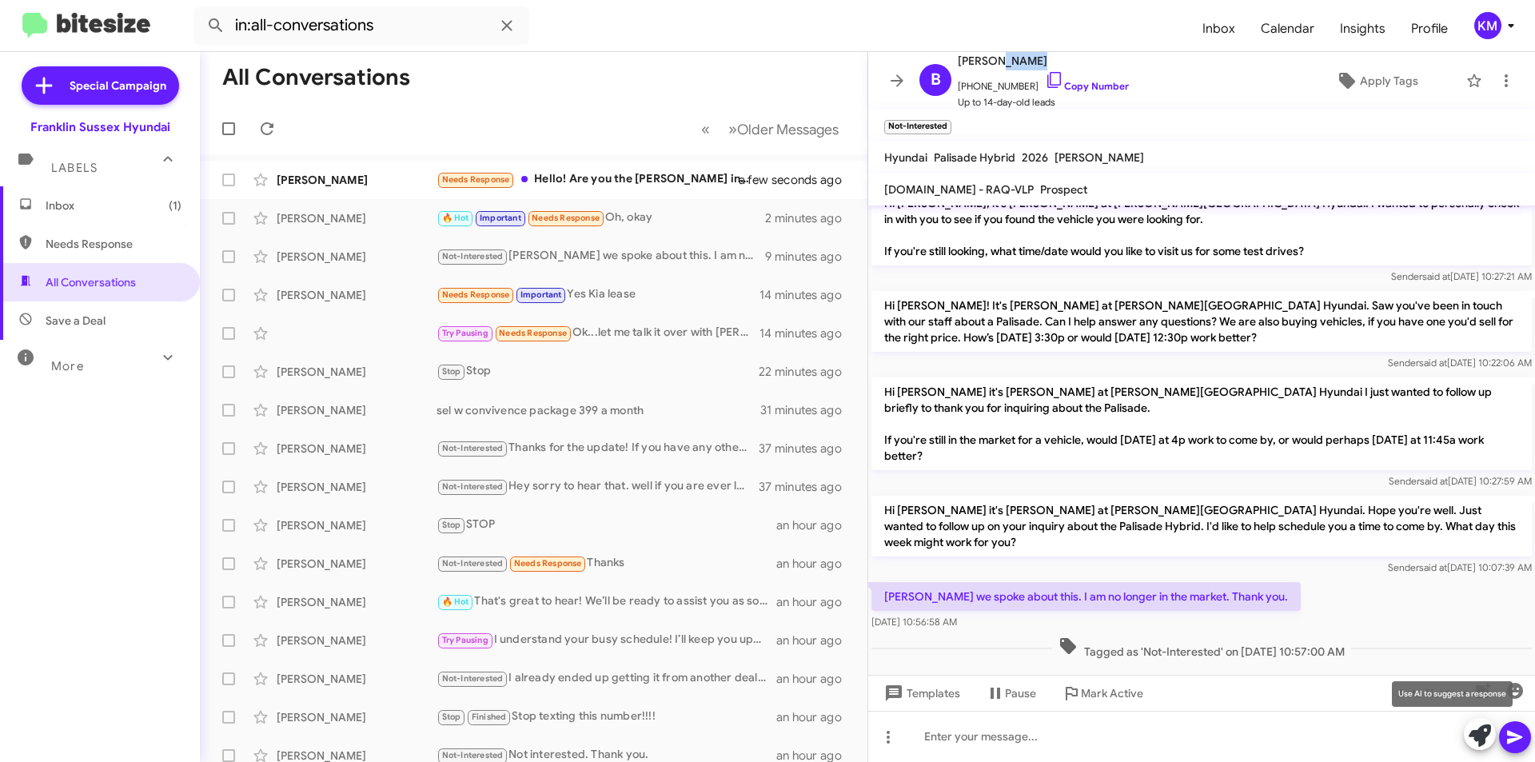
click at [1480, 741] on icon at bounding box center [1480, 735] width 22 height 22
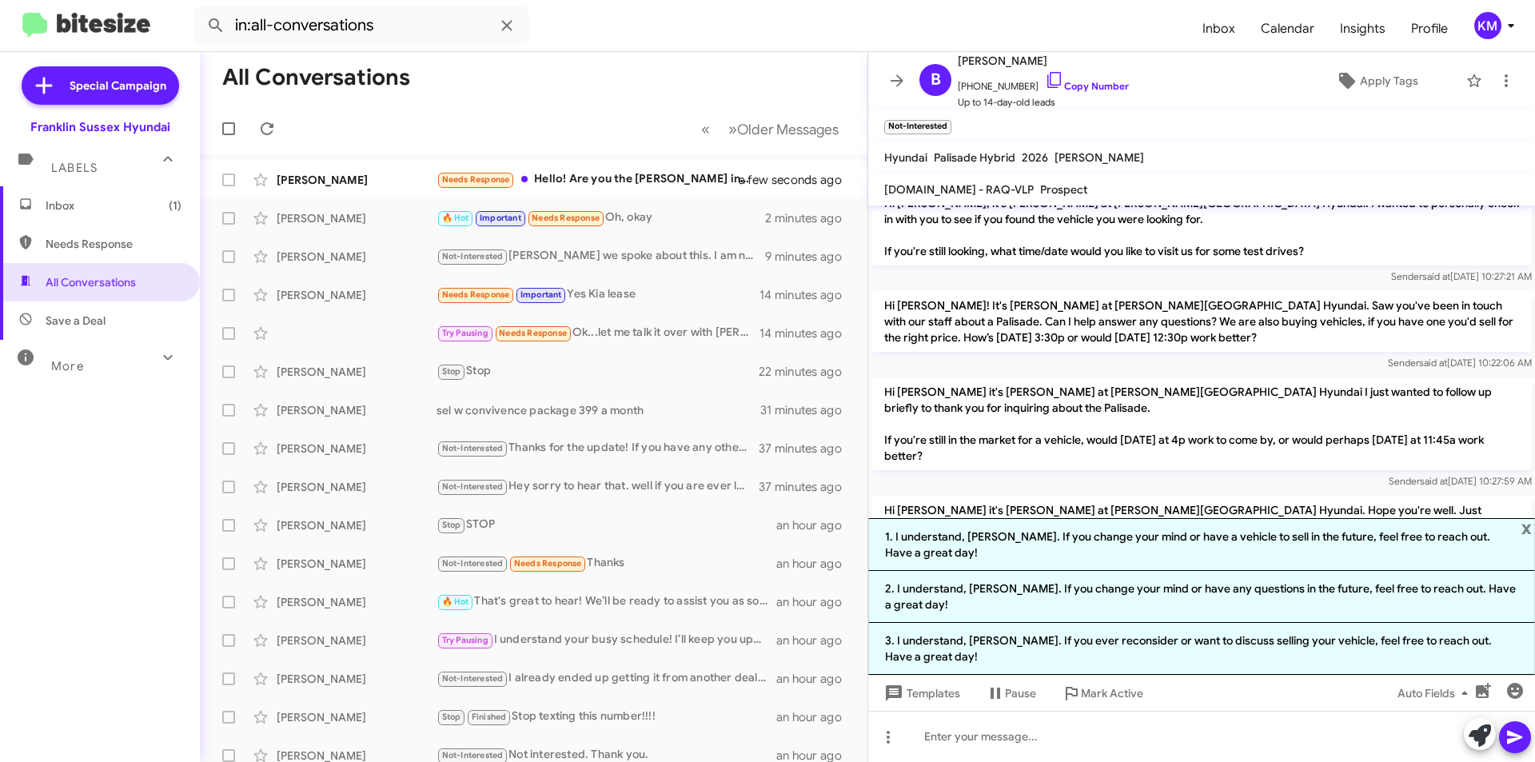
click at [1018, 614] on li "2. I understand, [PERSON_NAME]. If you change your mind or have any questions i…" at bounding box center [1201, 597] width 667 height 52
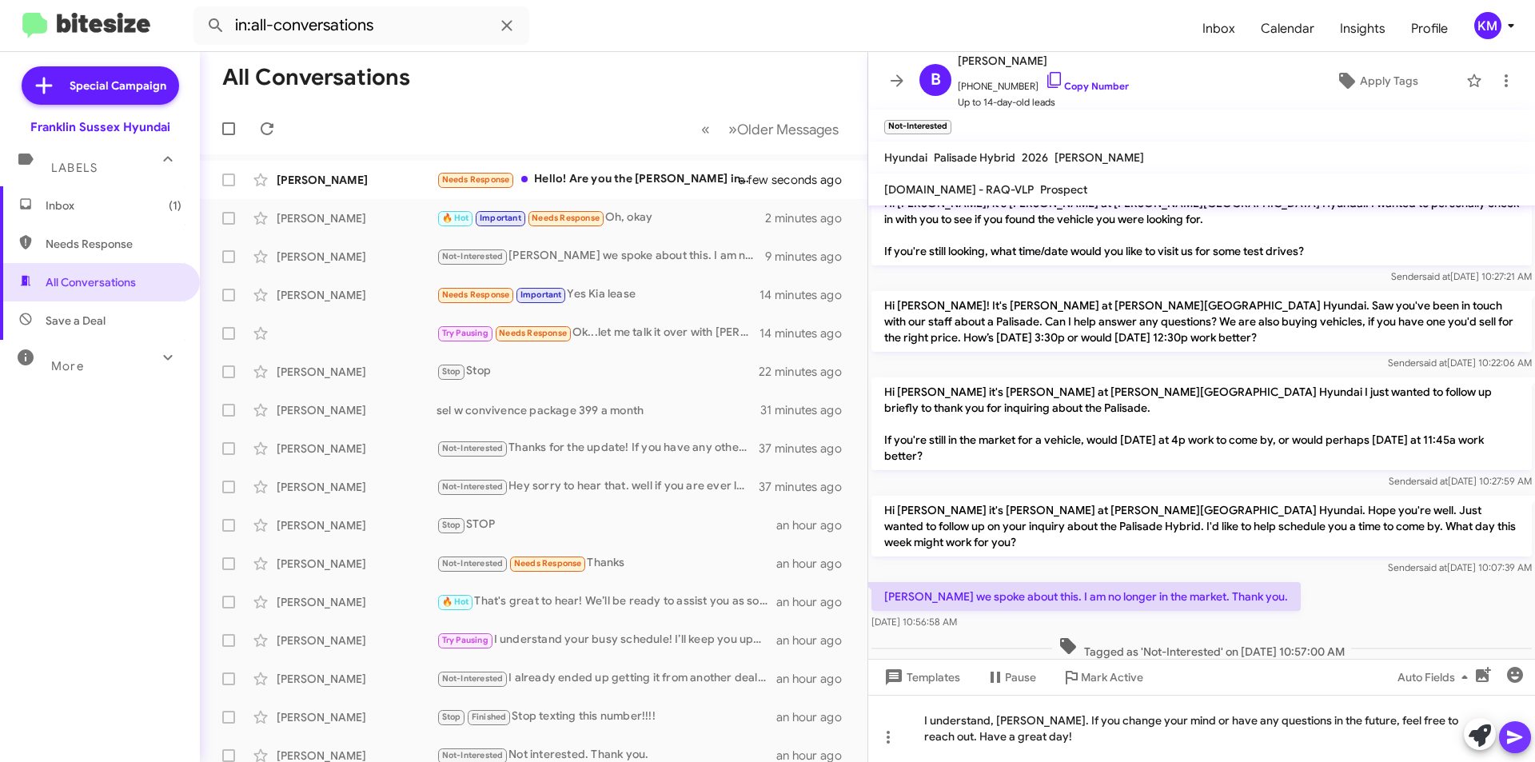
click at [1517, 734] on icon at bounding box center [1514, 736] width 19 height 19
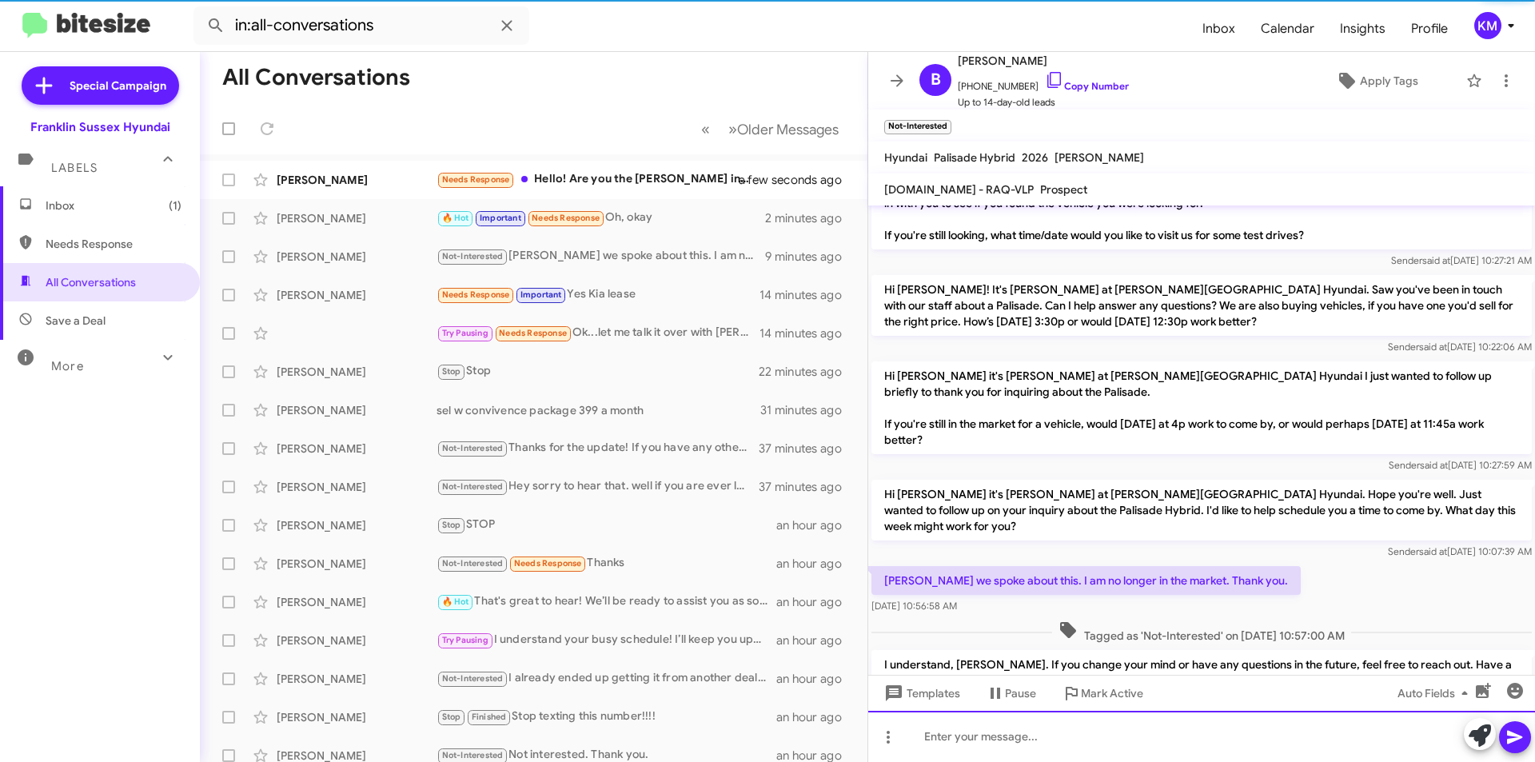
scroll to position [149, 0]
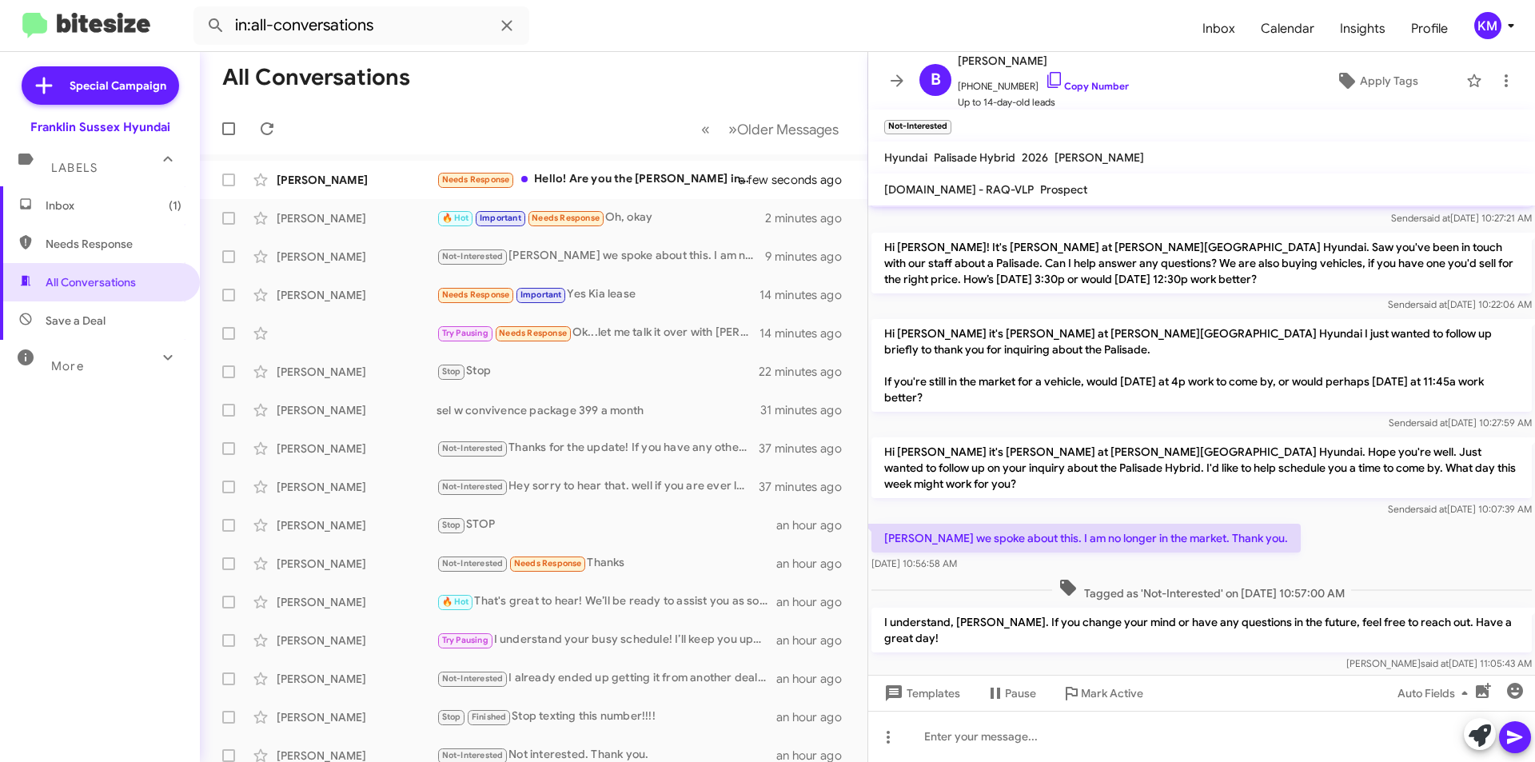
click at [689, 180] on div "Needs Response Hello! Are you the [PERSON_NAME] in sales I spoke with after I t…" at bounding box center [597, 179] width 322 height 18
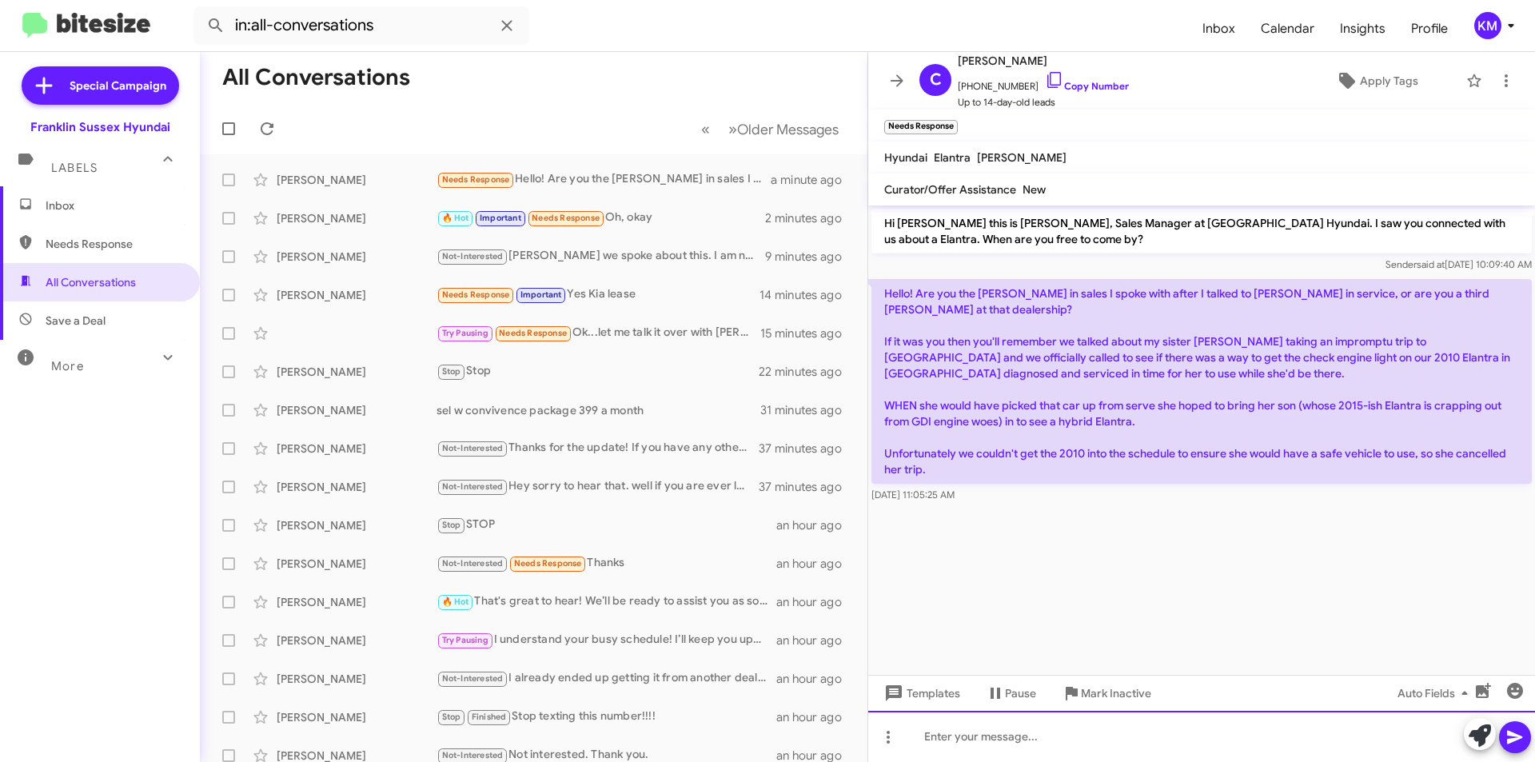
click at [1001, 745] on div at bounding box center [1201, 736] width 667 height 51
click at [1094, 729] on div "Hey yeah that is me [PERSON_NAME] in sales. Im sorry to hear that." at bounding box center [1201, 736] width 667 height 51
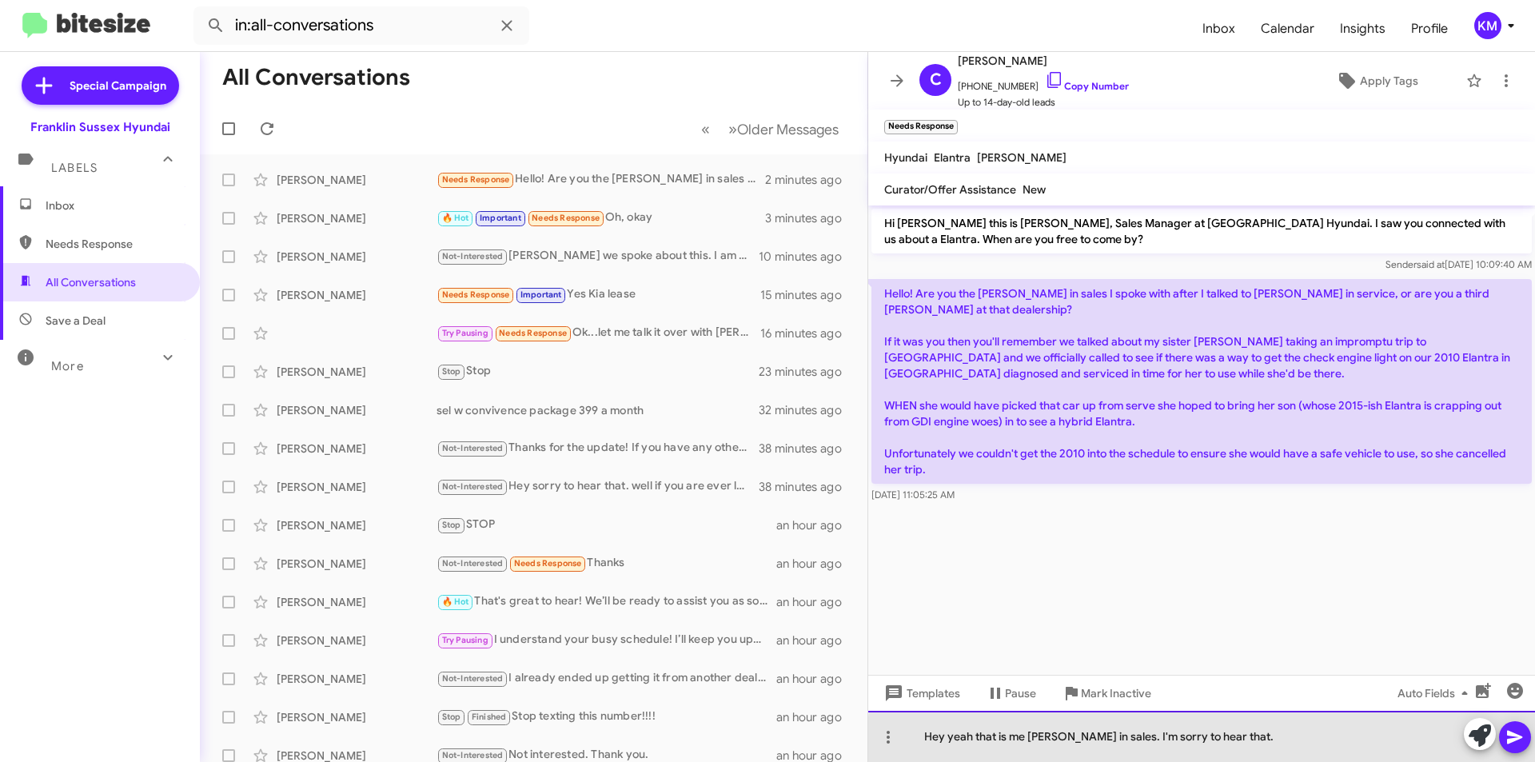
click at [1210, 739] on div "Hey yeah that is me [PERSON_NAME] in sales. I'm sorry to hear that." at bounding box center [1201, 736] width 667 height 51
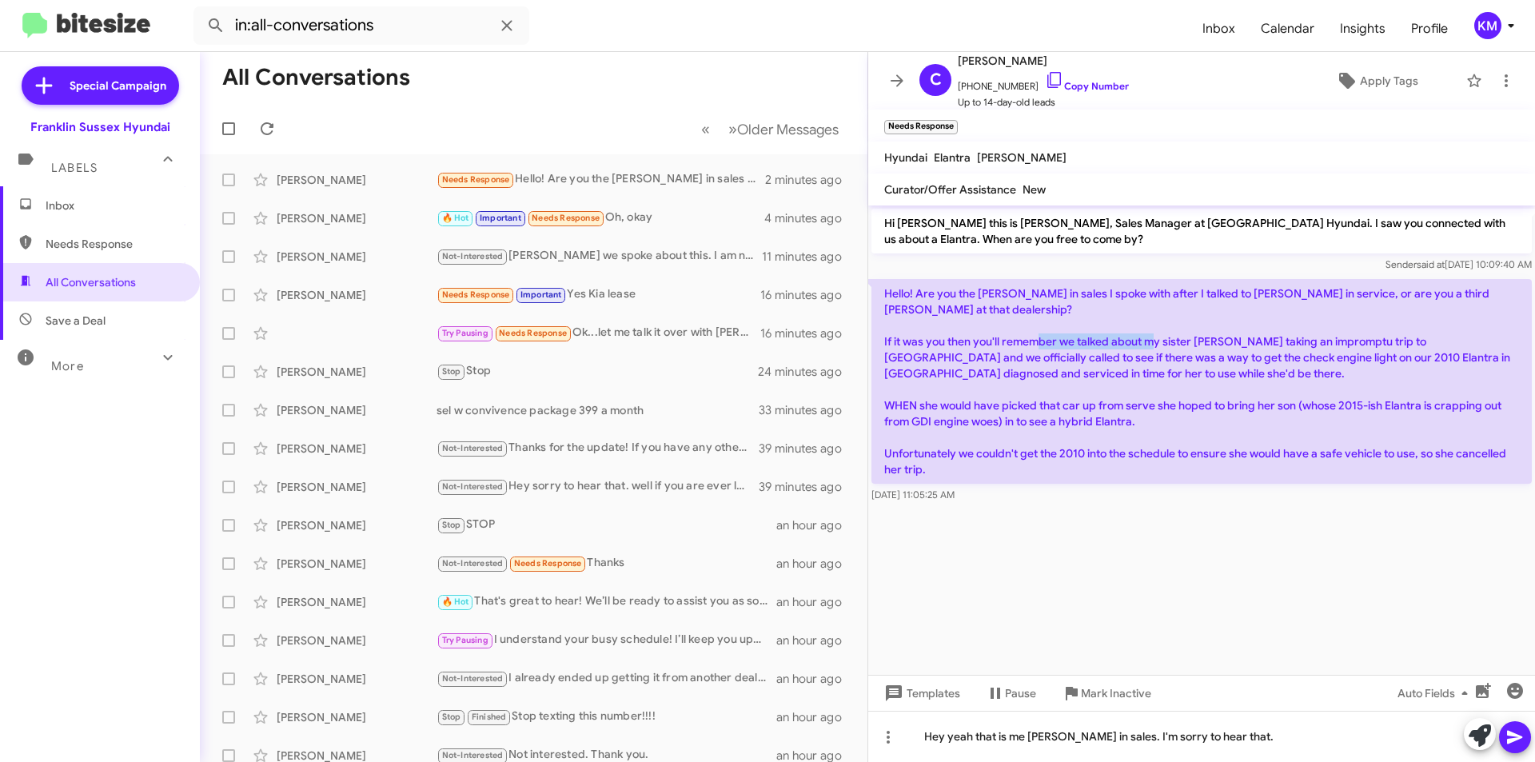
drag, startPoint x: 1197, startPoint y: 324, endPoint x: 1313, endPoint y: 329, distance: 116.8
click at [1313, 329] on p "Hello! Are you the [PERSON_NAME] in sales I spoke with after I talked to [PERSO…" at bounding box center [1201, 381] width 660 height 205
copy p "[PERSON_NAME][GEOGRAPHIC_DATA]"
click at [84, 171] on span "Labels" at bounding box center [74, 168] width 46 height 14
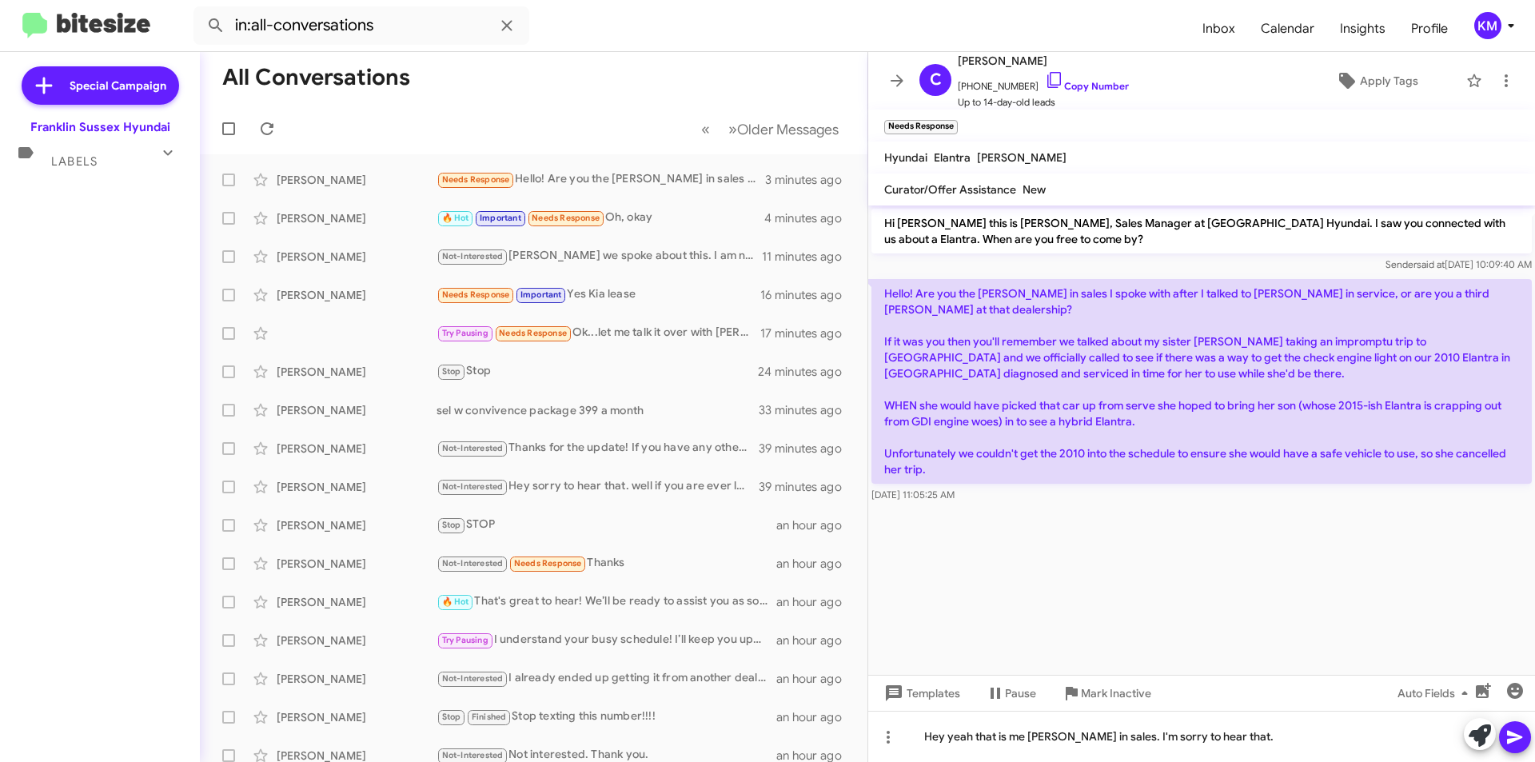
click at [77, 159] on span "Labels" at bounding box center [74, 161] width 46 height 14
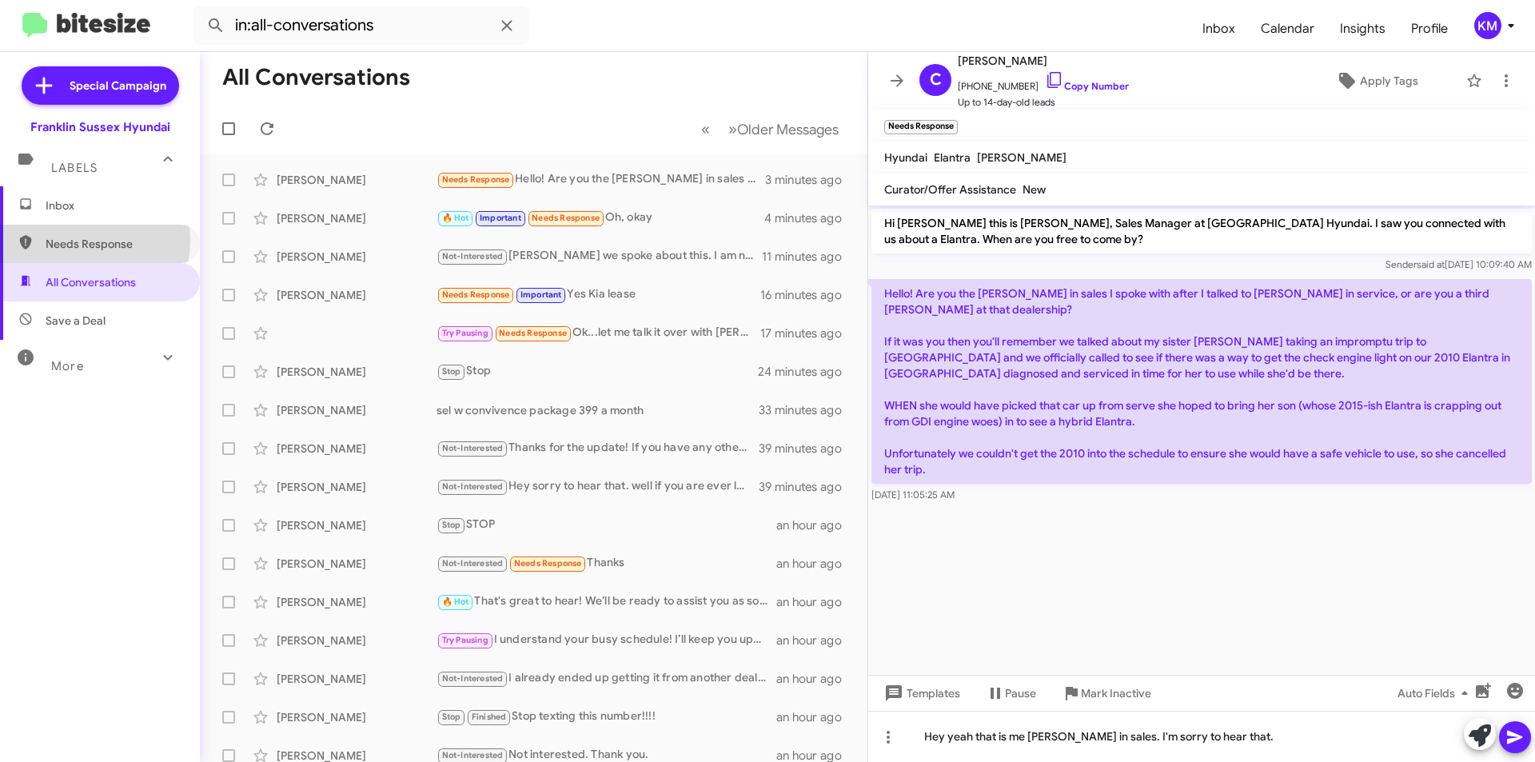
click at [58, 240] on span "Needs Response" at bounding box center [114, 244] width 136 height 16
type input "in:needs-response"
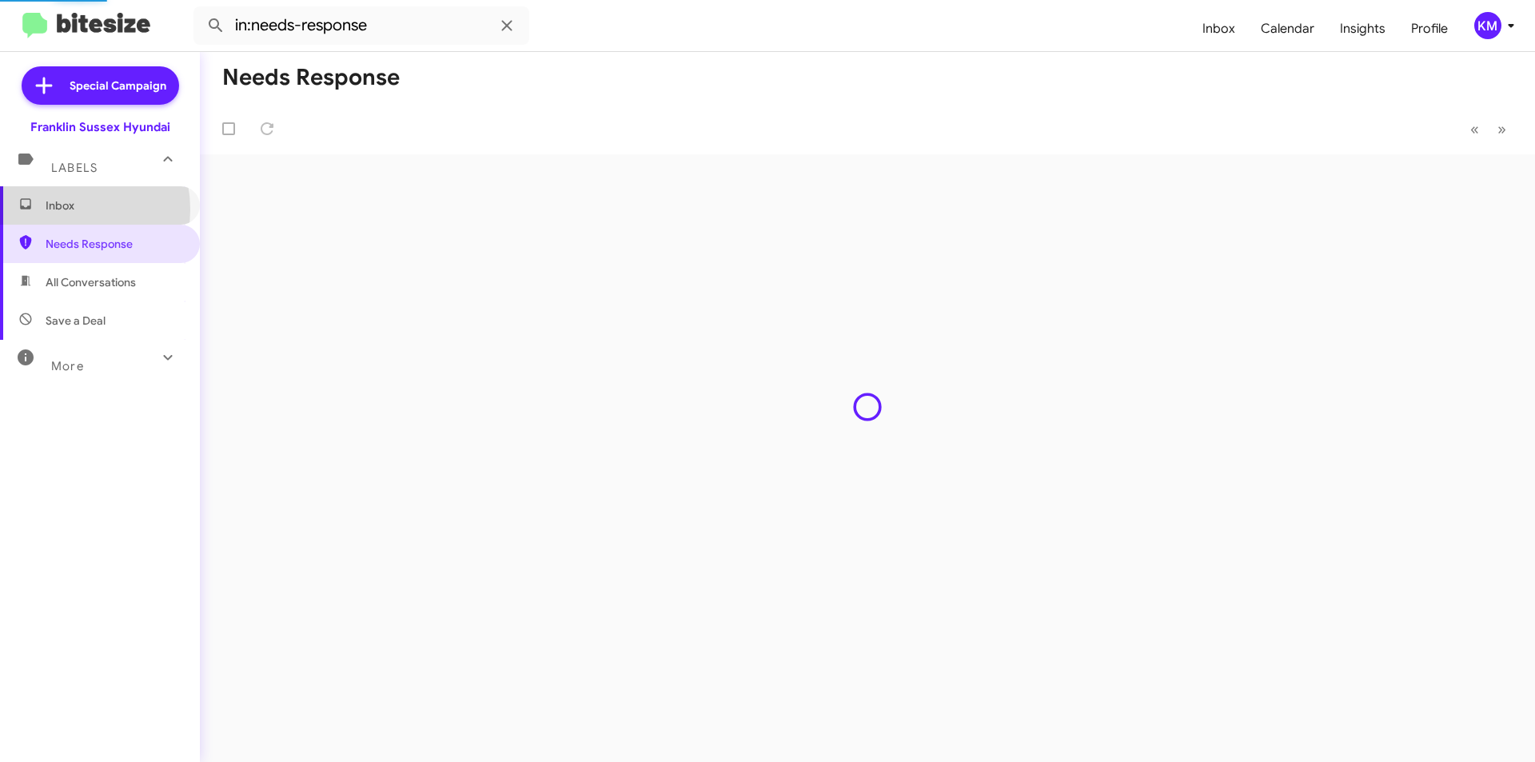
click at [61, 209] on span "Inbox" at bounding box center [114, 205] width 136 height 16
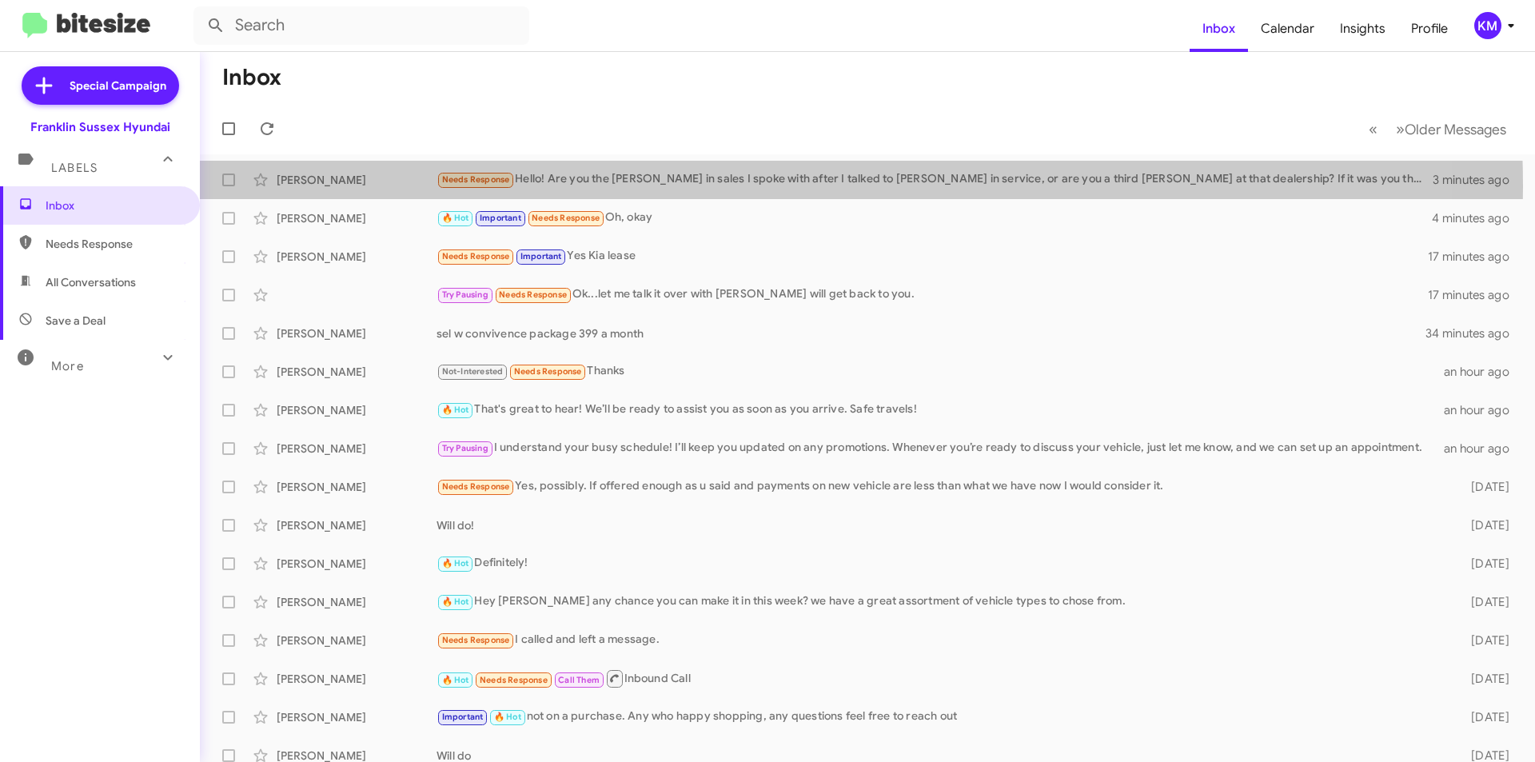
click at [675, 186] on div "Needs Response Hello! Are you the Ken in sales I spoke with after I talked to K…" at bounding box center [934, 179] width 996 height 18
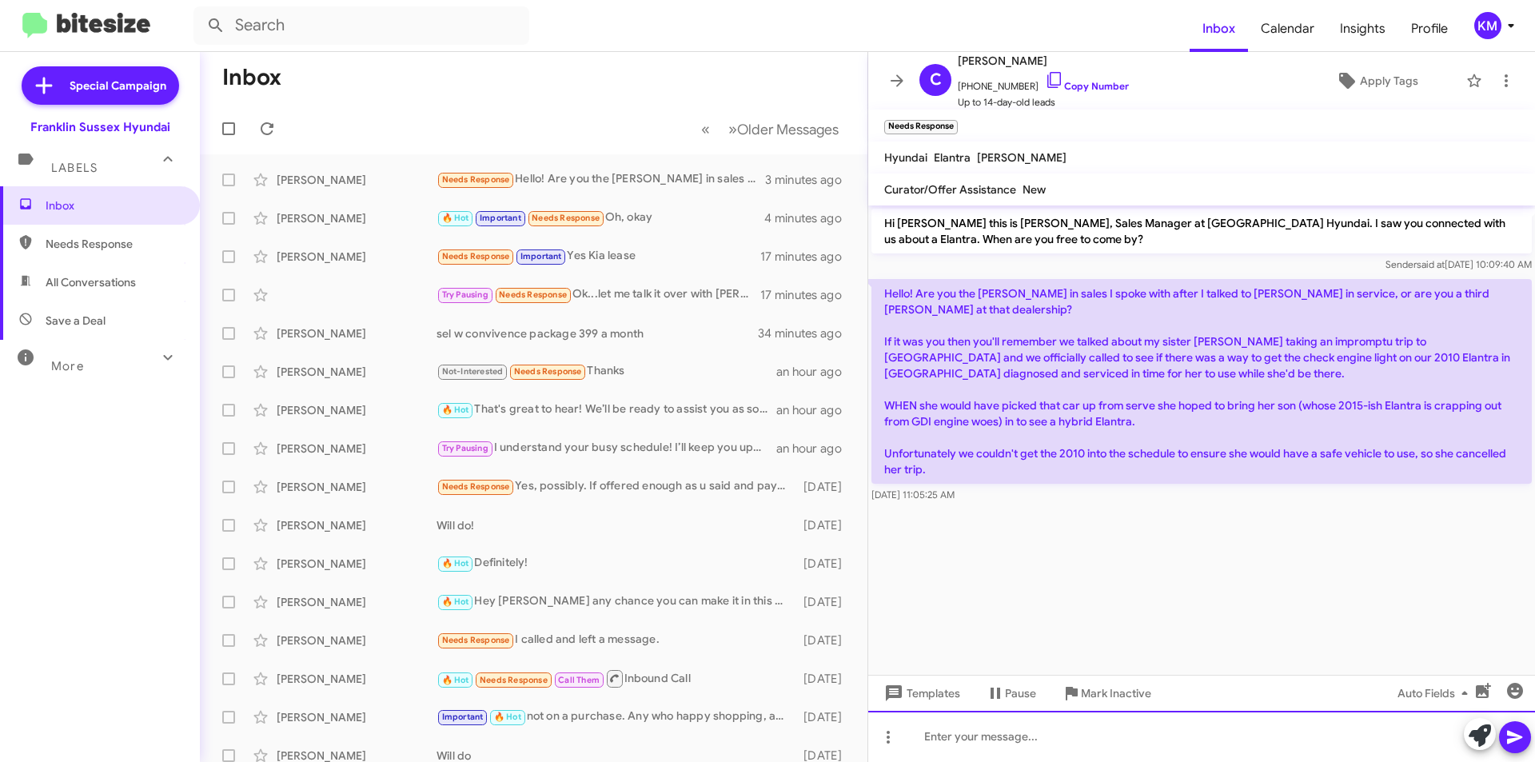
click at [988, 726] on div at bounding box center [1201, 736] width 667 height 51
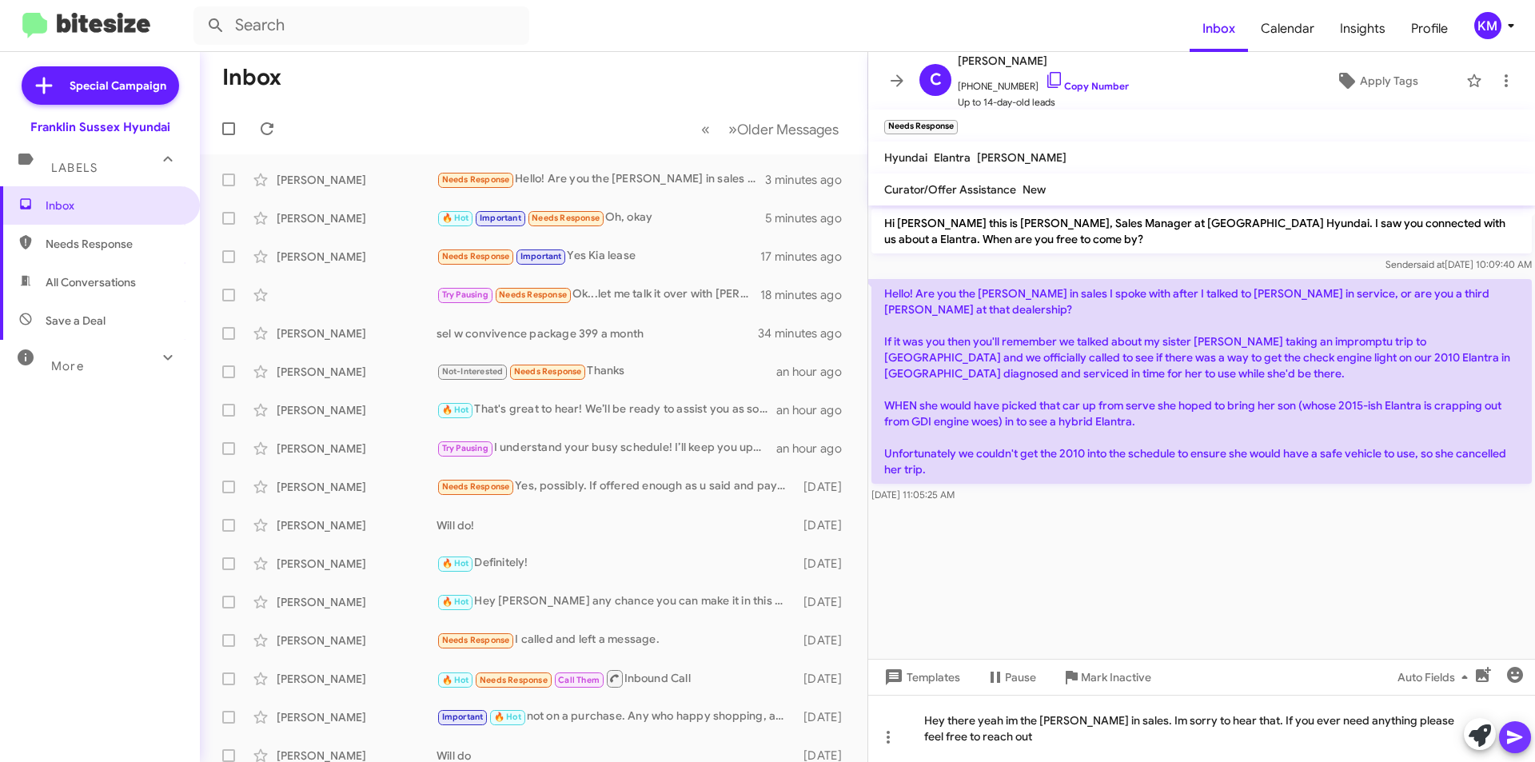
click at [1524, 747] on span at bounding box center [1514, 737] width 19 height 32
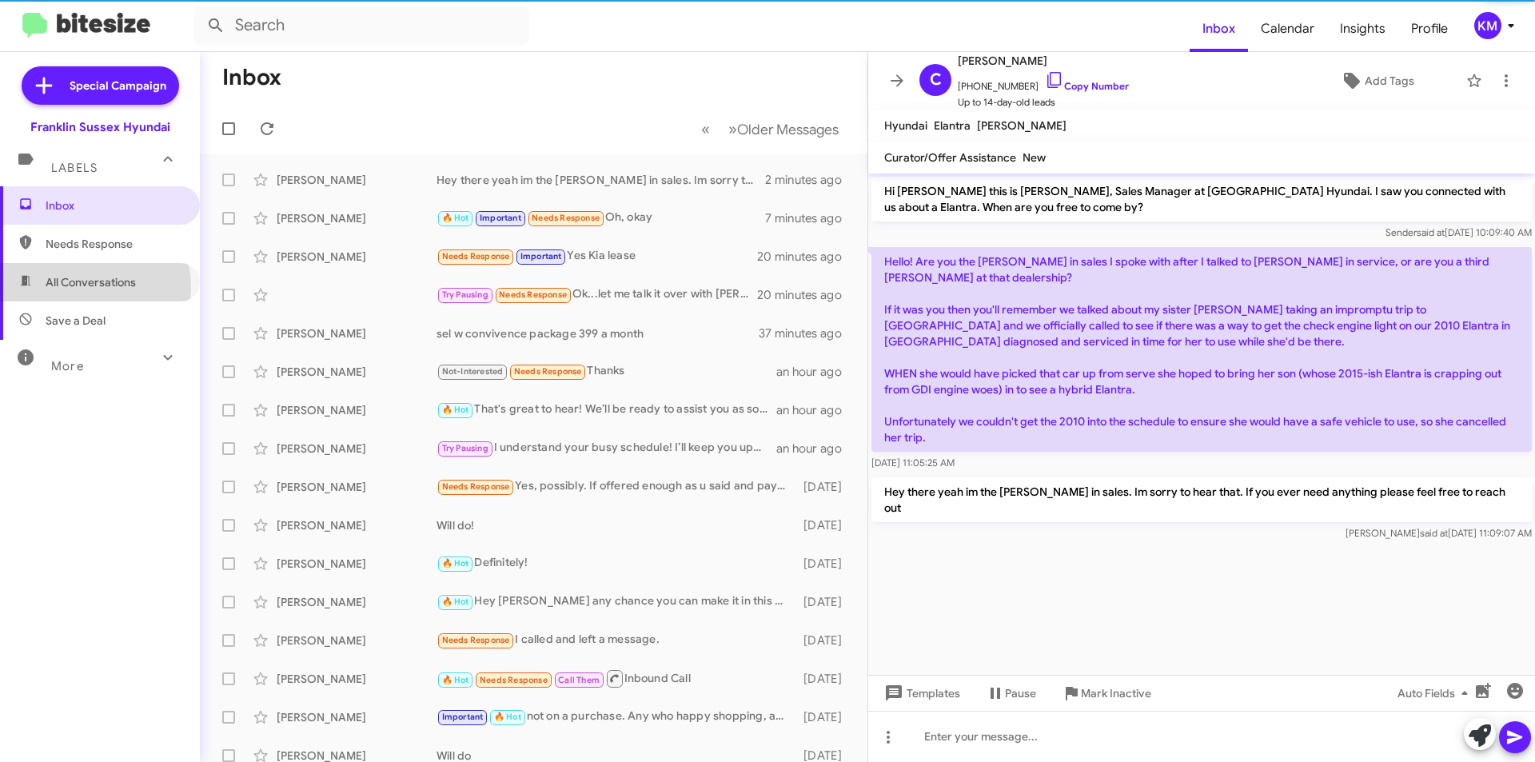
click at [94, 287] on span "All Conversations" at bounding box center [91, 282] width 90 height 16
type input "in:all-conversations"
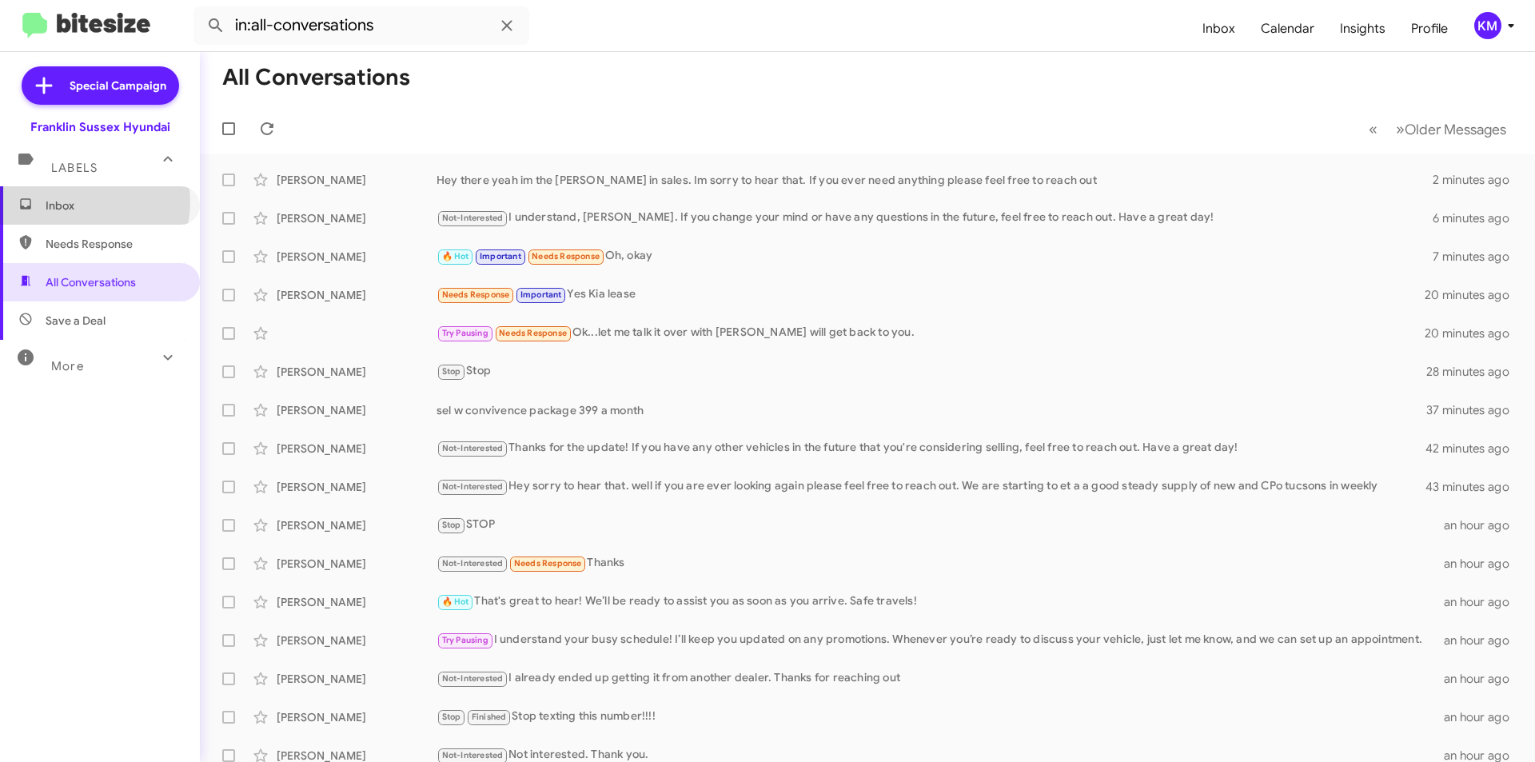
click at [87, 202] on span "Inbox" at bounding box center [114, 205] width 136 height 16
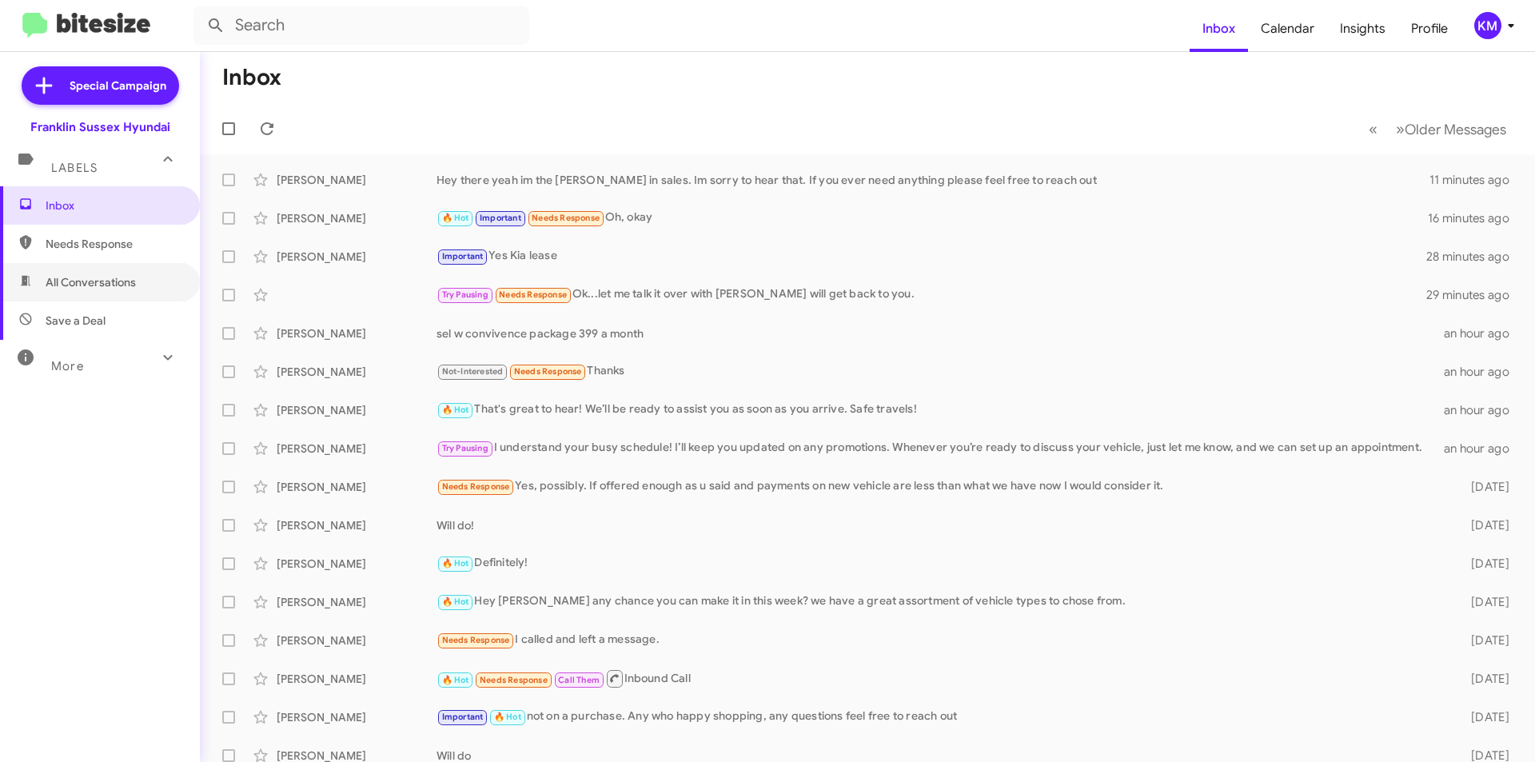
click at [114, 283] on span "All Conversations" at bounding box center [91, 282] width 90 height 16
type input "in:all-conversations"
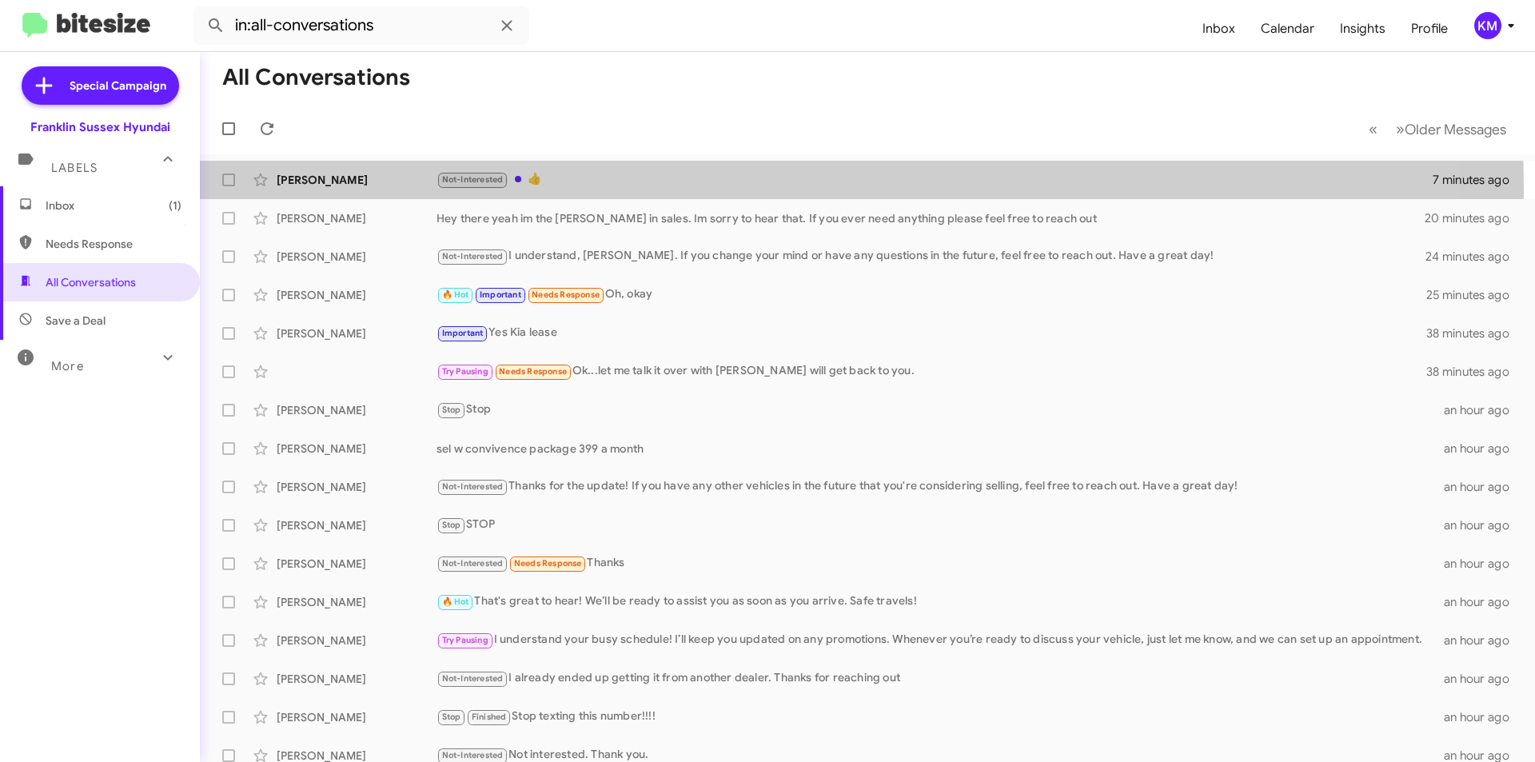
click at [577, 189] on div "[PERSON_NAME] Not-Interested 👍 7 minutes ago" at bounding box center [867, 180] width 1309 height 32
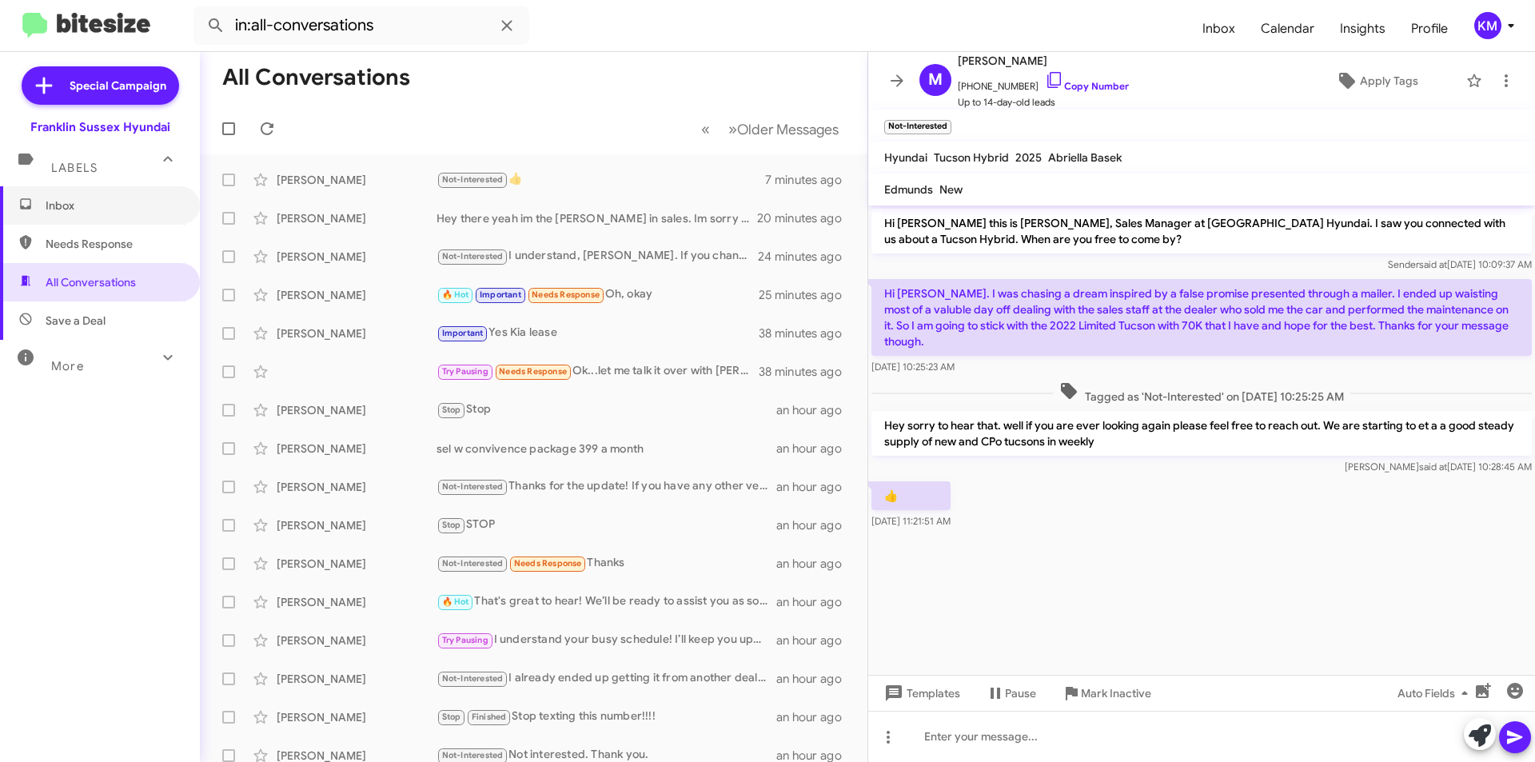
click at [64, 205] on span "Inbox" at bounding box center [114, 205] width 136 height 16
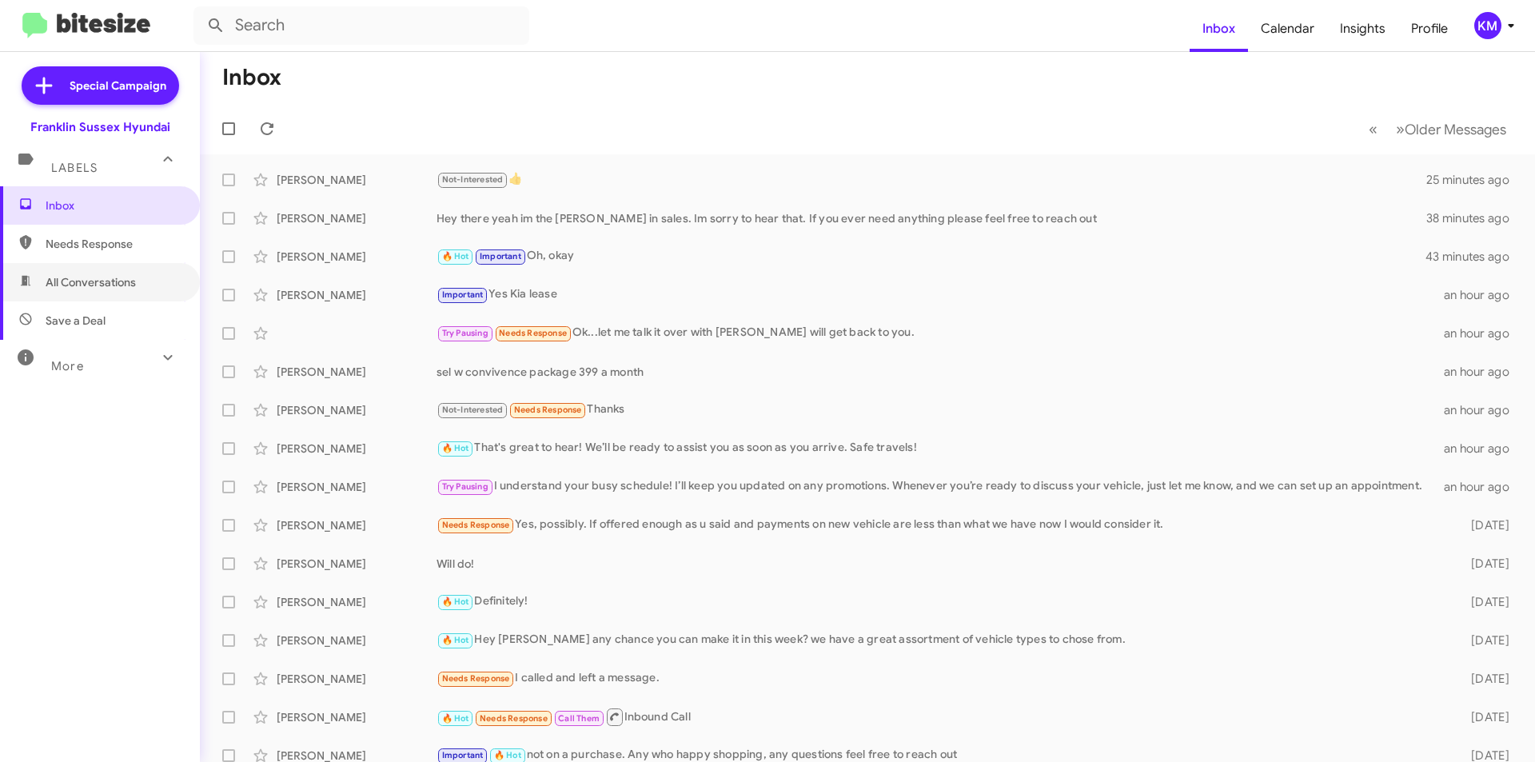
click at [96, 283] on span "All Conversations" at bounding box center [91, 282] width 90 height 16
type input "in:all-conversations"
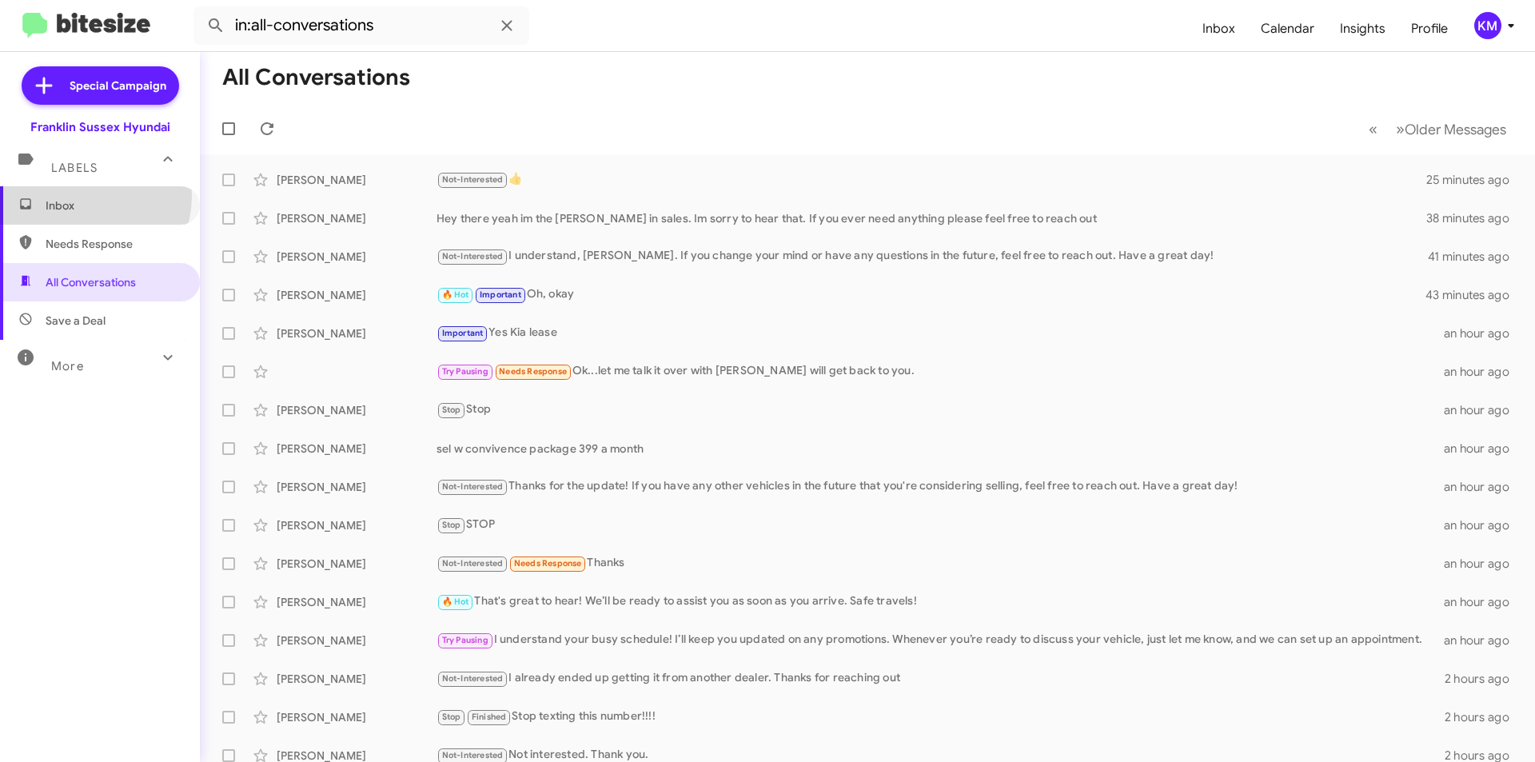
click at [75, 196] on span "Inbox" at bounding box center [100, 205] width 200 height 38
